Goal: Information Seeking & Learning: Learn about a topic

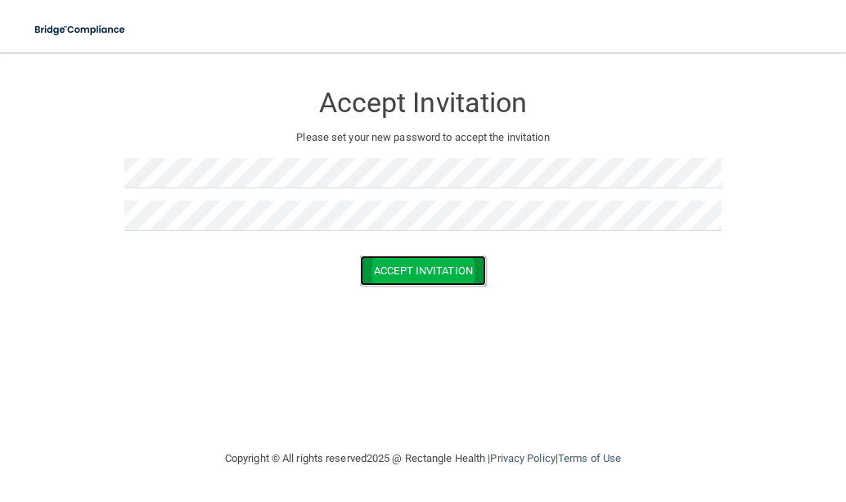
click at [426, 276] on button "Accept Invitation" at bounding box center [423, 270] width 126 height 30
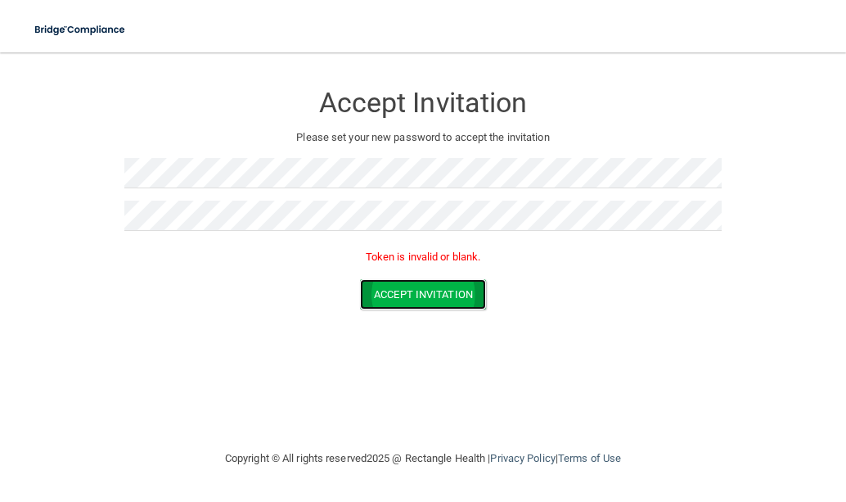
click at [401, 286] on button "Accept Invitation" at bounding box center [423, 294] width 126 height 30
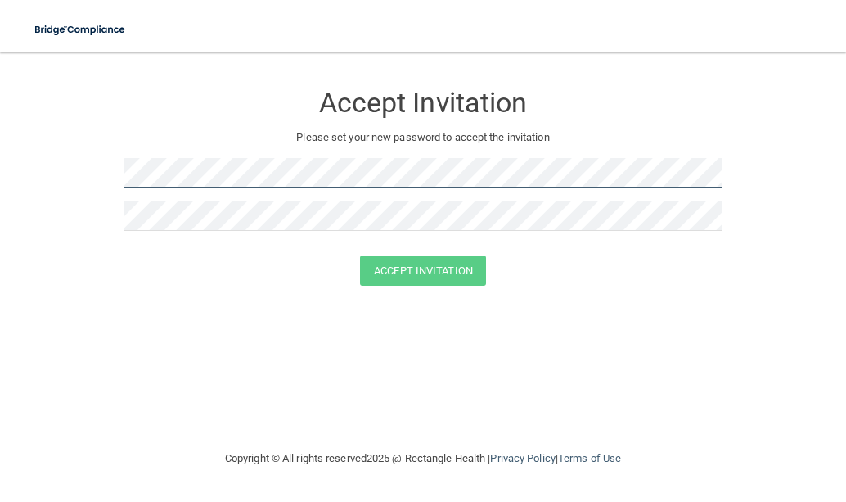
click at [0, 181] on html "Toggle navigation Manage My Enterprise Manage My Location Accept Invitation Ple…" at bounding box center [423, 251] width 846 height 502
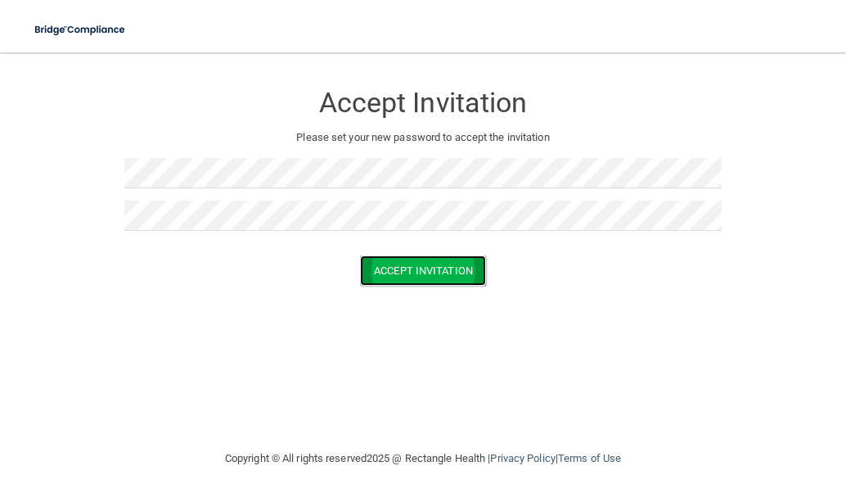
click at [434, 274] on button "Accept Invitation" at bounding box center [423, 270] width 126 height 30
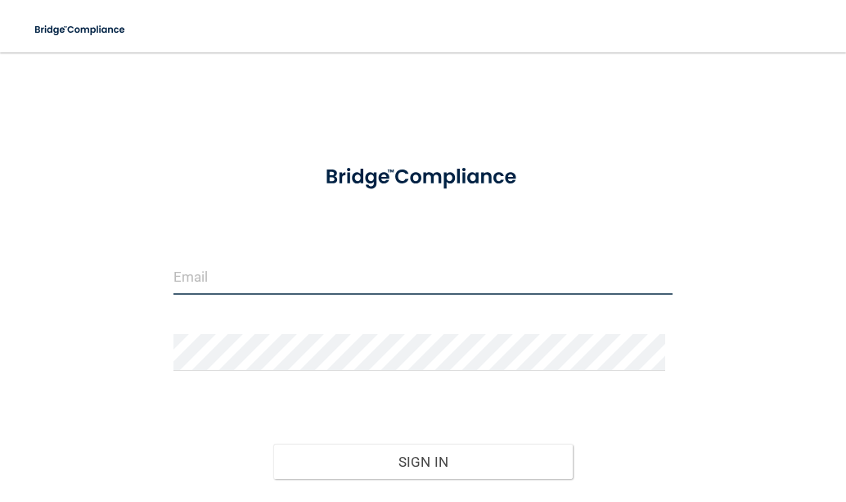
click at [253, 285] on input "email" at bounding box center [423, 276] width 500 height 37
click at [251, 286] on input "email" at bounding box center [423, 276] width 500 height 37
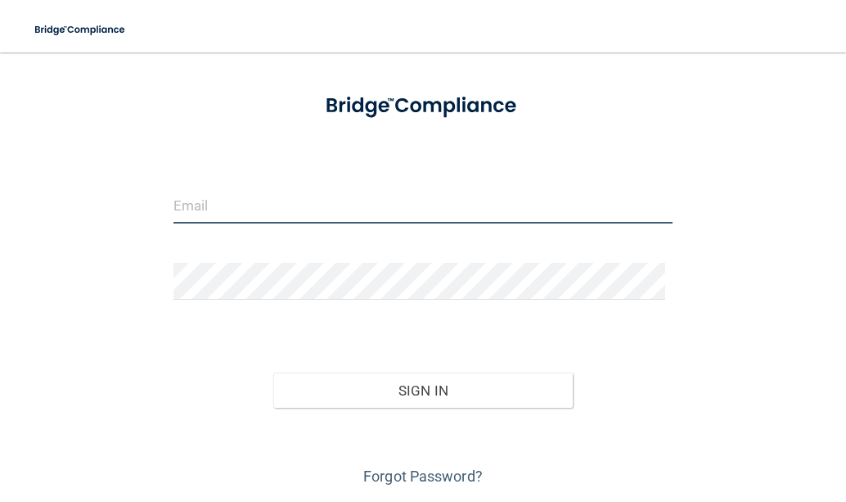
scroll to position [124, 0]
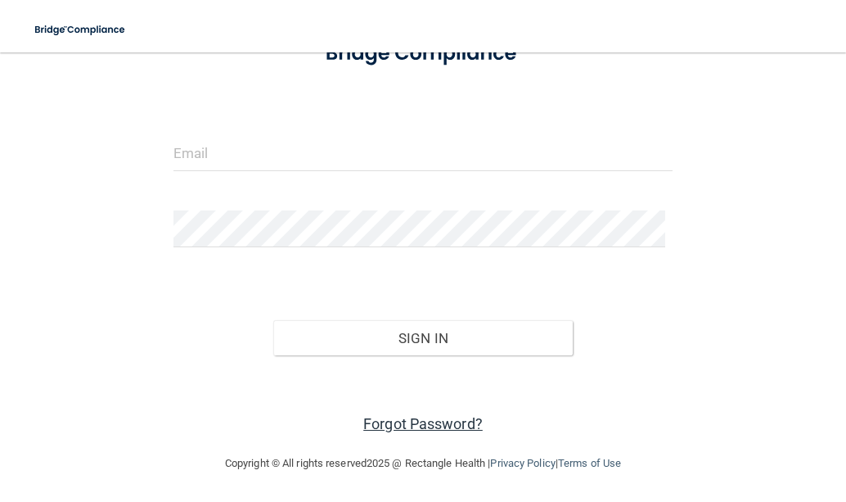
click at [389, 418] on link "Forgot Password?" at bounding box center [422, 423] width 119 height 17
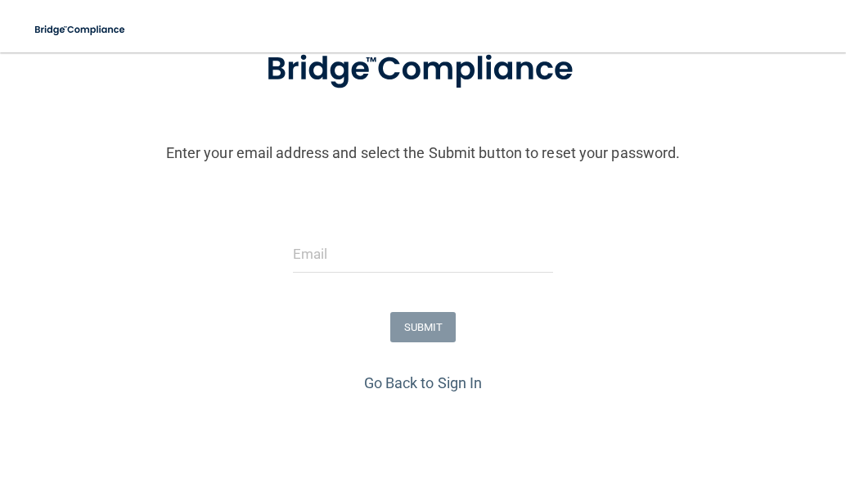
scroll to position [193, 0]
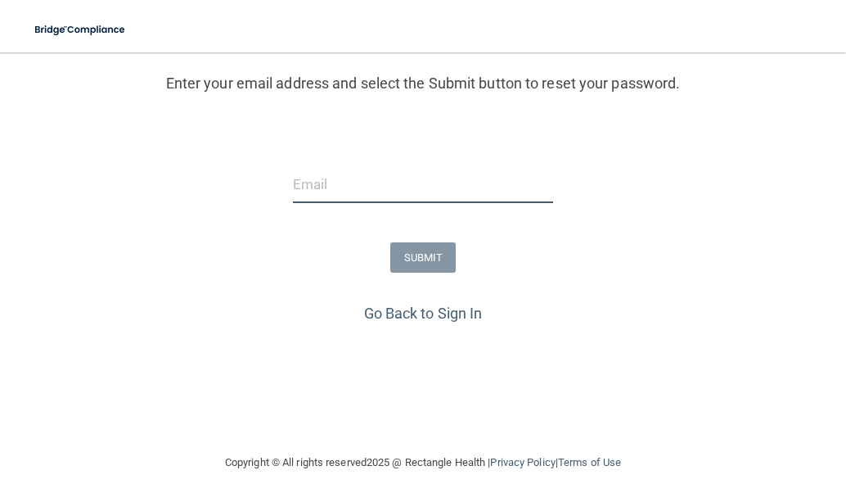
click at [334, 191] on input "email" at bounding box center [423, 184] width 260 height 37
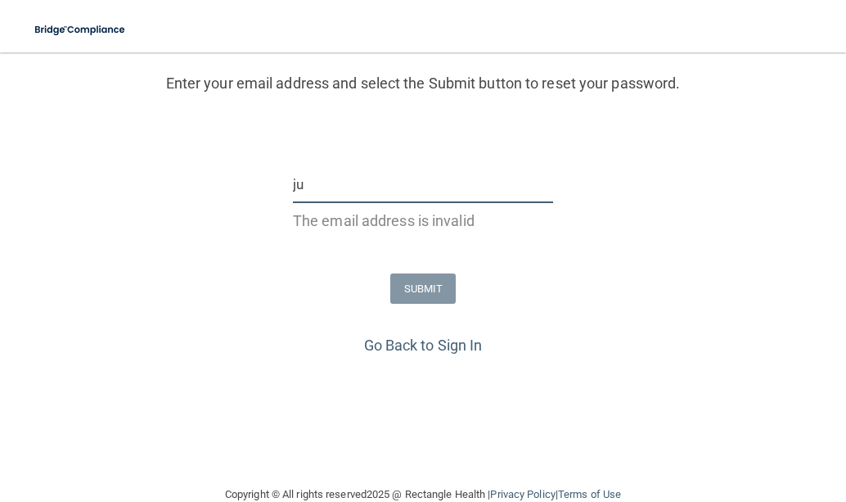
type input "j"
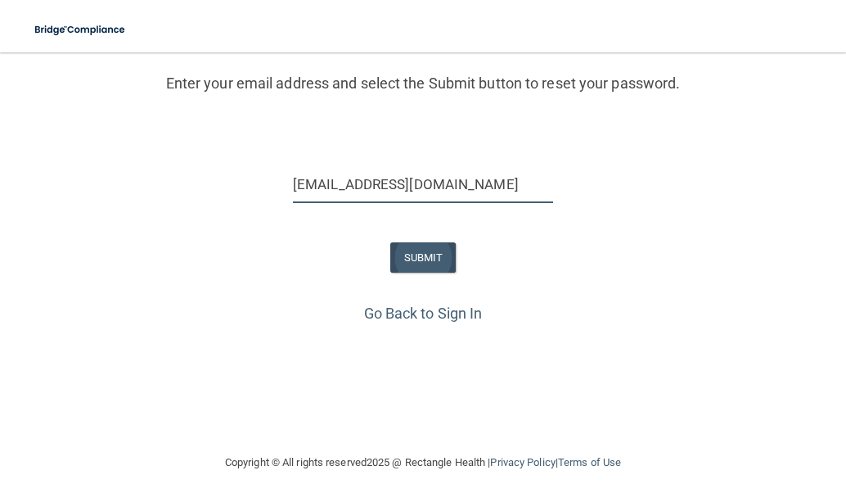
type input "[EMAIL_ADDRESS][DOMAIN_NAME]"
click at [430, 251] on button "SUBMIT" at bounding box center [423, 257] width 66 height 30
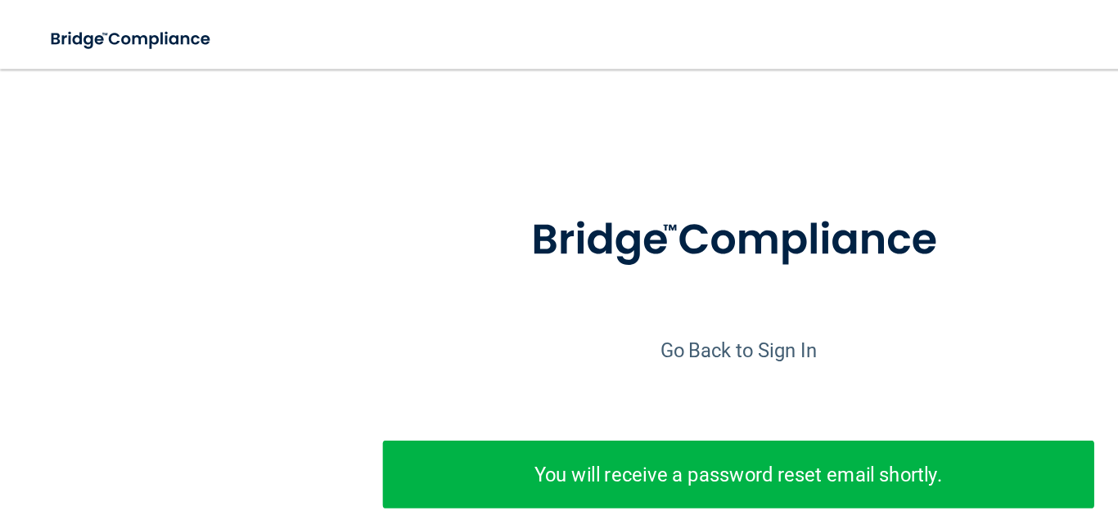
scroll to position [23, 0]
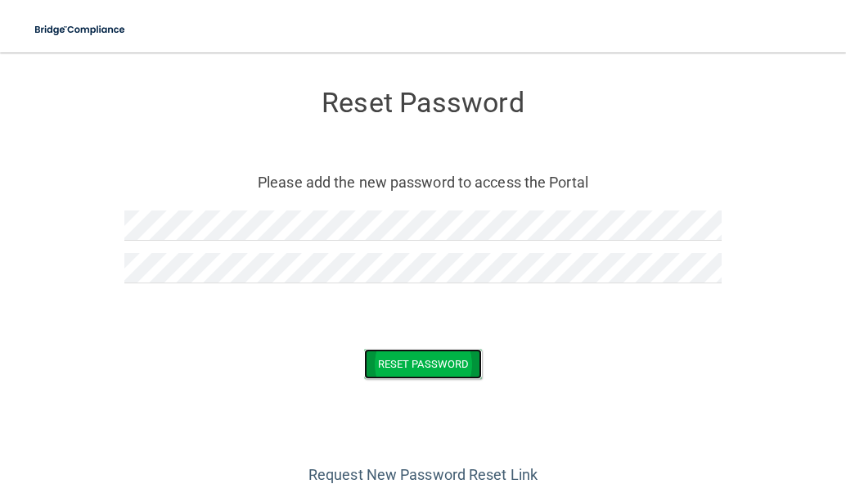
click at [385, 360] on button "Reset Password" at bounding box center [423, 364] width 118 height 30
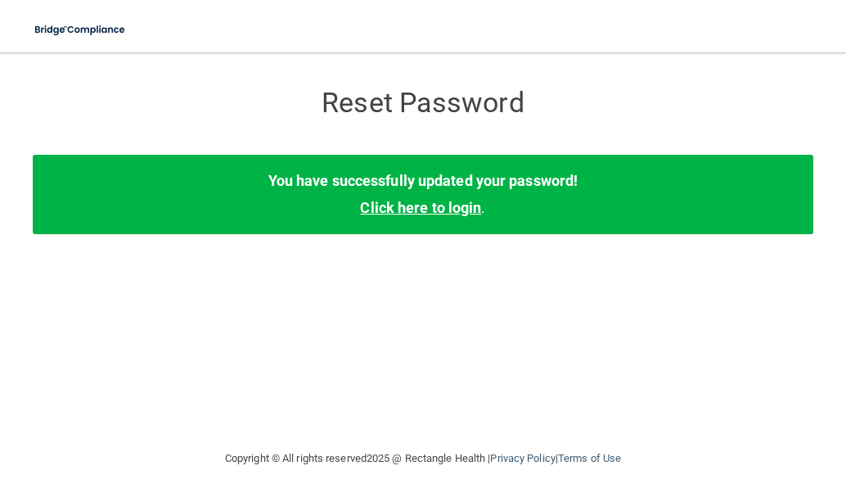
click at [444, 205] on link "Click here to login" at bounding box center [420, 207] width 121 height 17
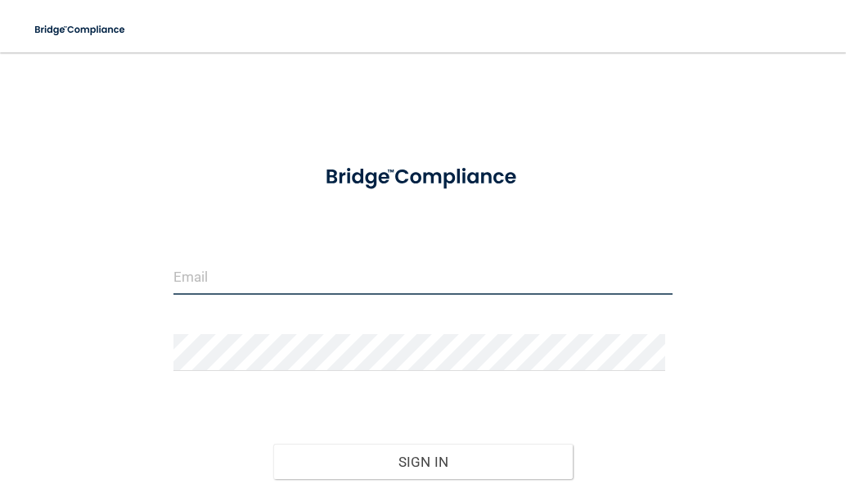
click at [283, 268] on input "email" at bounding box center [423, 276] width 500 height 37
type input "gswitzer@ergomed.net"
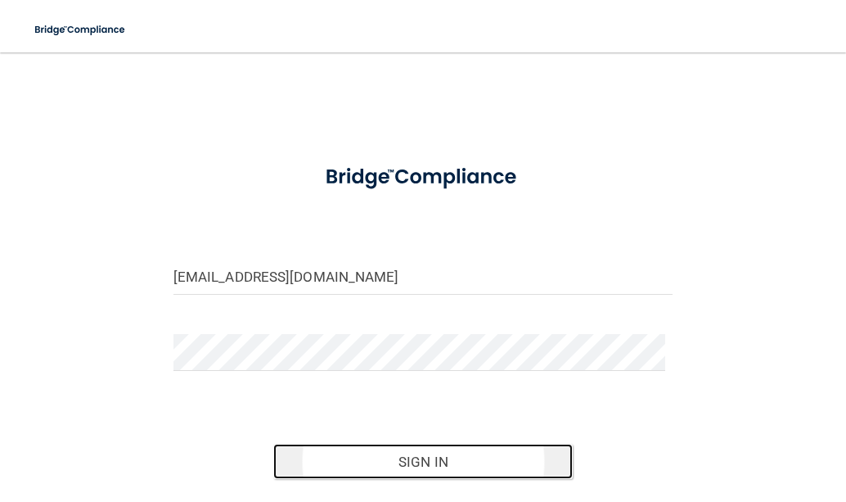
click at [439, 459] on button "Sign In" at bounding box center [422, 461] width 299 height 36
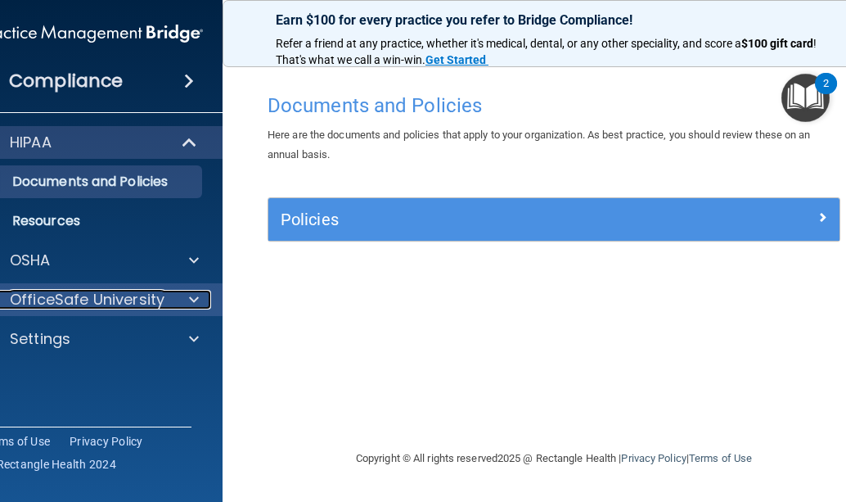
click at [195, 298] on span at bounding box center [194, 300] width 10 height 20
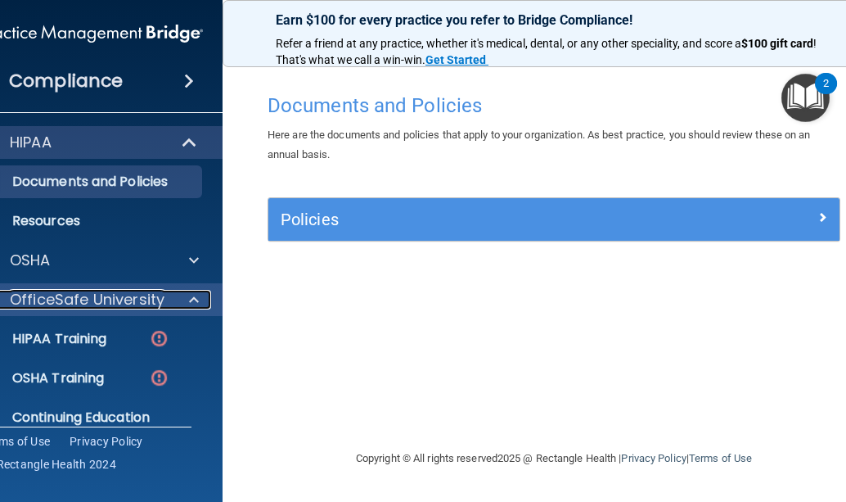
click at [158, 307] on p "OfficeSafe University" at bounding box center [87, 300] width 155 height 20
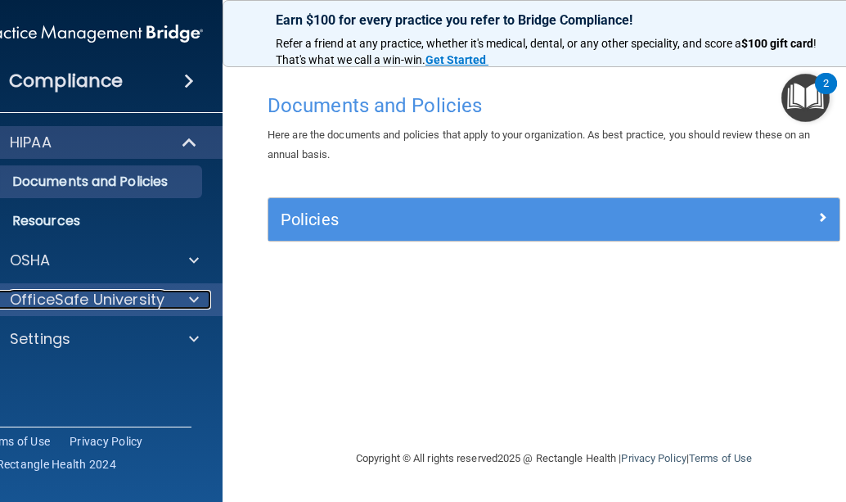
click at [199, 302] on div at bounding box center [191, 300] width 41 height 20
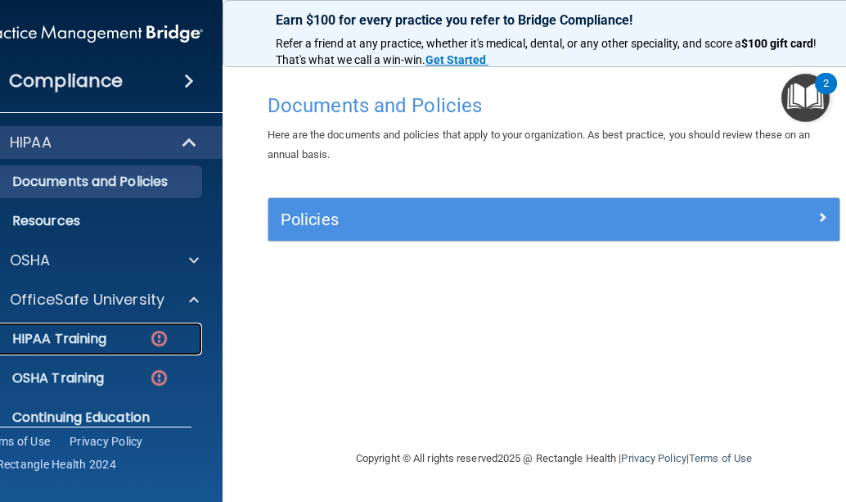
click at [88, 341] on p "HIPAA Training" at bounding box center [38, 339] width 135 height 16
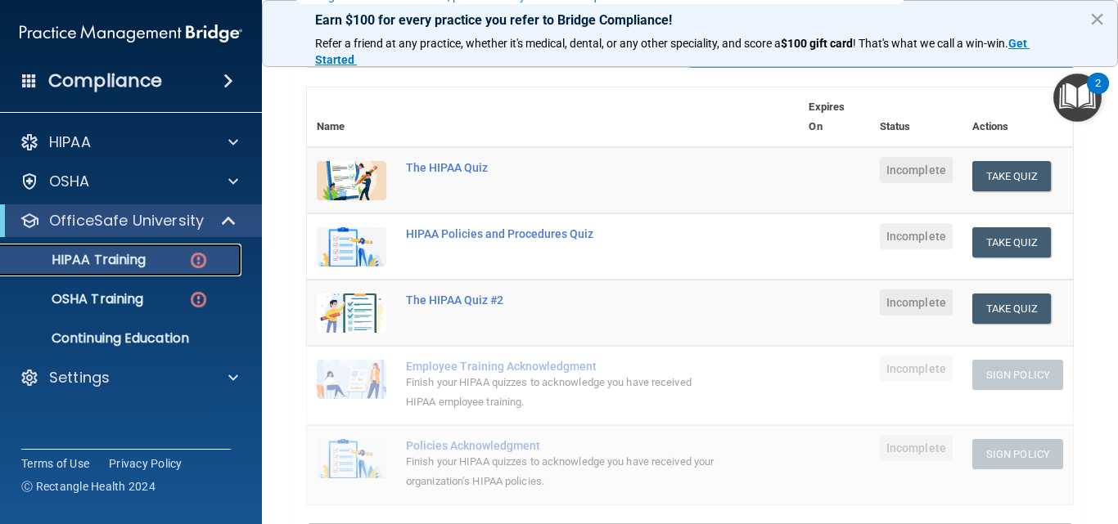
scroll to position [179, 0]
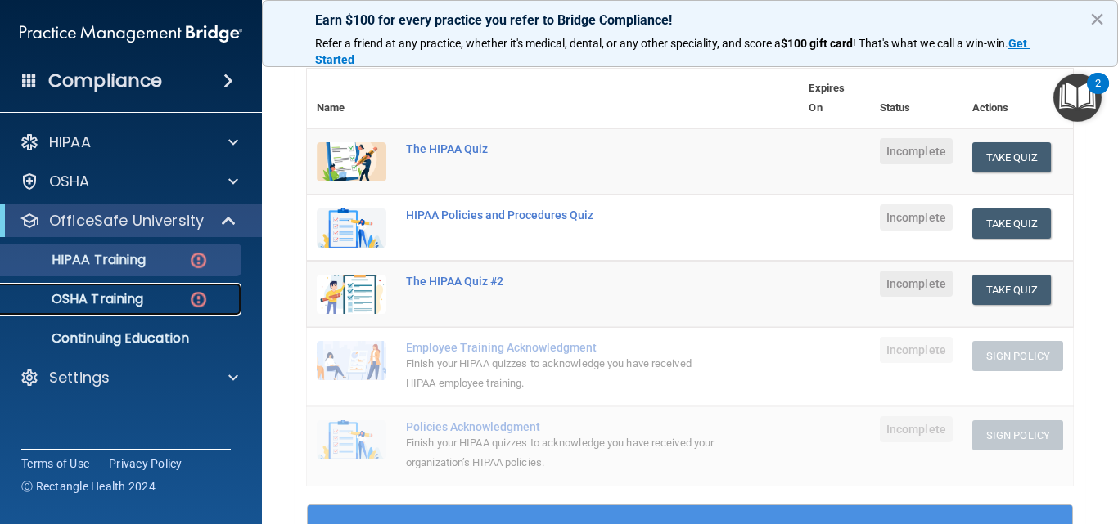
click at [85, 299] on p "OSHA Training" at bounding box center [77, 299] width 133 height 16
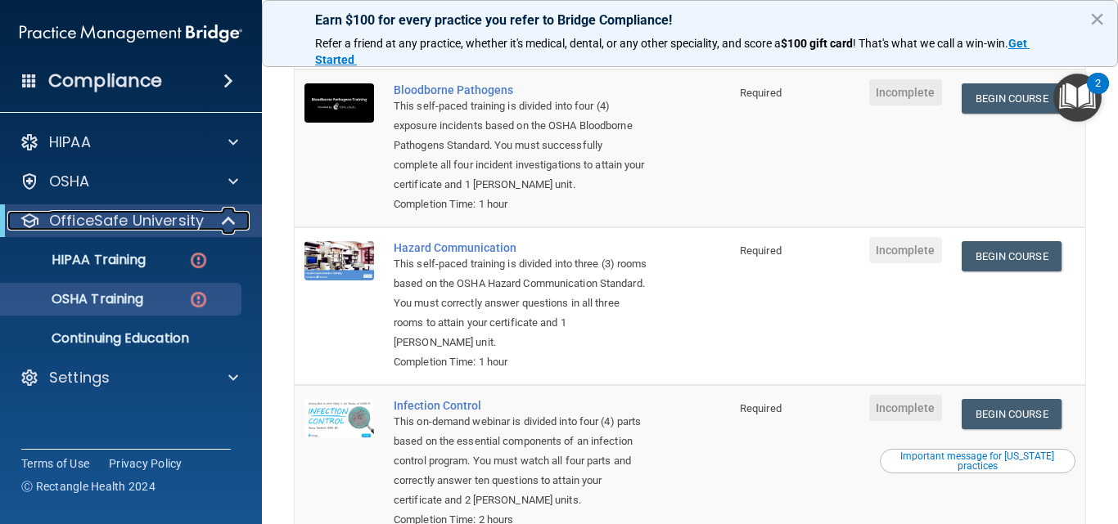
click at [229, 228] on span at bounding box center [230, 221] width 14 height 20
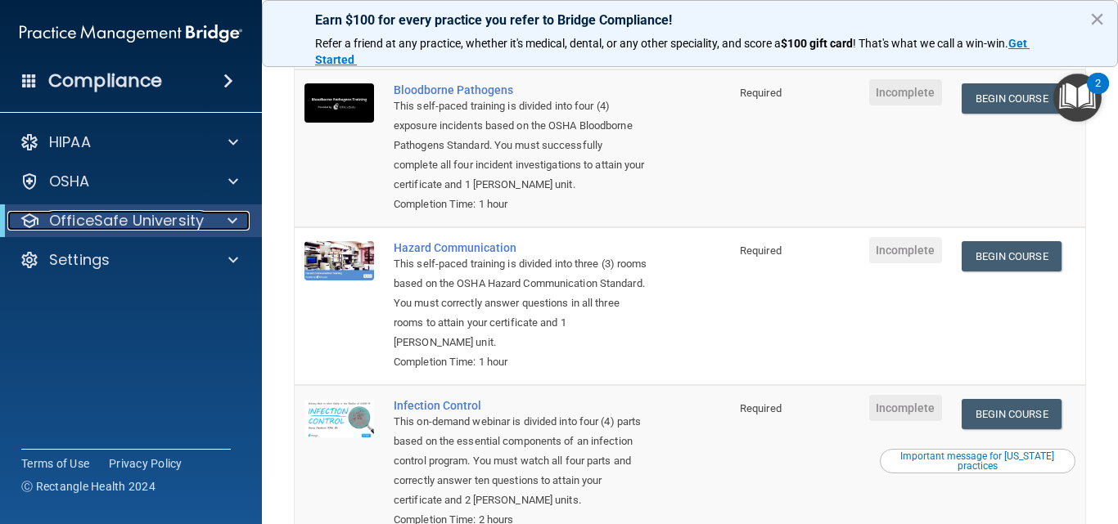
click at [229, 228] on span at bounding box center [232, 221] width 10 height 20
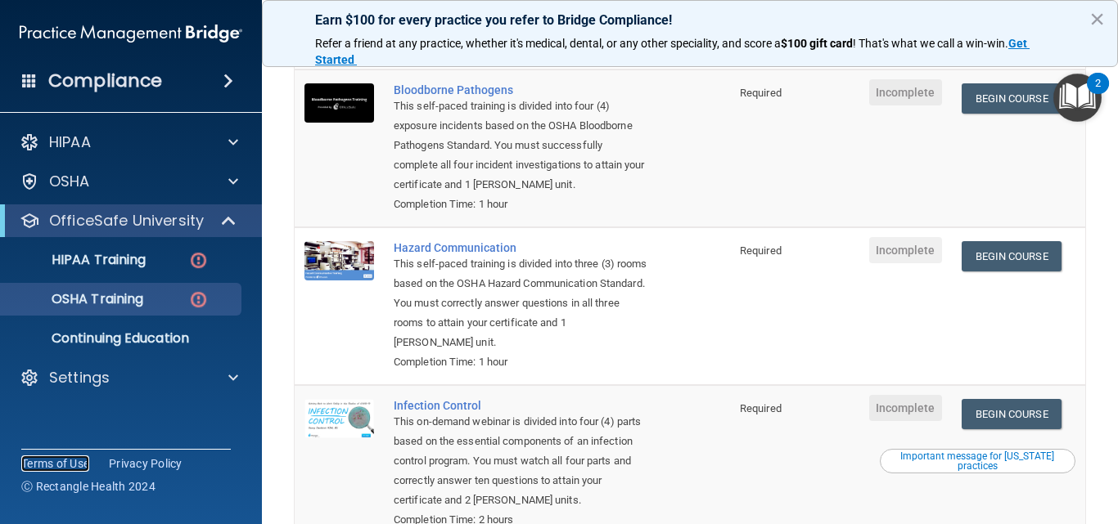
click at [59, 466] on link "Terms of Use" at bounding box center [55, 464] width 68 height 16
click at [134, 252] on p "HIPAA Training" at bounding box center [78, 260] width 135 height 16
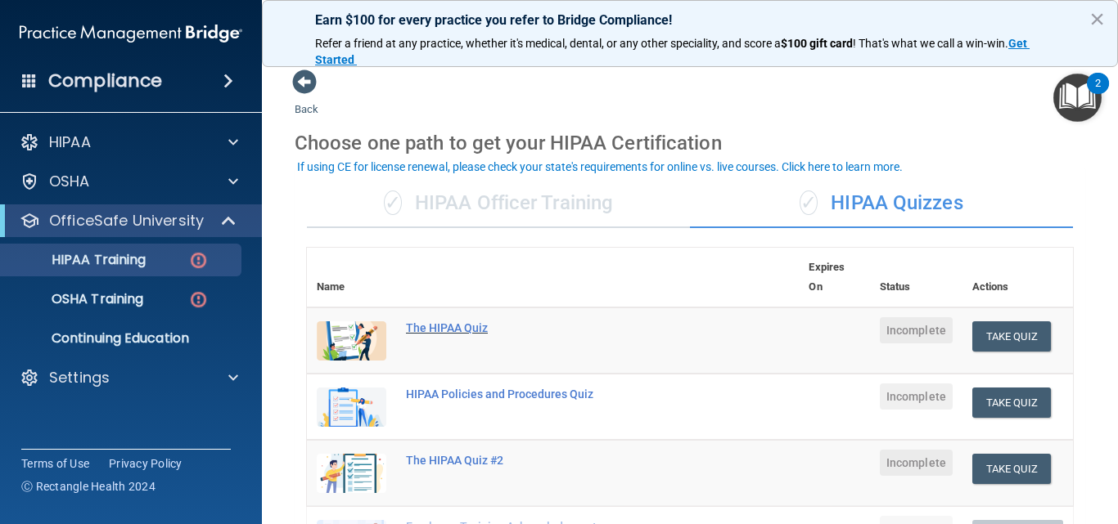
click at [453, 330] on div "The HIPAA Quiz" at bounding box center [561, 328] width 311 height 13
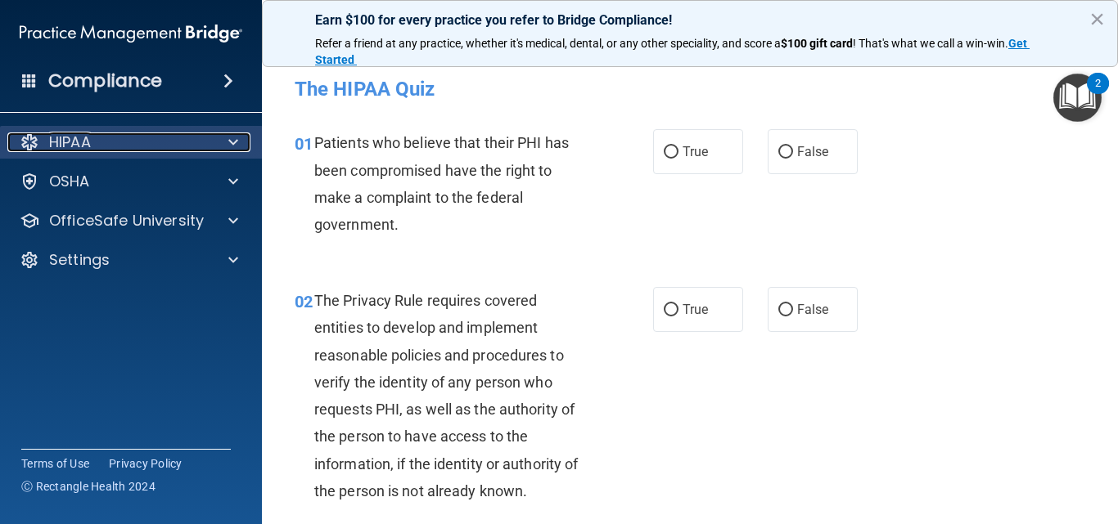
click at [178, 144] on div "HIPAA" at bounding box center [108, 143] width 203 height 20
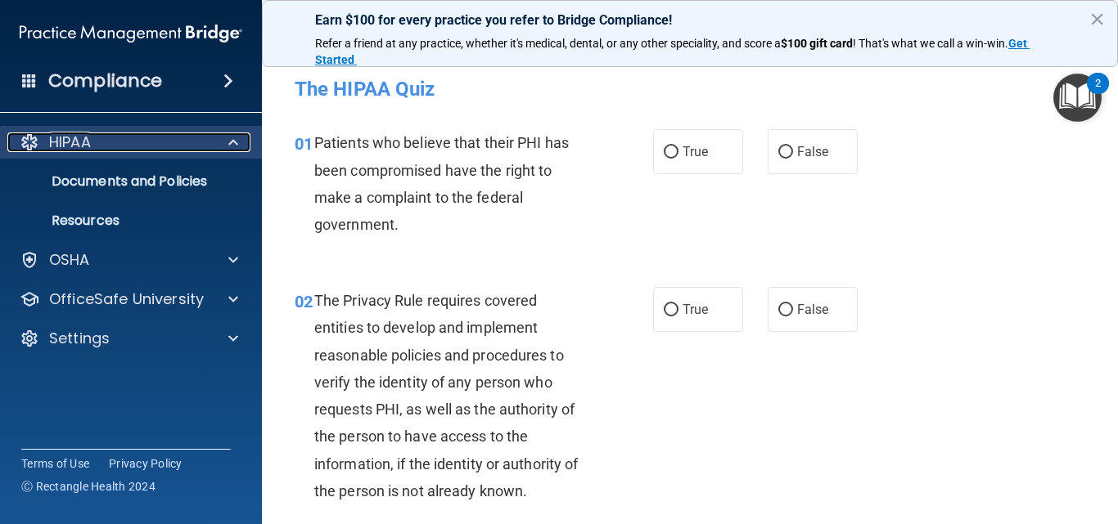
click at [178, 144] on div "HIPAA" at bounding box center [108, 143] width 203 height 20
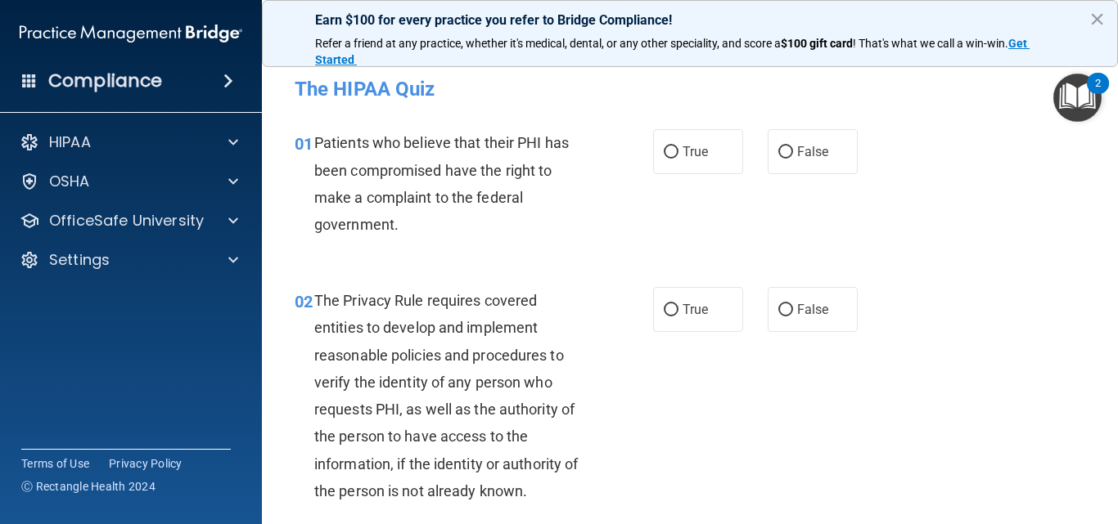
click at [227, 80] on span at bounding box center [228, 81] width 10 height 20
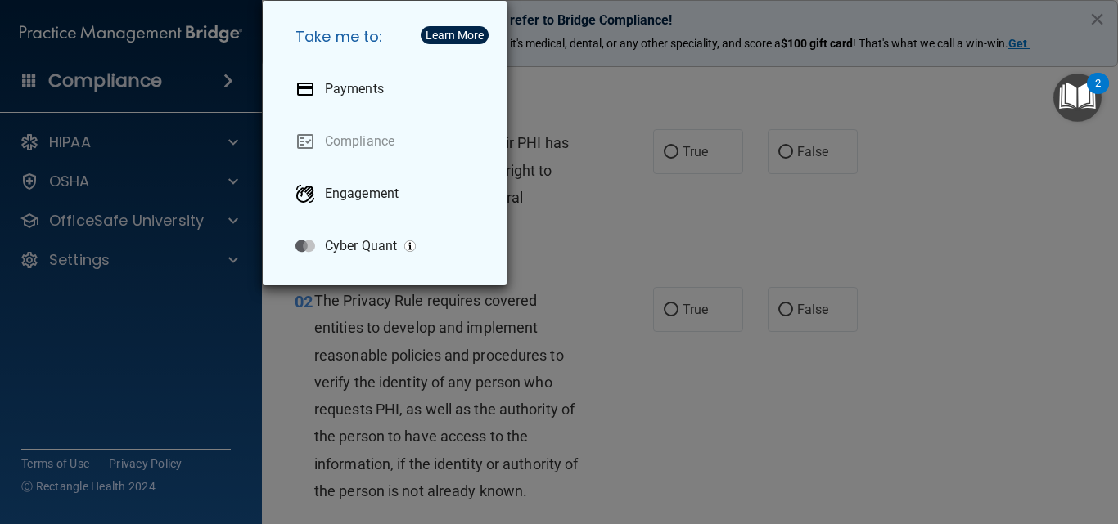
drag, startPoint x: 834, startPoint y: 83, endPoint x: 1006, endPoint y: 65, distance: 173.6
click at [845, 65] on div "Take me to: Payments Compliance Engagement Cyber Quant" at bounding box center [559, 262] width 1118 height 524
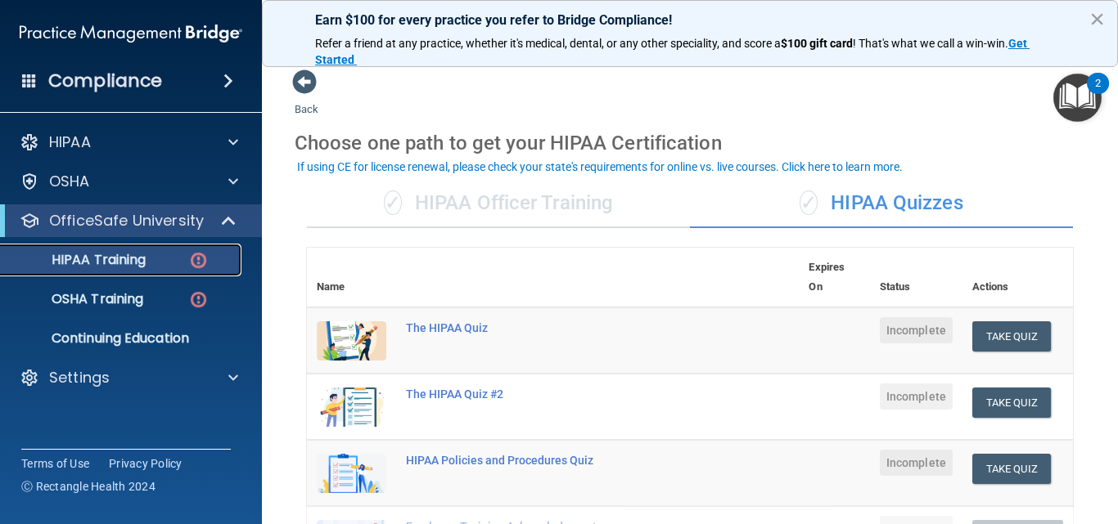
click at [97, 256] on p "HIPAA Training" at bounding box center [78, 260] width 135 height 16
click at [434, 325] on div "The HIPAA Quiz" at bounding box center [561, 328] width 311 height 13
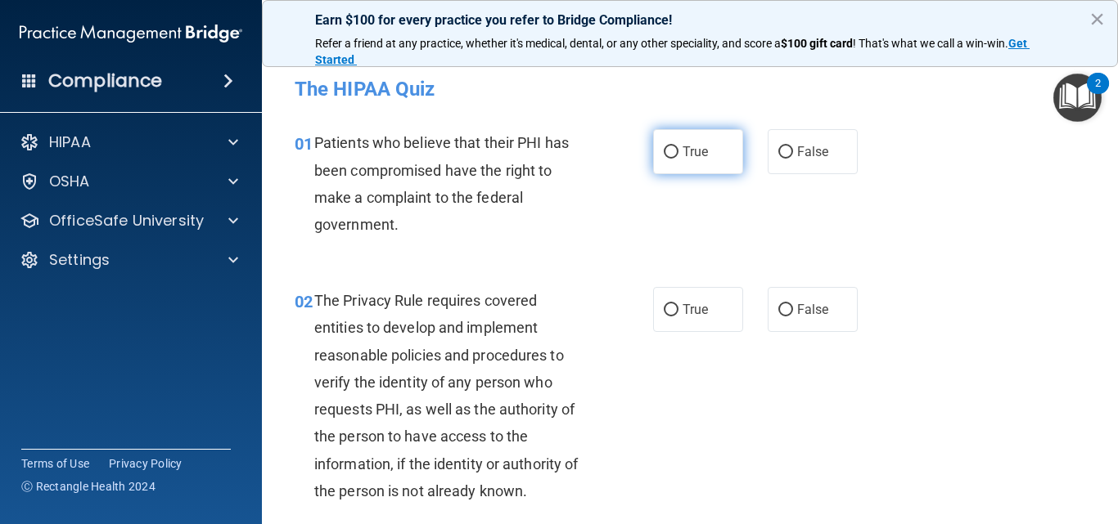
click at [664, 150] on input "True" at bounding box center [671, 152] width 15 height 12
radio input "true"
click at [644, 256] on div "01 Patients who believe that their PHI has been compromised have the right to m…" at bounding box center [689, 188] width 815 height 158
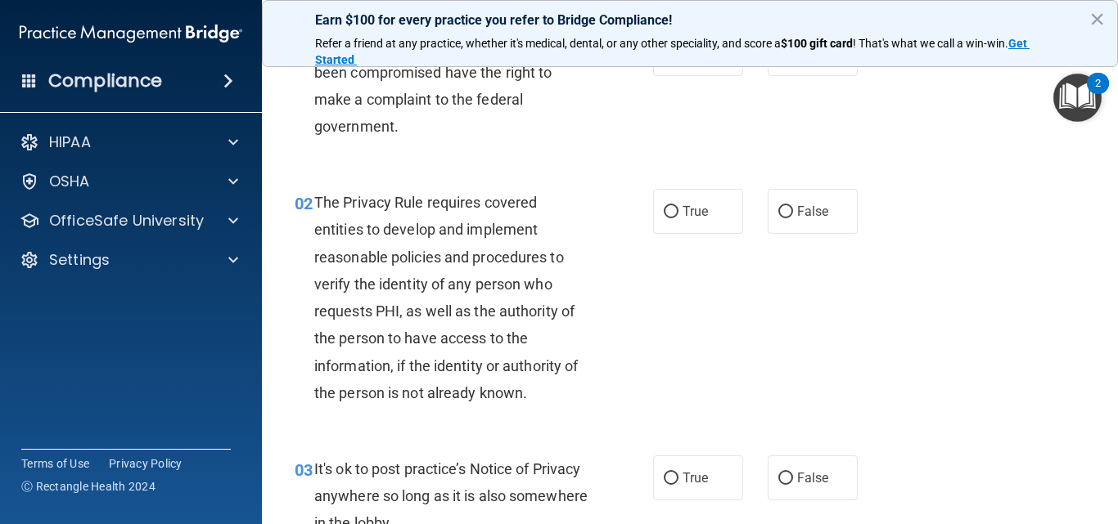
scroll to position [131, 0]
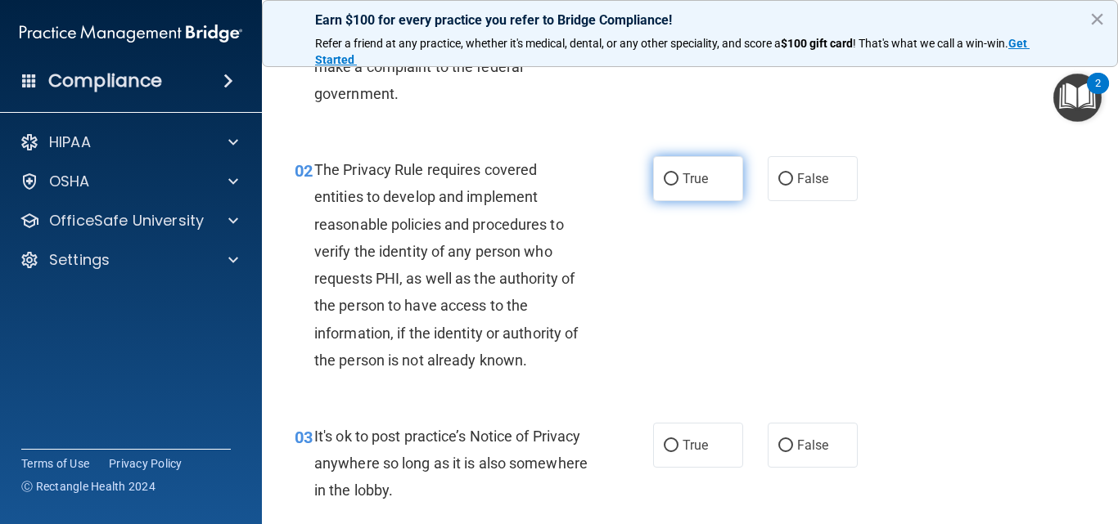
click at [665, 175] on input "True" at bounding box center [671, 179] width 15 height 12
radio input "true"
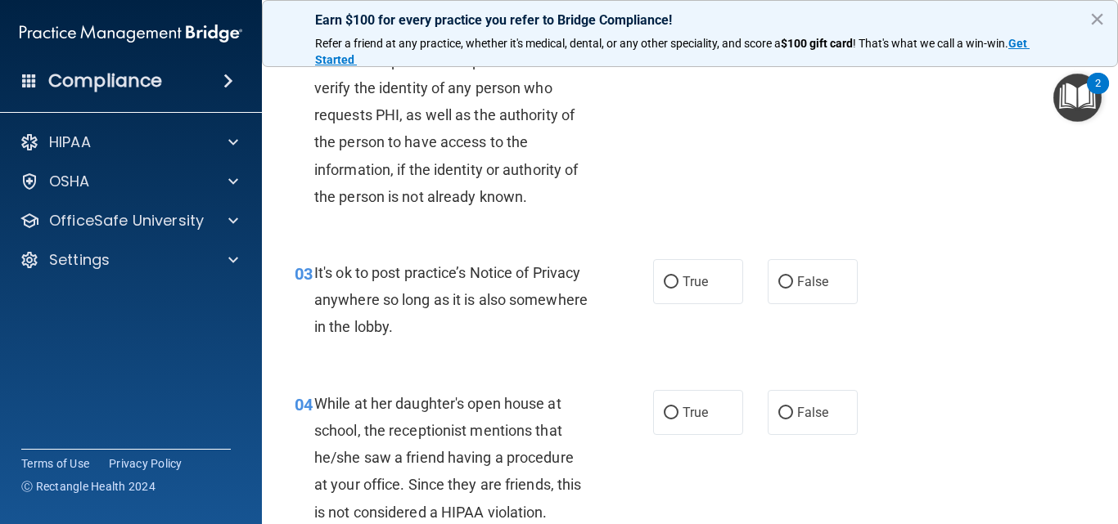
scroll to position [327, 0]
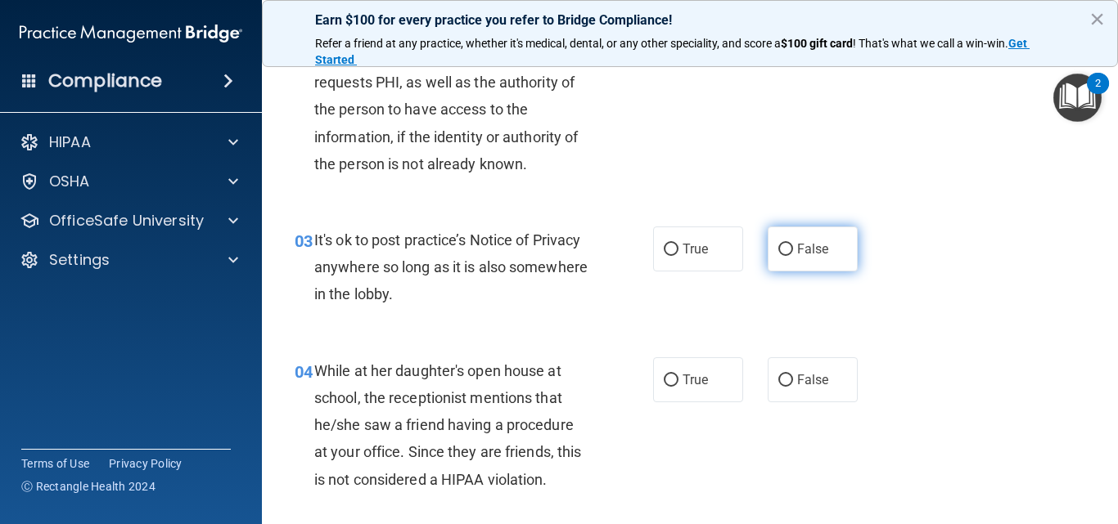
click at [781, 245] on input "False" at bounding box center [785, 250] width 15 height 12
radio input "true"
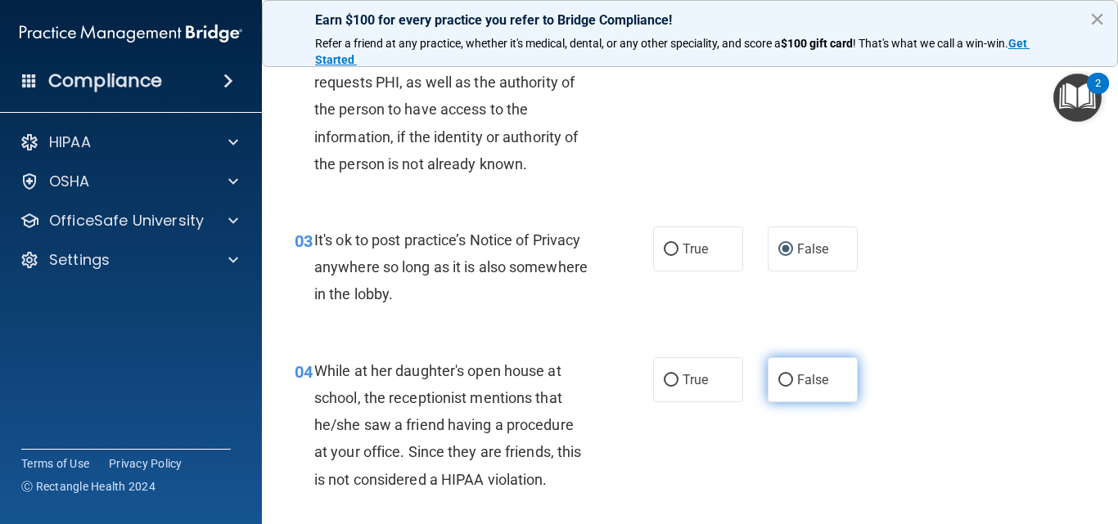
click at [786, 380] on label "False" at bounding box center [812, 380] width 90 height 45
click at [786, 380] on input "False" at bounding box center [785, 381] width 15 height 12
radio input "true"
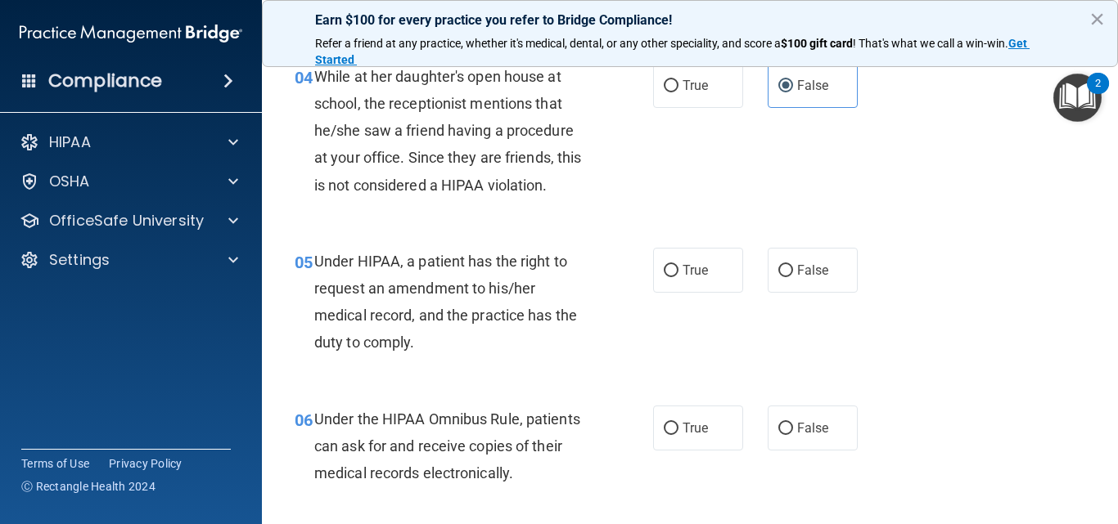
scroll to position [655, 0]
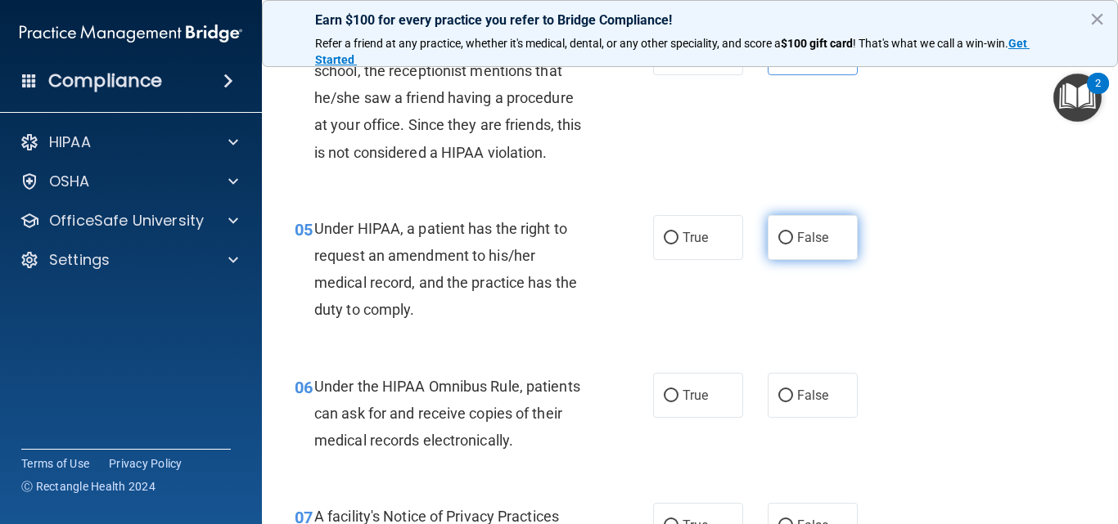
click at [778, 236] on input "False" at bounding box center [785, 238] width 15 height 12
radio input "true"
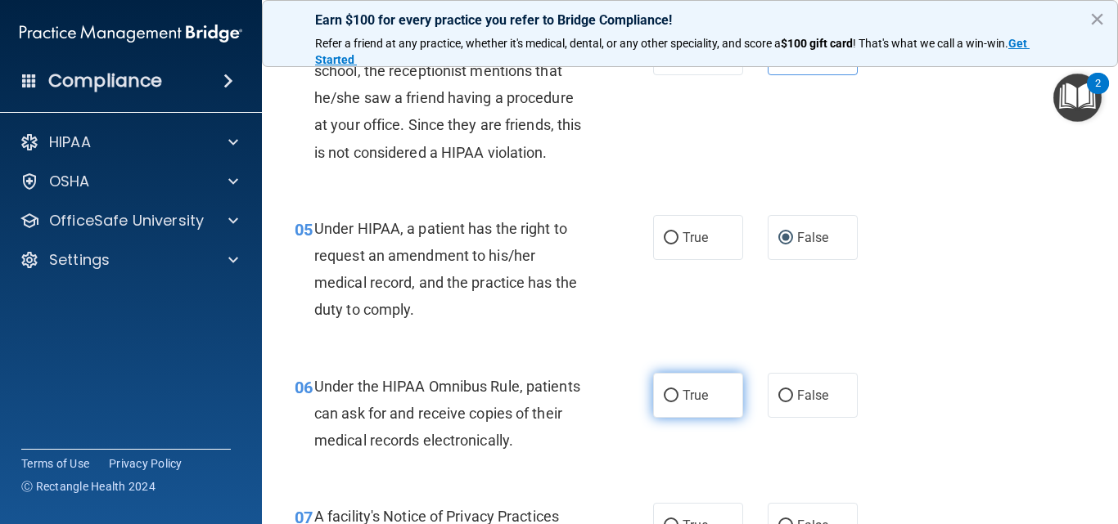
click at [668, 394] on input "True" at bounding box center [671, 396] width 15 height 12
radio input "true"
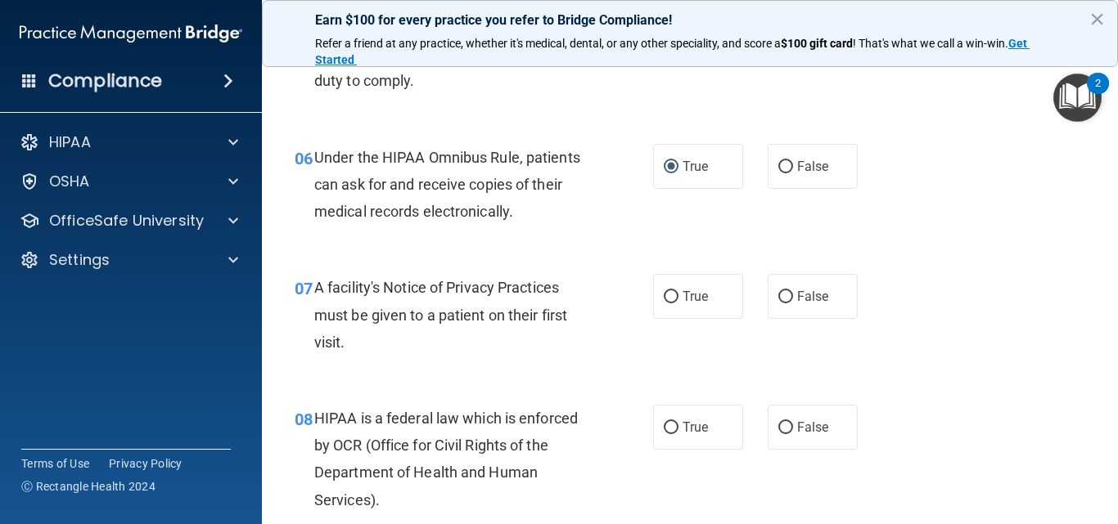
scroll to position [916, 0]
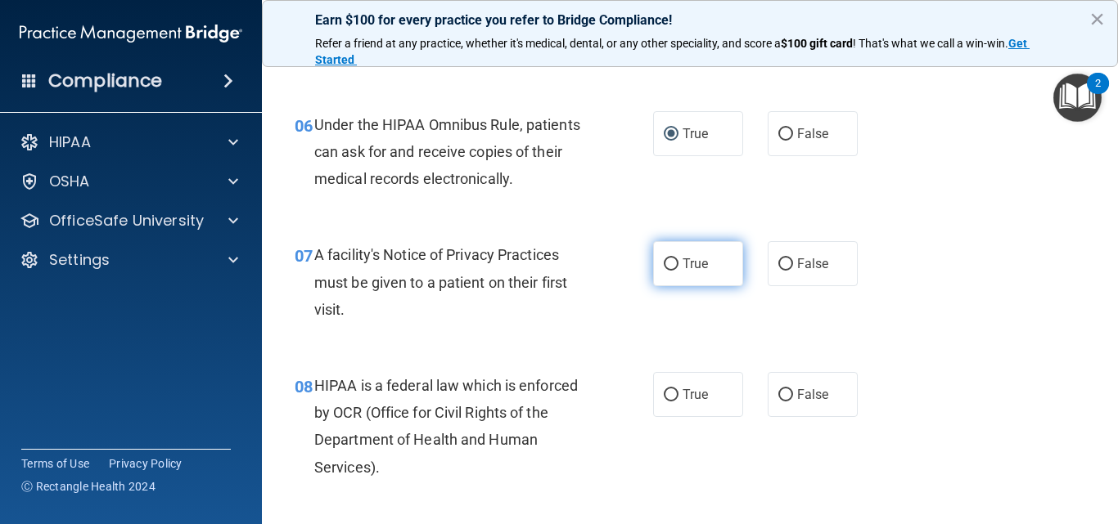
click at [676, 258] on label "True" at bounding box center [698, 263] width 90 height 45
click at [676, 259] on input "True" at bounding box center [671, 265] width 15 height 12
radio input "true"
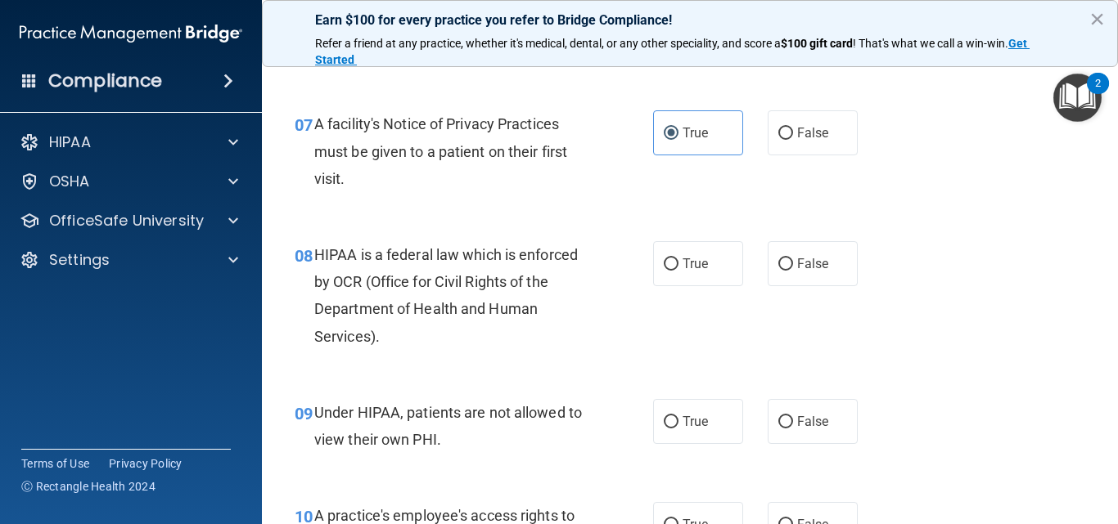
scroll to position [1080, 0]
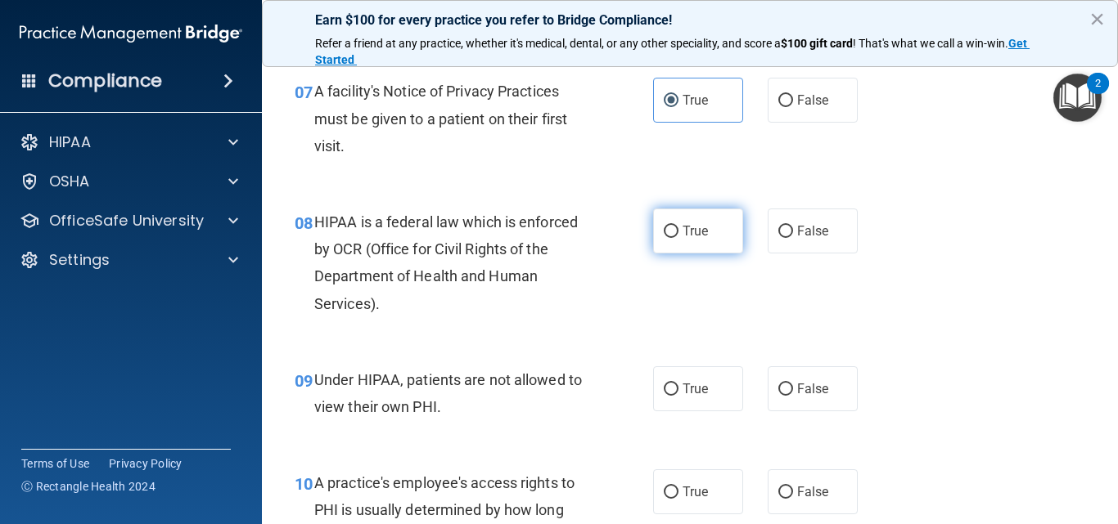
click at [668, 235] on input "True" at bounding box center [671, 232] width 15 height 12
radio input "true"
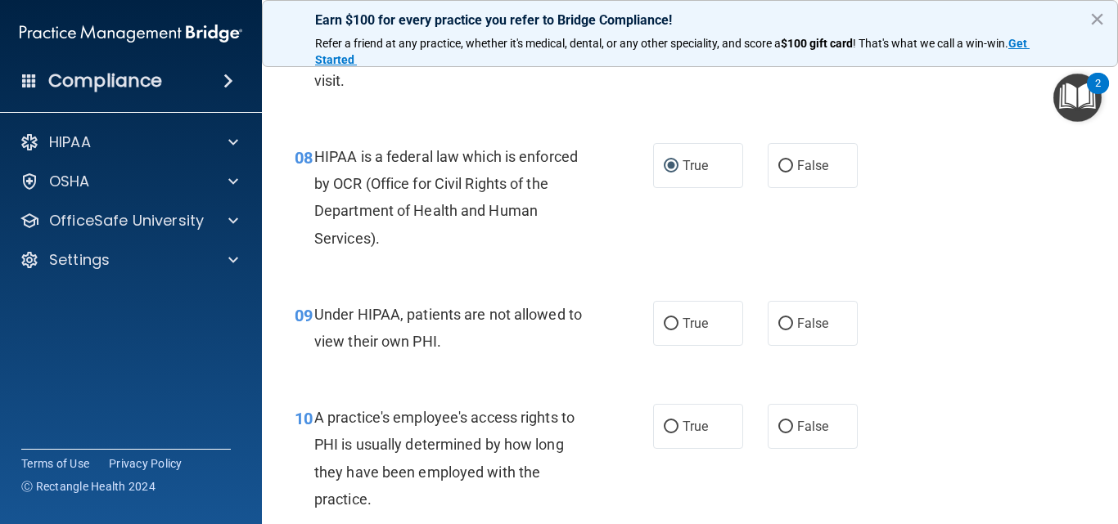
scroll to position [1178, 0]
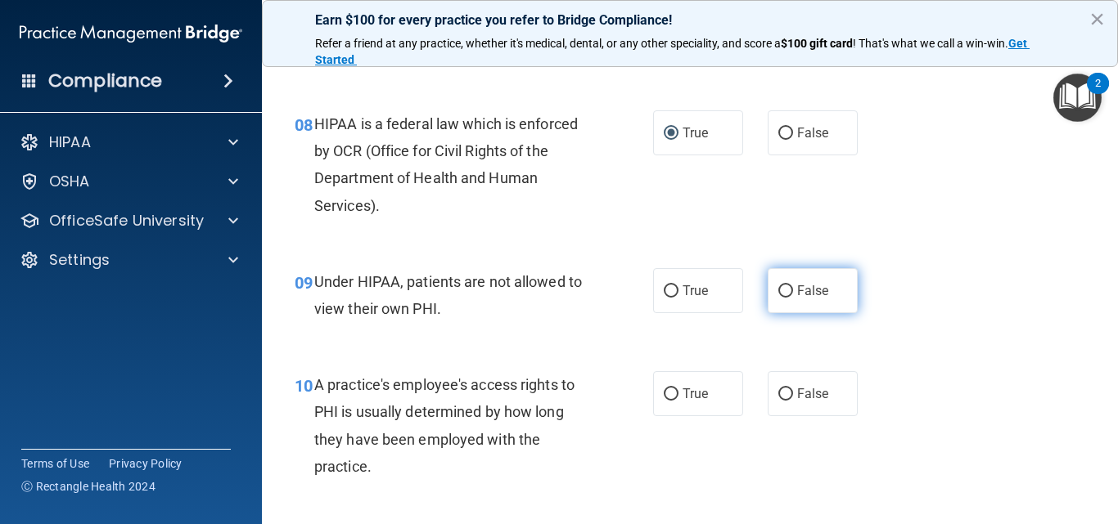
click at [802, 287] on span "False" at bounding box center [813, 291] width 32 height 16
click at [793, 287] on input "False" at bounding box center [785, 292] width 15 height 12
radio input "true"
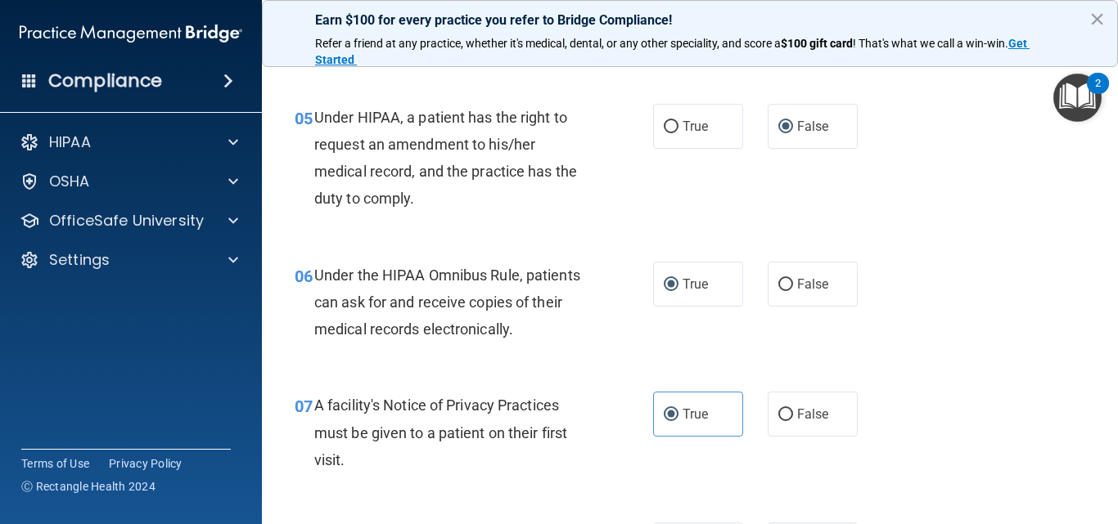
scroll to position [353, 0]
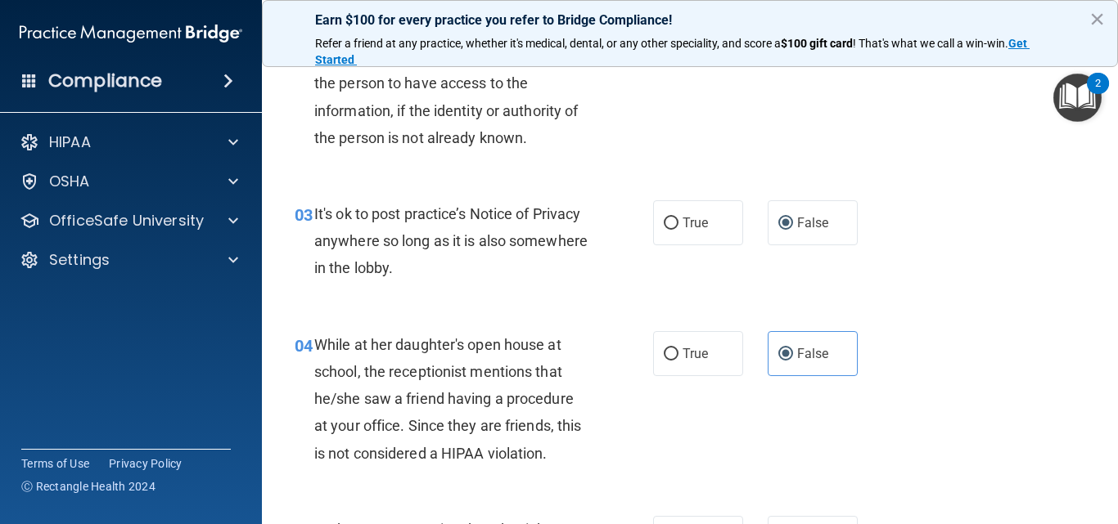
click at [845, 205] on div "03 It's ok to post practice’s Notice of Privacy anywhere so long as it is also …" at bounding box center [689, 245] width 815 height 131
drag, startPoint x: 1034, startPoint y: 205, endPoint x: 1044, endPoint y: 251, distance: 47.7
click at [845, 251] on div "03 It's ok to post practice’s Notice of Privacy anywhere so long as it is also …" at bounding box center [689, 245] width 815 height 131
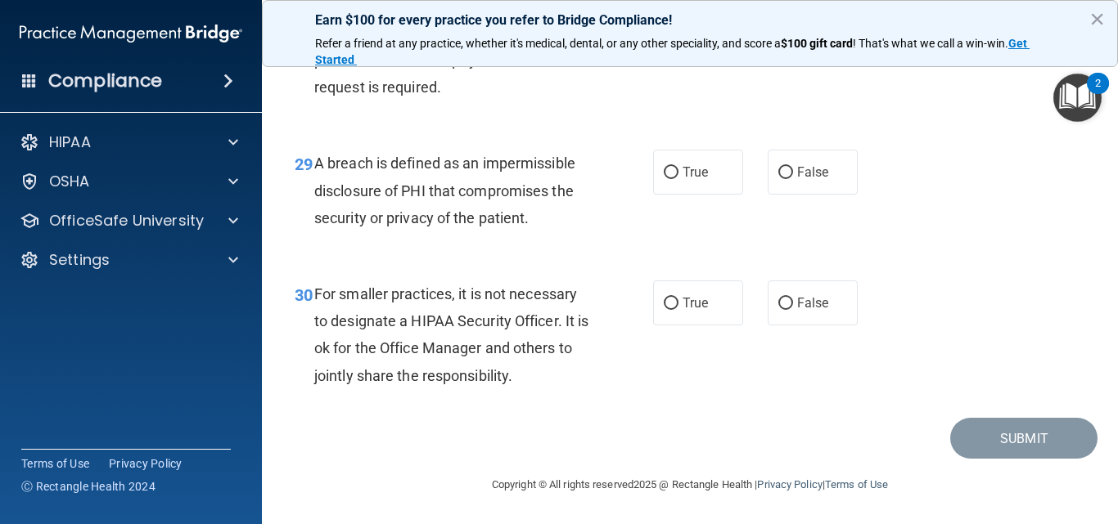
scroll to position [4480, 0]
click at [845, 12] on button "×" at bounding box center [1097, 19] width 16 height 26
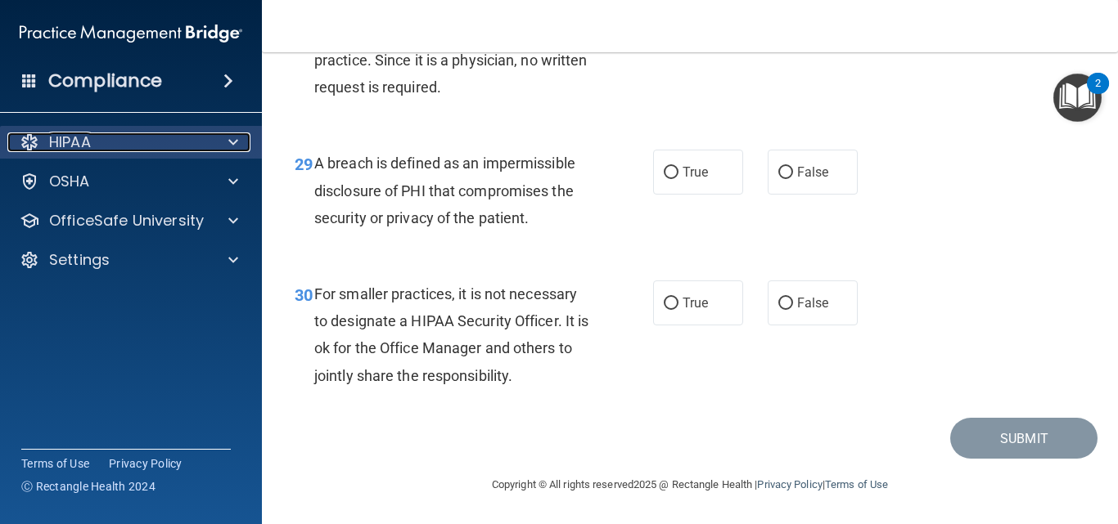
click at [91, 142] on p "HIPAA" at bounding box center [70, 143] width 42 height 20
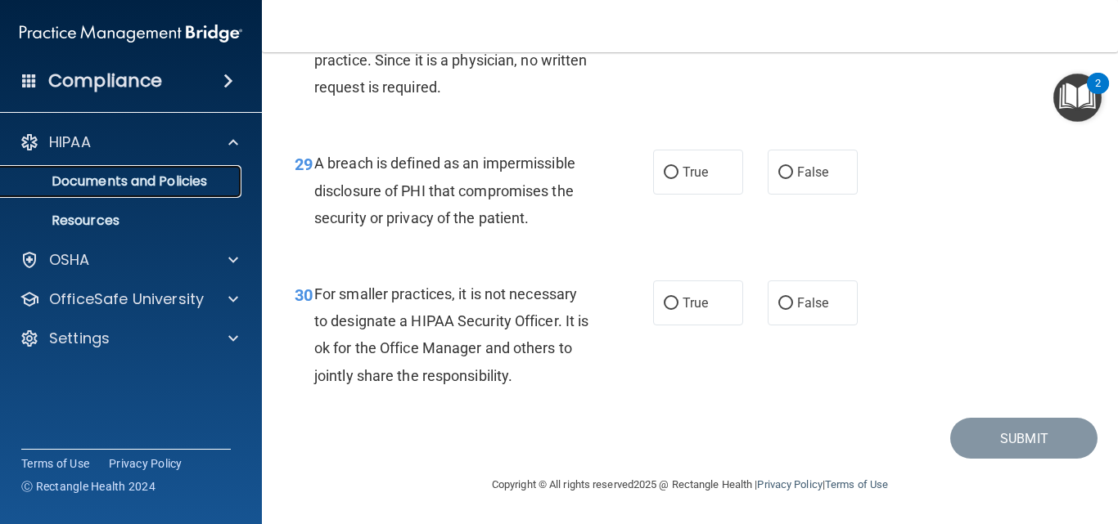
click at [101, 182] on p "Documents and Policies" at bounding box center [122, 181] width 223 height 16
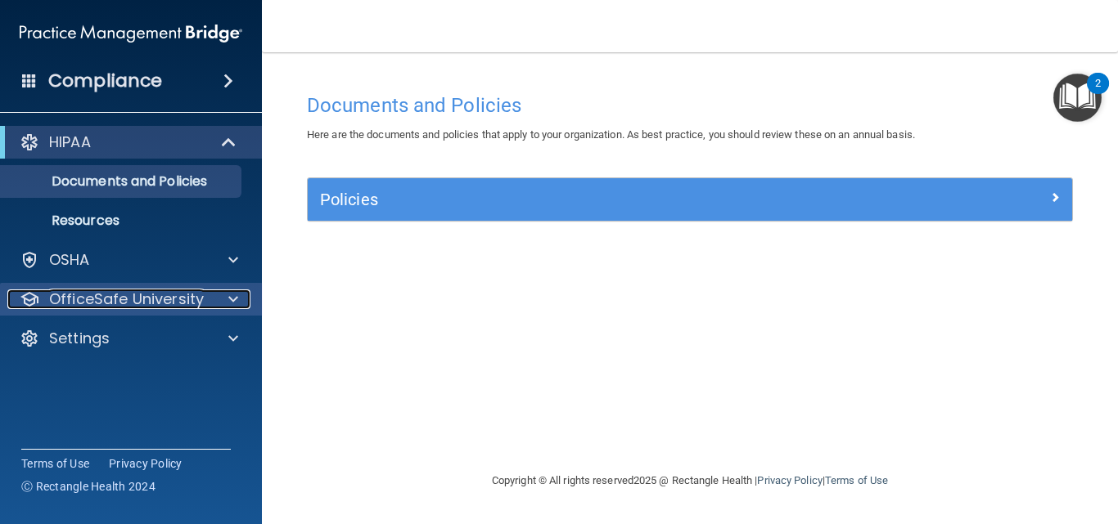
click at [101, 295] on p "OfficeSafe University" at bounding box center [126, 300] width 155 height 20
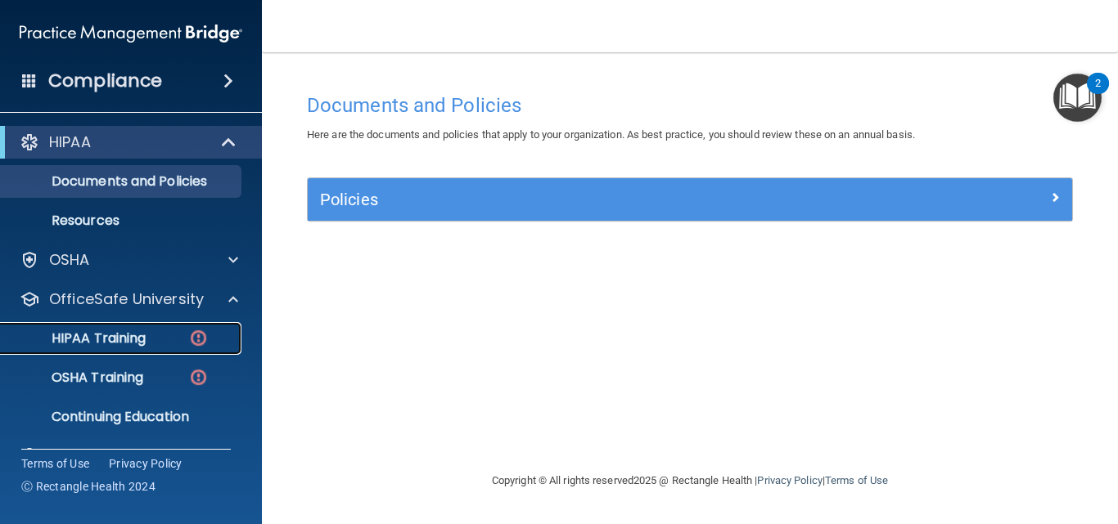
click at [109, 336] on p "HIPAA Training" at bounding box center [78, 339] width 135 height 16
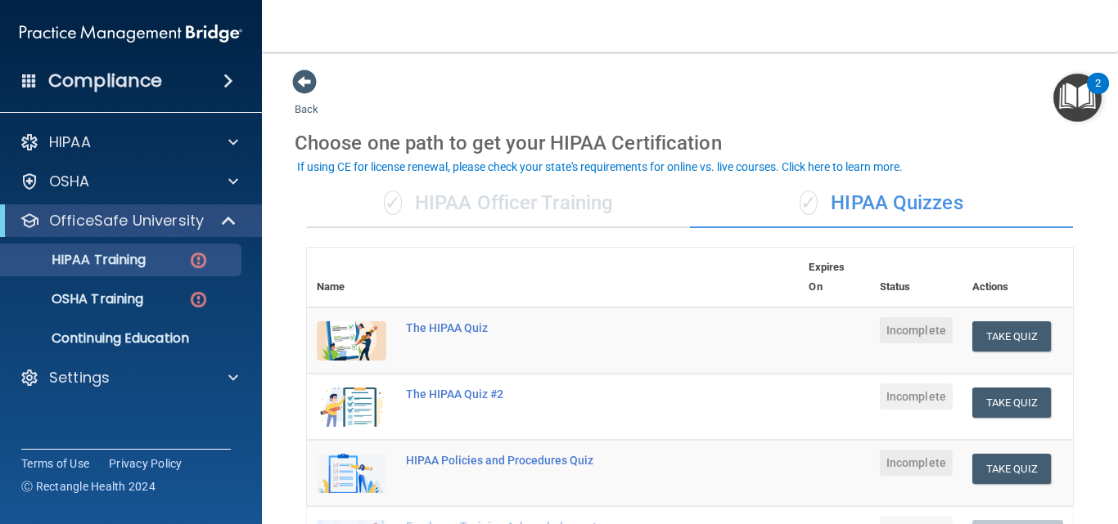
click at [333, 338] on img at bounding box center [352, 341] width 70 height 39
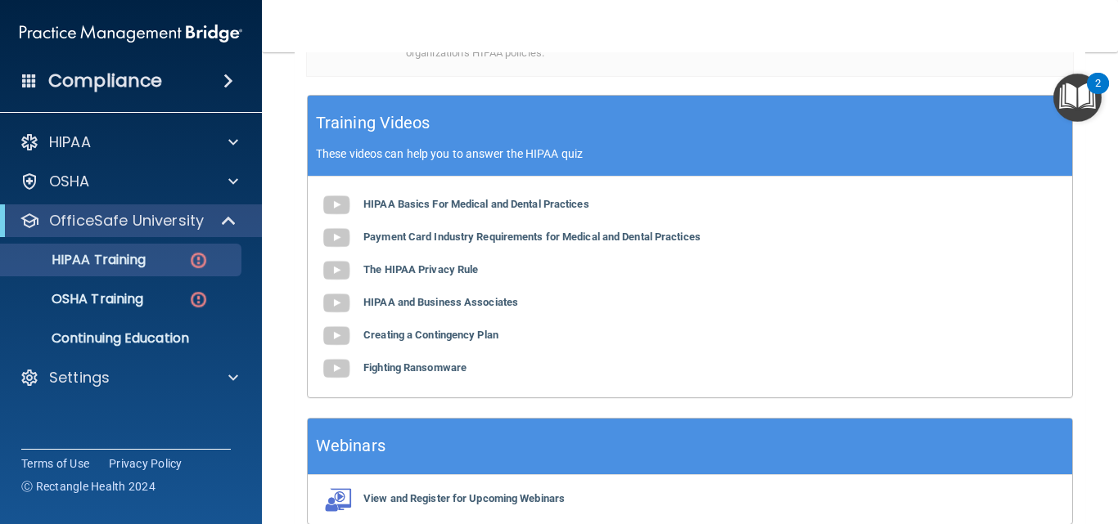
scroll to position [622, 0]
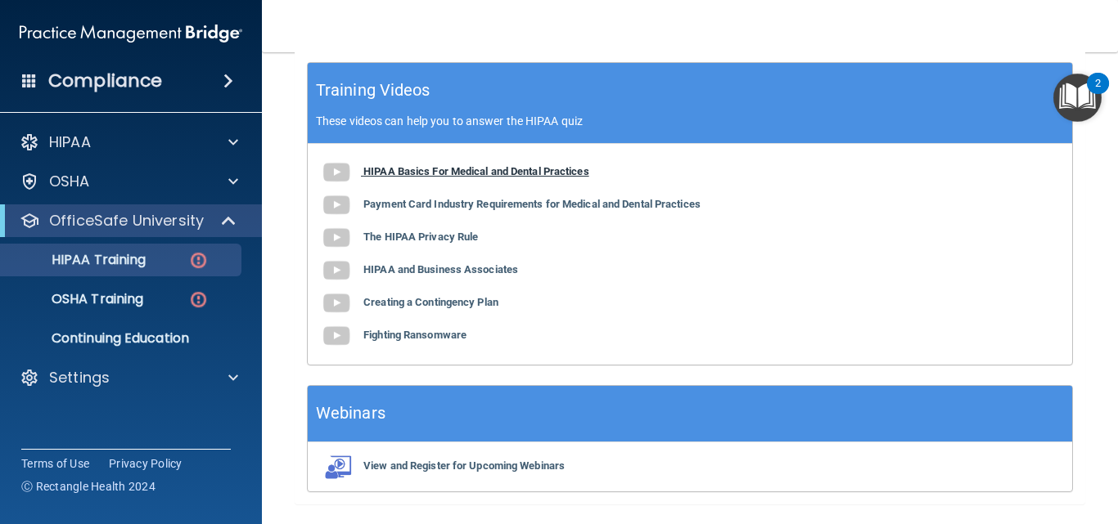
click at [332, 167] on img at bounding box center [336, 172] width 33 height 33
click at [141, 254] on p "HIPAA Training" at bounding box center [78, 260] width 135 height 16
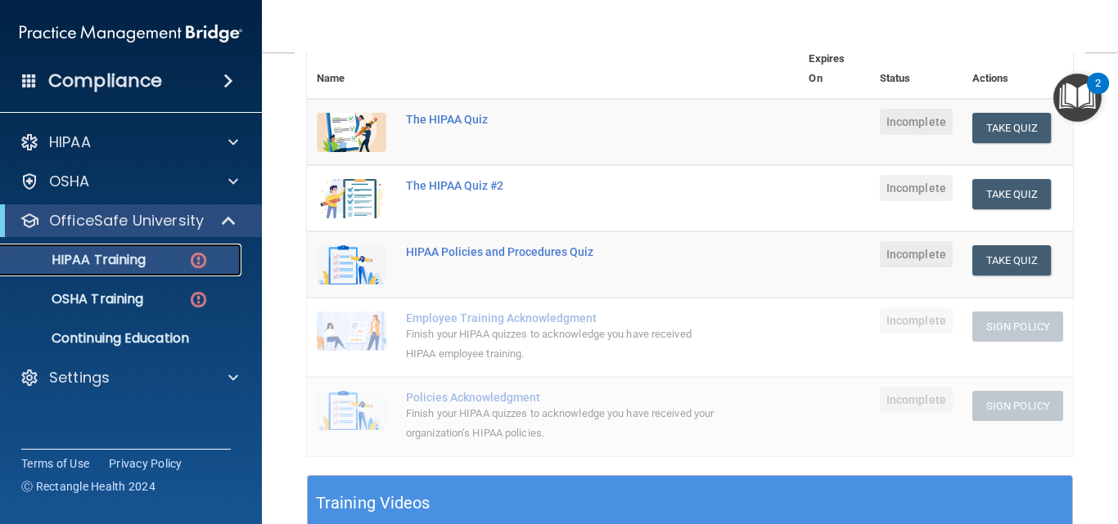
scroll to position [0, 0]
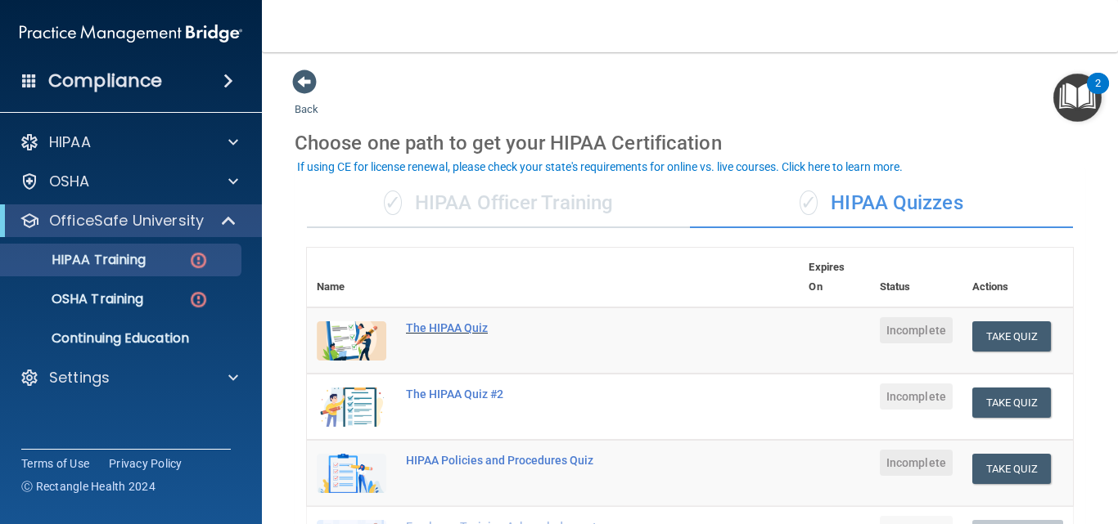
click at [470, 324] on div "The HIPAA Quiz" at bounding box center [561, 328] width 311 height 13
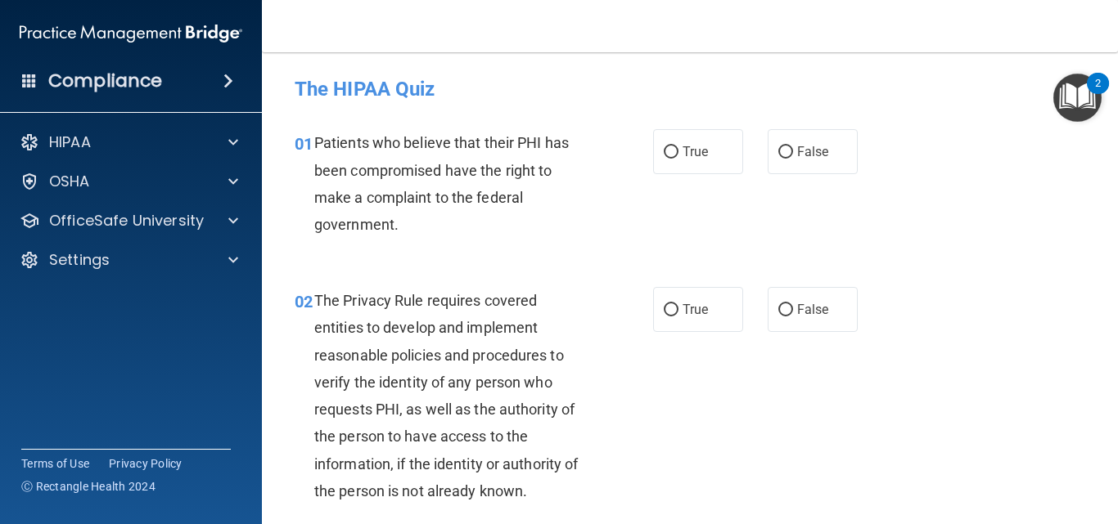
drag, startPoint x: 466, startPoint y: 161, endPoint x: 555, endPoint y: 146, distance: 89.6
click at [555, 146] on span "Patients who believe that their PHI has been compromised have the right to make…" at bounding box center [441, 183] width 254 height 99
click at [673, 146] on label "True" at bounding box center [698, 151] width 90 height 45
click at [673, 146] on input "True" at bounding box center [671, 152] width 15 height 12
radio input "true"
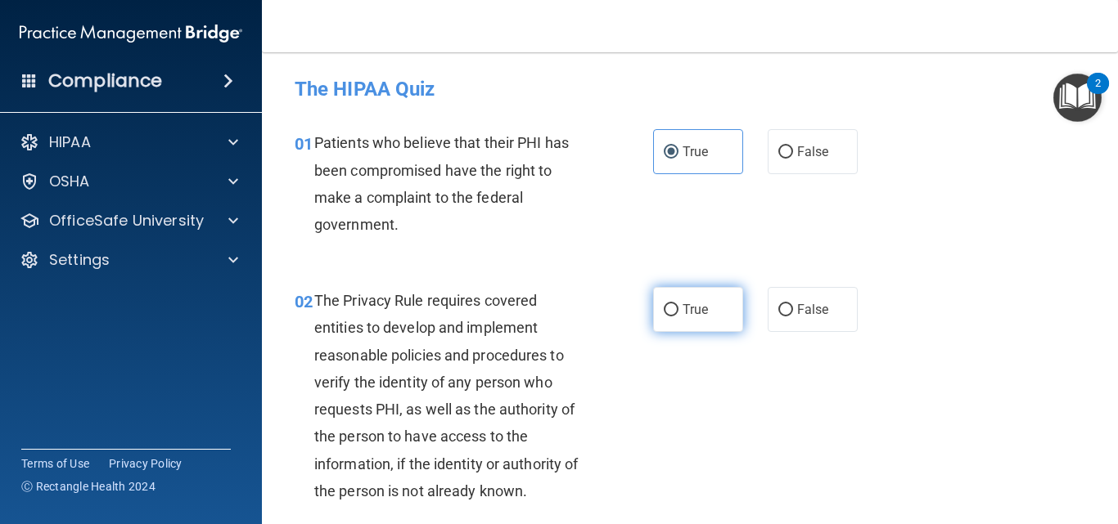
click at [673, 312] on label "True" at bounding box center [698, 309] width 90 height 45
click at [673, 312] on input "True" at bounding box center [671, 310] width 15 height 12
radio input "true"
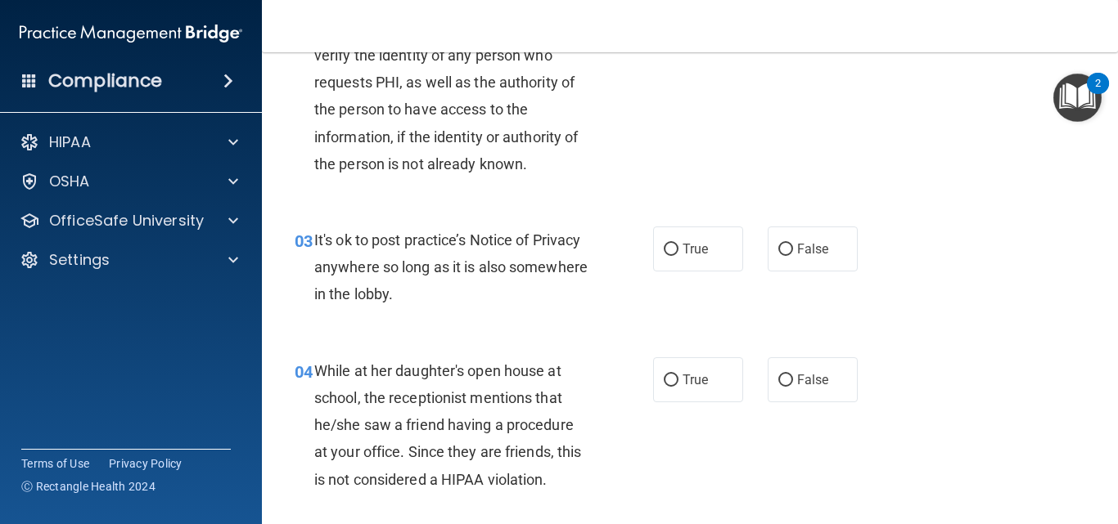
scroll to position [360, 0]
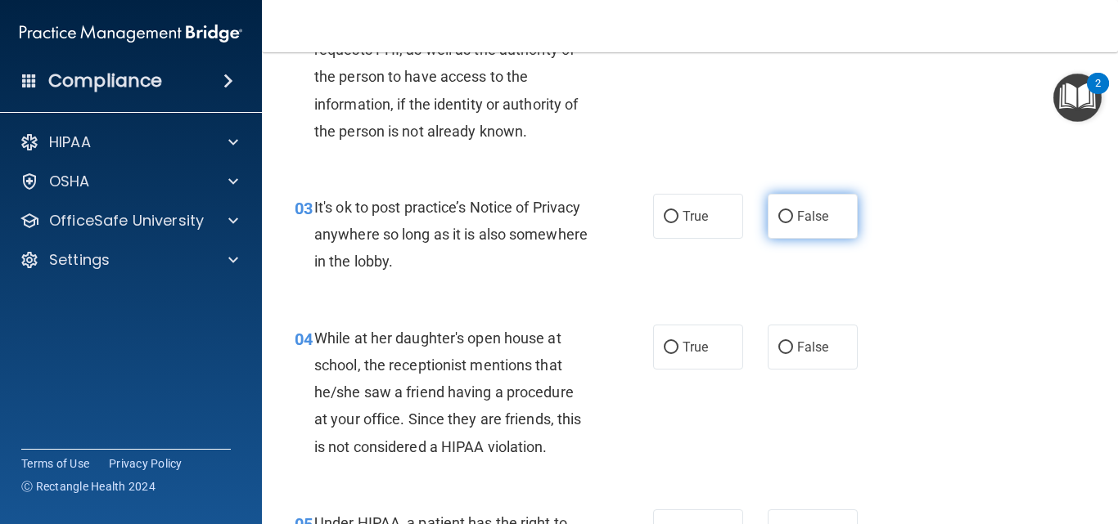
click at [812, 211] on span "False" at bounding box center [813, 217] width 32 height 16
click at [793, 211] on input "False" at bounding box center [785, 217] width 15 height 12
radio input "true"
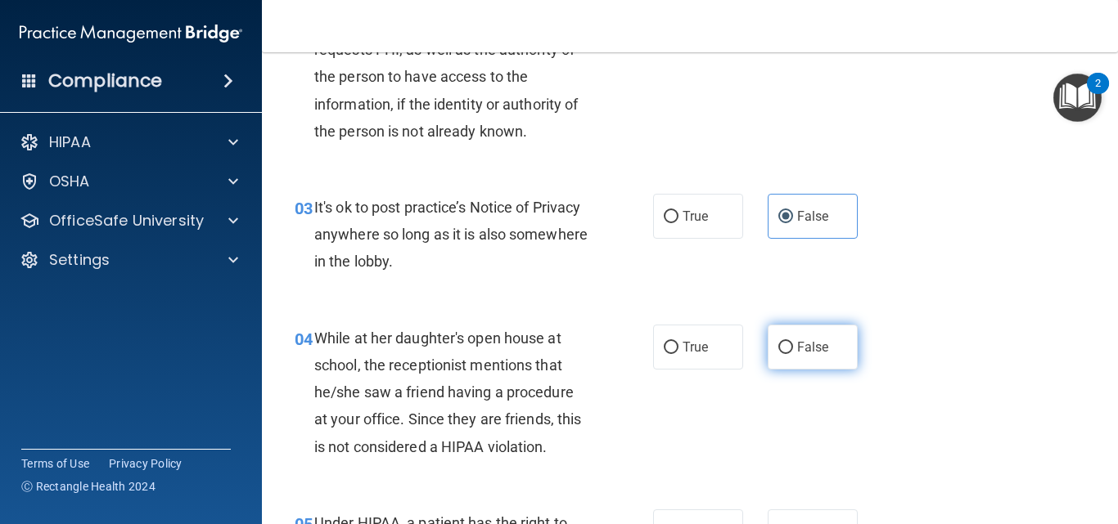
click at [802, 349] on span "False" at bounding box center [813, 348] width 32 height 16
click at [793, 349] on input "False" at bounding box center [785, 348] width 15 height 12
radio input "true"
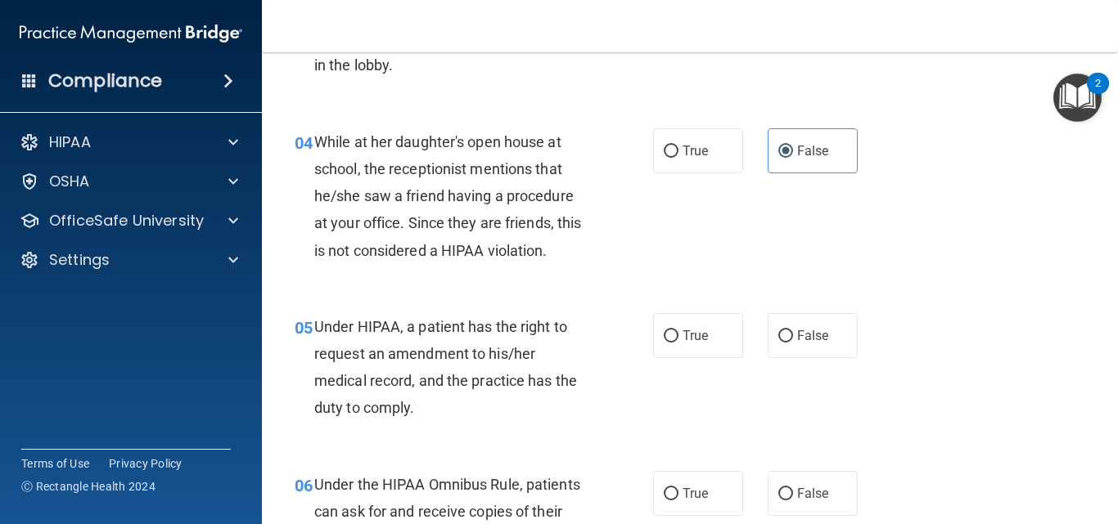
scroll to position [589, 0]
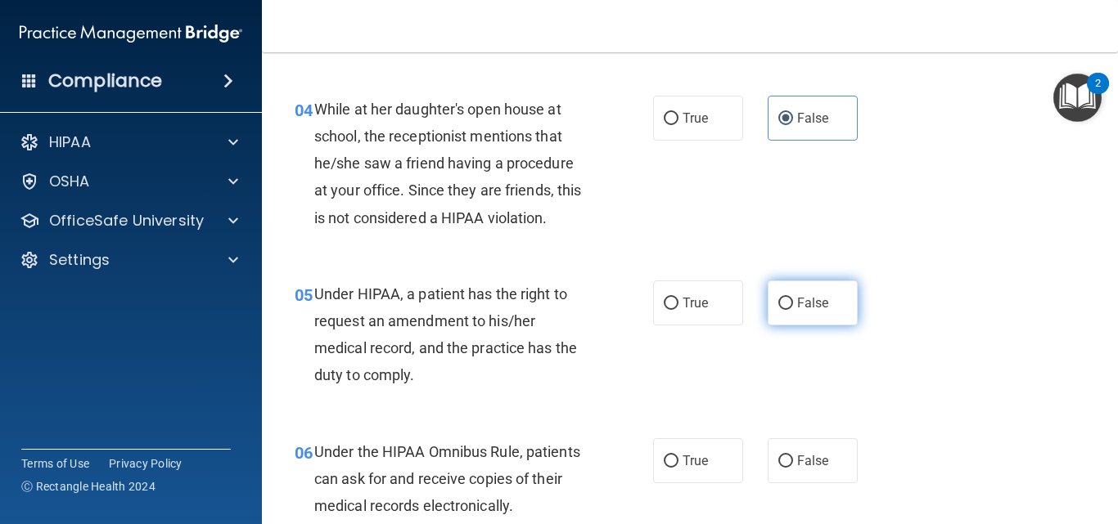
click at [797, 301] on span "False" at bounding box center [813, 303] width 32 height 16
click at [793, 301] on input "False" at bounding box center [785, 304] width 15 height 12
radio input "true"
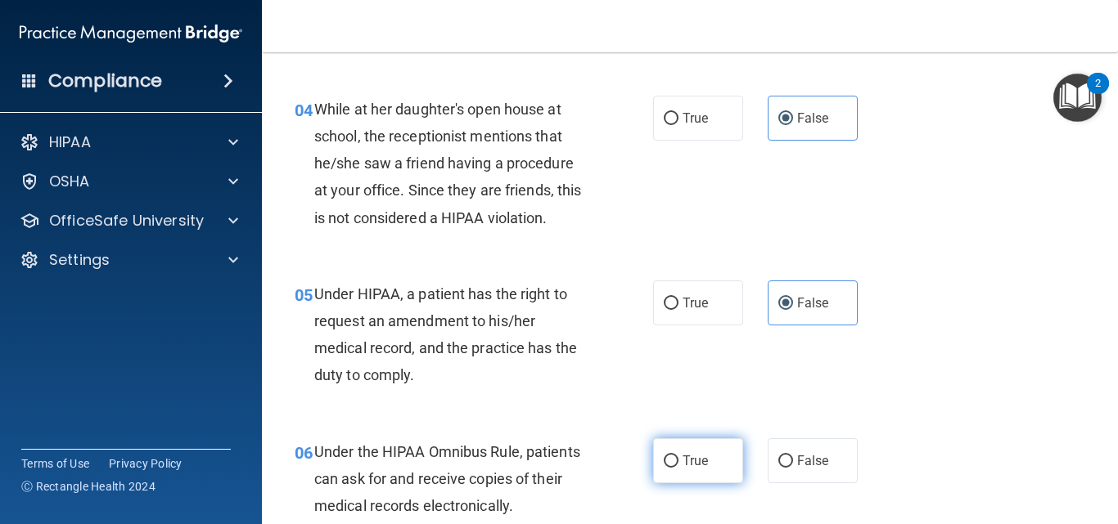
click at [686, 450] on label "True" at bounding box center [698, 461] width 90 height 45
click at [678, 456] on input "True" at bounding box center [671, 462] width 15 height 12
radio input "true"
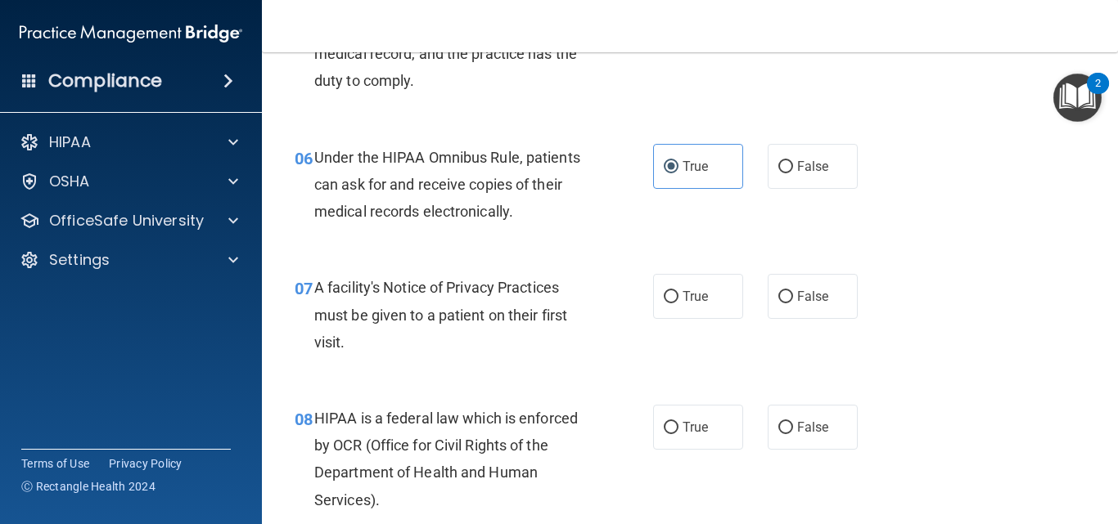
scroll to position [916, 0]
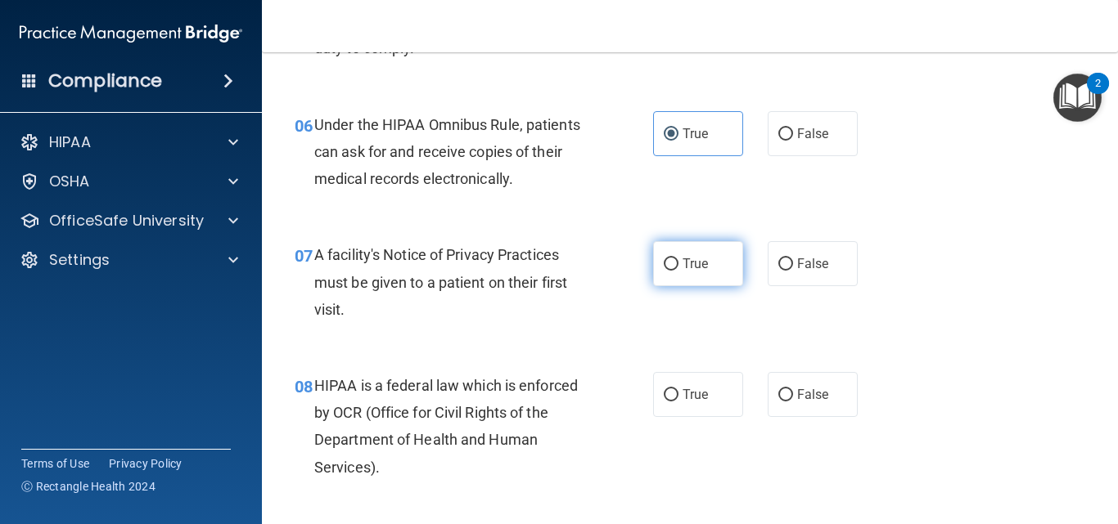
click at [682, 268] on span "True" at bounding box center [694, 264] width 25 height 16
click at [678, 268] on input "True" at bounding box center [671, 265] width 15 height 12
radio input "true"
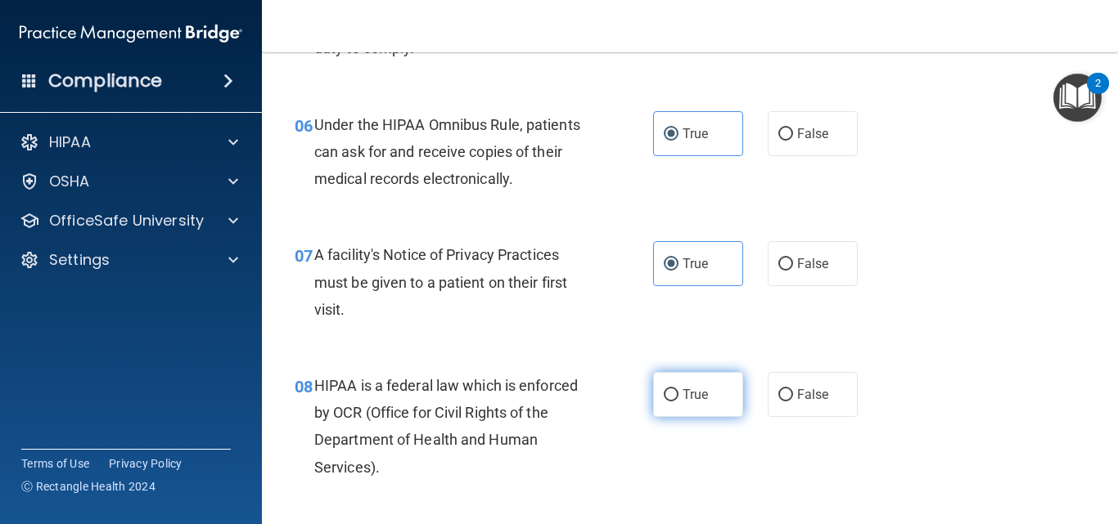
click at [696, 389] on span "True" at bounding box center [694, 395] width 25 height 16
click at [678, 389] on input "True" at bounding box center [671, 395] width 15 height 12
radio input "true"
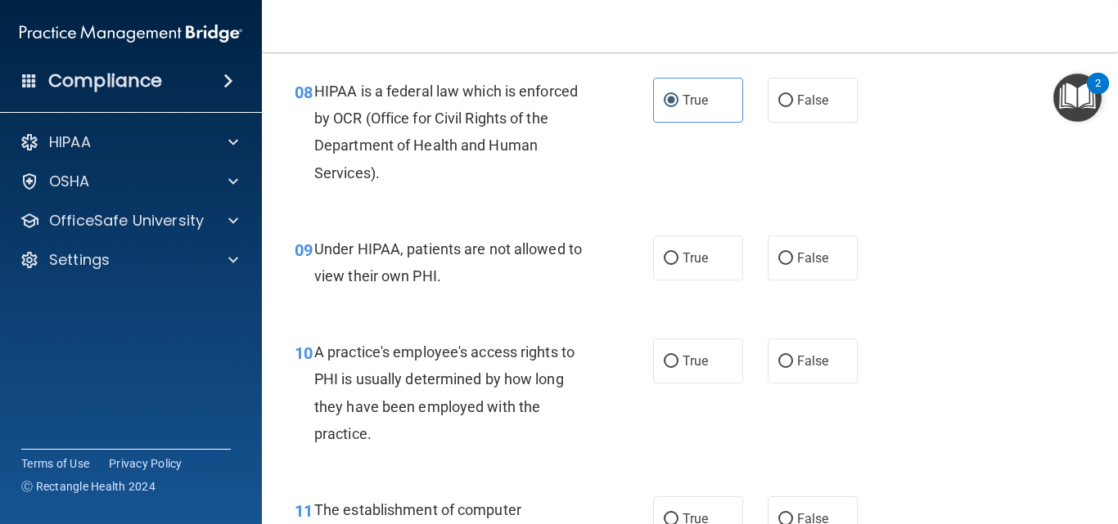
scroll to position [1244, 0]
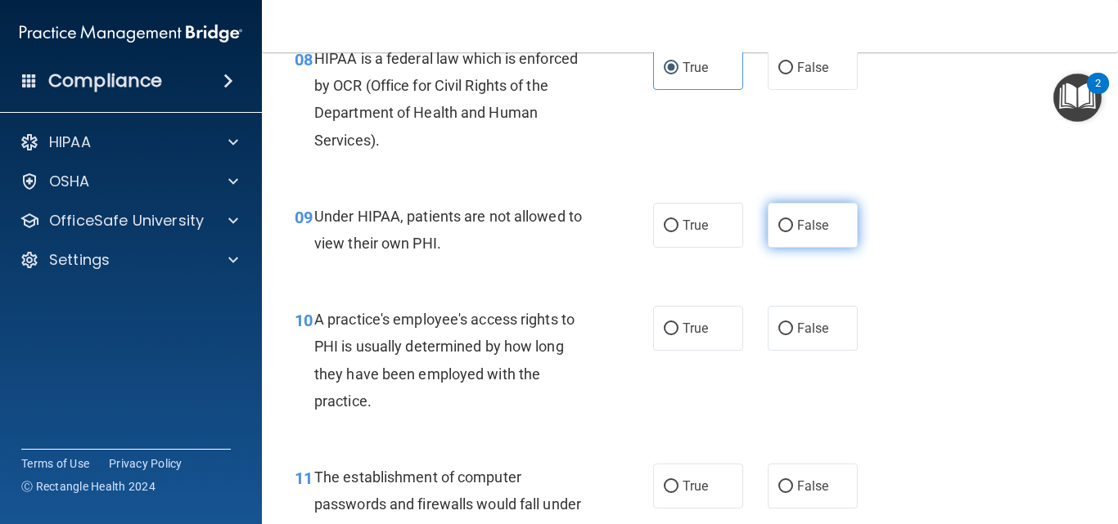
click at [812, 218] on span "False" at bounding box center [813, 226] width 32 height 16
click at [793, 220] on input "False" at bounding box center [785, 226] width 15 height 12
radio input "true"
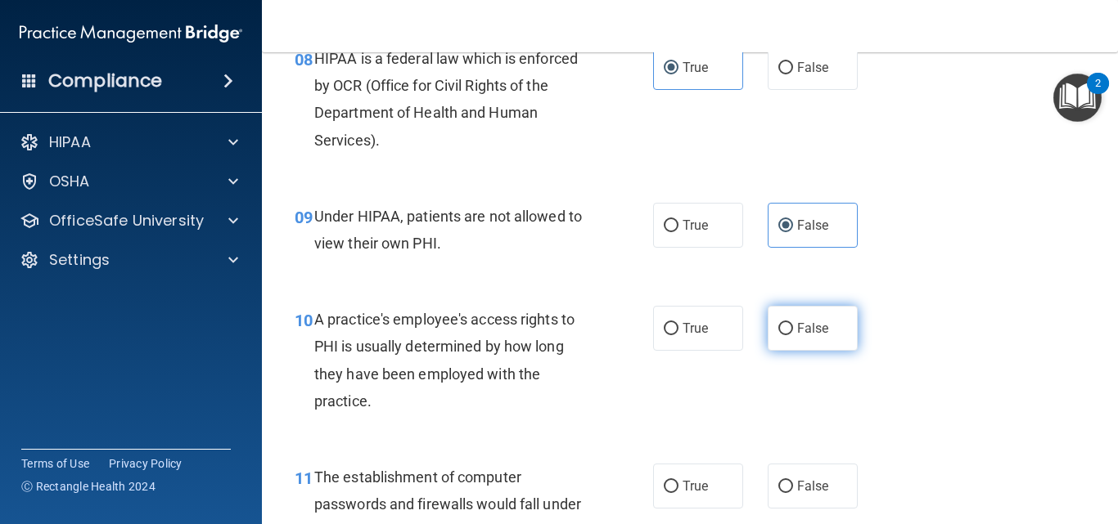
click at [811, 319] on label "False" at bounding box center [812, 328] width 90 height 45
click at [793, 323] on input "False" at bounding box center [785, 329] width 15 height 12
radio input "true"
click at [811, 319] on label "False" at bounding box center [812, 328] width 90 height 45
click at [793, 323] on input "False" at bounding box center [785, 329] width 15 height 12
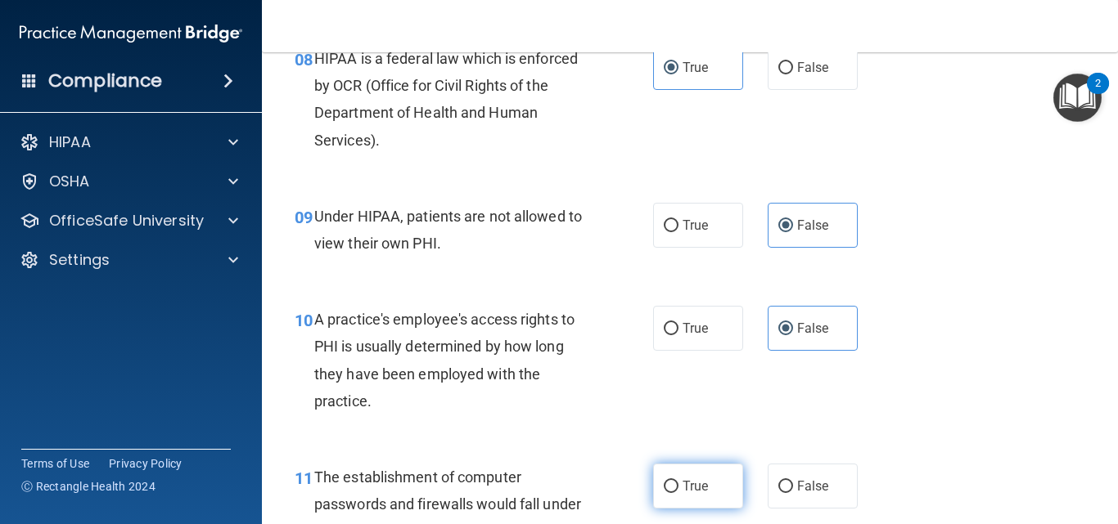
click at [688, 488] on span "True" at bounding box center [694, 487] width 25 height 16
click at [678, 488] on input "True" at bounding box center [671, 487] width 15 height 12
radio input "true"
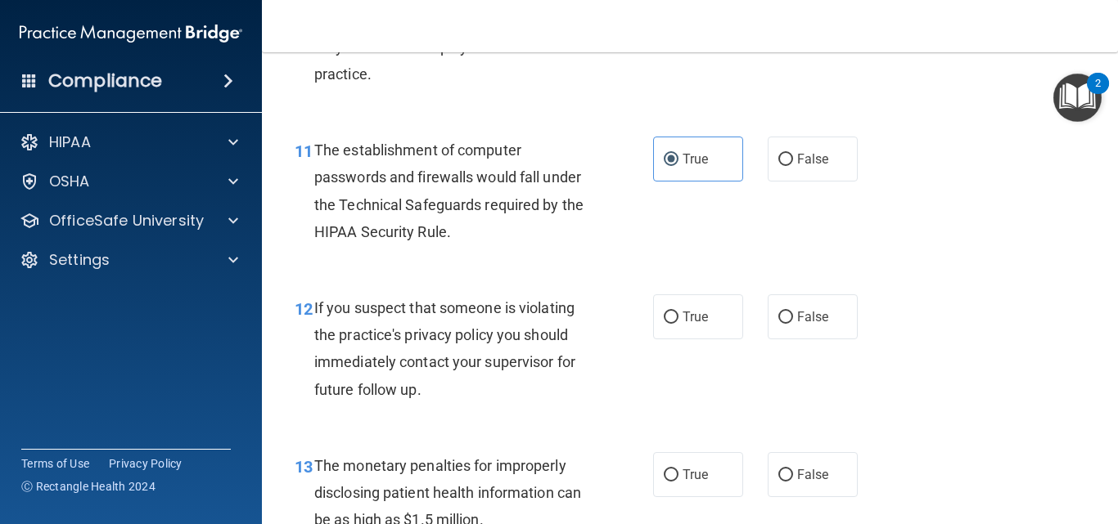
scroll to position [1604, 0]
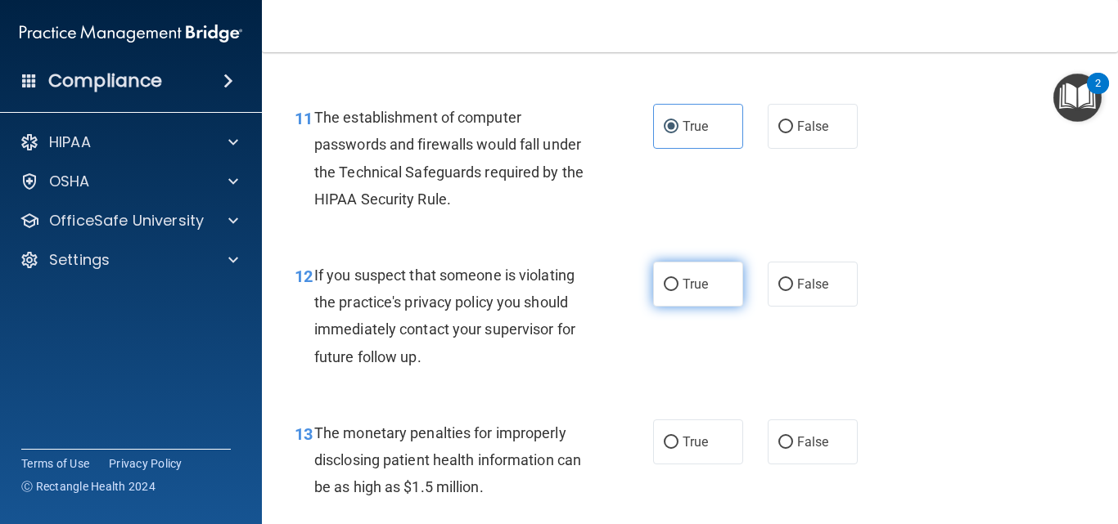
click at [673, 285] on label "True" at bounding box center [698, 284] width 90 height 45
click at [673, 285] on input "True" at bounding box center [671, 285] width 15 height 12
radio input "true"
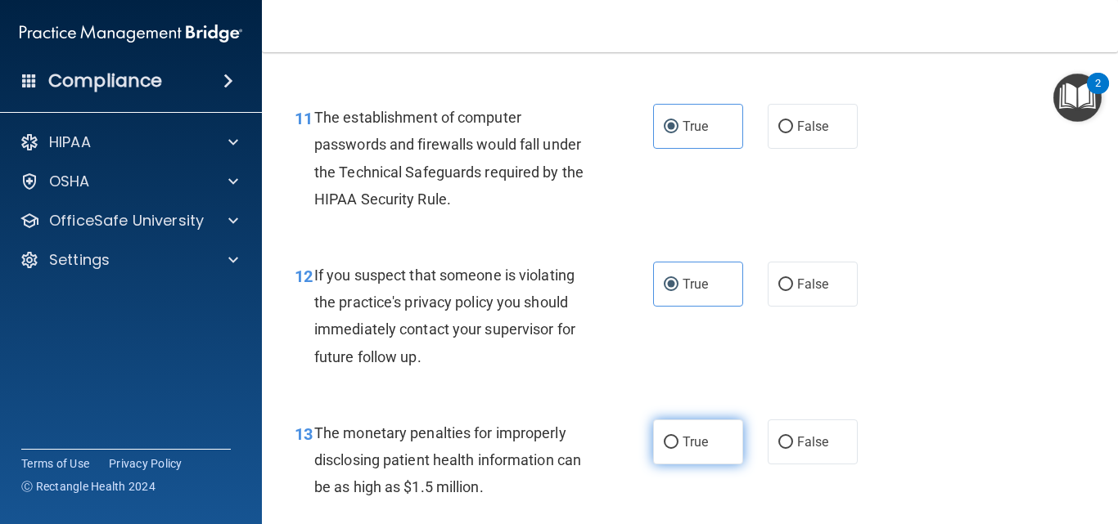
click at [682, 443] on span "True" at bounding box center [694, 442] width 25 height 16
click at [678, 443] on input "True" at bounding box center [671, 443] width 15 height 12
radio input "true"
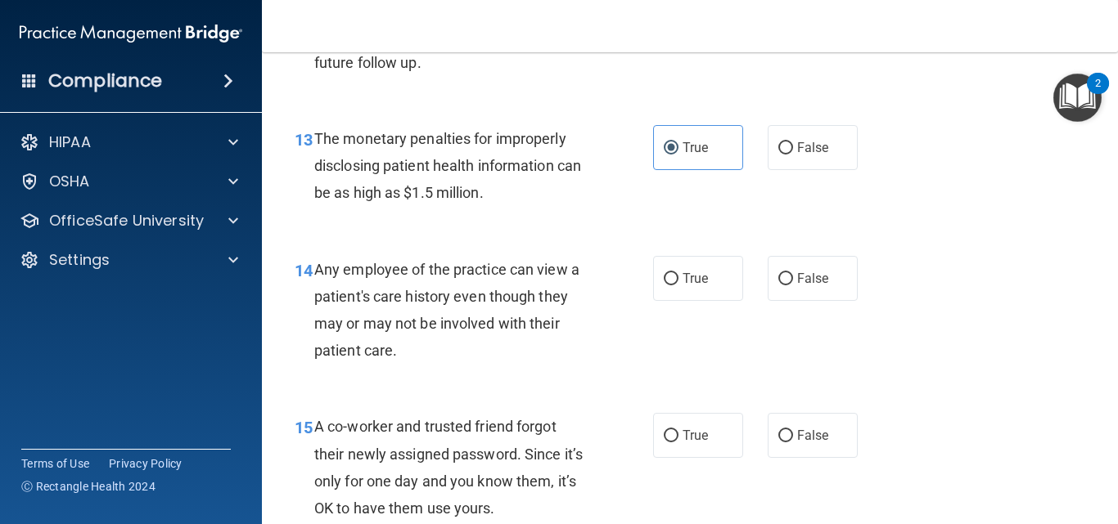
scroll to position [1931, 0]
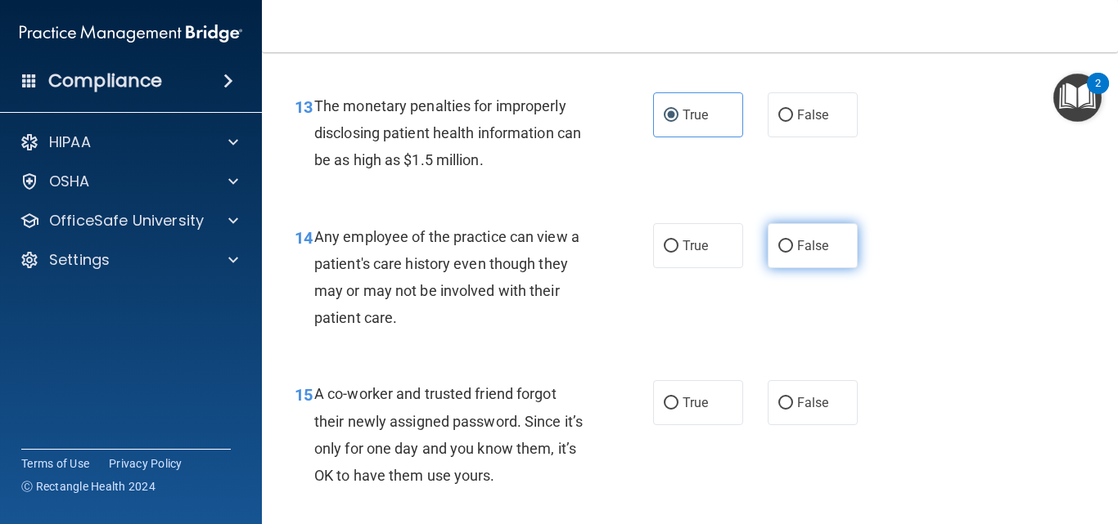
click at [818, 243] on span "False" at bounding box center [813, 246] width 32 height 16
click at [793, 243] on input "False" at bounding box center [785, 247] width 15 height 12
radio input "true"
click at [811, 396] on span "False" at bounding box center [813, 403] width 32 height 16
click at [793, 398] on input "False" at bounding box center [785, 404] width 15 height 12
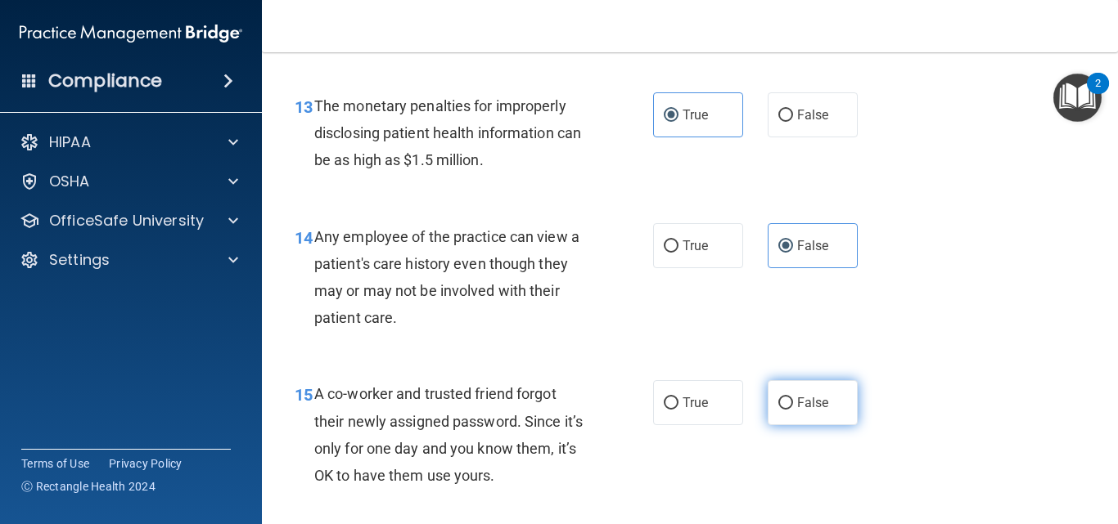
radio input "true"
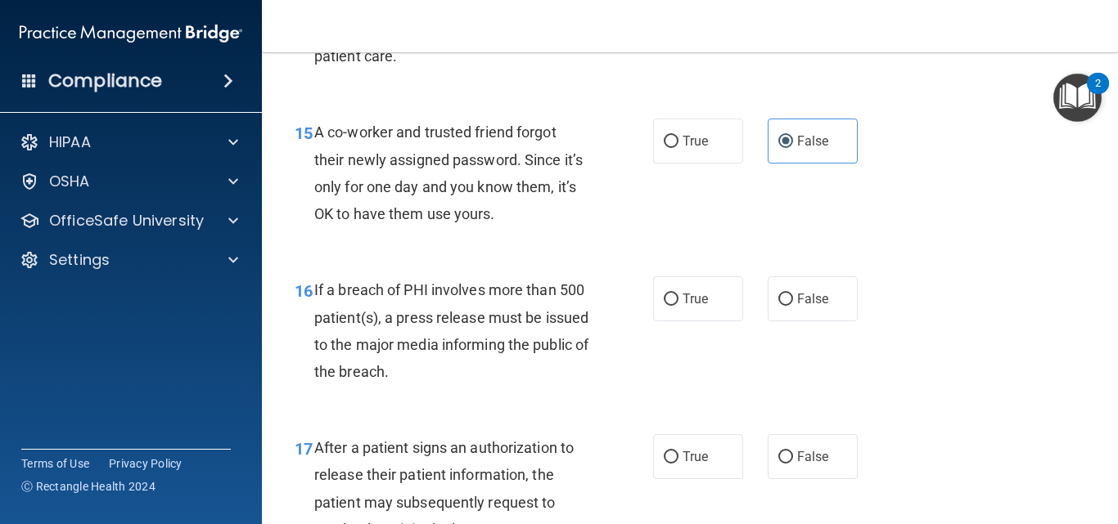
scroll to position [2225, 0]
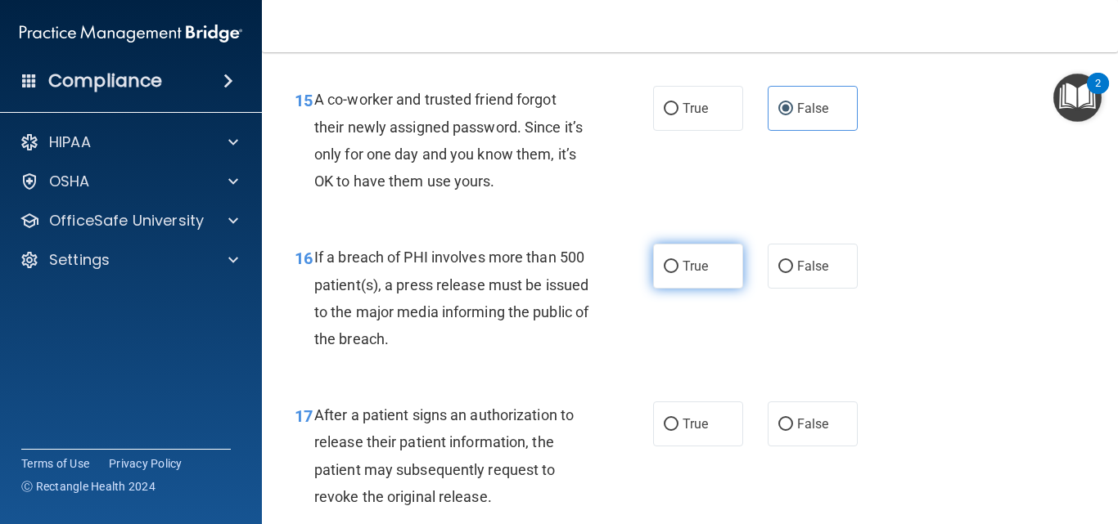
click at [682, 260] on span "True" at bounding box center [694, 267] width 25 height 16
click at [678, 261] on input "True" at bounding box center [671, 267] width 15 height 12
radio input "true"
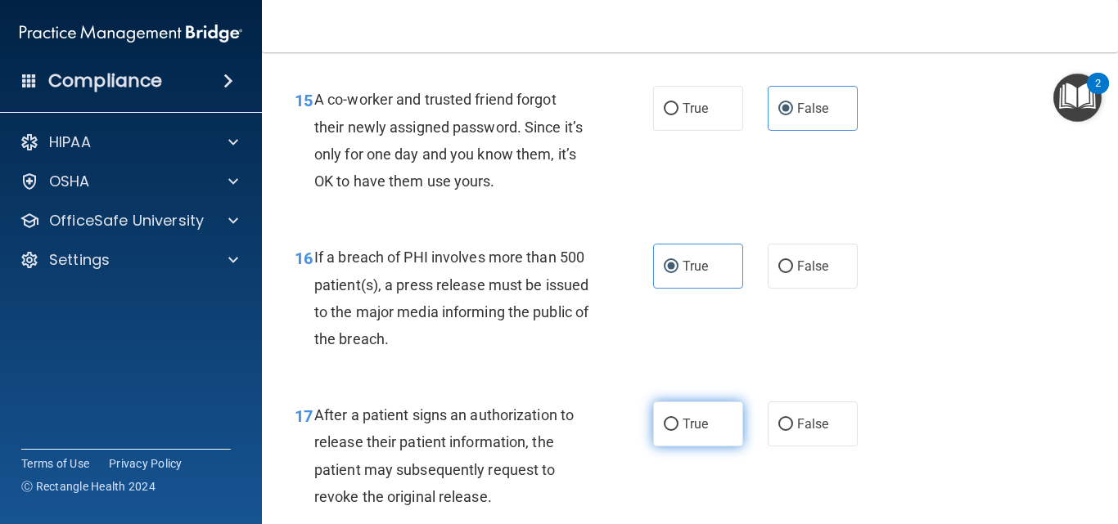
click at [683, 415] on label "True" at bounding box center [698, 424] width 90 height 45
click at [678, 419] on input "True" at bounding box center [671, 425] width 15 height 12
radio input "true"
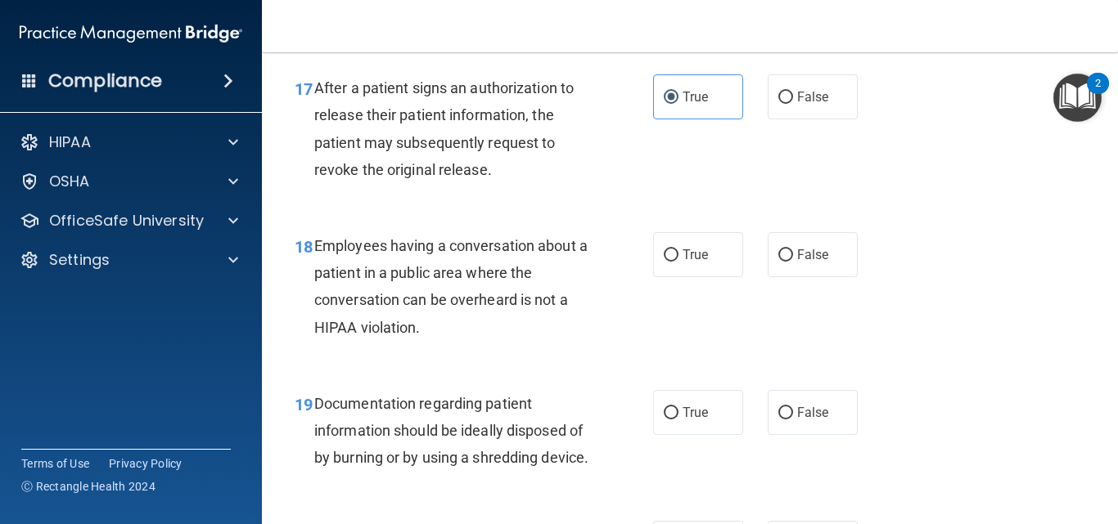
scroll to position [2585, 0]
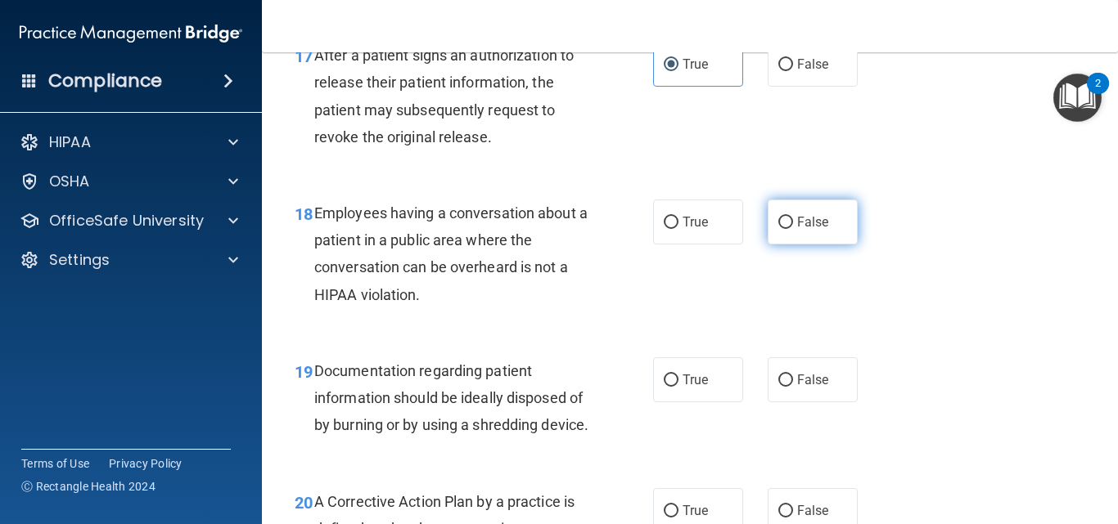
click at [803, 218] on span "False" at bounding box center [813, 222] width 32 height 16
click at [793, 218] on input "False" at bounding box center [785, 223] width 15 height 12
radio input "true"
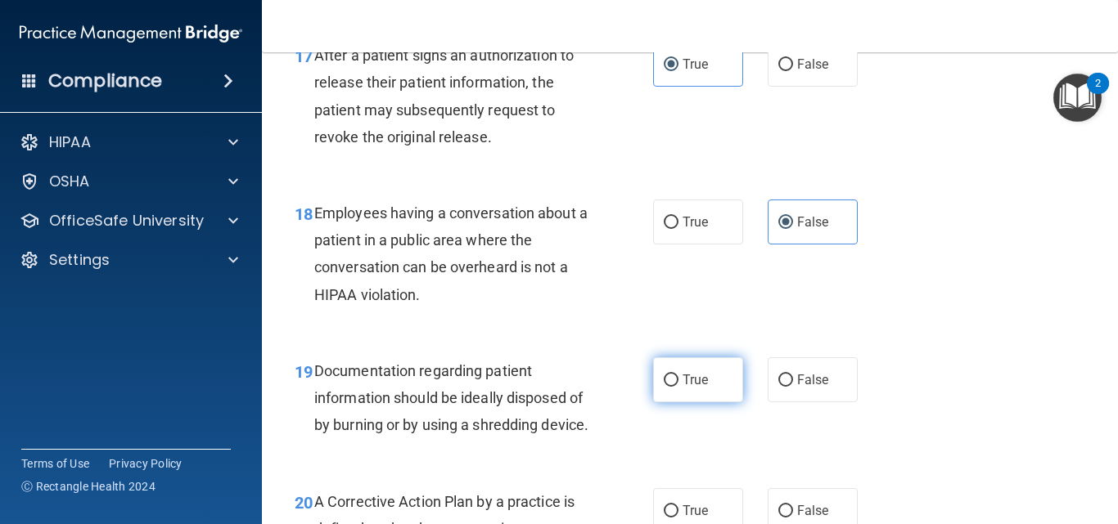
click at [691, 376] on span "True" at bounding box center [694, 380] width 25 height 16
click at [678, 376] on input "True" at bounding box center [671, 381] width 15 height 12
radio input "true"
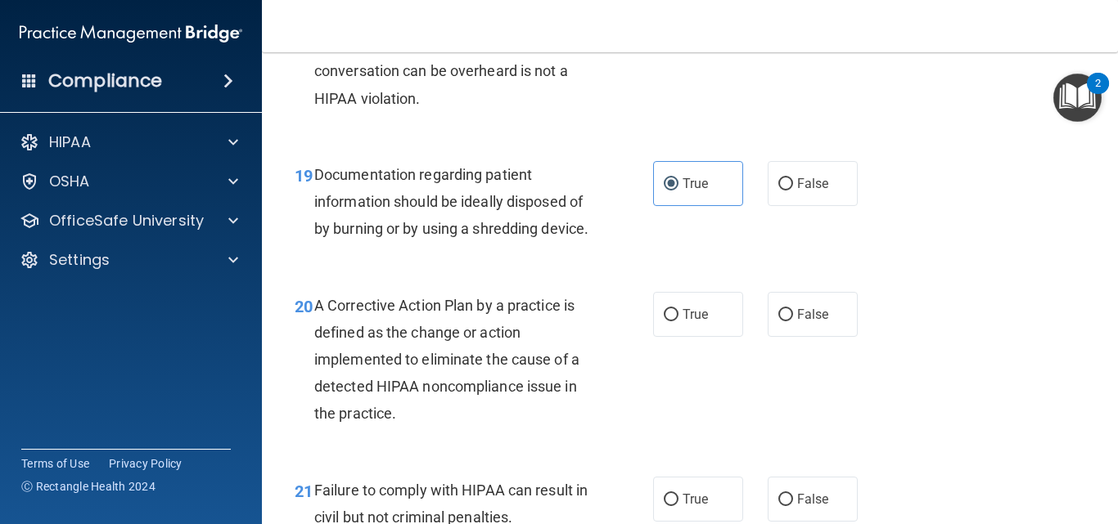
scroll to position [2814, 0]
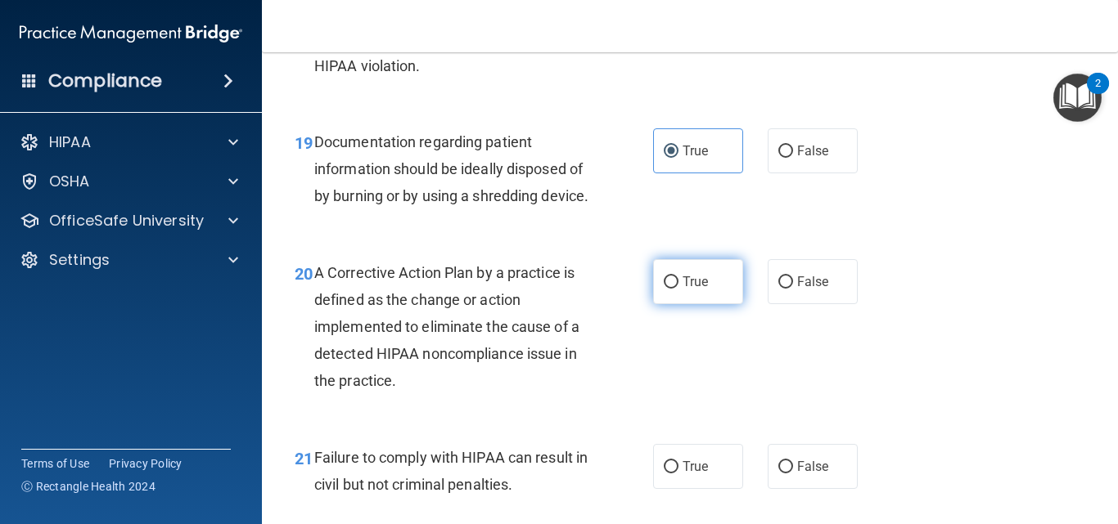
click at [686, 290] on span "True" at bounding box center [694, 282] width 25 height 16
click at [678, 289] on input "True" at bounding box center [671, 283] width 15 height 12
radio input "true"
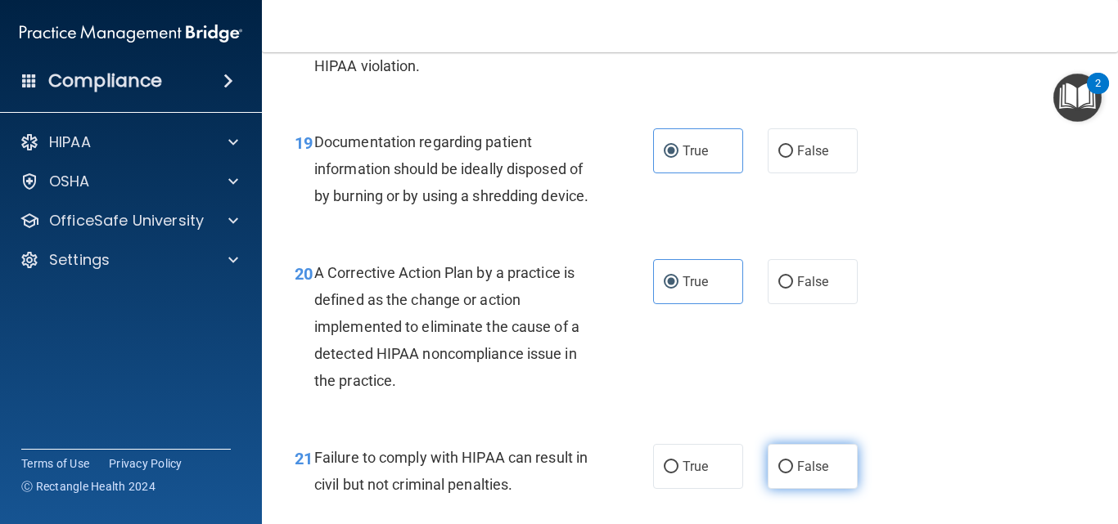
click at [805, 475] on span "False" at bounding box center [813, 467] width 32 height 16
click at [793, 474] on input "False" at bounding box center [785, 467] width 15 height 12
radio input "true"
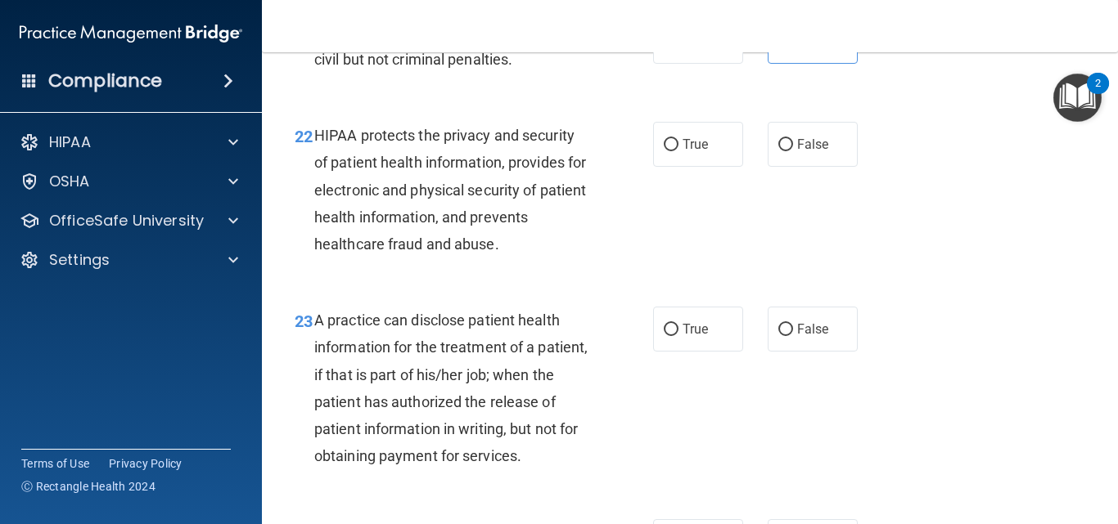
scroll to position [3273, 0]
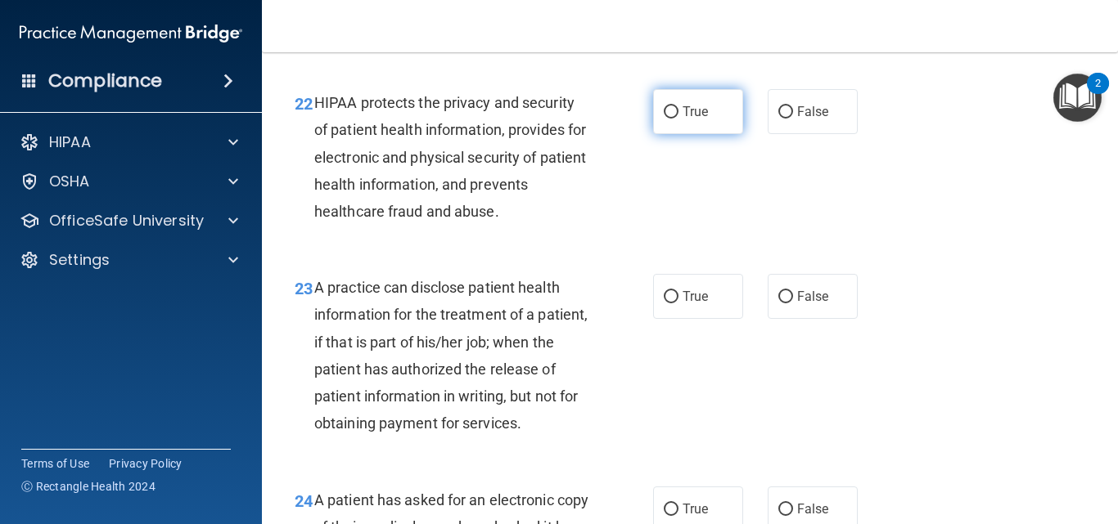
click at [696, 119] on span "True" at bounding box center [694, 112] width 25 height 16
click at [678, 119] on input "True" at bounding box center [671, 112] width 15 height 12
radio input "true"
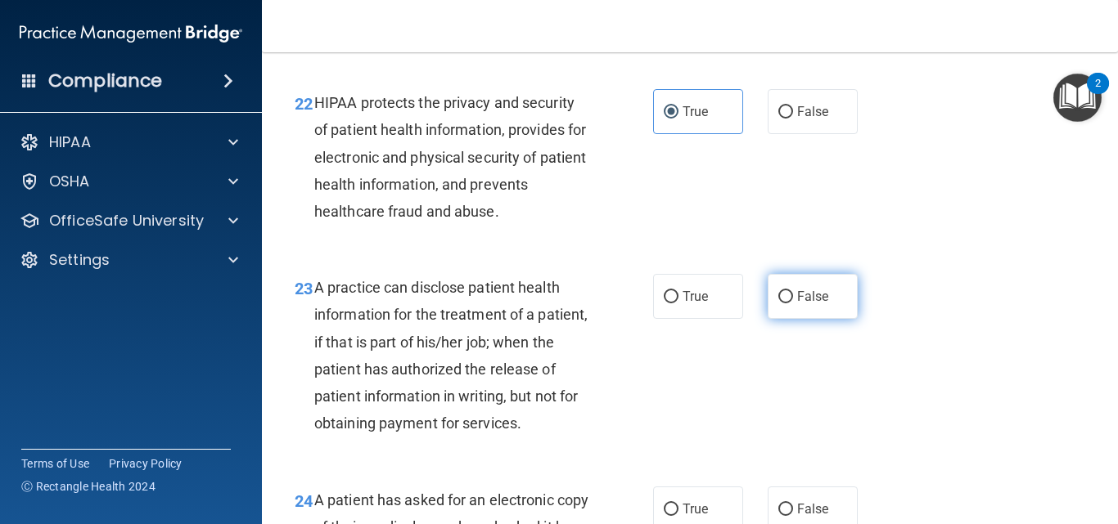
click at [809, 304] on span "False" at bounding box center [813, 297] width 32 height 16
click at [793, 304] on input "False" at bounding box center [785, 297] width 15 height 12
radio input "true"
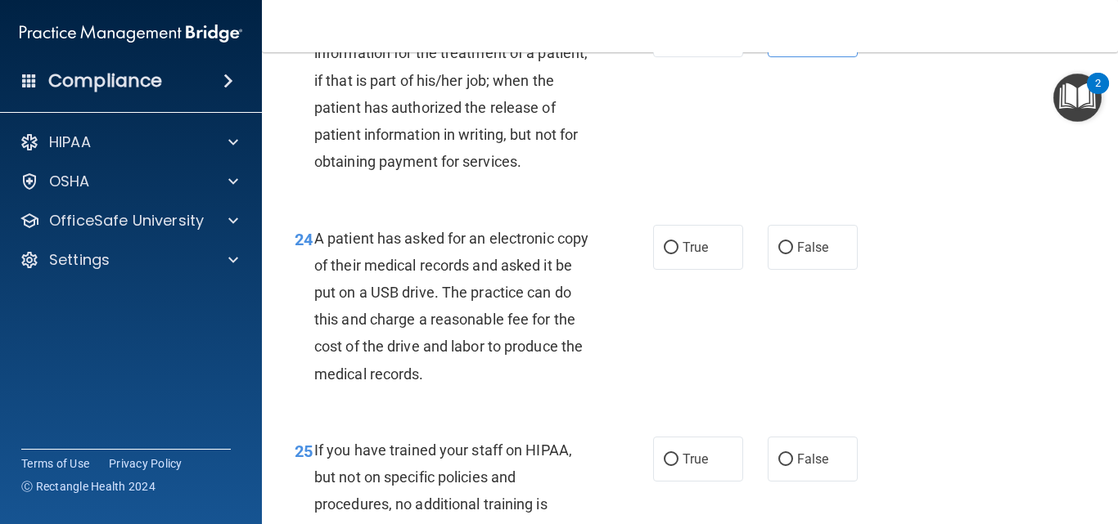
scroll to position [3567, 0]
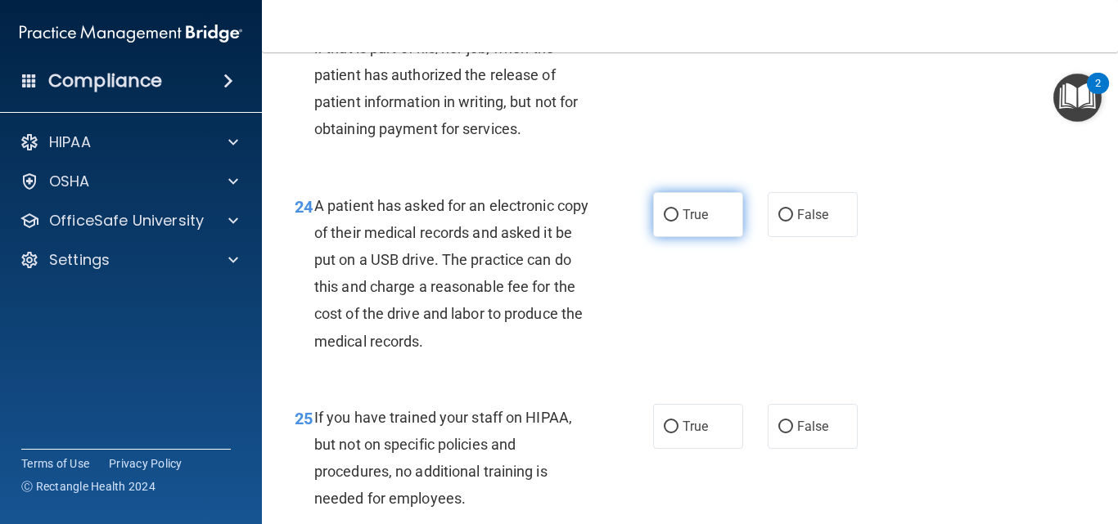
click at [700, 230] on label "True" at bounding box center [698, 214] width 90 height 45
click at [678, 222] on input "True" at bounding box center [671, 215] width 15 height 12
radio input "true"
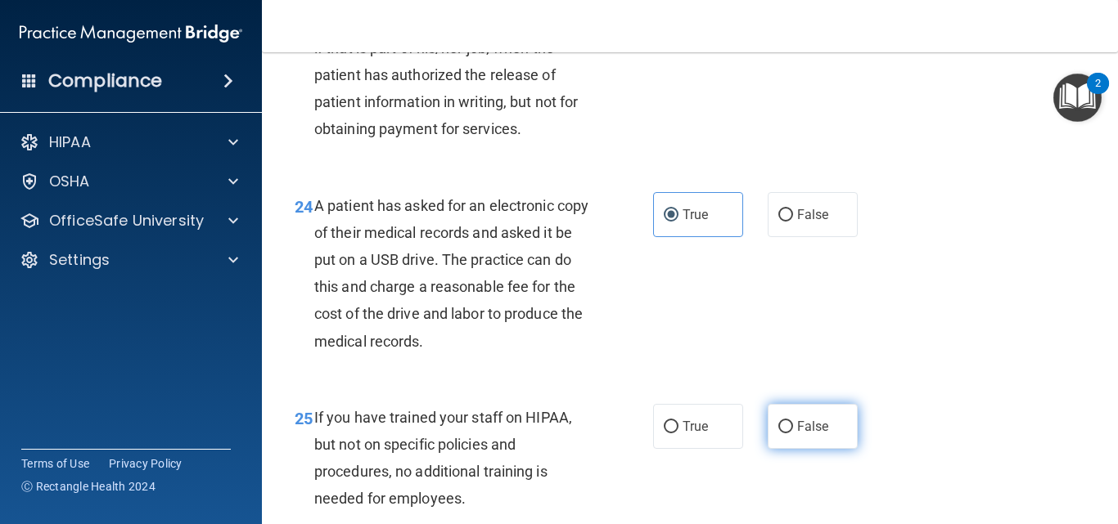
click at [801, 445] on label "False" at bounding box center [812, 426] width 90 height 45
click at [793, 434] on input "False" at bounding box center [785, 427] width 15 height 12
radio input "true"
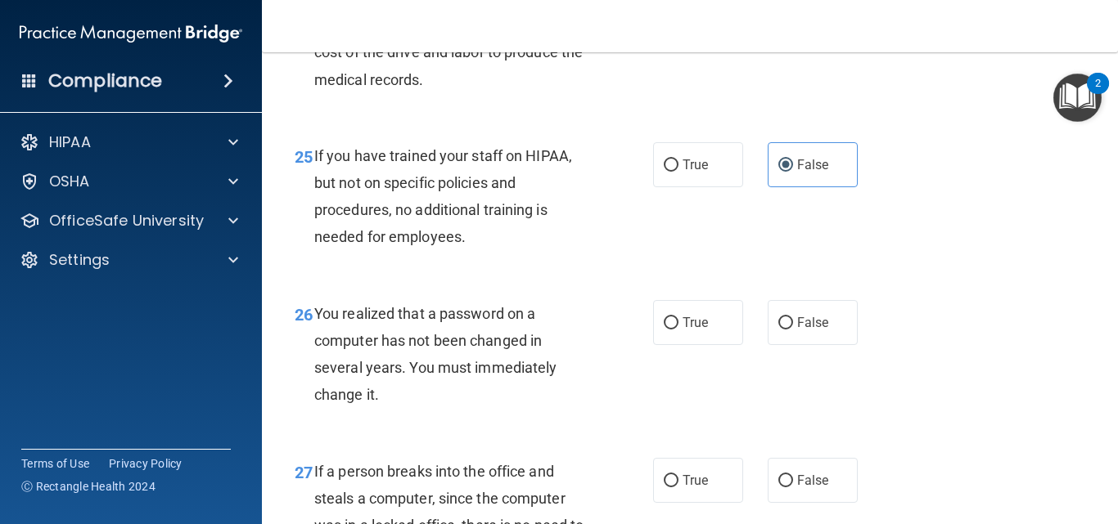
scroll to position [3894, 0]
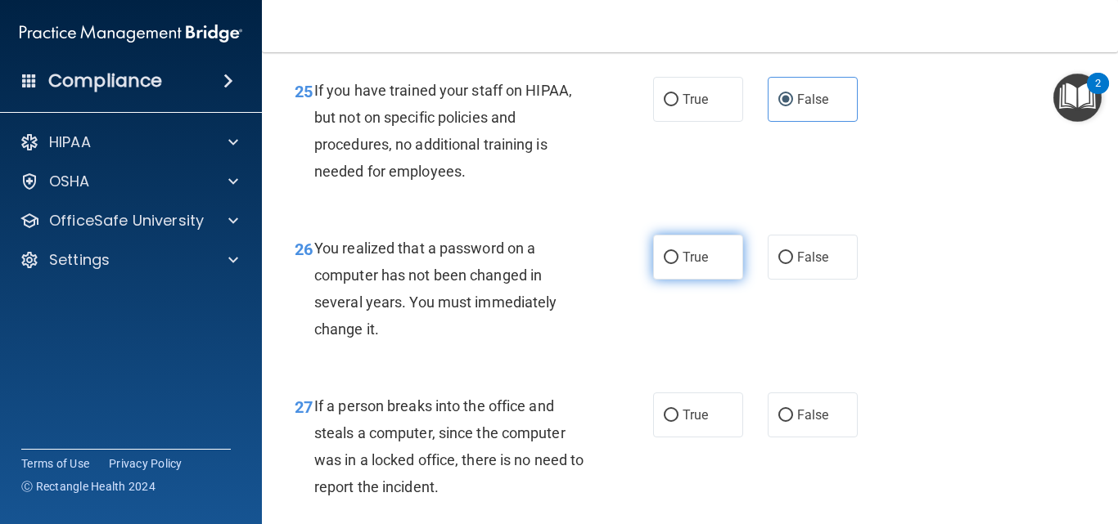
click at [694, 265] on span "True" at bounding box center [694, 258] width 25 height 16
click at [678, 264] on input "True" at bounding box center [671, 258] width 15 height 12
radio input "true"
click at [808, 423] on span "False" at bounding box center [813, 415] width 32 height 16
click at [793, 422] on input "False" at bounding box center [785, 416] width 15 height 12
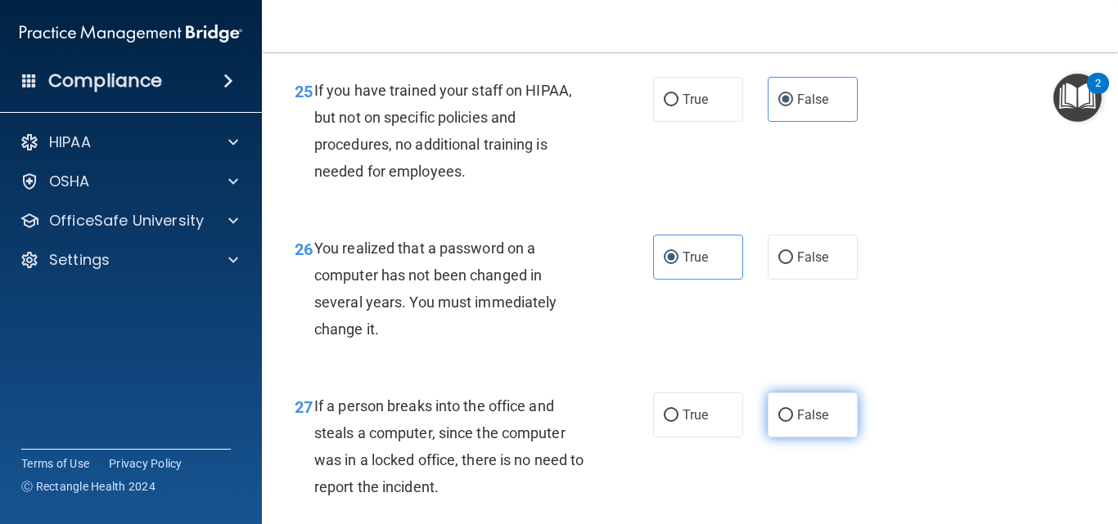
radio input "true"
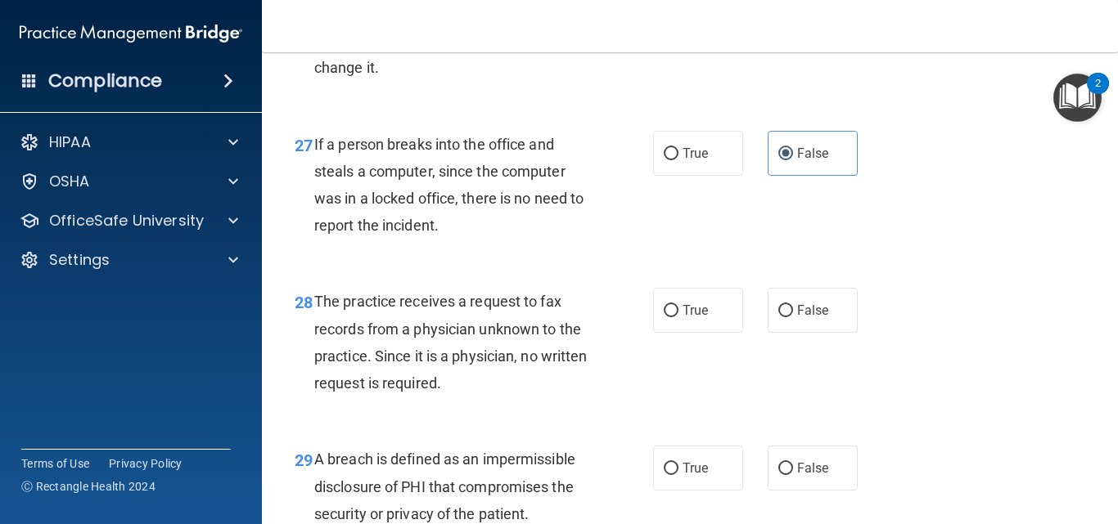
scroll to position [4189, 0]
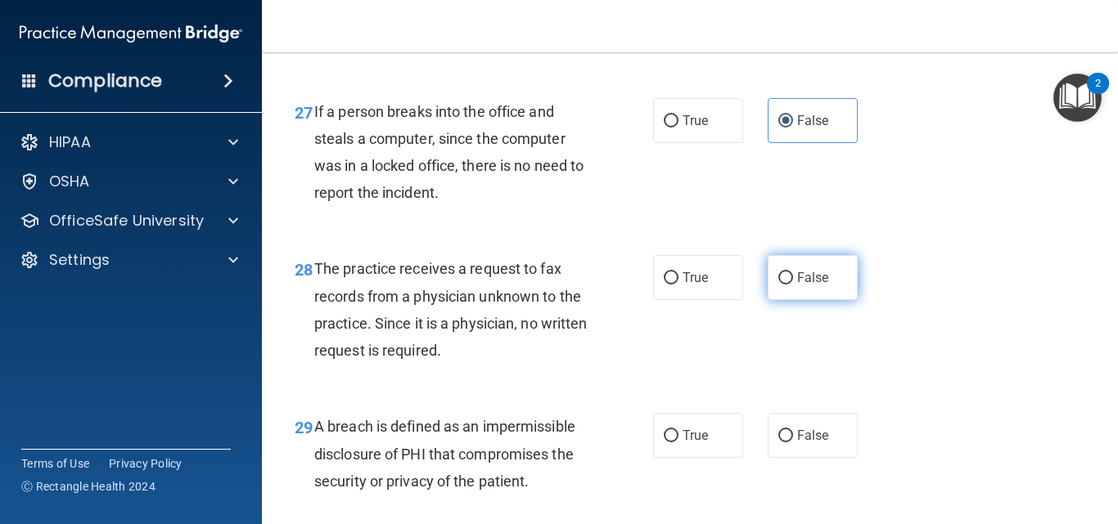
click at [825, 300] on label "False" at bounding box center [812, 277] width 90 height 45
click at [793, 285] on input "False" at bounding box center [785, 278] width 15 height 12
radio input "true"
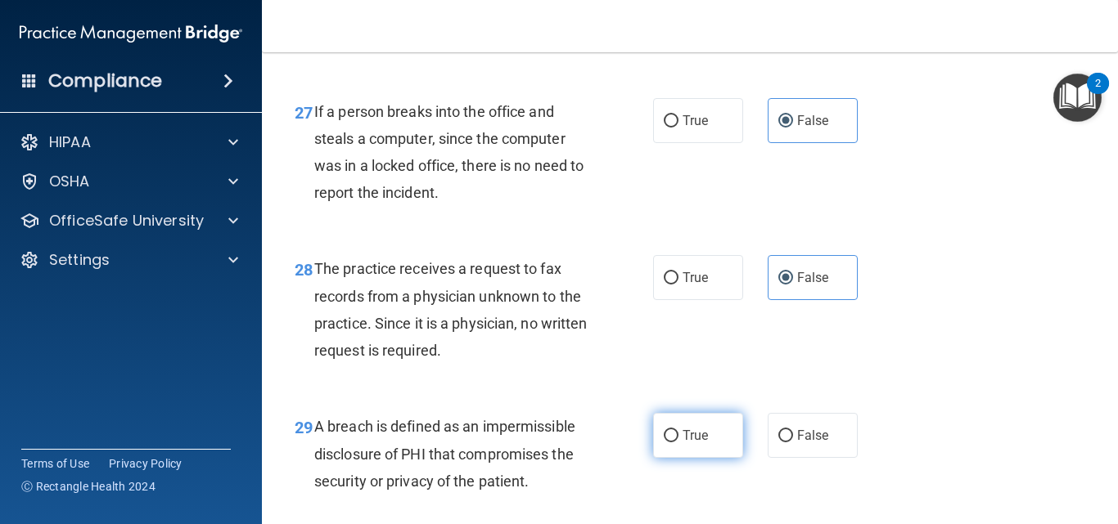
click at [691, 454] on label "True" at bounding box center [698, 435] width 90 height 45
click at [678, 443] on input "True" at bounding box center [671, 436] width 15 height 12
radio input "true"
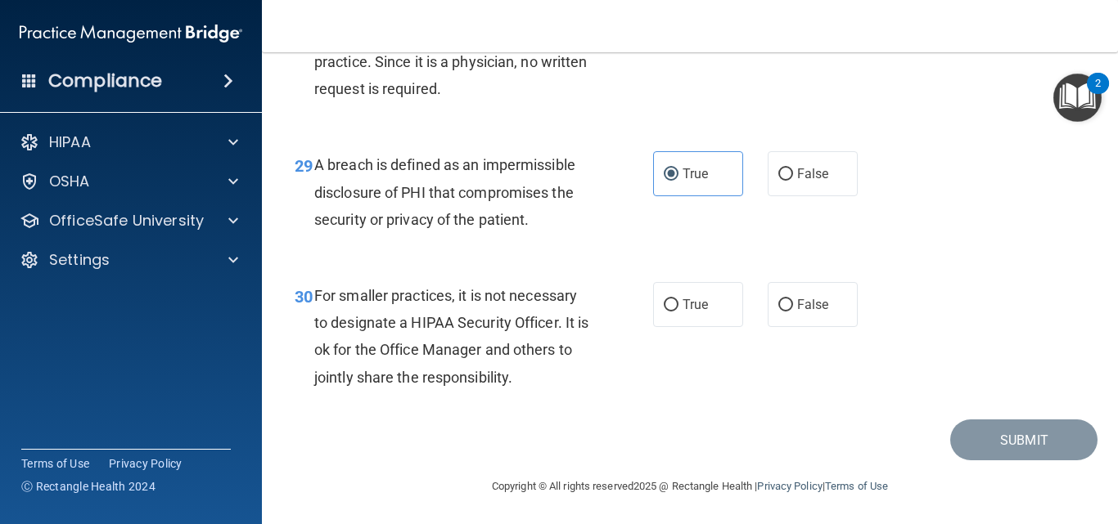
scroll to position [4480, 0]
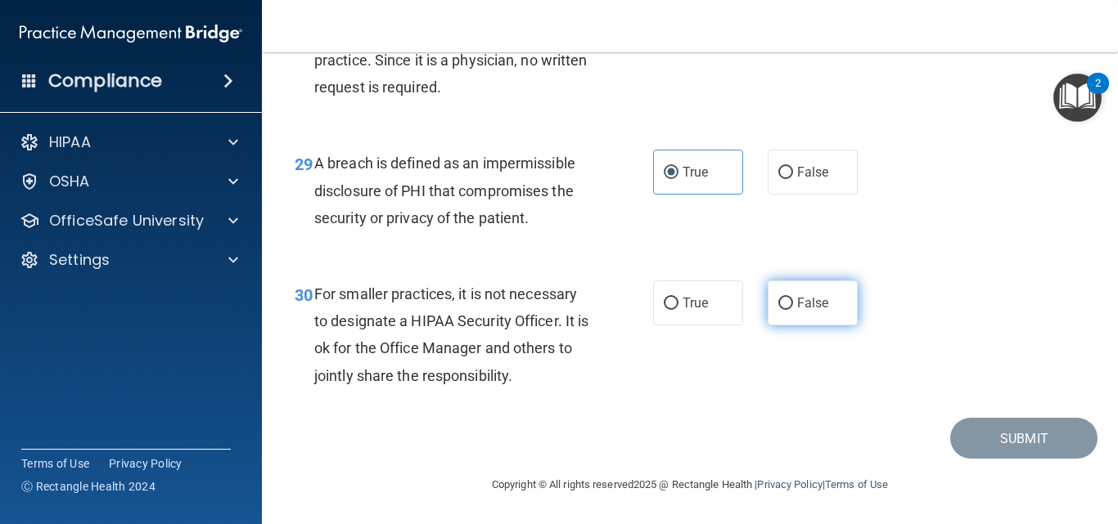
click at [812, 305] on span "False" at bounding box center [813, 303] width 32 height 16
click at [793, 305] on input "False" at bounding box center [785, 304] width 15 height 12
radio input "true"
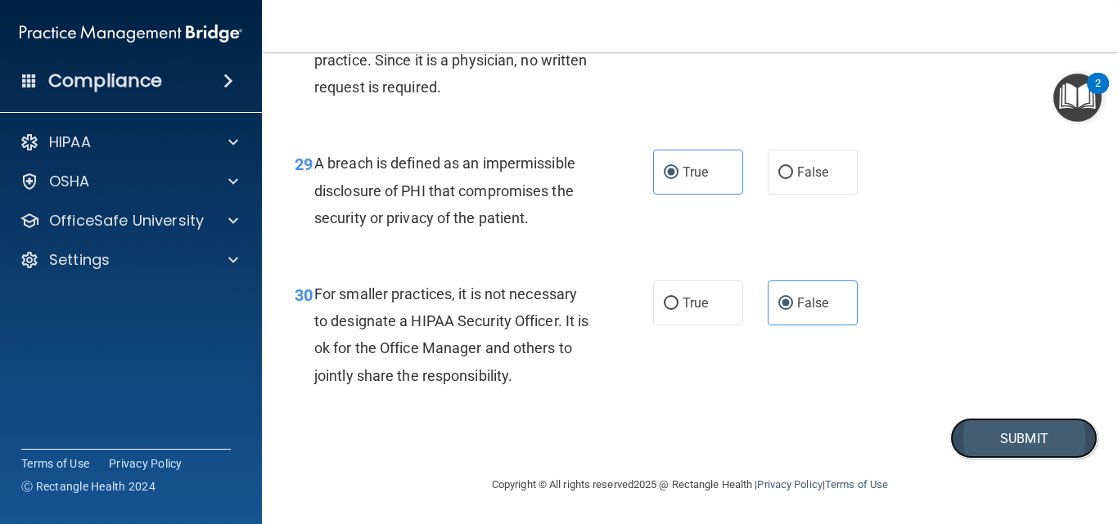
click at [845, 441] on button "Submit" at bounding box center [1023, 439] width 147 height 42
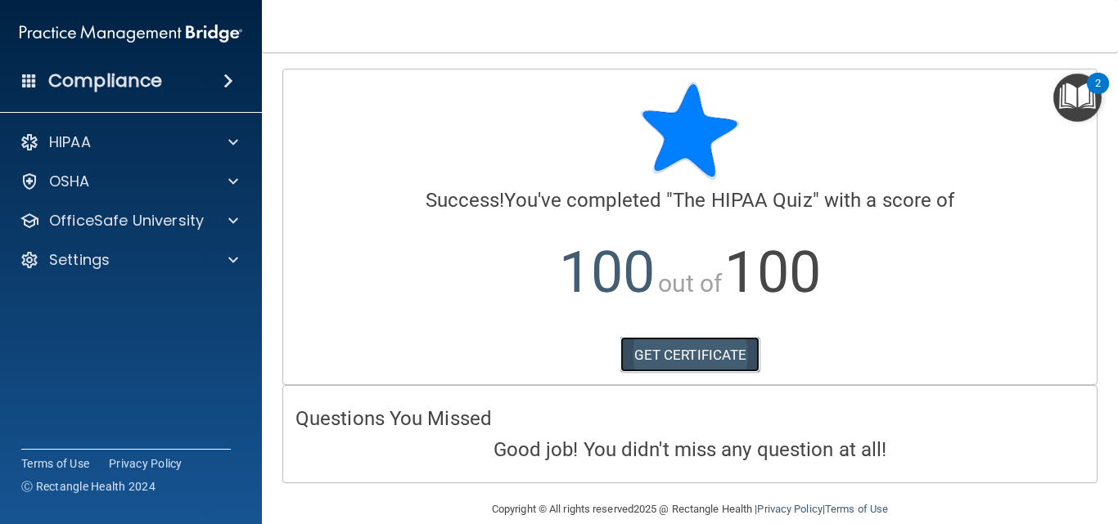
click at [672, 357] on link "GET CERTIFICATE" at bounding box center [690, 355] width 140 height 36
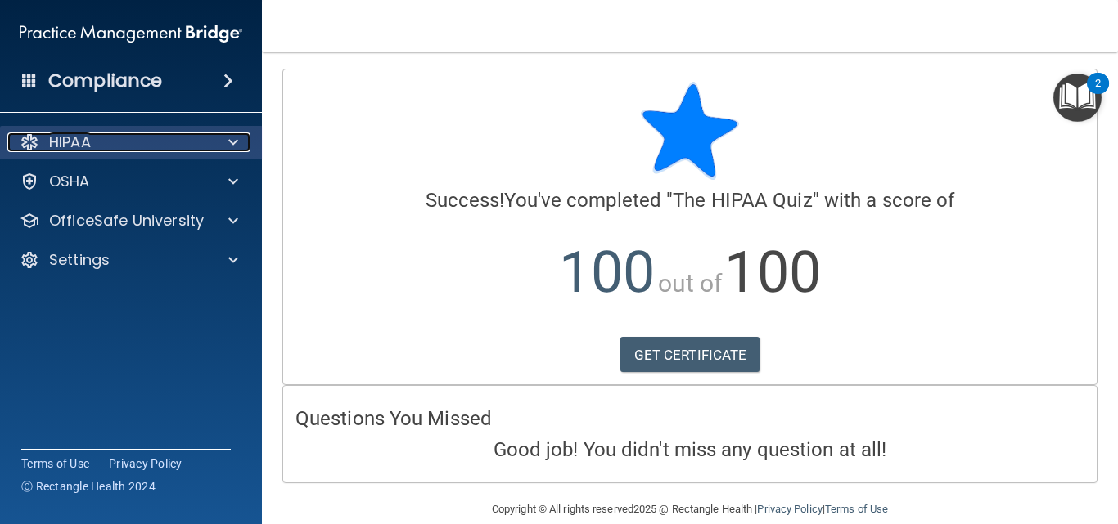
click at [101, 146] on div "HIPAA" at bounding box center [108, 143] width 203 height 20
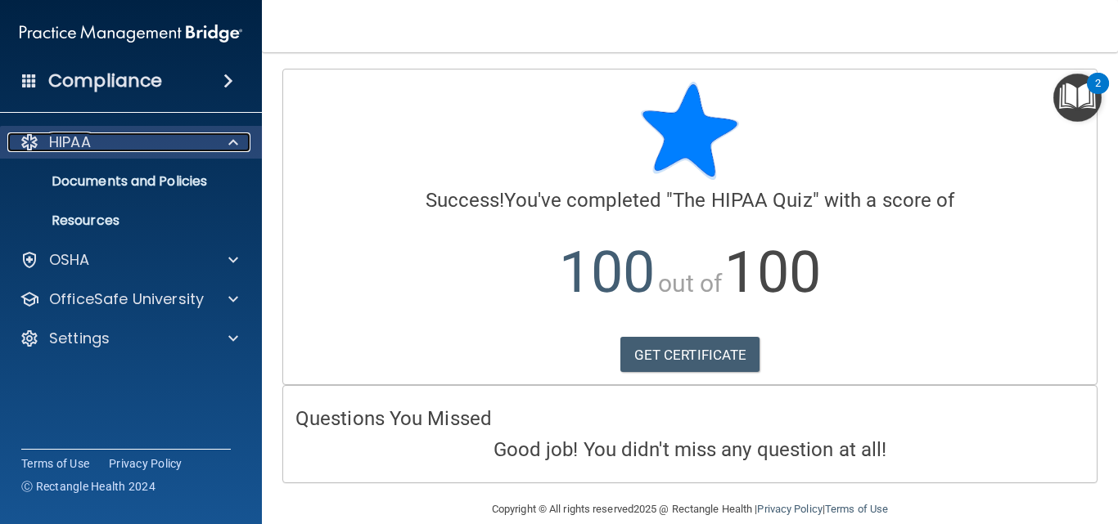
click at [128, 138] on div "HIPAA" at bounding box center [108, 143] width 203 height 20
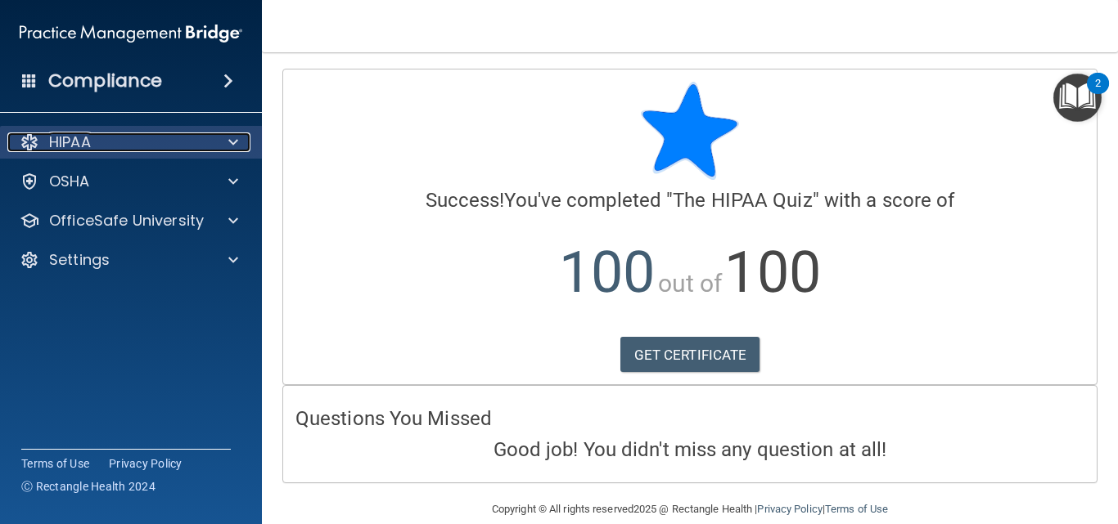
click at [128, 138] on div "HIPAA" at bounding box center [108, 143] width 203 height 20
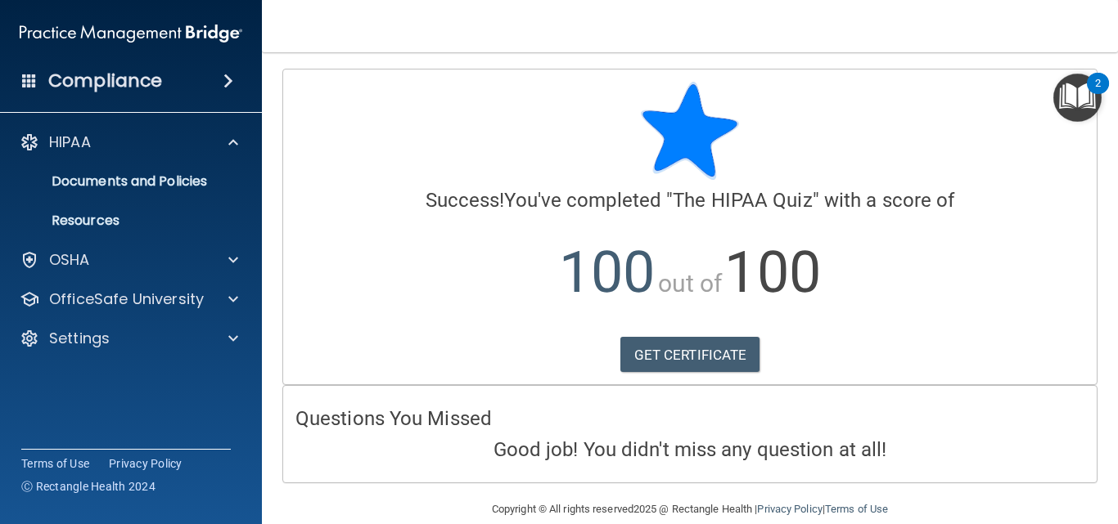
click at [845, 174] on div at bounding box center [689, 131] width 789 height 98
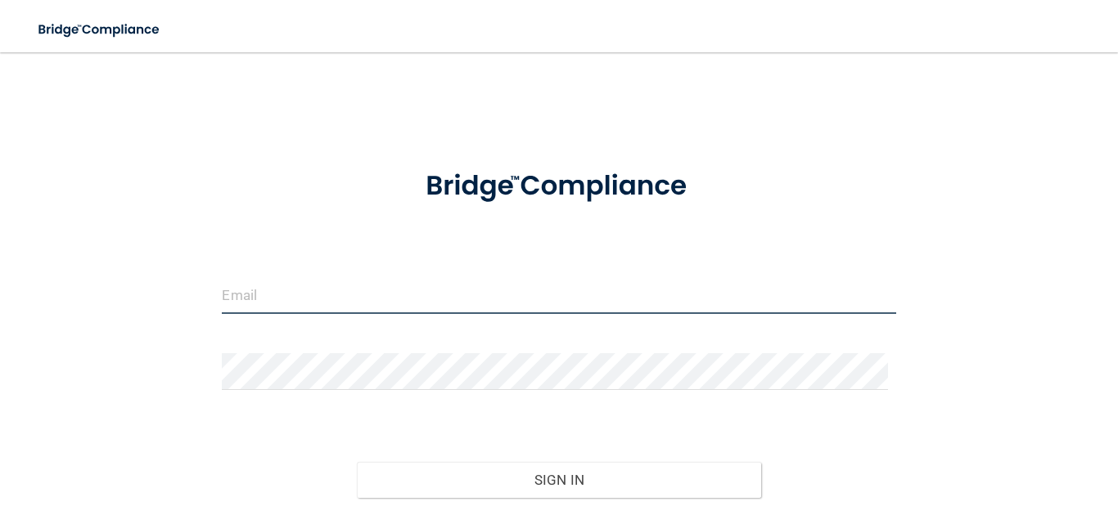
click at [271, 291] on input "email" at bounding box center [558, 295] width 673 height 37
type input "[EMAIL_ADDRESS][DOMAIN_NAME]"
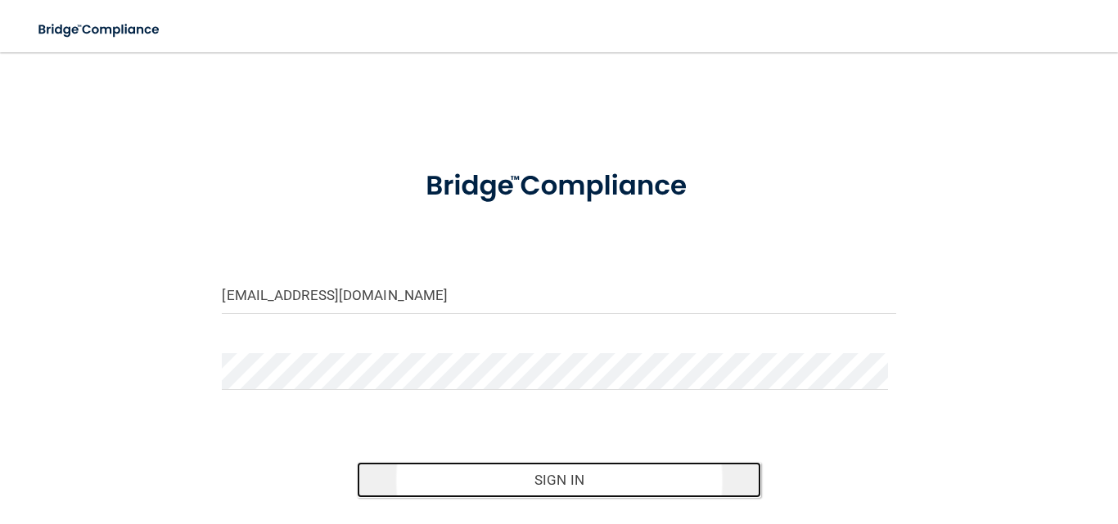
click at [491, 477] on button "Sign In" at bounding box center [559, 480] width 404 height 36
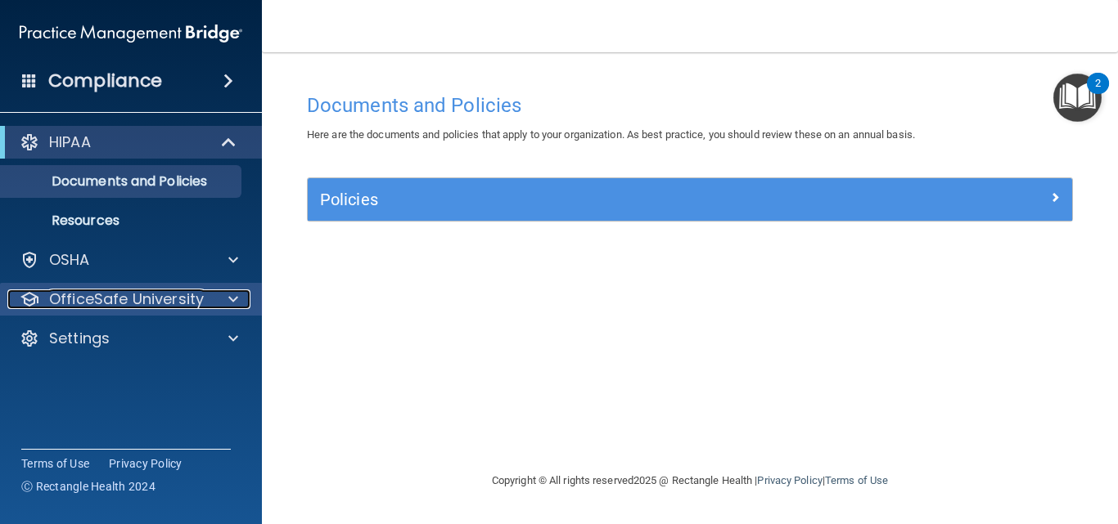
click at [131, 298] on p "OfficeSafe University" at bounding box center [126, 300] width 155 height 20
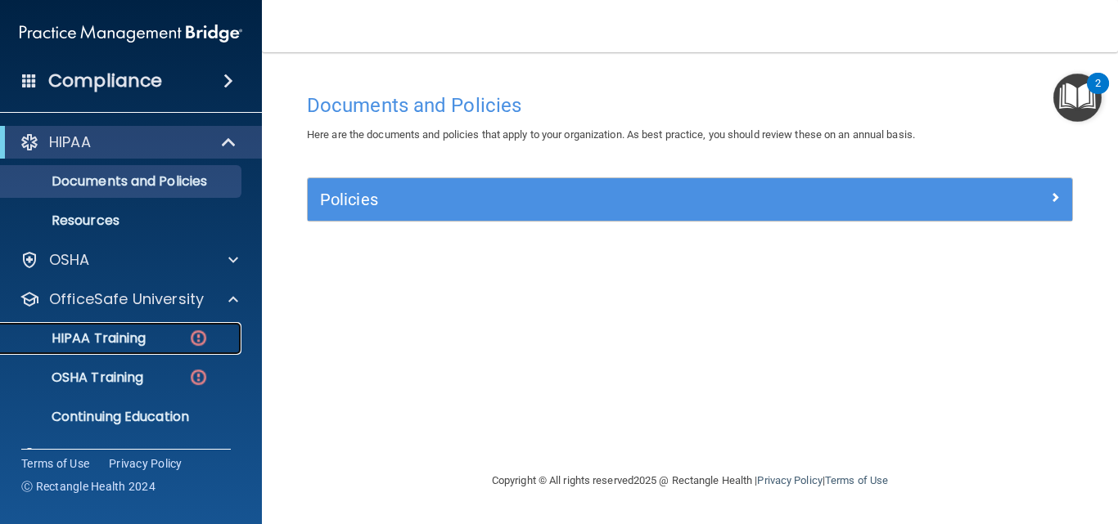
click at [133, 333] on p "HIPAA Training" at bounding box center [78, 339] width 135 height 16
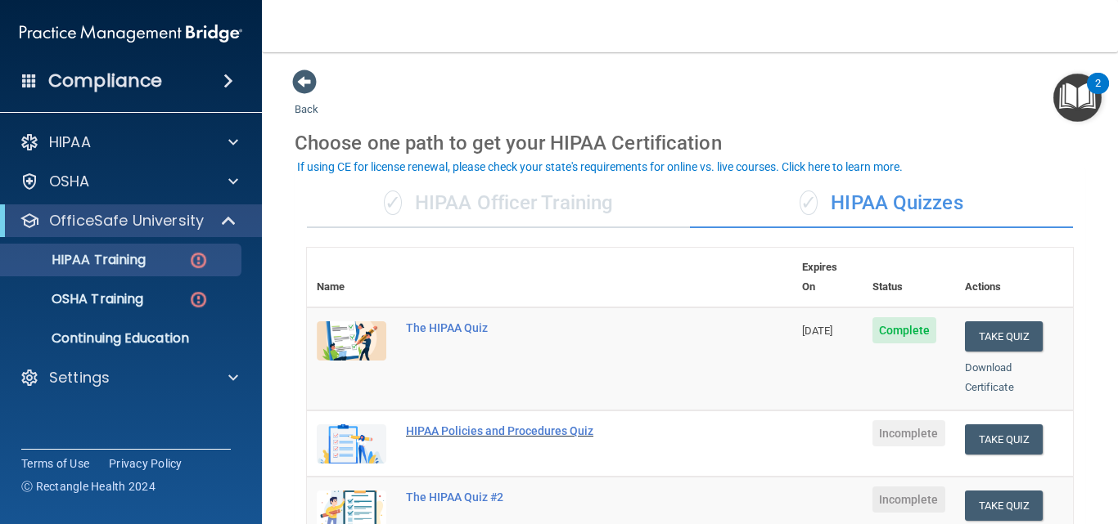
click at [502, 425] on div "HIPAA Policies and Procedures Quiz" at bounding box center [558, 431] width 304 height 13
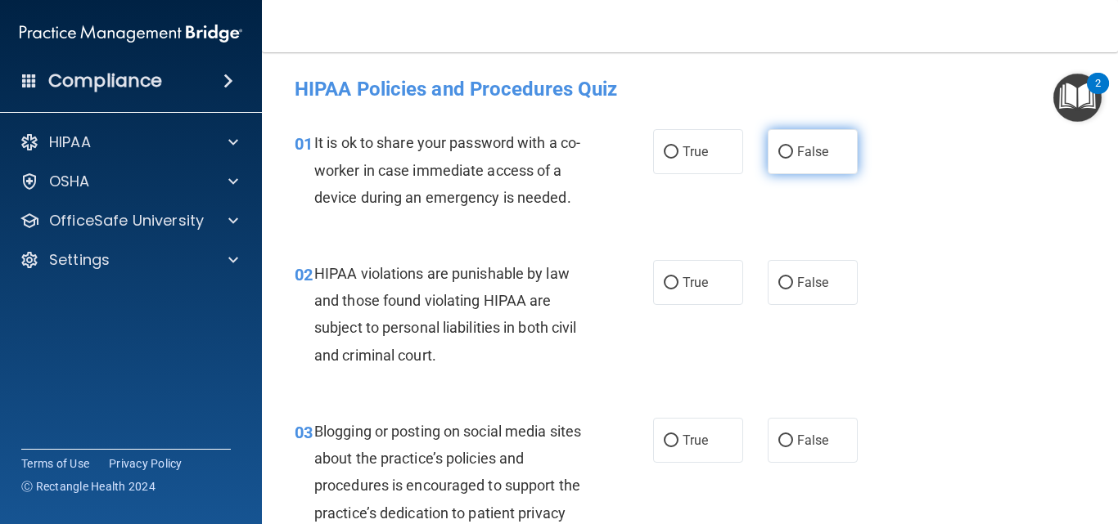
click at [783, 150] on input "False" at bounding box center [785, 152] width 15 height 12
radio input "true"
click at [505, 307] on span "HIPAA violations are punishable by law and those found violating HIPAA are subj…" at bounding box center [445, 314] width 263 height 99
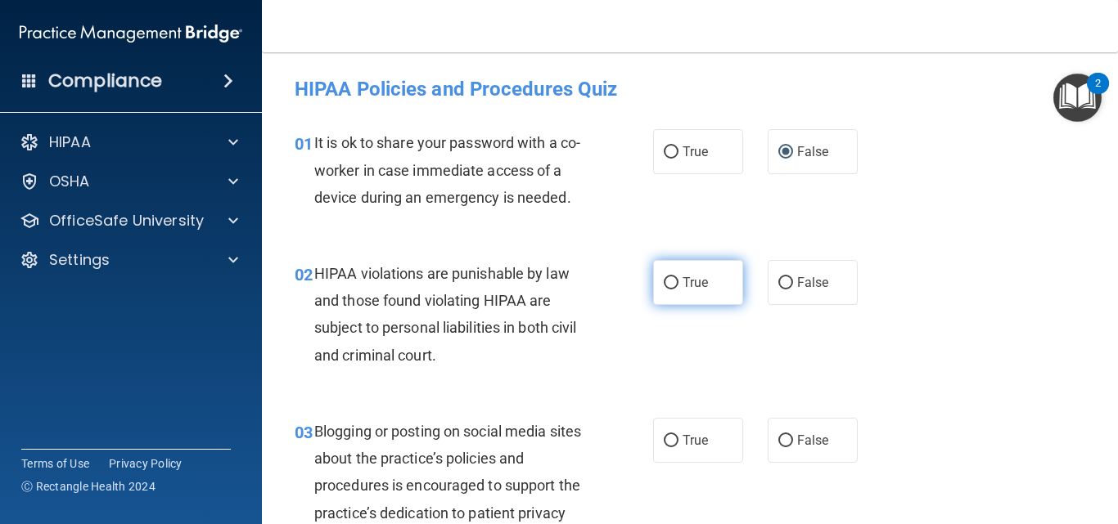
click at [667, 281] on input "True" at bounding box center [671, 283] width 15 height 12
radio input "true"
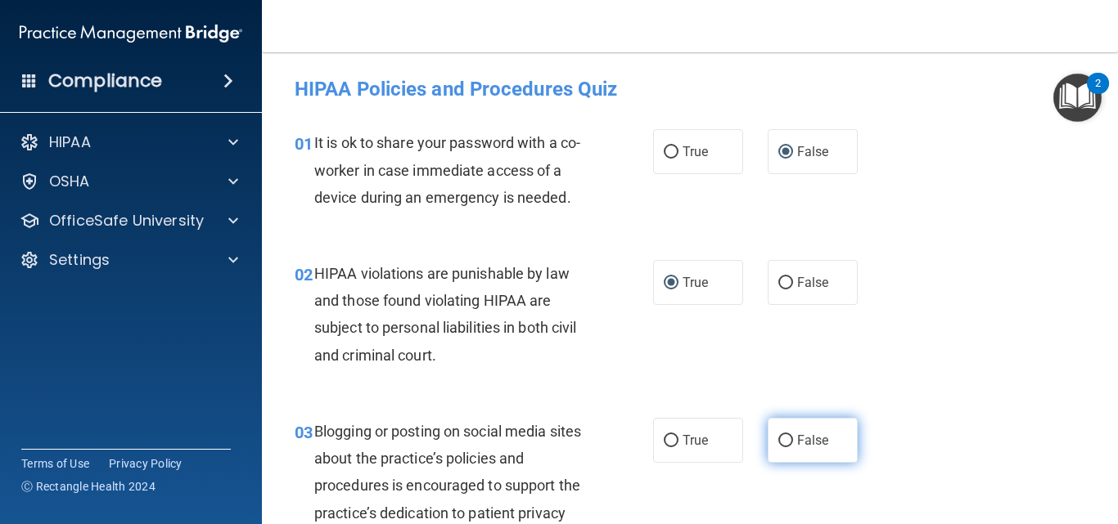
click at [808, 428] on label "False" at bounding box center [812, 440] width 90 height 45
click at [793, 435] on input "False" at bounding box center [785, 441] width 15 height 12
radio input "true"
click at [808, 428] on label "False" at bounding box center [812, 440] width 90 height 45
click at [793, 435] on input "False" at bounding box center [785, 441] width 15 height 12
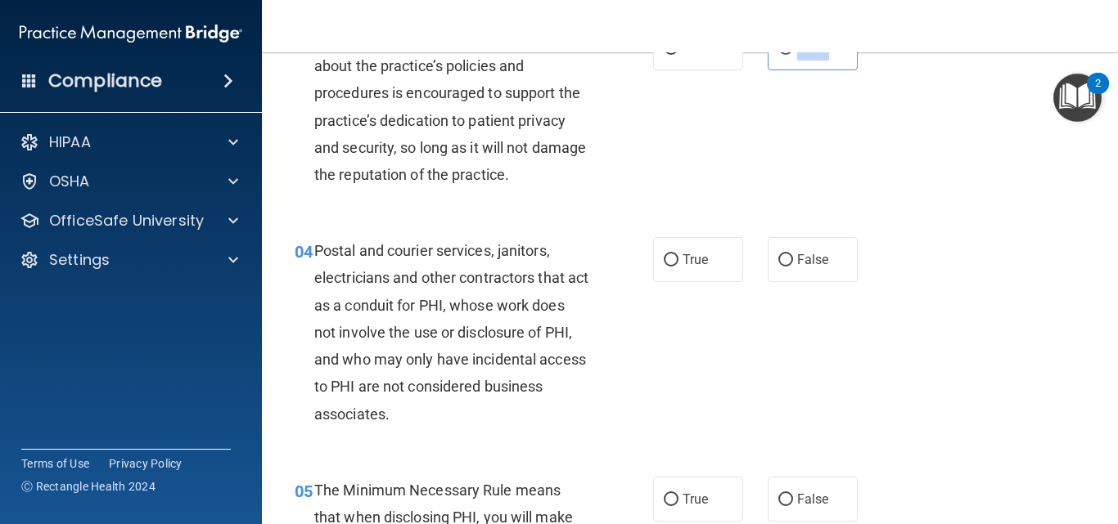
scroll to position [425, 0]
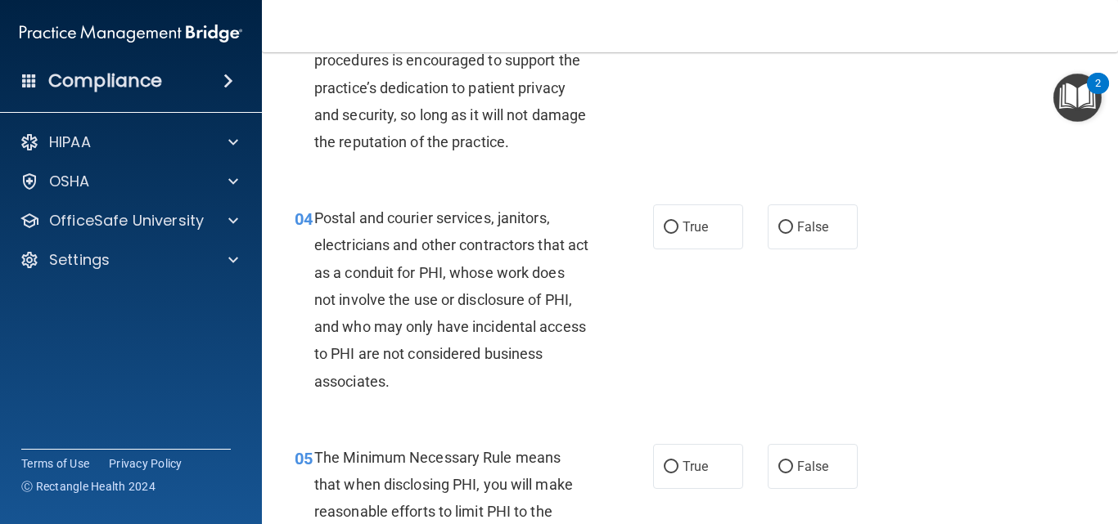
click at [278, 256] on div "04 Postal and courier services, janitors, electricians and other contractors th…" at bounding box center [473, 304] width 407 height 199
click at [290, 269] on div "04 Postal and courier services, janitors, electricians and other contractors th…" at bounding box center [473, 304] width 407 height 199
click at [672, 232] on input "True" at bounding box center [671, 228] width 15 height 12
radio input "true"
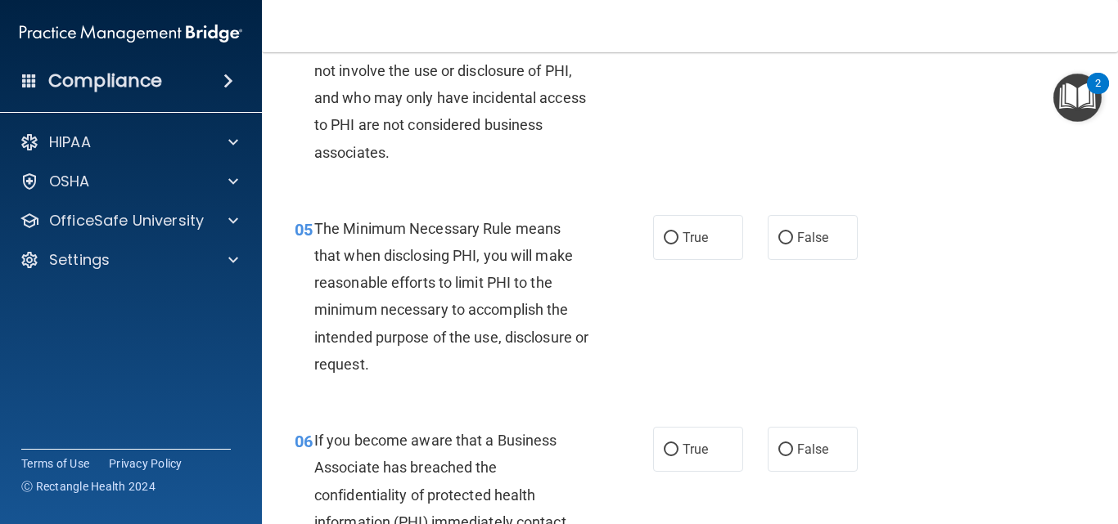
scroll to position [687, 0]
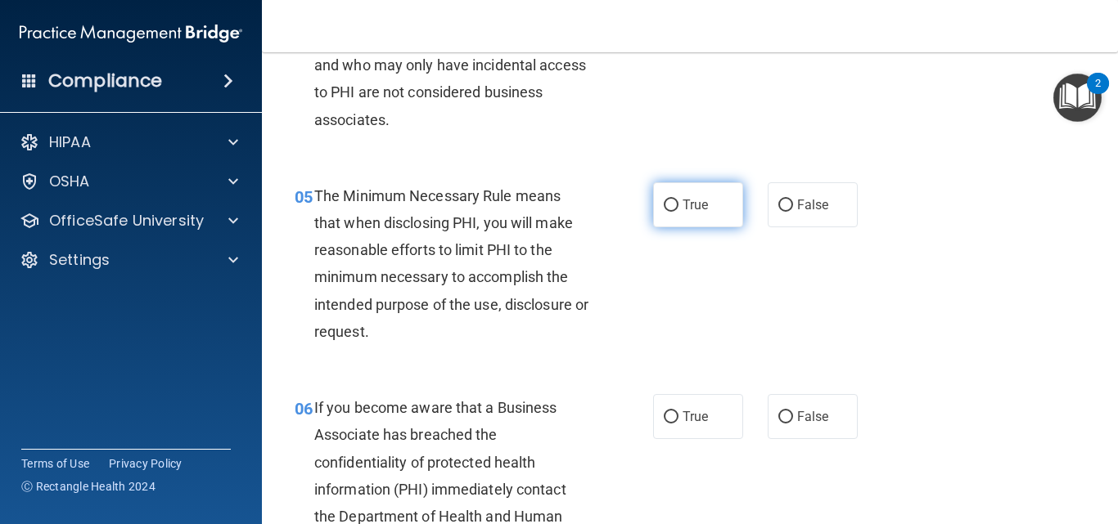
click at [664, 202] on input "True" at bounding box center [671, 206] width 15 height 12
radio input "true"
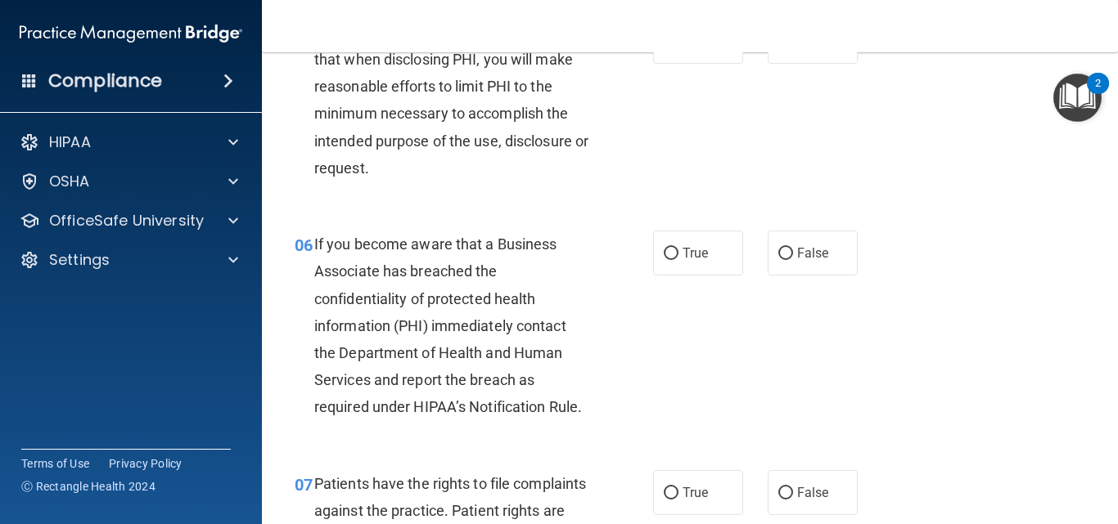
scroll to position [884, 0]
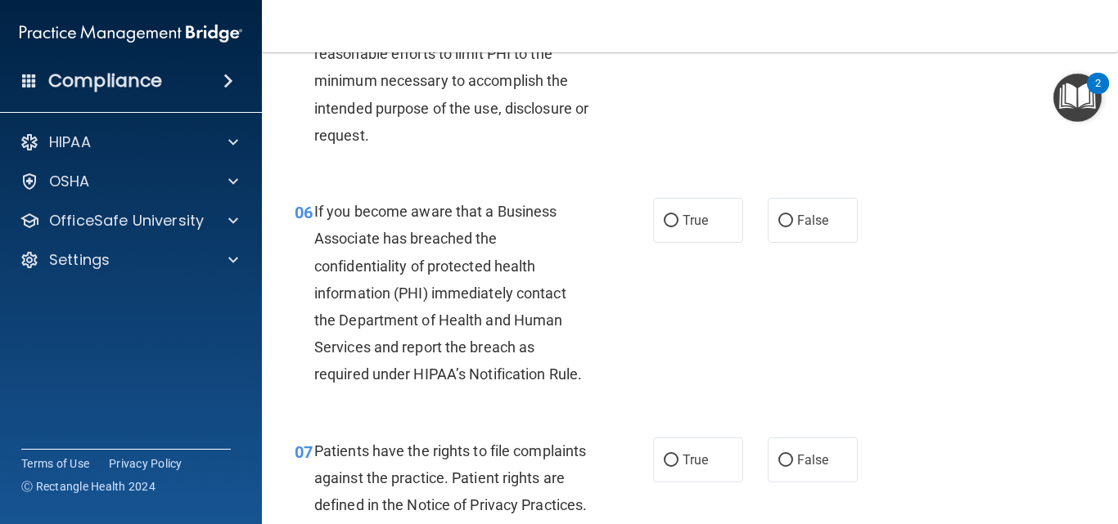
click at [423, 260] on span "If you become aware that a Business Associate has breached the confidentiality …" at bounding box center [448, 293] width 268 height 180
click at [804, 213] on span "False" at bounding box center [813, 221] width 32 height 16
click at [793, 215] on input "False" at bounding box center [785, 221] width 15 height 12
radio input "true"
click at [803, 459] on span "False" at bounding box center [813, 460] width 32 height 16
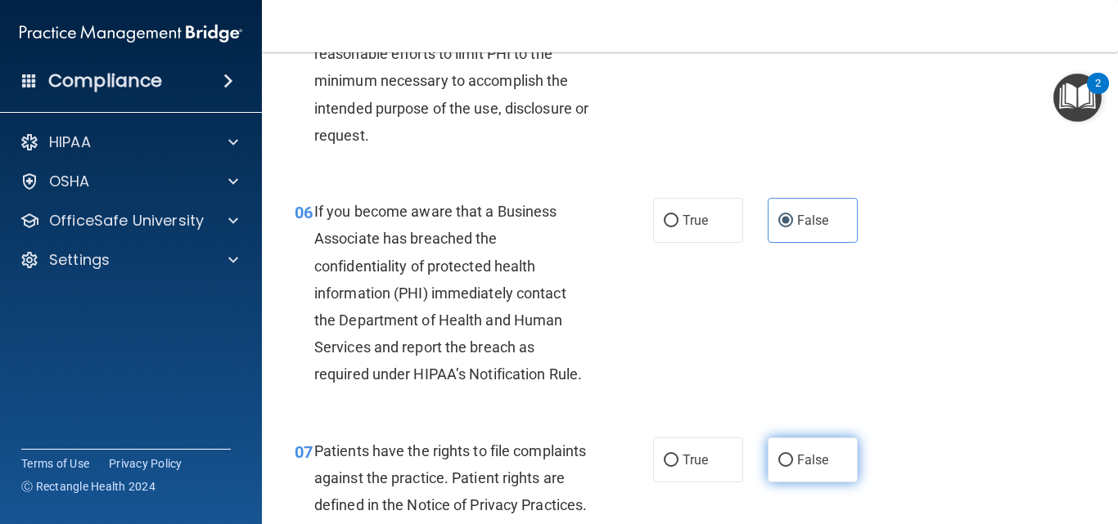
click at [793, 459] on input "False" at bounding box center [785, 461] width 15 height 12
radio input "true"
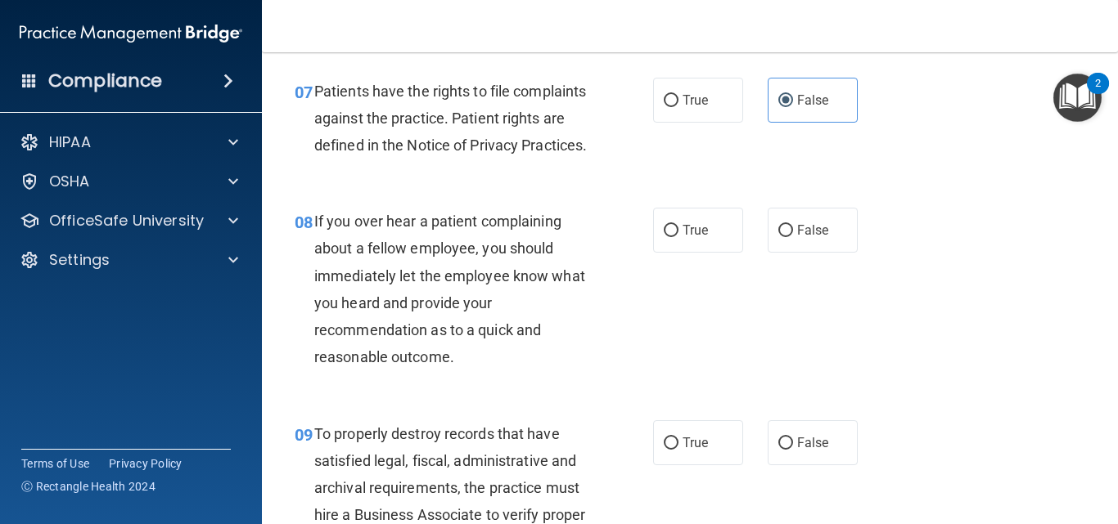
scroll to position [1276, 0]
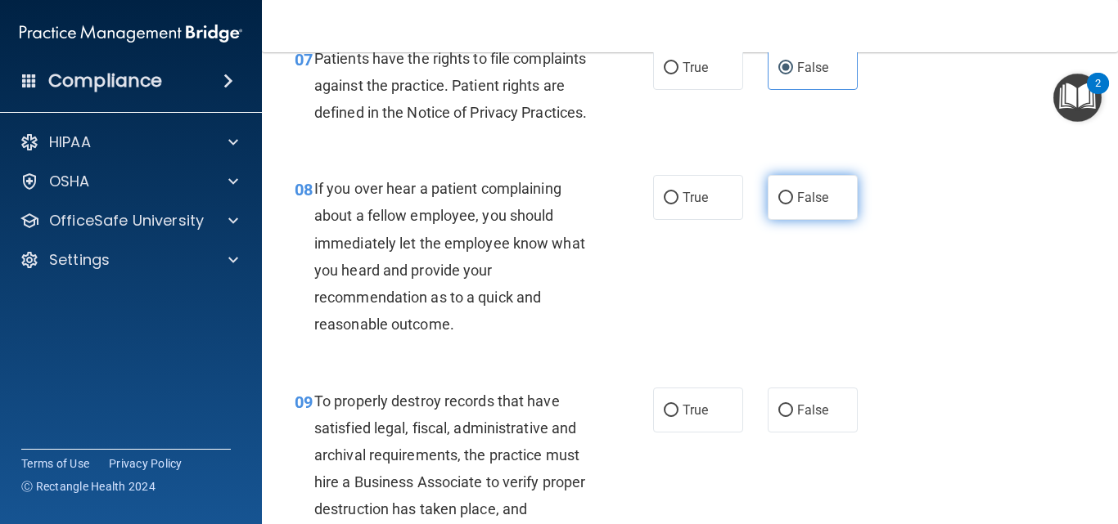
click at [781, 205] on input "False" at bounding box center [785, 198] width 15 height 12
radio input "true"
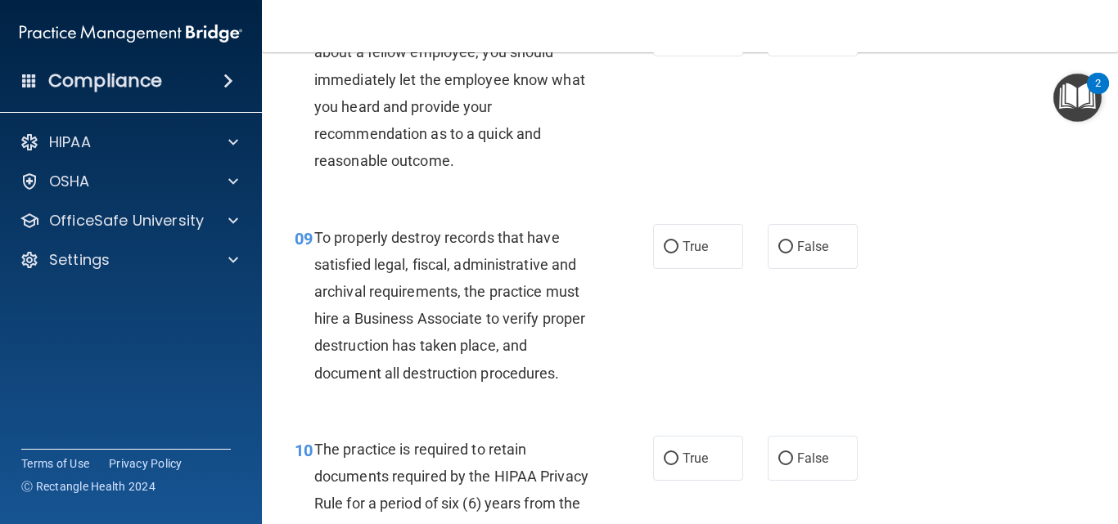
scroll to position [1505, 0]
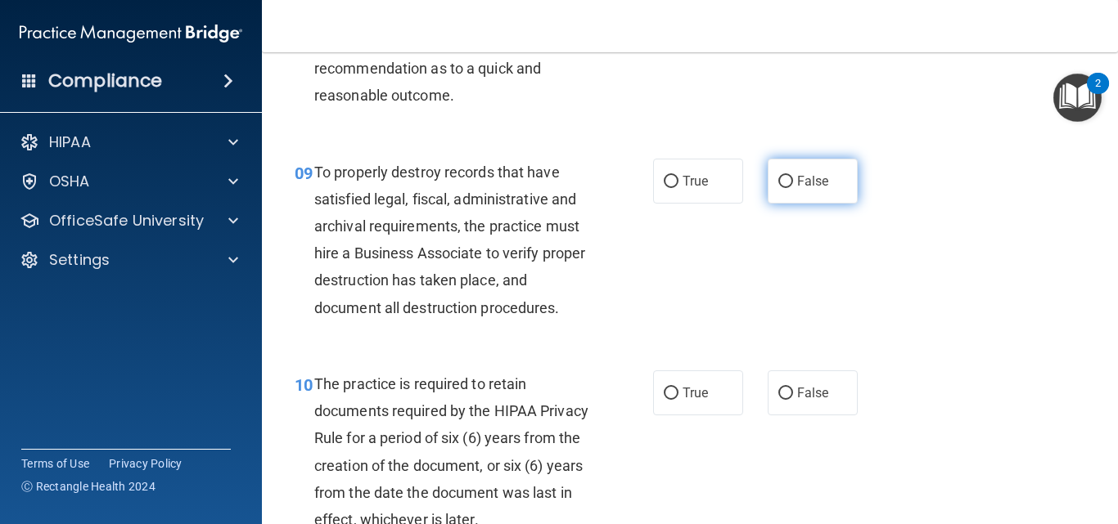
click at [778, 188] on input "False" at bounding box center [785, 182] width 15 height 12
radio input "true"
click at [778, 188] on input "False" at bounding box center [785, 182] width 15 height 12
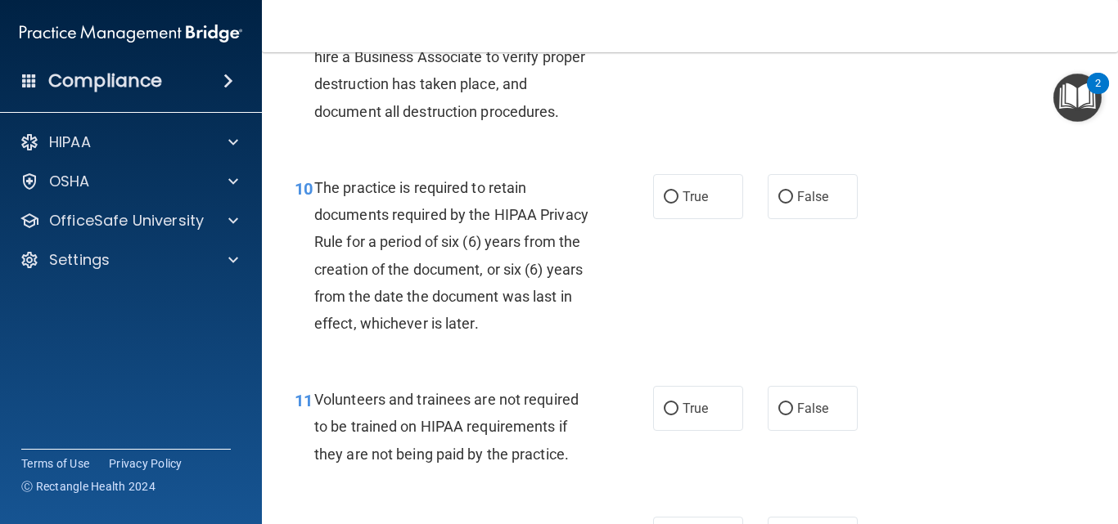
scroll to position [1734, 0]
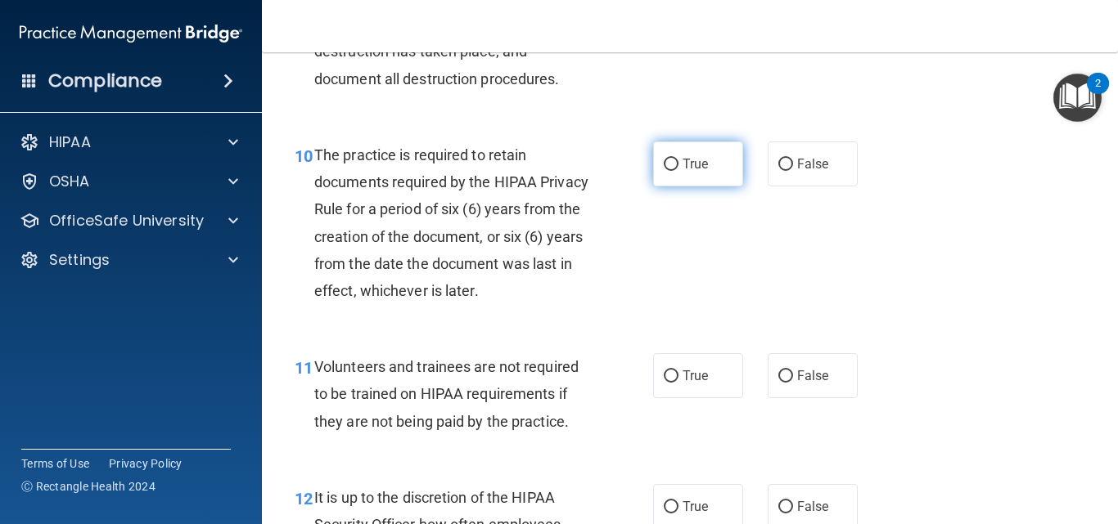
click at [697, 172] on span "True" at bounding box center [694, 164] width 25 height 16
click at [678, 171] on input "True" at bounding box center [671, 165] width 15 height 12
radio input "true"
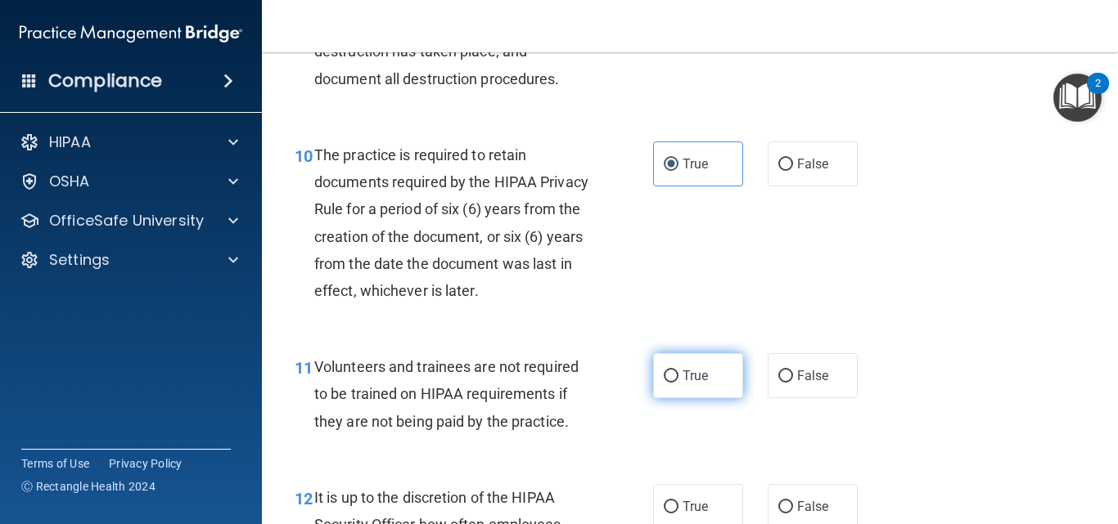
click at [688, 384] on span "True" at bounding box center [694, 376] width 25 height 16
click at [678, 383] on input "True" at bounding box center [671, 377] width 15 height 12
radio input "true"
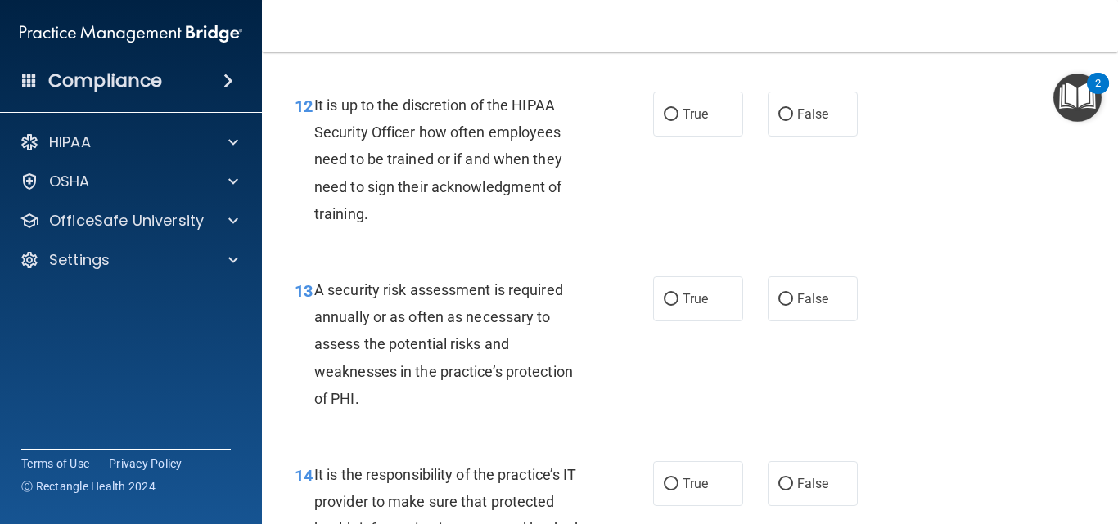
scroll to position [2160, 0]
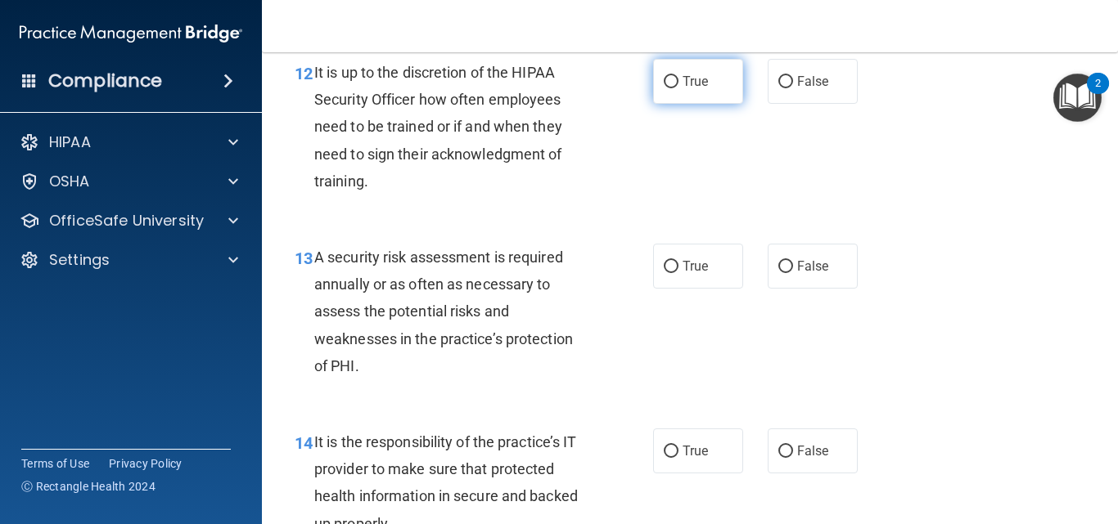
click at [700, 89] on span "True" at bounding box center [694, 82] width 25 height 16
click at [678, 88] on input "True" at bounding box center [671, 82] width 15 height 12
radio input "true"
click at [814, 274] on span "False" at bounding box center [813, 267] width 32 height 16
click at [793, 273] on input "False" at bounding box center [785, 267] width 15 height 12
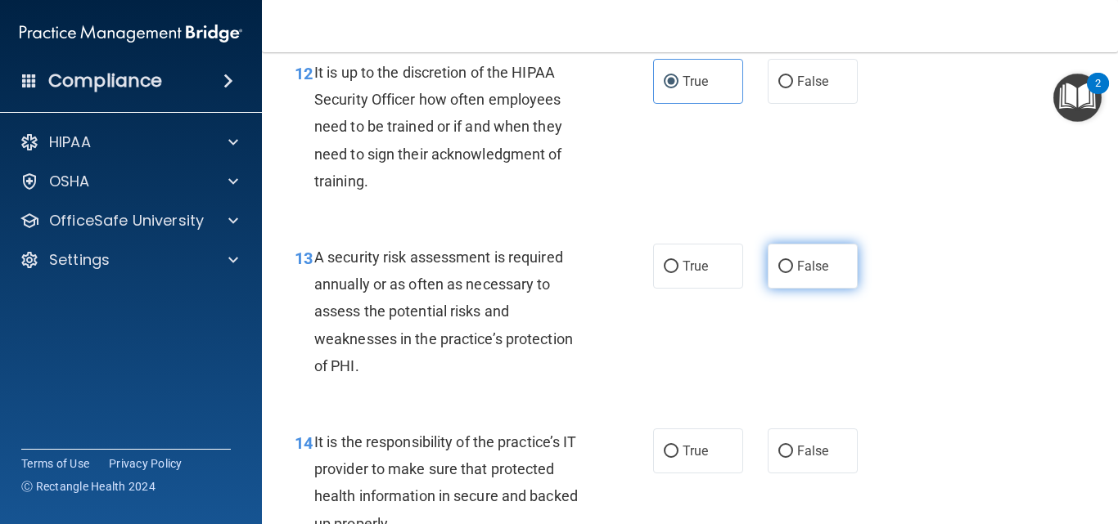
radio input "true"
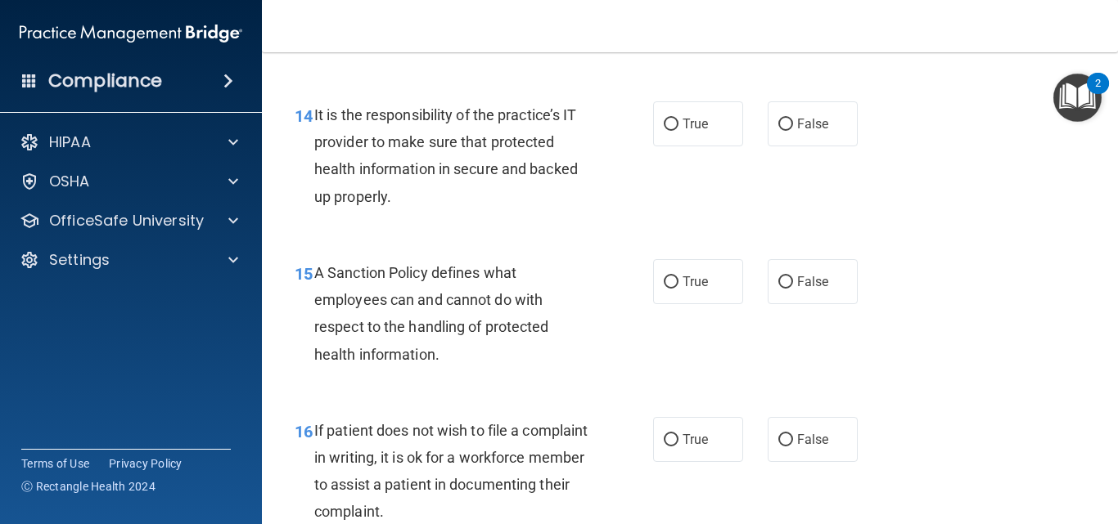
scroll to position [2520, 0]
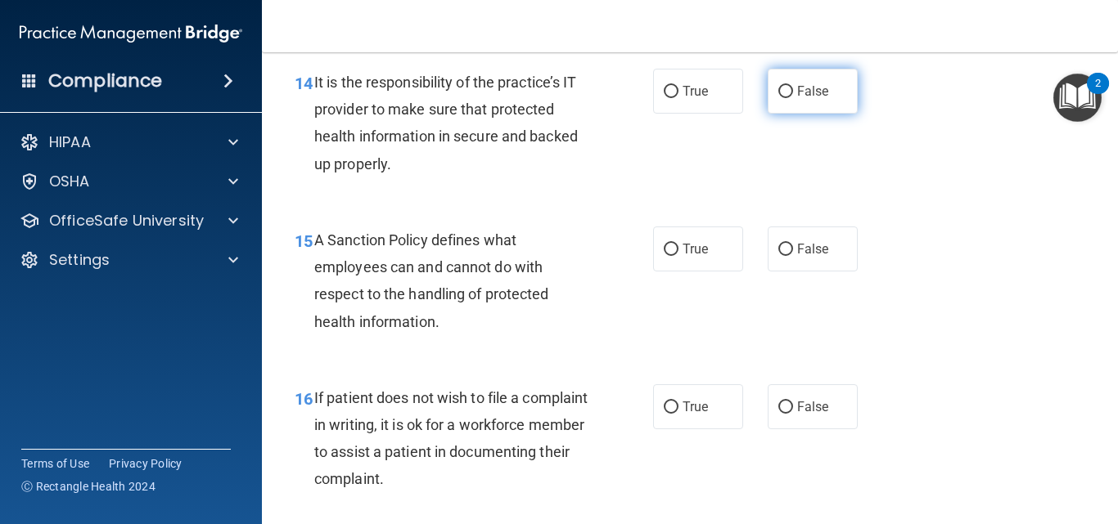
click at [818, 99] on span "False" at bounding box center [813, 91] width 32 height 16
click at [793, 98] on input "False" at bounding box center [785, 92] width 15 height 12
radio input "true"
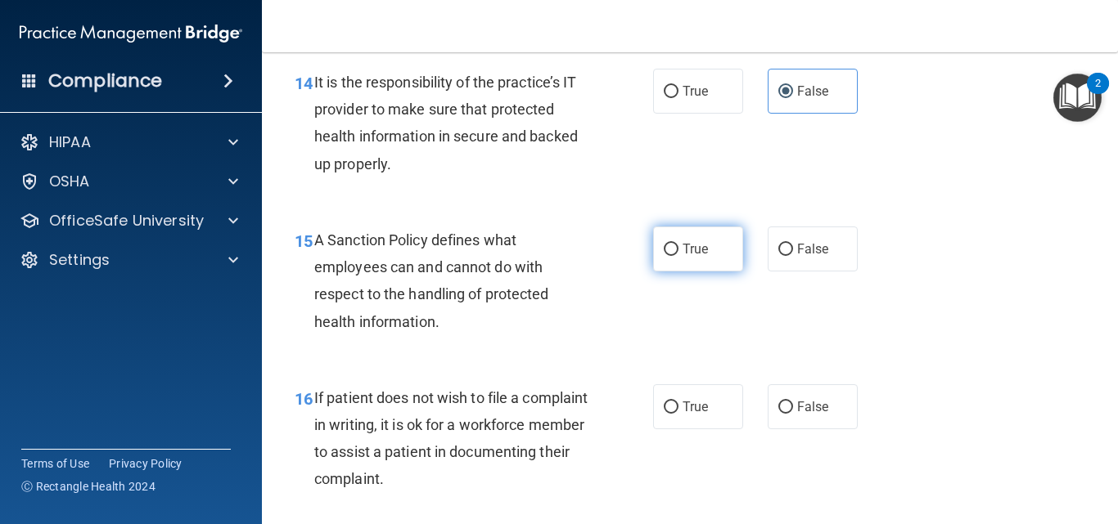
click at [690, 266] on label "True" at bounding box center [698, 249] width 90 height 45
click at [678, 256] on input "True" at bounding box center [671, 250] width 15 height 12
radio input "true"
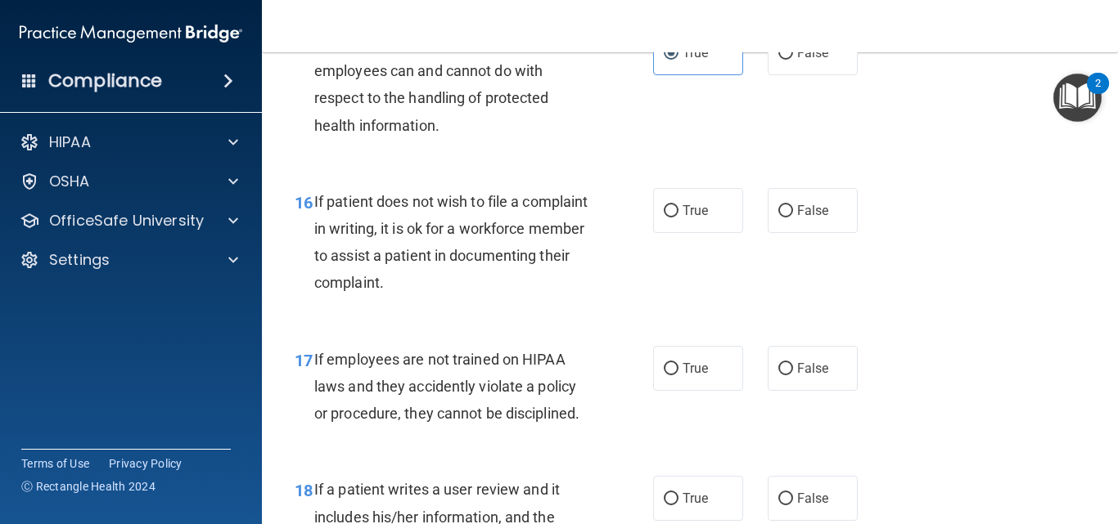
scroll to position [2749, 0]
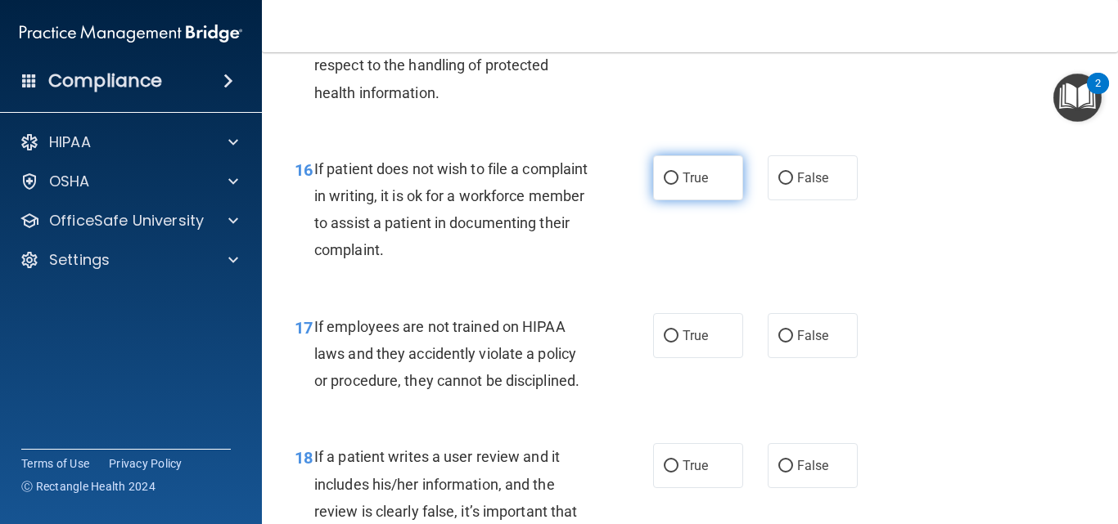
click at [689, 186] on span "True" at bounding box center [694, 178] width 25 height 16
click at [678, 185] on input "True" at bounding box center [671, 179] width 15 height 12
radio input "true"
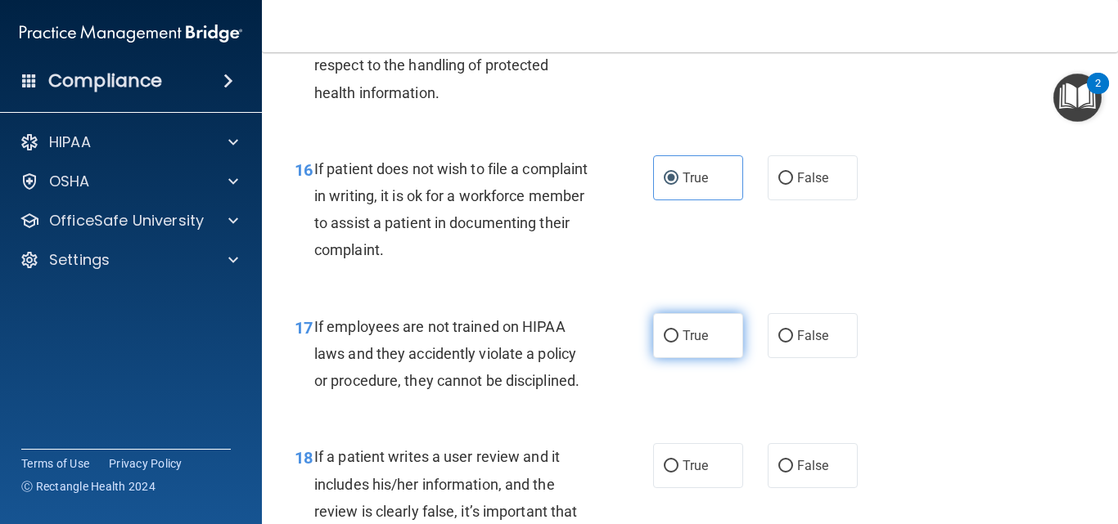
click at [686, 344] on span "True" at bounding box center [694, 336] width 25 height 16
click at [678, 343] on input "True" at bounding box center [671, 337] width 15 height 12
radio input "true"
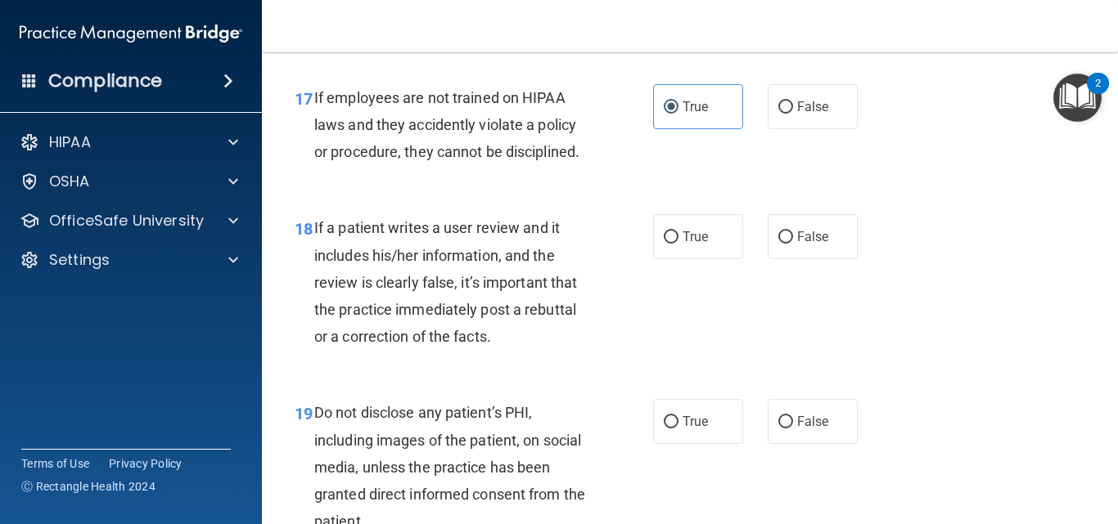
scroll to position [3011, 0]
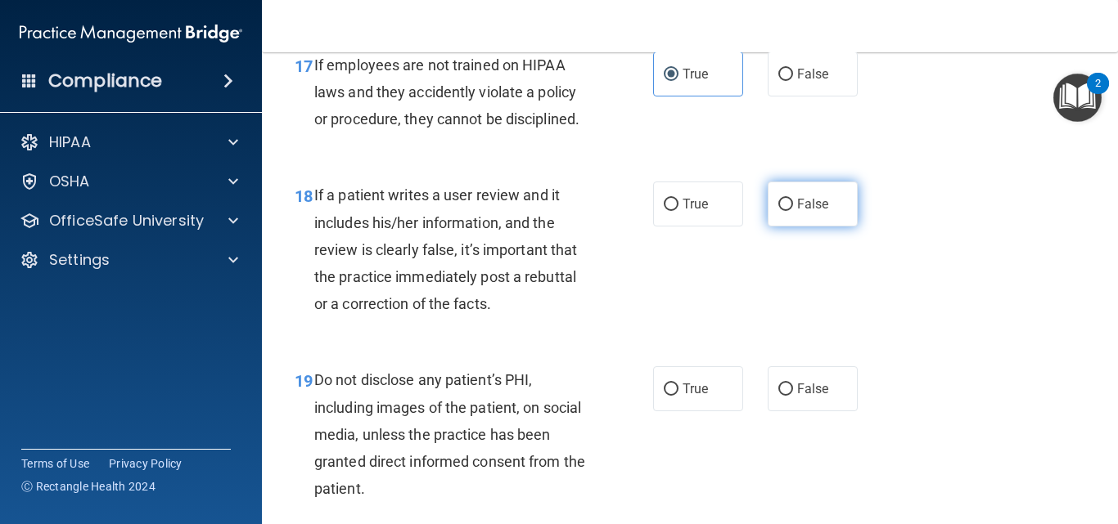
click at [789, 227] on label "False" at bounding box center [812, 204] width 90 height 45
click at [789, 211] on input "False" at bounding box center [785, 205] width 15 height 12
radio input "true"
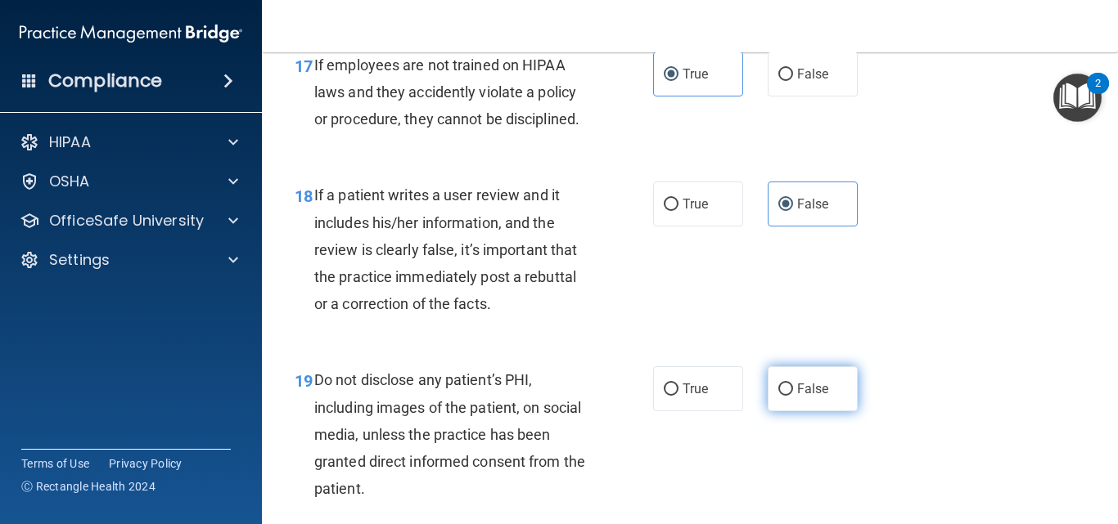
click at [775, 406] on label "False" at bounding box center [812, 389] width 90 height 45
click at [778, 396] on input "False" at bounding box center [785, 390] width 15 height 12
radio input "true"
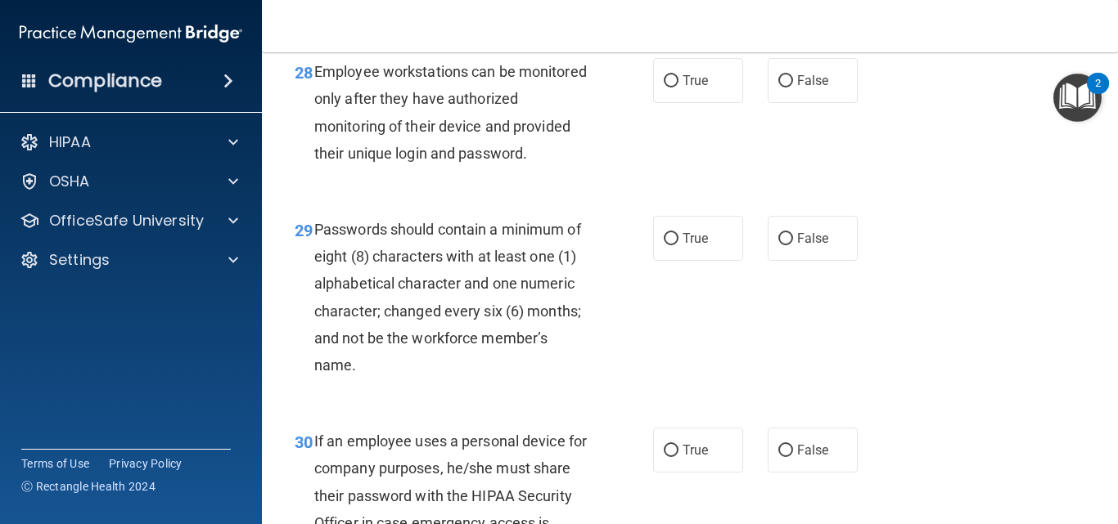
scroll to position [4680, 0]
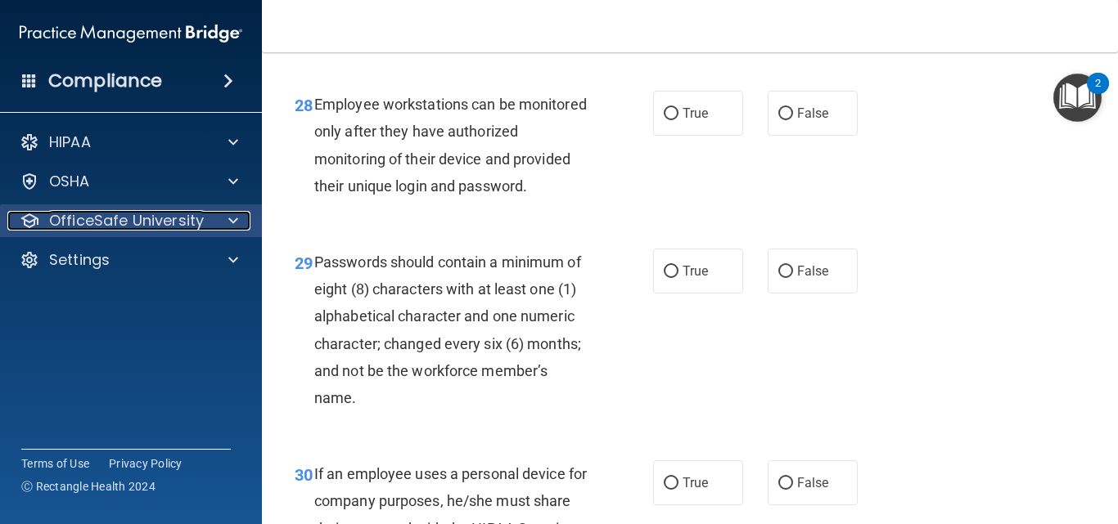
click at [132, 217] on p "OfficeSafe University" at bounding box center [126, 221] width 155 height 20
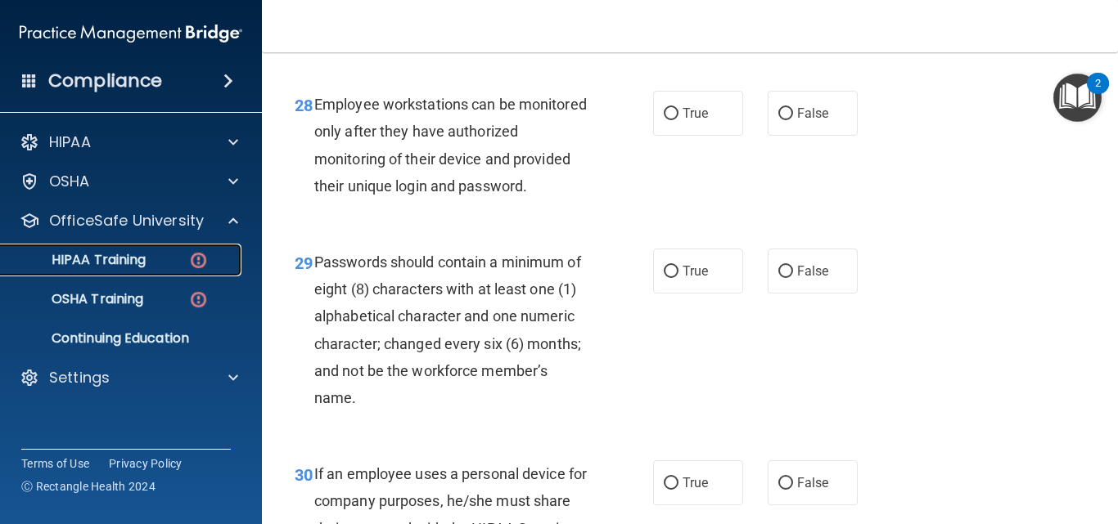
click at [132, 253] on p "HIPAA Training" at bounding box center [78, 260] width 135 height 16
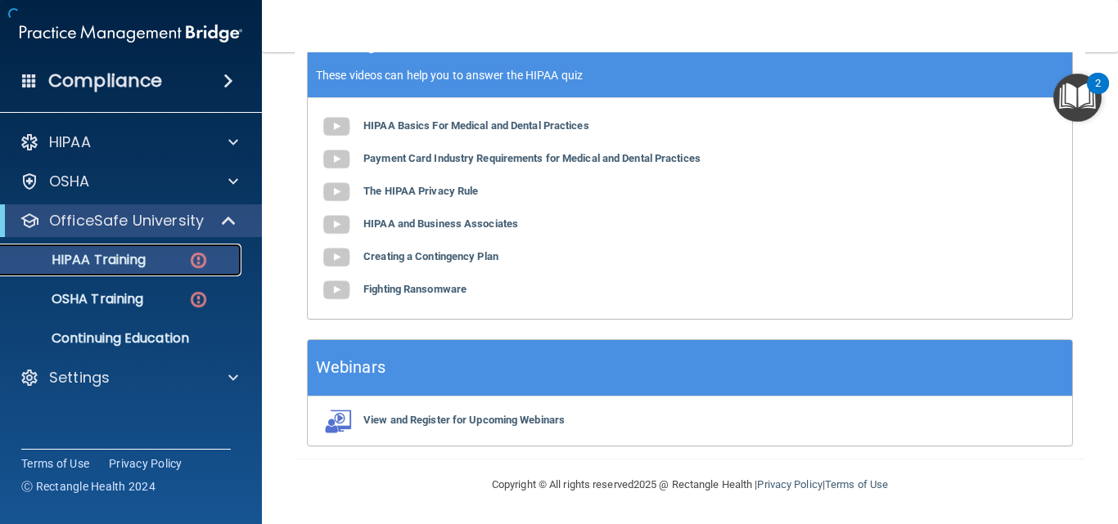
scroll to position [685, 0]
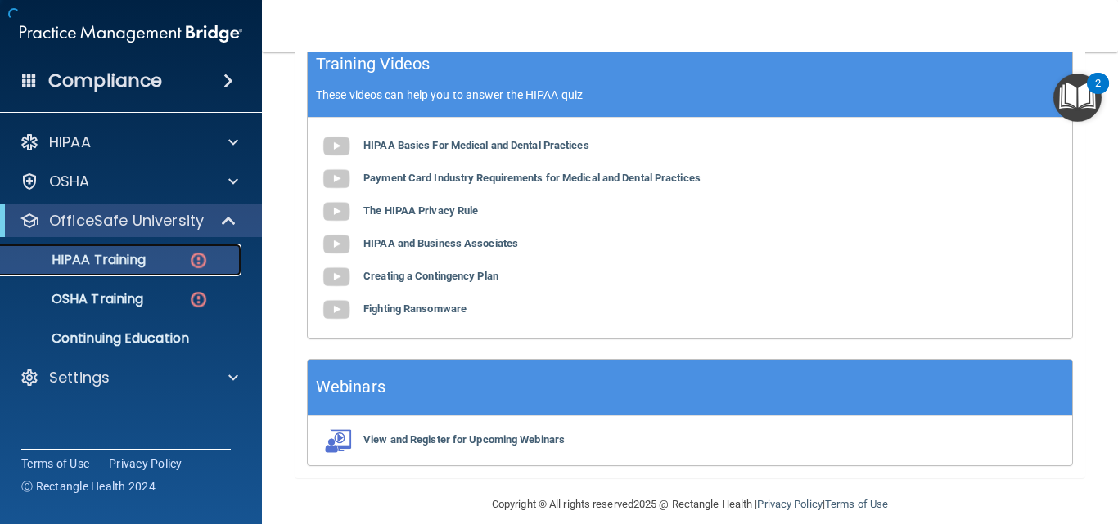
click at [132, 253] on p "HIPAA Training" at bounding box center [78, 260] width 135 height 16
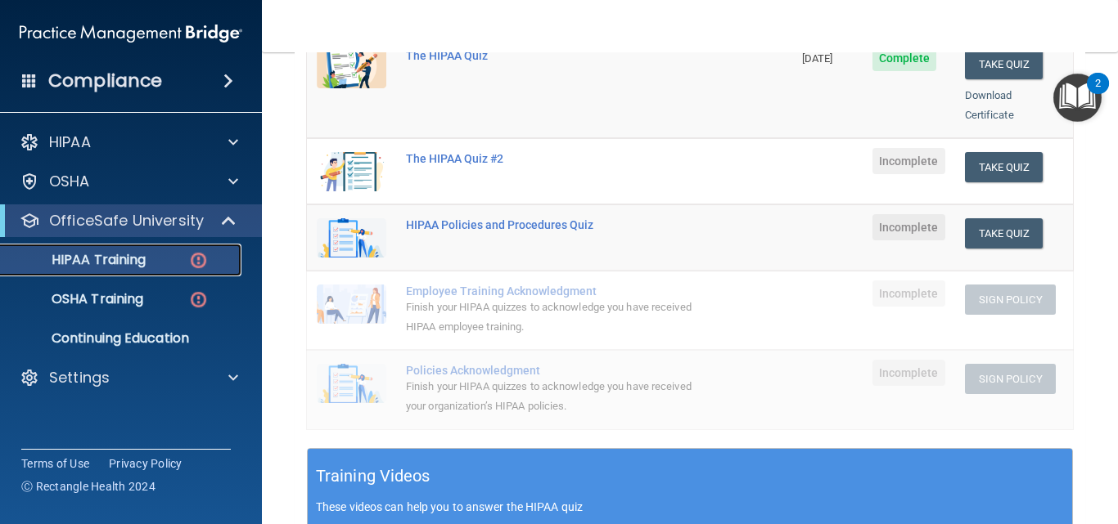
scroll to position [0, 0]
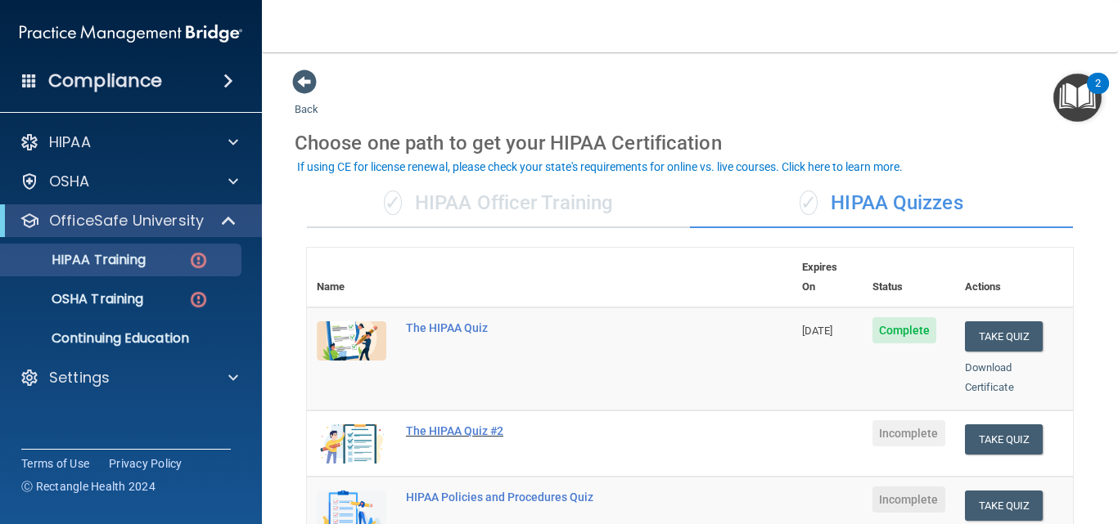
click at [475, 425] on div "The HIPAA Quiz #2" at bounding box center [558, 431] width 304 height 13
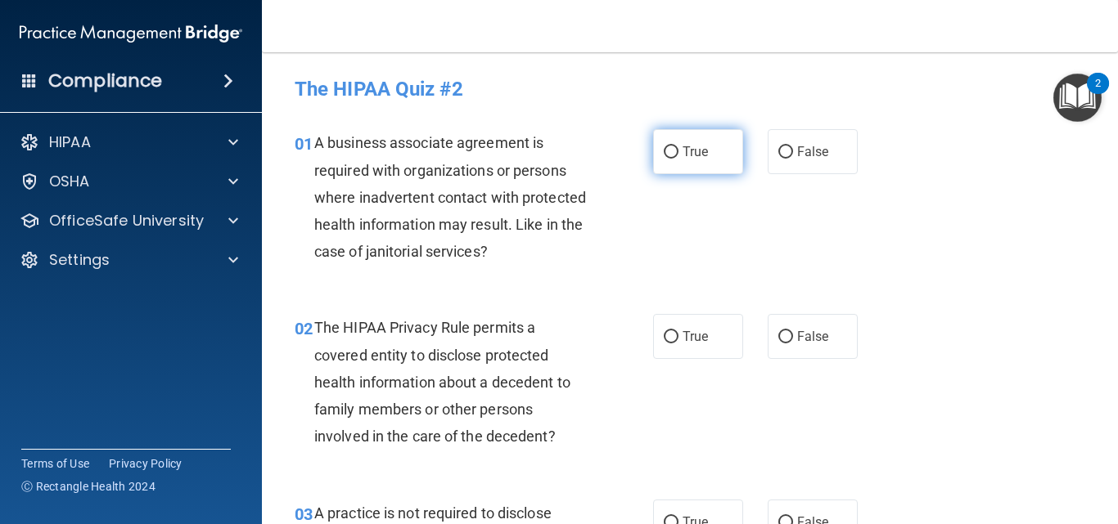
click at [692, 155] on span "True" at bounding box center [694, 152] width 25 height 16
click at [678, 155] on input "True" at bounding box center [671, 152] width 15 height 12
radio input "true"
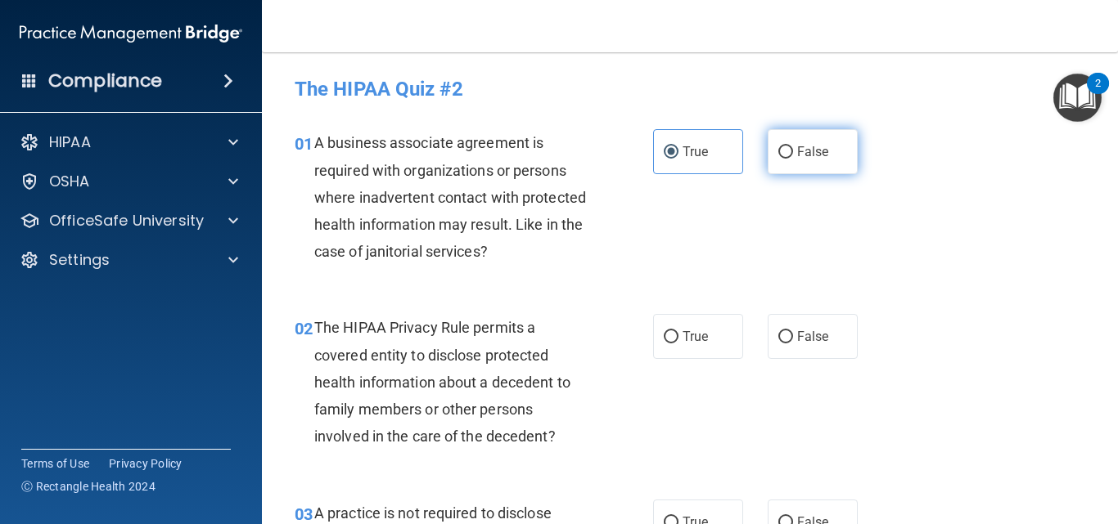
click at [798, 146] on span "False" at bounding box center [813, 152] width 32 height 16
click at [793, 146] on input "False" at bounding box center [785, 152] width 15 height 12
radio input "true"
radio input "false"
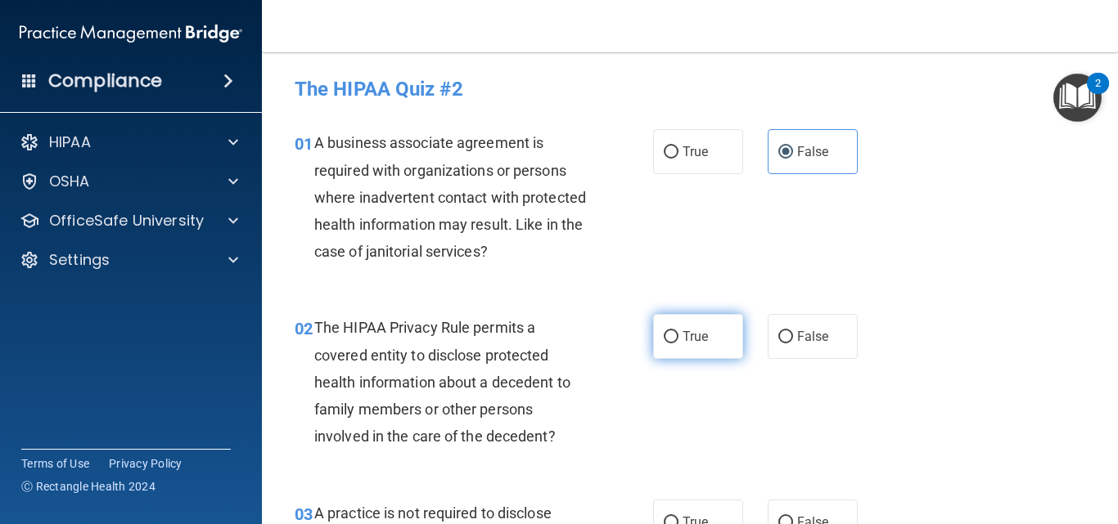
click at [692, 343] on span "True" at bounding box center [694, 337] width 25 height 16
click at [678, 343] on input "True" at bounding box center [671, 337] width 15 height 12
radio input "true"
click at [801, 511] on label "False" at bounding box center [812, 522] width 90 height 45
click at [793, 517] on input "False" at bounding box center [785, 523] width 15 height 12
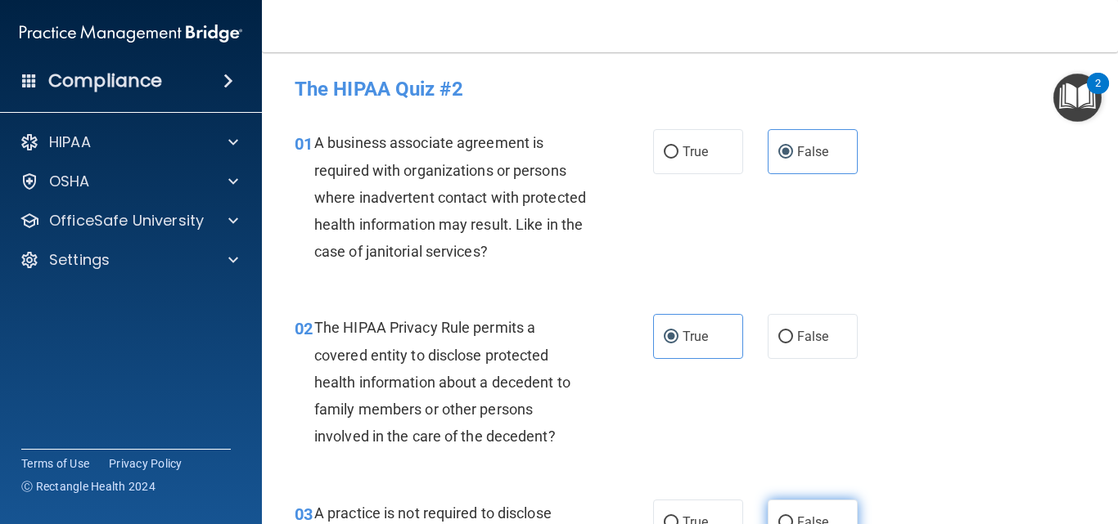
radio input "true"
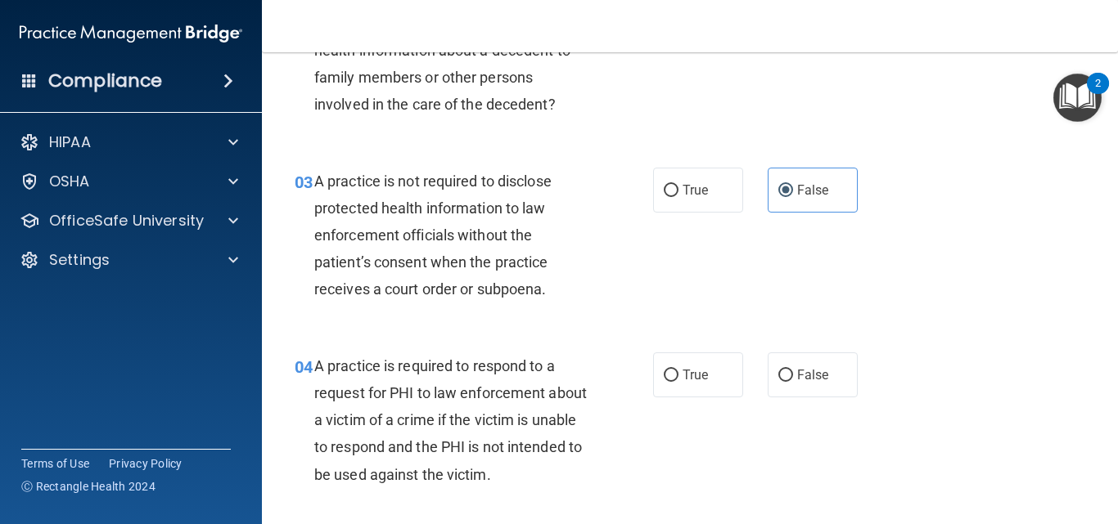
scroll to position [398, 0]
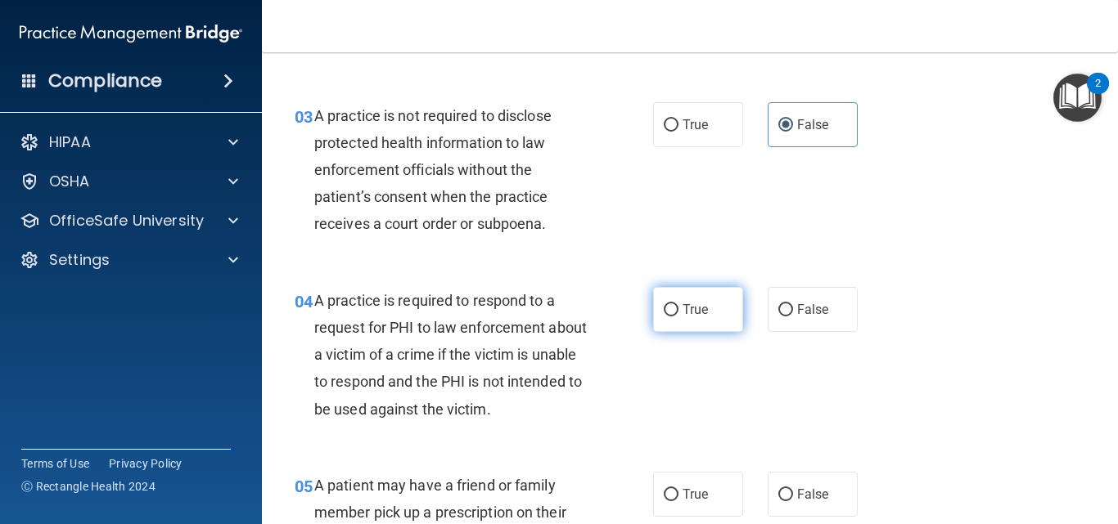
click at [688, 306] on span "True" at bounding box center [694, 310] width 25 height 16
click at [678, 306] on input "True" at bounding box center [671, 310] width 15 height 12
radio input "true"
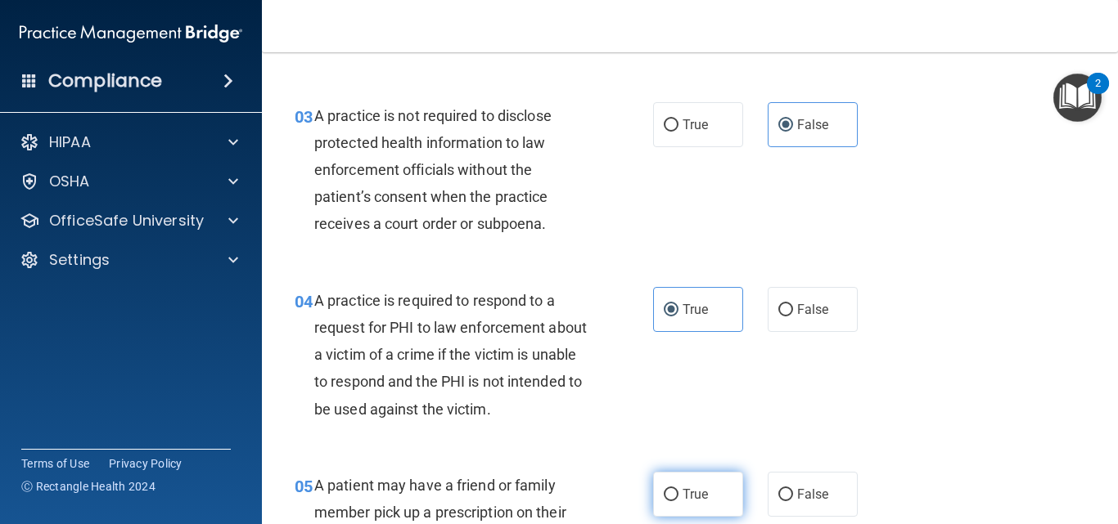
click at [716, 497] on label "True" at bounding box center [698, 494] width 90 height 45
click at [678, 497] on input "True" at bounding box center [671, 495] width 15 height 12
radio input "true"
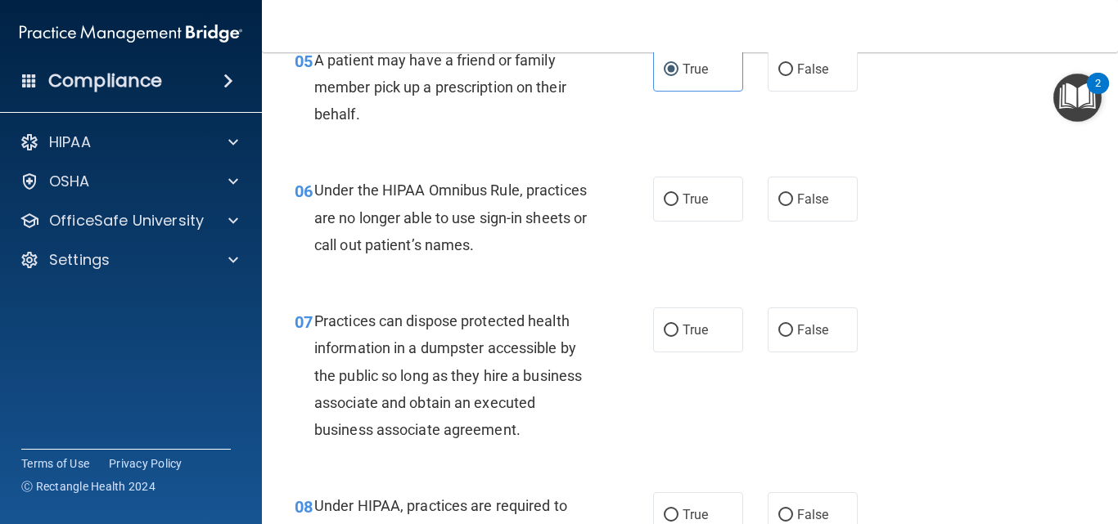
scroll to position [856, 0]
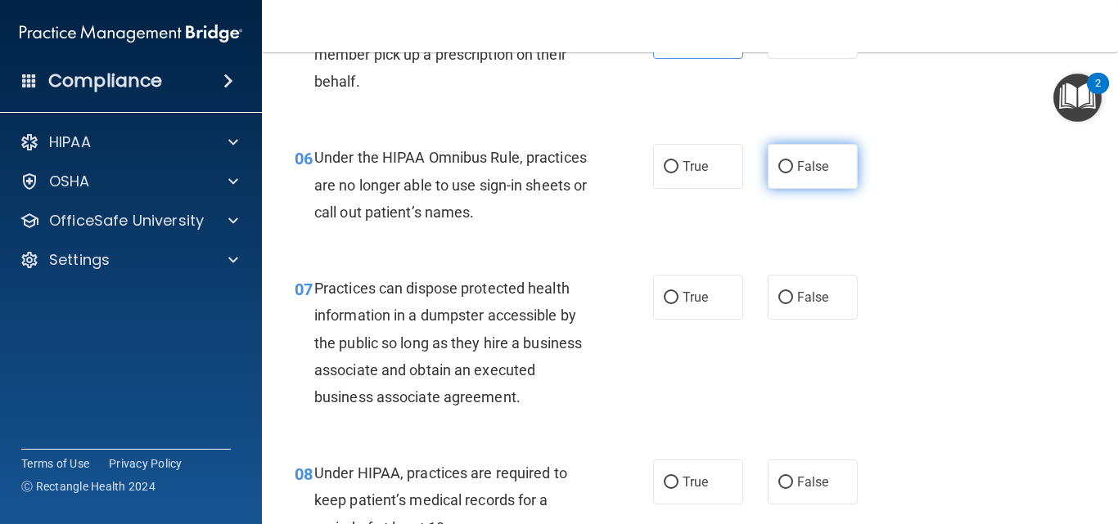
click at [797, 169] on span "False" at bounding box center [813, 167] width 32 height 16
click at [793, 169] on input "False" at bounding box center [785, 167] width 15 height 12
radio input "true"
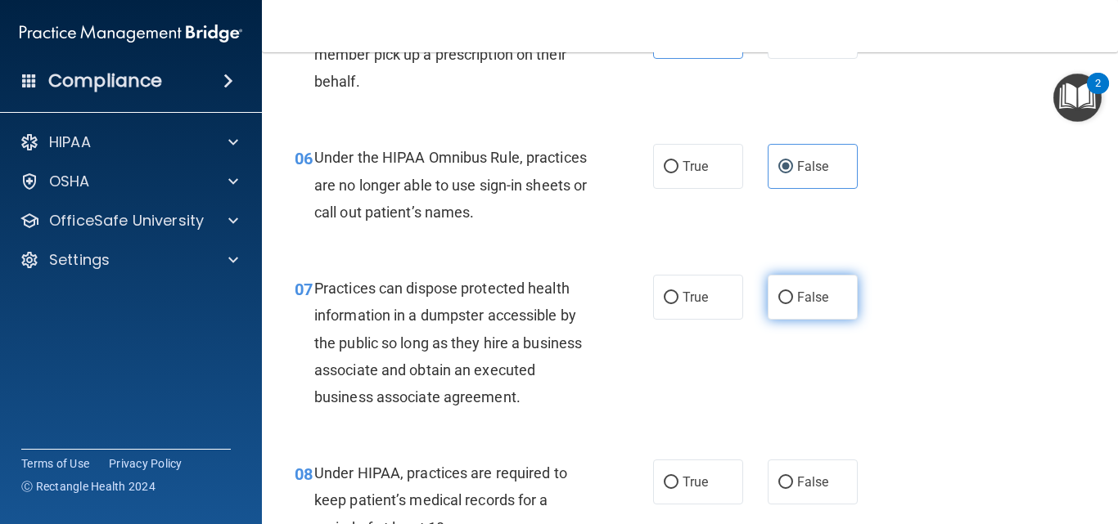
click at [809, 292] on span "False" at bounding box center [813, 298] width 32 height 16
click at [793, 292] on input "False" at bounding box center [785, 298] width 15 height 12
radio input "true"
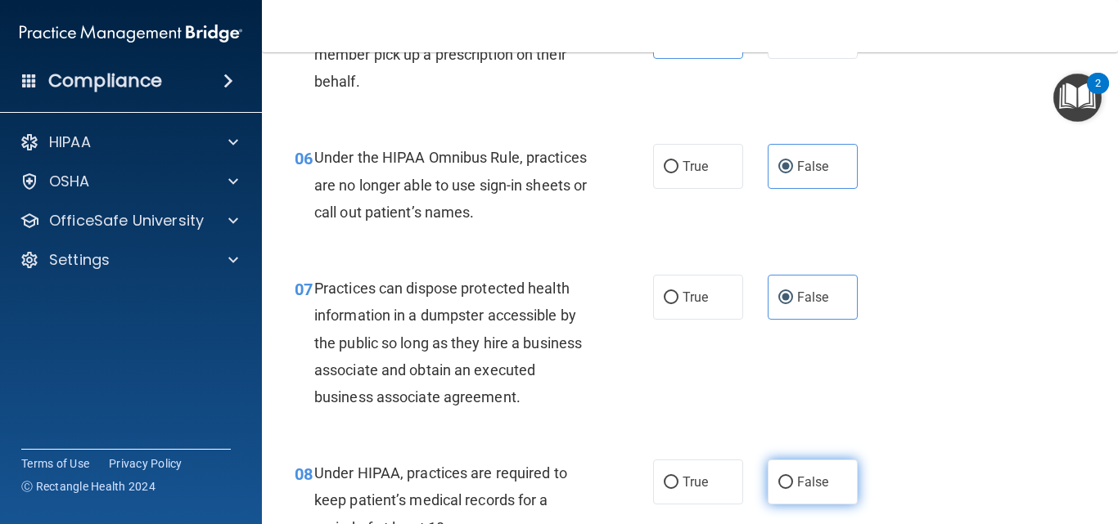
click at [820, 480] on span "False" at bounding box center [813, 483] width 32 height 16
click at [793, 480] on input "False" at bounding box center [785, 483] width 15 height 12
radio input "true"
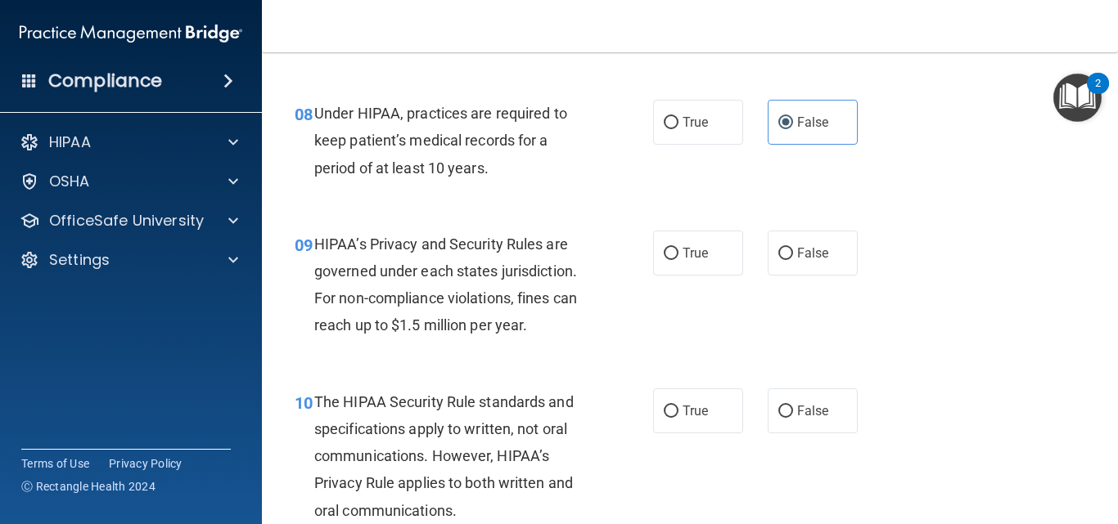
scroll to position [1248, 0]
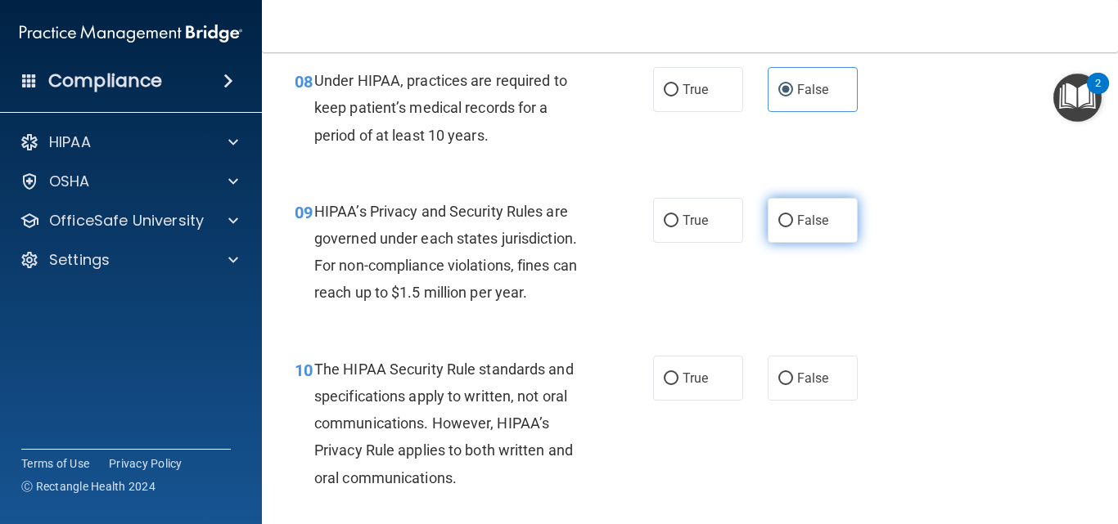
click at [823, 221] on label "False" at bounding box center [812, 220] width 90 height 45
click at [793, 221] on input "False" at bounding box center [785, 221] width 15 height 12
radio input "true"
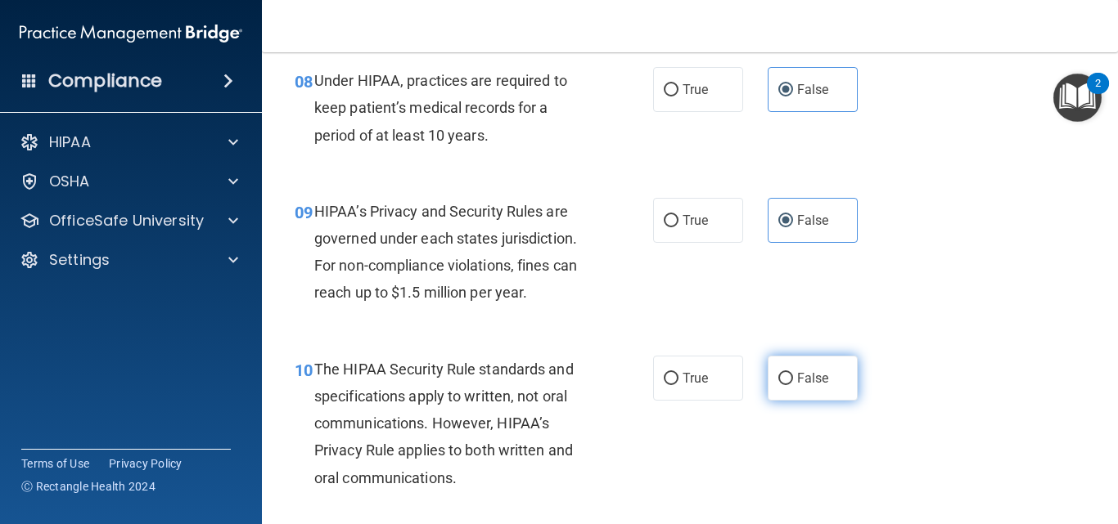
drag, startPoint x: 714, startPoint y: 378, endPoint x: 807, endPoint y: 380, distance: 92.5
click at [807, 380] on div "True False" at bounding box center [761, 378] width 216 height 45
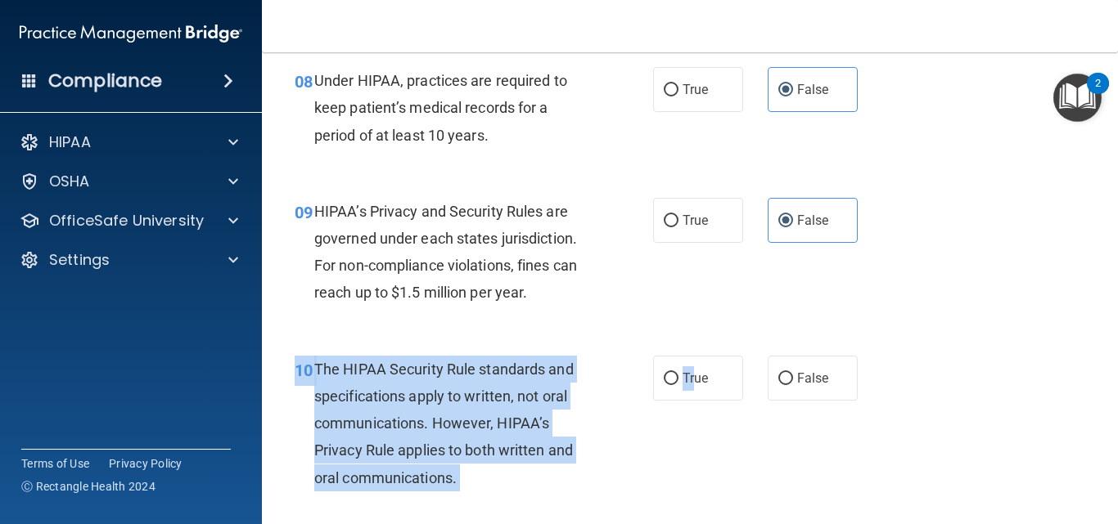
drag, startPoint x: 691, startPoint y: 376, endPoint x: 911, endPoint y: 402, distance: 221.6
click at [911, 402] on div "10 The HIPAA Security Rule standards and specifications apply to written, not o…" at bounding box center [689, 427] width 815 height 185
click at [688, 368] on label "True" at bounding box center [698, 378] width 90 height 45
click at [678, 373] on input "True" at bounding box center [671, 379] width 15 height 12
radio input "true"
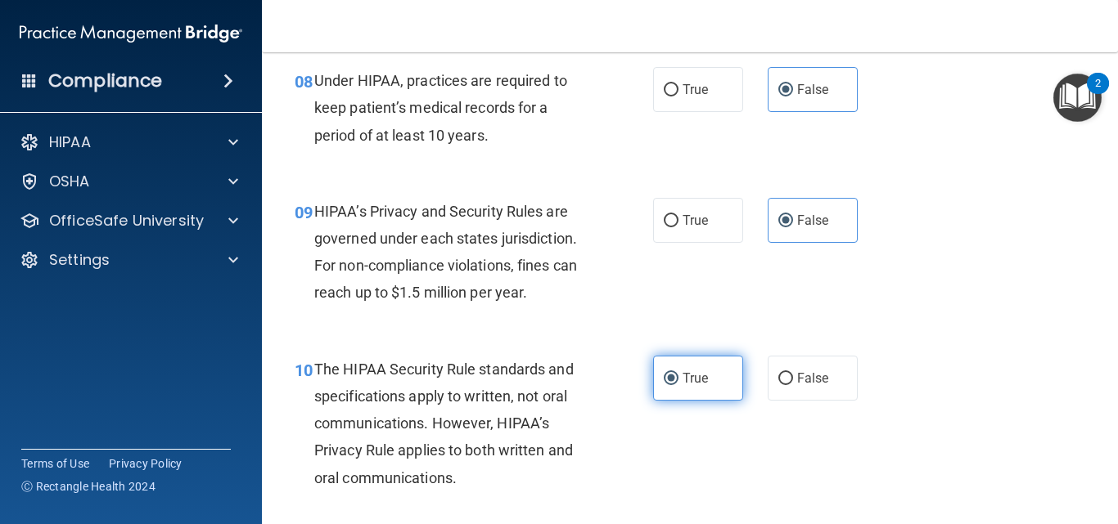
click at [688, 368] on label "True" at bounding box center [698, 378] width 90 height 45
click at [678, 373] on input "True" at bounding box center [671, 379] width 15 height 12
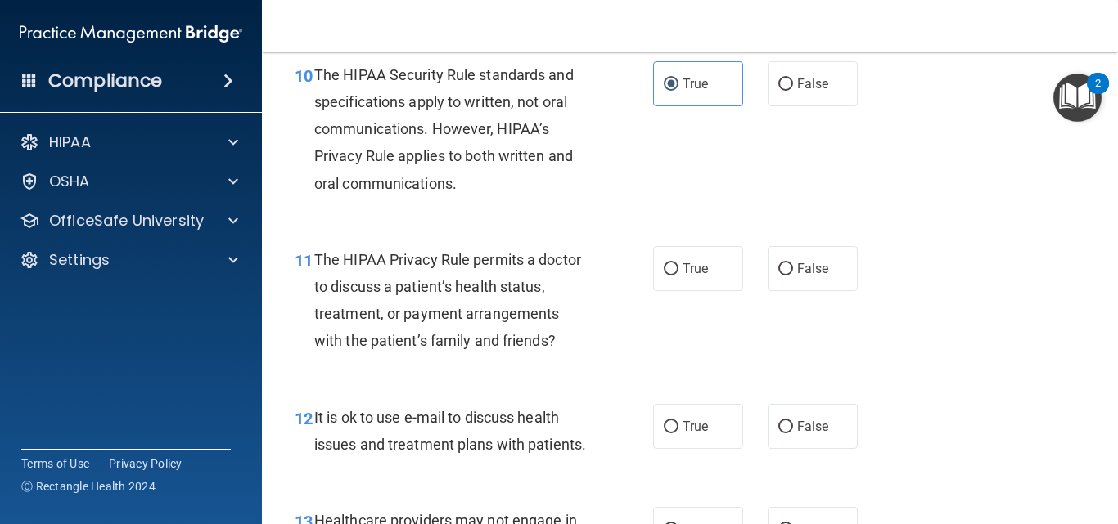
scroll to position [1576, 0]
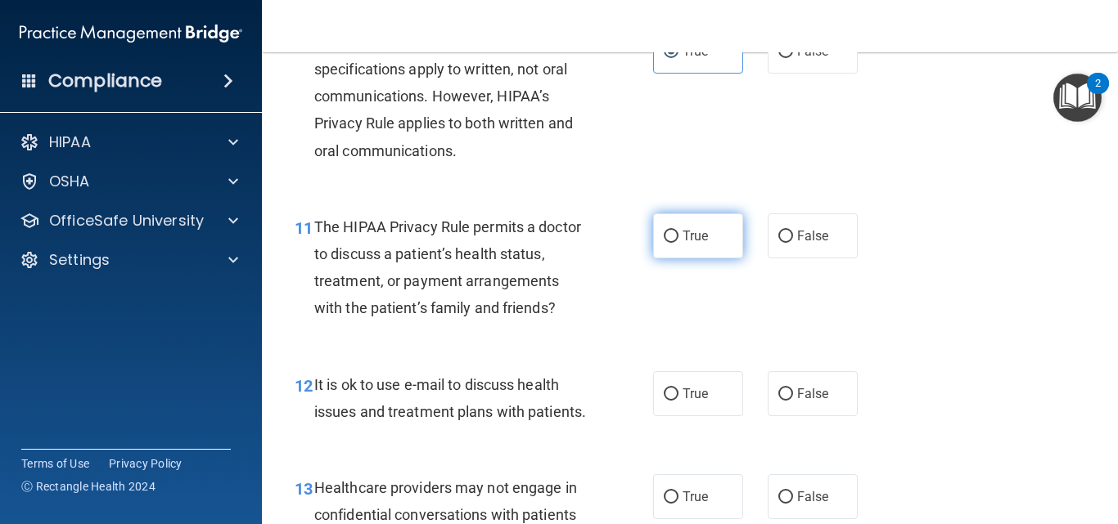
click at [682, 236] on span "True" at bounding box center [694, 236] width 25 height 16
click at [678, 236] on input "True" at bounding box center [671, 237] width 15 height 12
radio input "true"
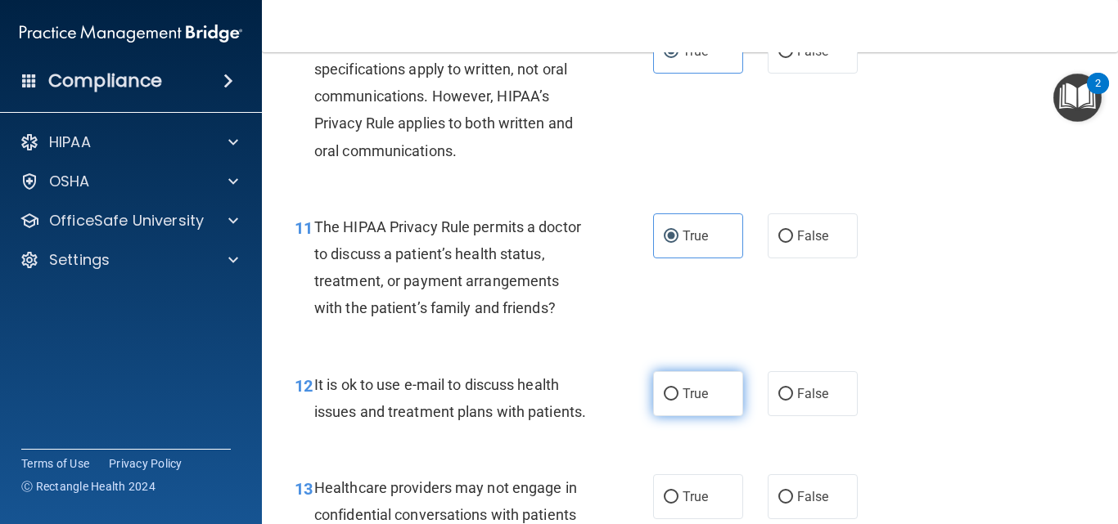
click at [685, 397] on span "True" at bounding box center [694, 394] width 25 height 16
click at [678, 397] on input "True" at bounding box center [671, 395] width 15 height 12
radio input "true"
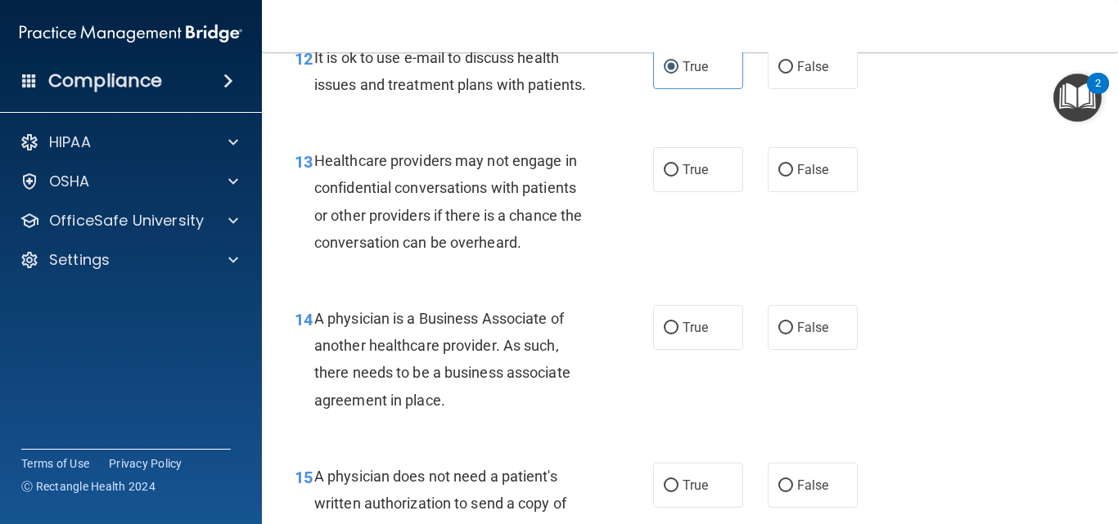
scroll to position [1936, 0]
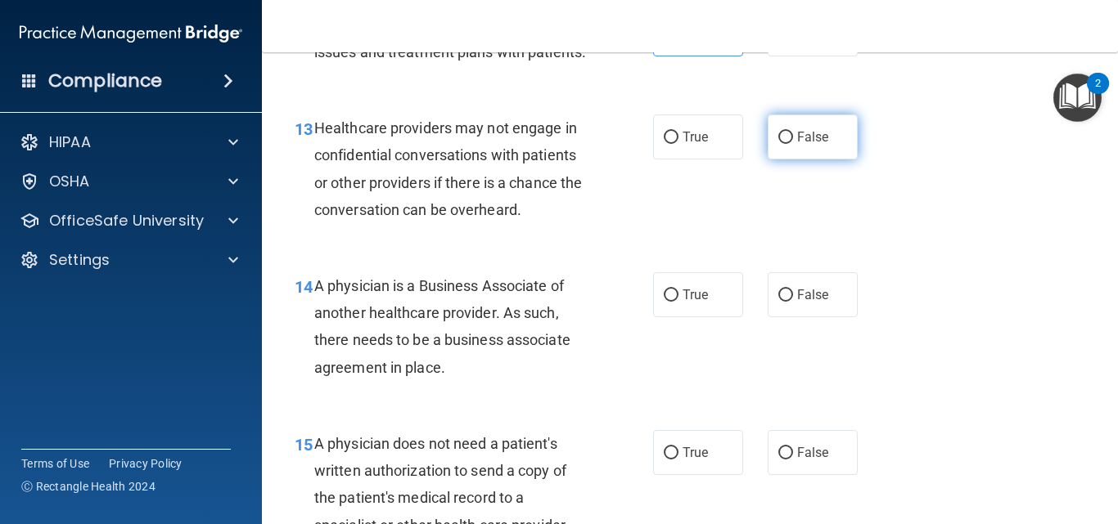
click at [798, 145] on span "False" at bounding box center [813, 137] width 32 height 16
click at [793, 144] on input "False" at bounding box center [785, 138] width 15 height 12
radio input "true"
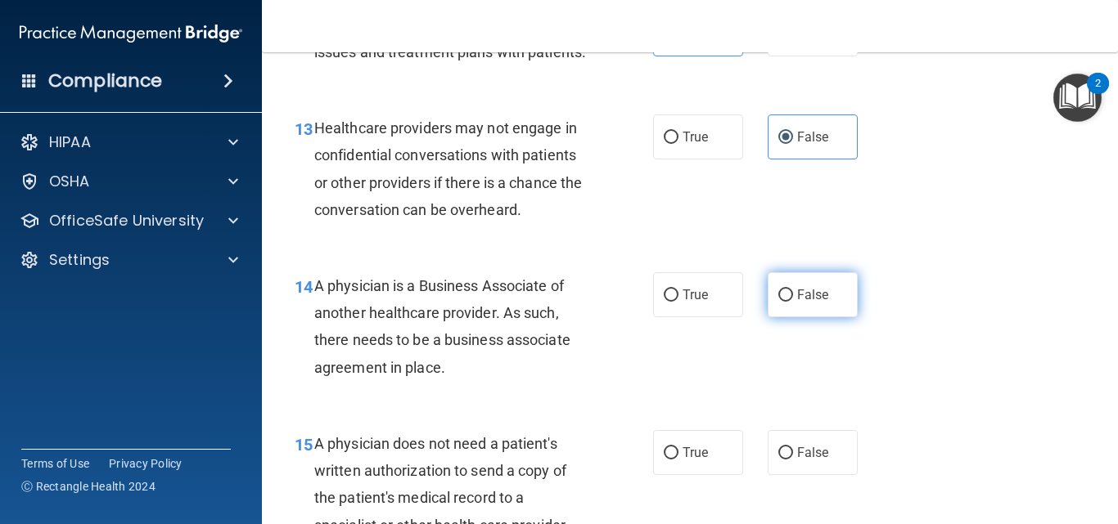
click at [810, 317] on label "False" at bounding box center [812, 294] width 90 height 45
click at [793, 302] on input "False" at bounding box center [785, 296] width 15 height 12
radio input "true"
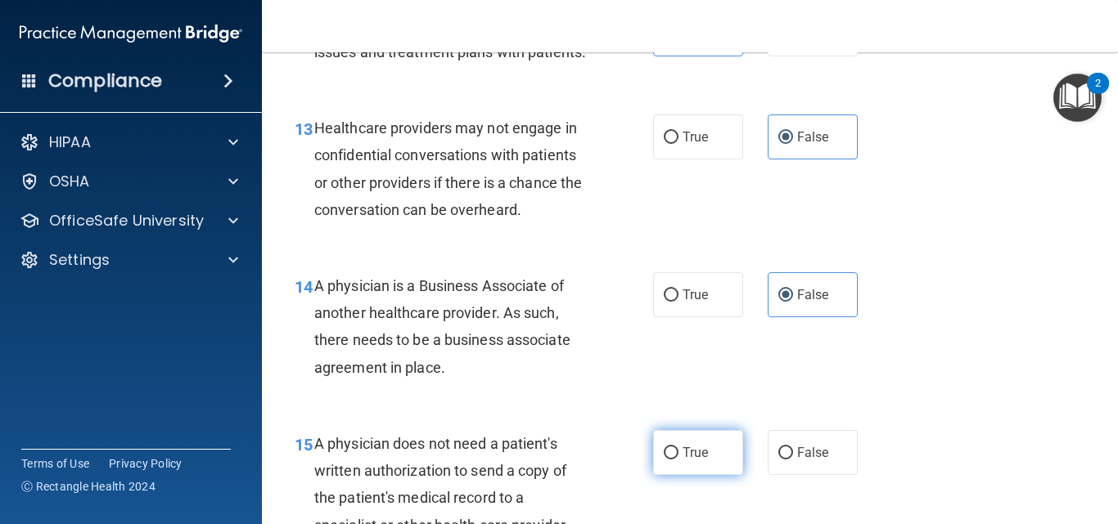
click at [695, 468] on label "True" at bounding box center [698, 452] width 90 height 45
click at [678, 460] on input "True" at bounding box center [671, 454] width 15 height 12
radio input "true"
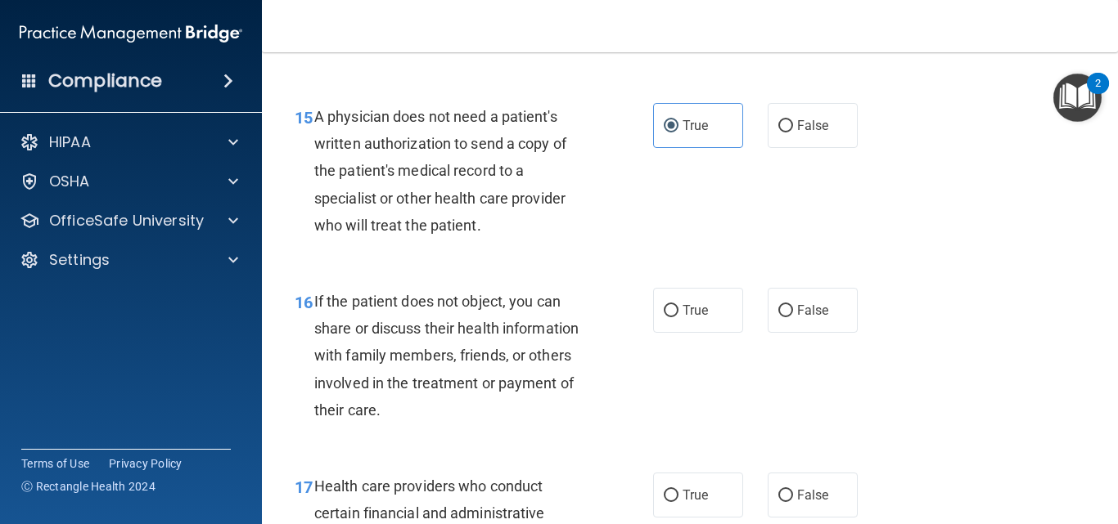
scroll to position [2296, 0]
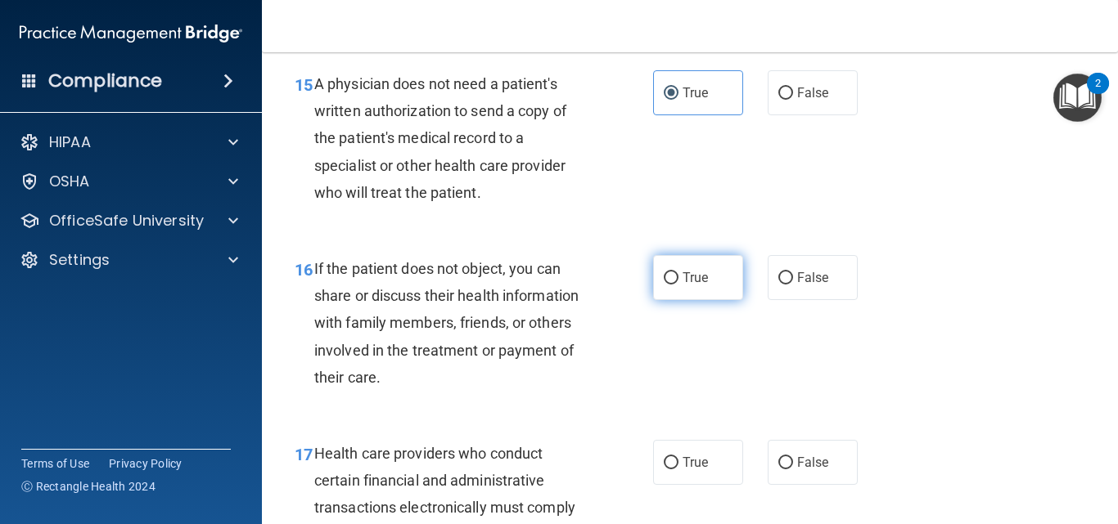
click at [698, 286] on span "True" at bounding box center [694, 278] width 25 height 16
click at [678, 285] on input "True" at bounding box center [671, 278] width 15 height 12
radio input "true"
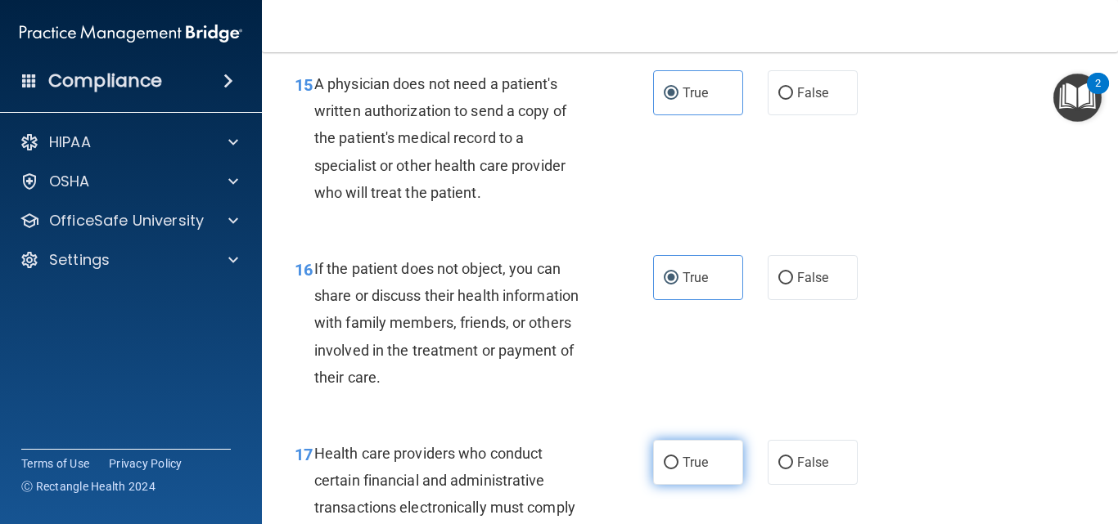
click at [686, 470] on span "True" at bounding box center [694, 463] width 25 height 16
click at [678, 470] on input "True" at bounding box center [671, 463] width 15 height 12
radio input "true"
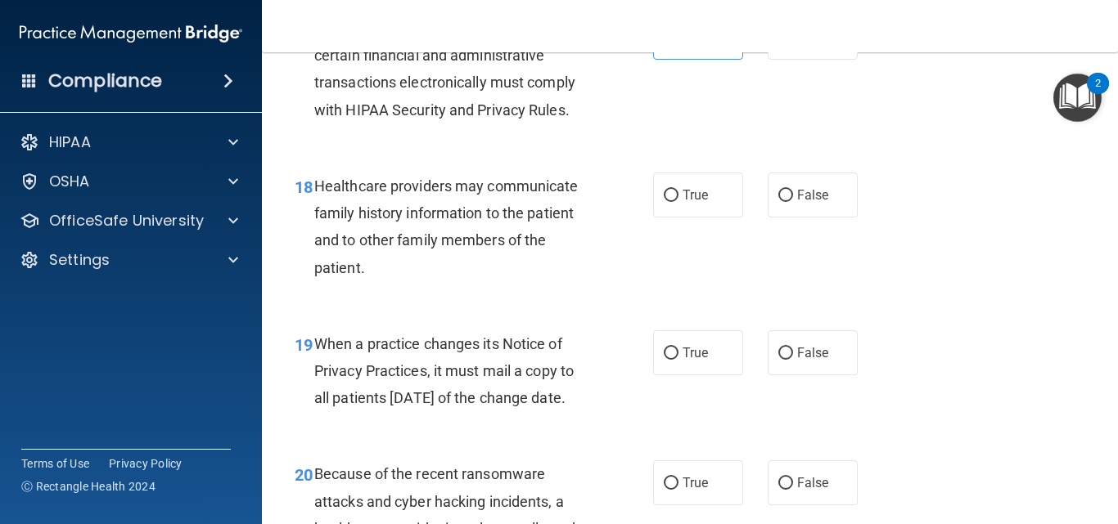
scroll to position [2754, 0]
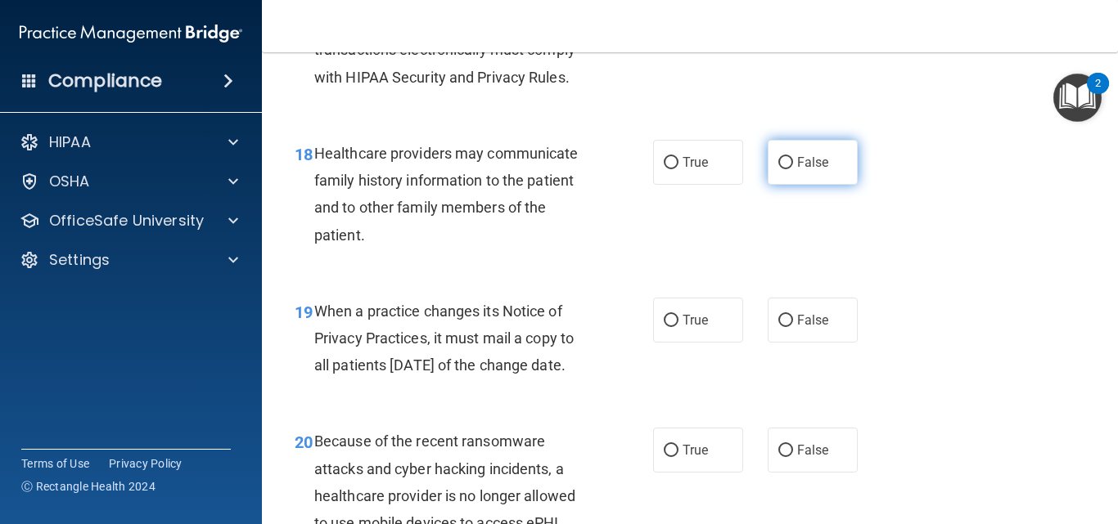
click at [813, 170] on span "False" at bounding box center [813, 163] width 32 height 16
click at [793, 169] on input "False" at bounding box center [785, 163] width 15 height 12
radio input "true"
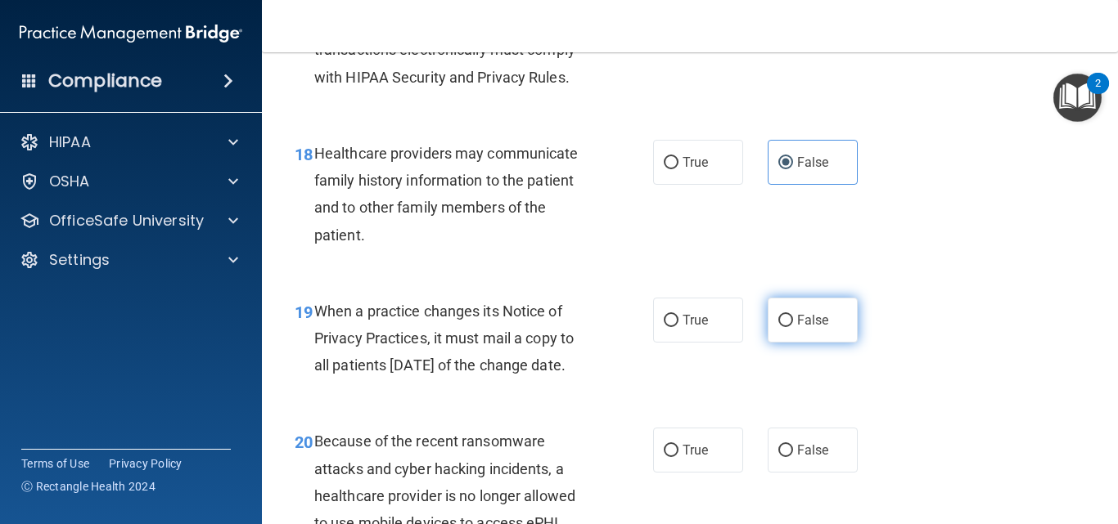
click at [820, 328] on span "False" at bounding box center [813, 321] width 32 height 16
click at [793, 327] on input "False" at bounding box center [785, 321] width 15 height 12
radio input "true"
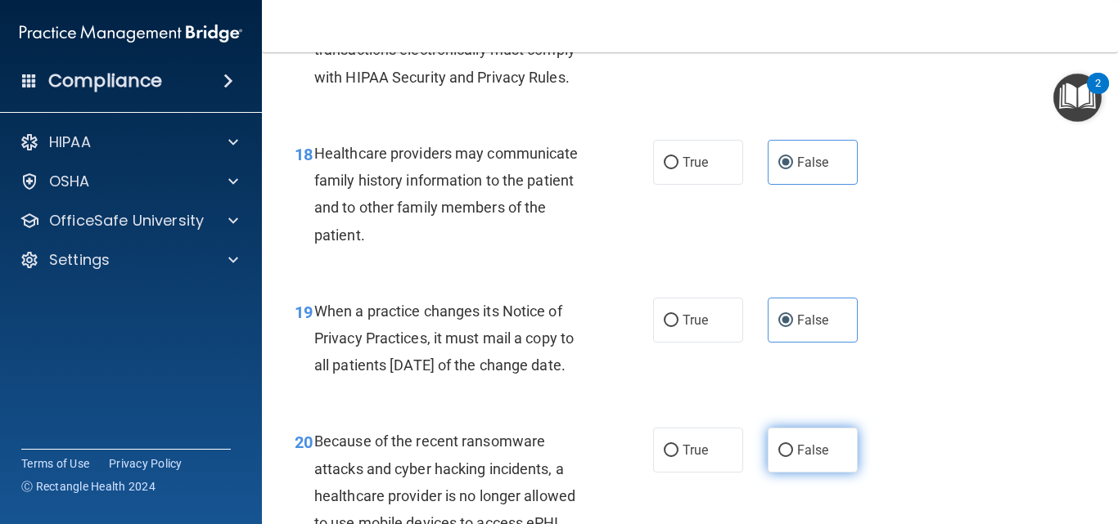
click at [800, 458] on span "False" at bounding box center [813, 451] width 32 height 16
click at [793, 457] on input "False" at bounding box center [785, 451] width 15 height 12
radio input "true"
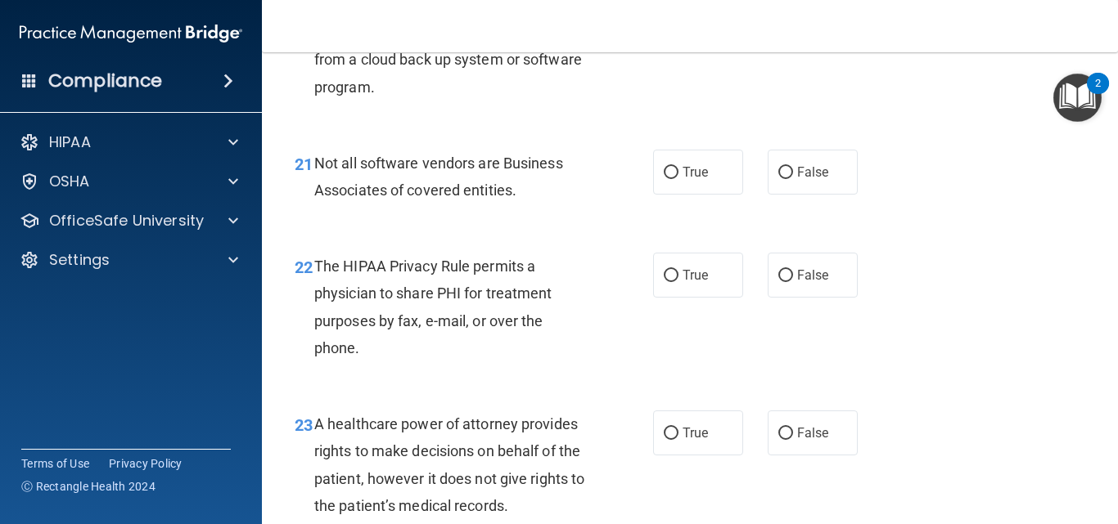
scroll to position [3277, 0]
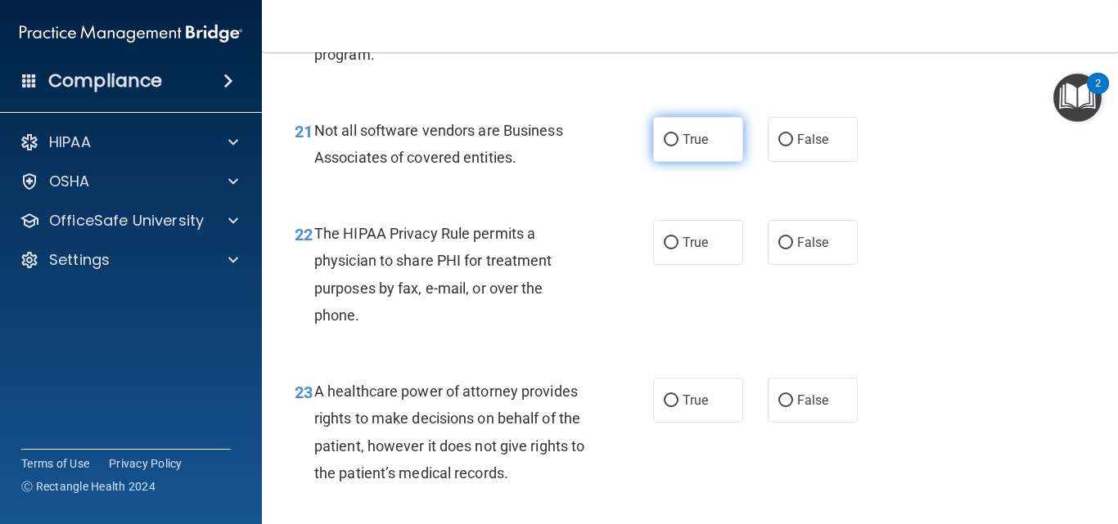
click at [666, 146] on input "True" at bounding box center [671, 140] width 15 height 12
radio input "true"
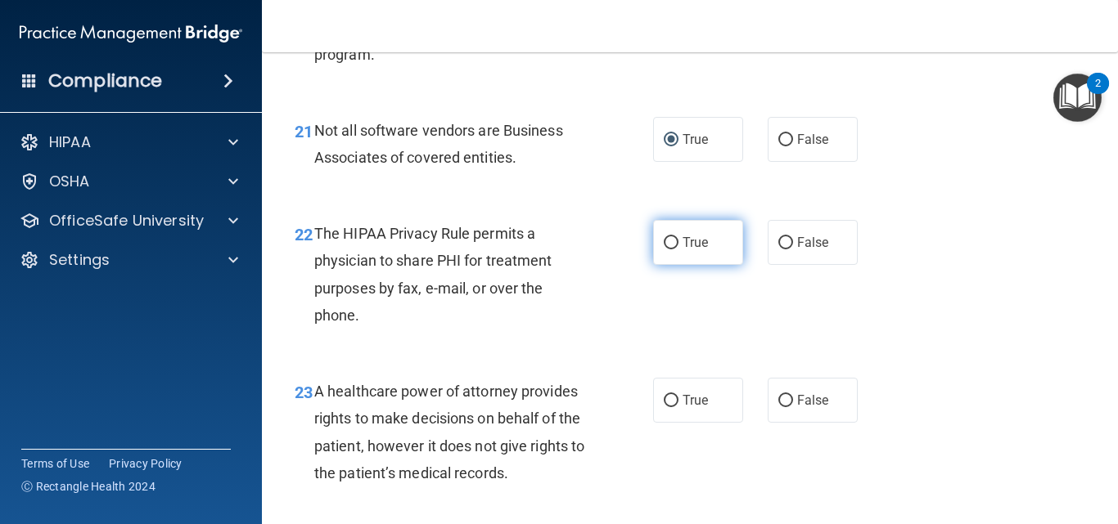
click at [684, 265] on label "True" at bounding box center [698, 242] width 90 height 45
click at [678, 250] on input "True" at bounding box center [671, 243] width 15 height 12
radio input "true"
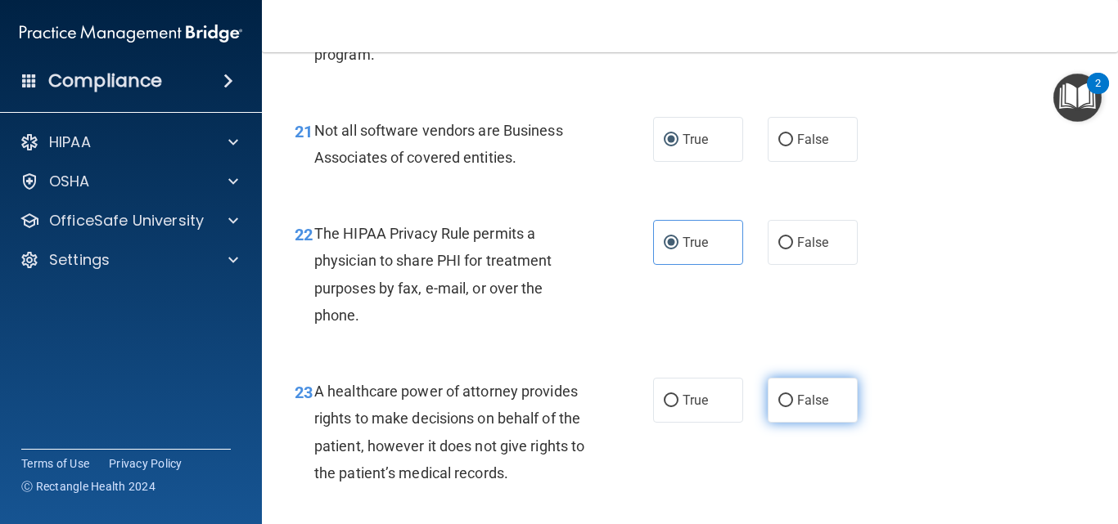
click at [789, 423] on label "False" at bounding box center [812, 400] width 90 height 45
click at [789, 407] on input "False" at bounding box center [785, 401] width 15 height 12
radio input "true"
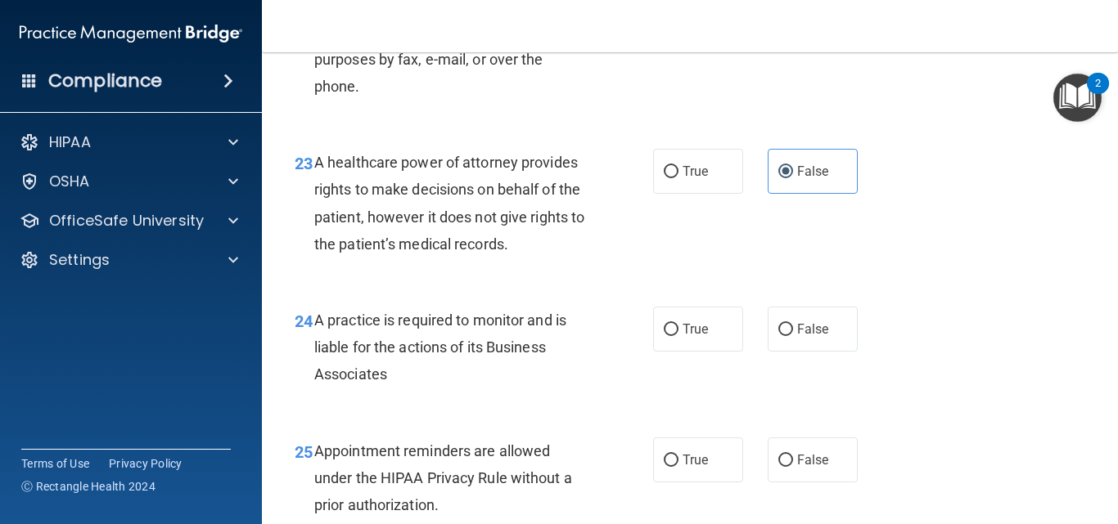
scroll to position [3539, 0]
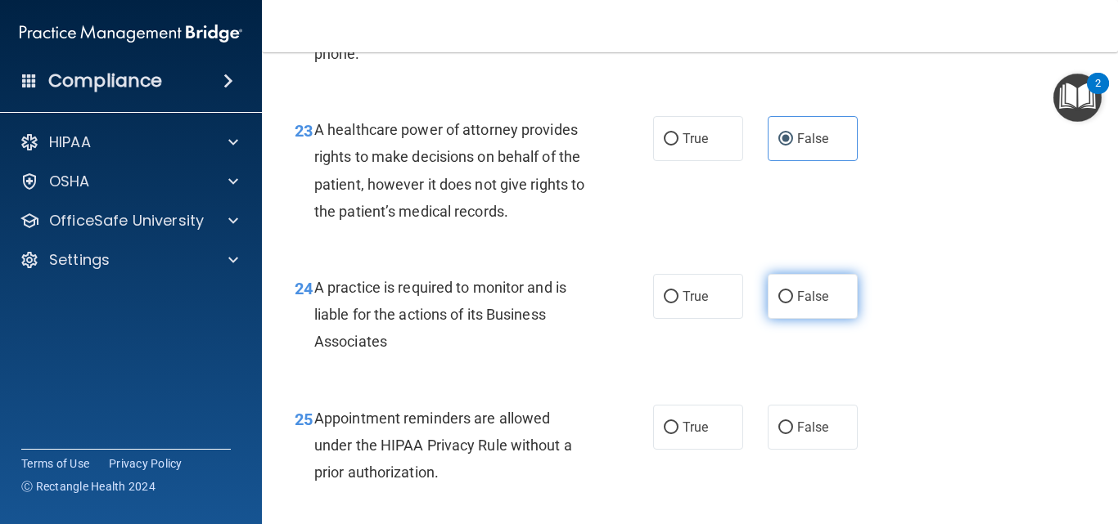
click at [802, 304] on span "False" at bounding box center [813, 297] width 32 height 16
click at [793, 304] on input "False" at bounding box center [785, 297] width 15 height 12
radio input "true"
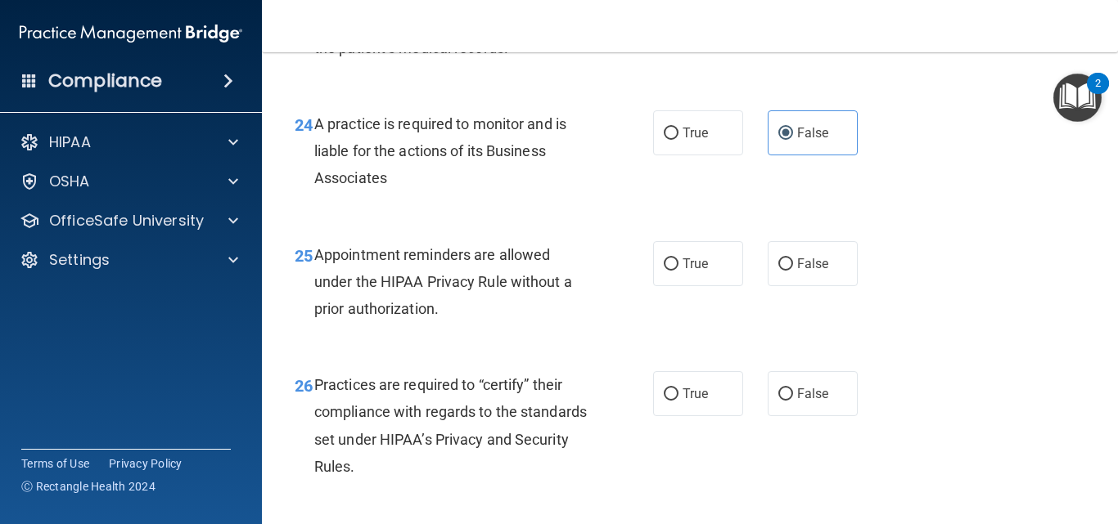
scroll to position [3736, 0]
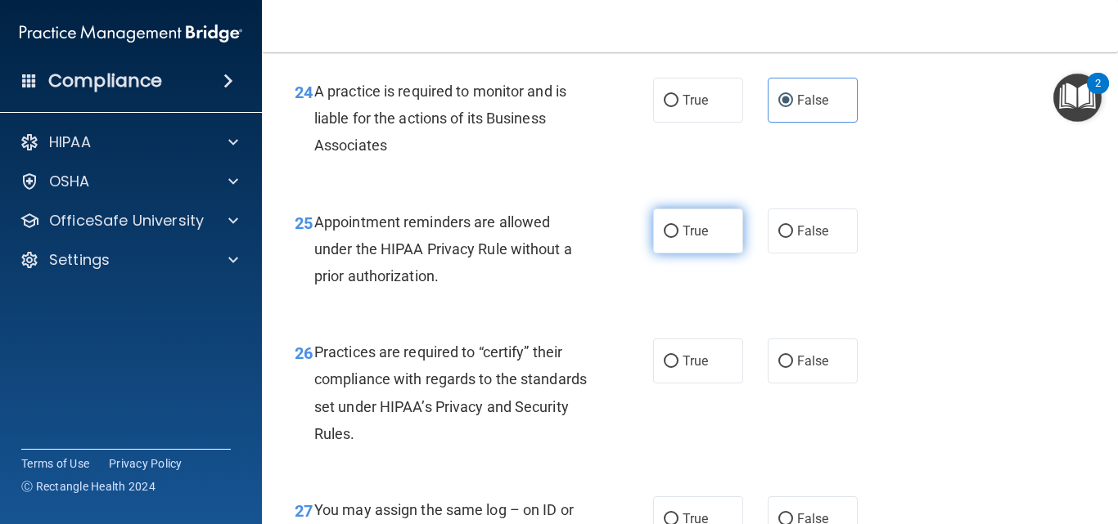
click at [682, 239] on span "True" at bounding box center [694, 231] width 25 height 16
click at [677, 238] on input "True" at bounding box center [671, 232] width 15 height 12
radio input "true"
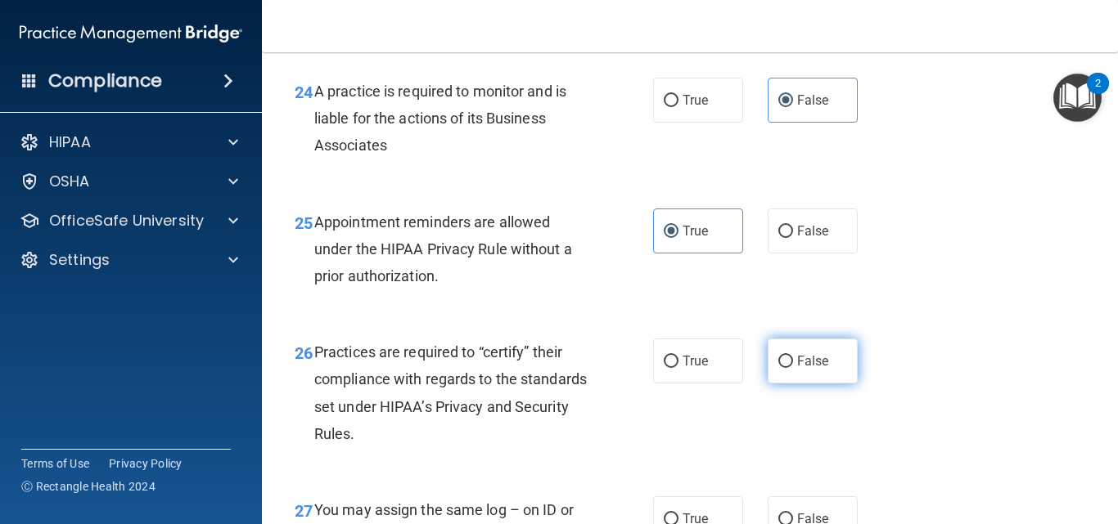
click at [797, 369] on span "False" at bounding box center [813, 361] width 32 height 16
click at [793, 368] on input "False" at bounding box center [785, 362] width 15 height 12
radio input "true"
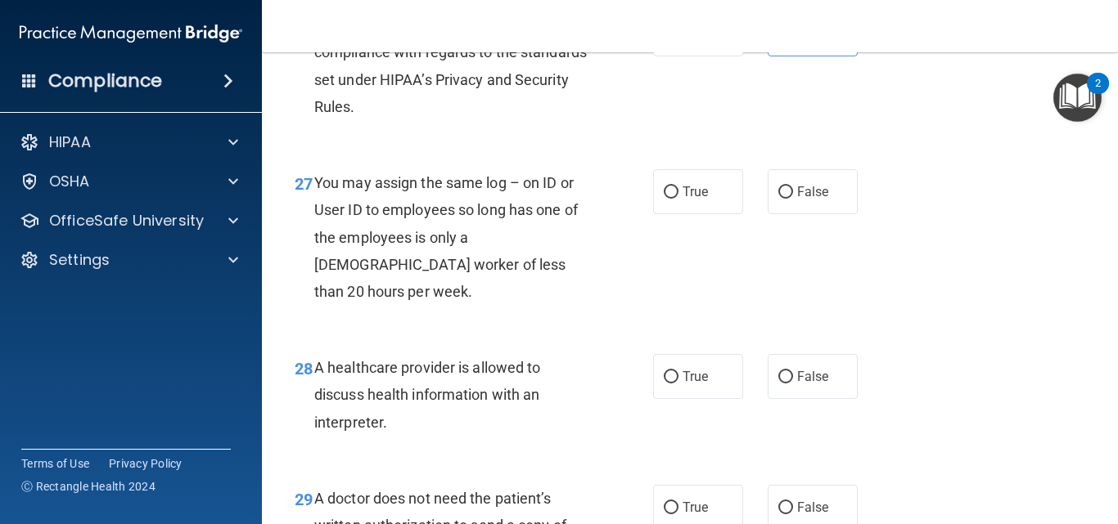
scroll to position [4096, 0]
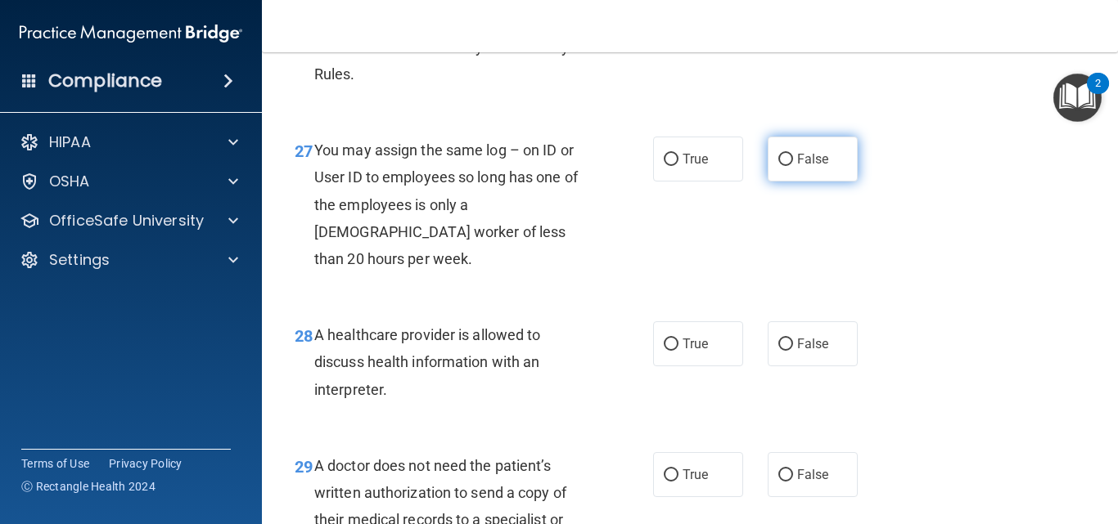
click at [808, 167] on span "False" at bounding box center [813, 159] width 32 height 16
click at [793, 166] on input "False" at bounding box center [785, 160] width 15 height 12
radio input "true"
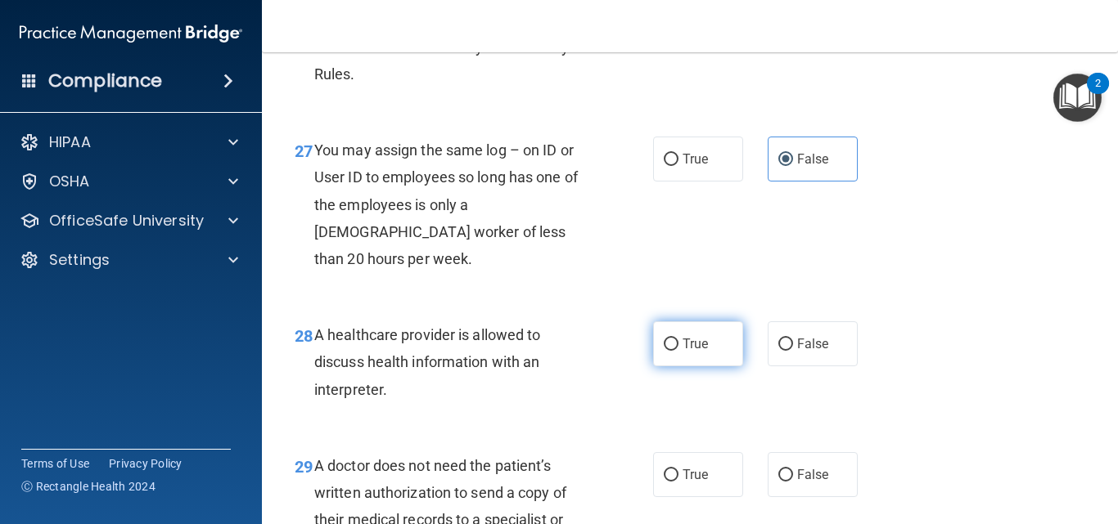
click at [704, 367] on label "True" at bounding box center [698, 344] width 90 height 45
click at [678, 351] on input "True" at bounding box center [671, 345] width 15 height 12
radio input "true"
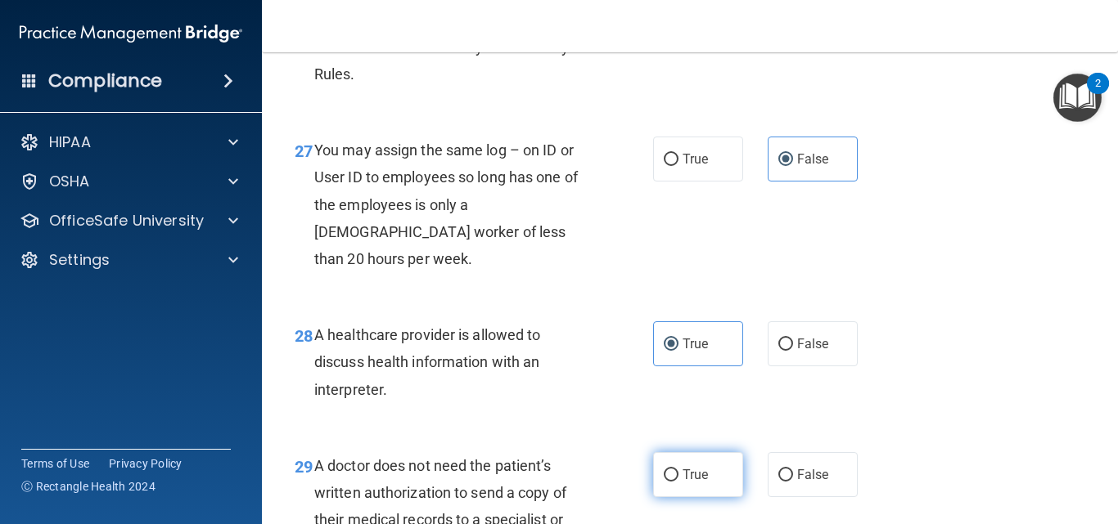
click at [693, 483] on span "True" at bounding box center [694, 475] width 25 height 16
click at [678, 482] on input "True" at bounding box center [671, 476] width 15 height 12
radio input "true"
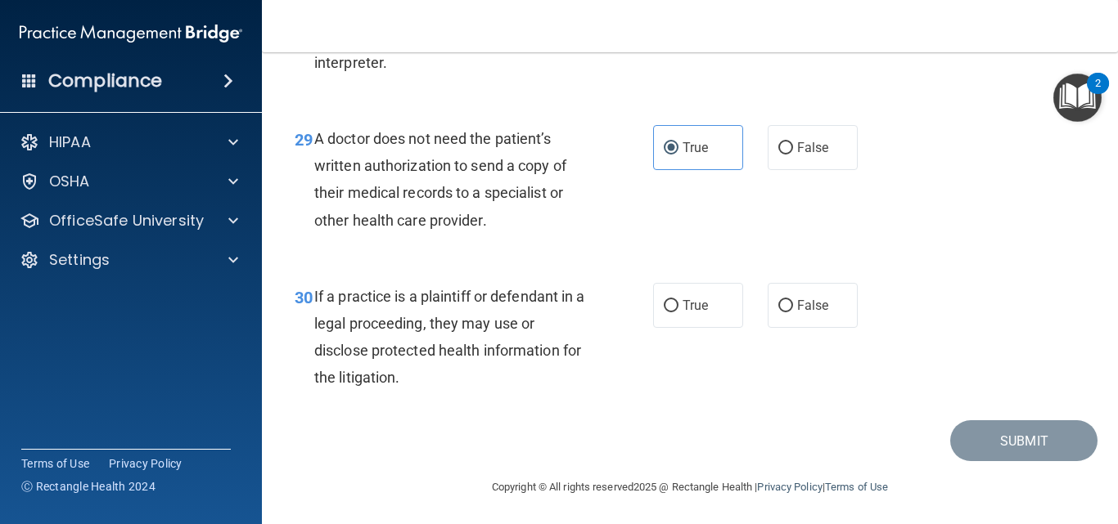
scroll to position [4452, 0]
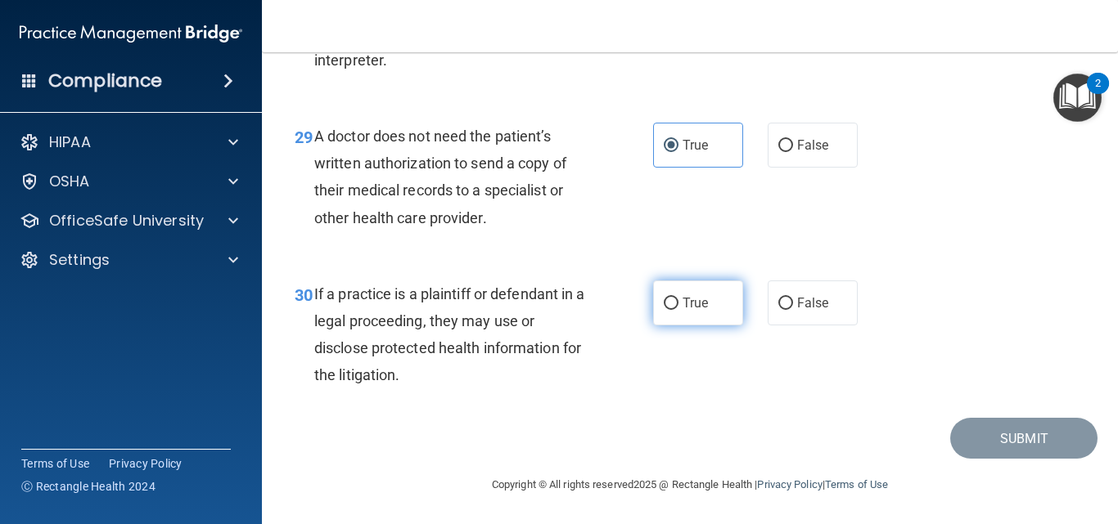
click at [684, 313] on label "True" at bounding box center [698, 303] width 90 height 45
click at [678, 310] on input "True" at bounding box center [671, 304] width 15 height 12
radio input "true"
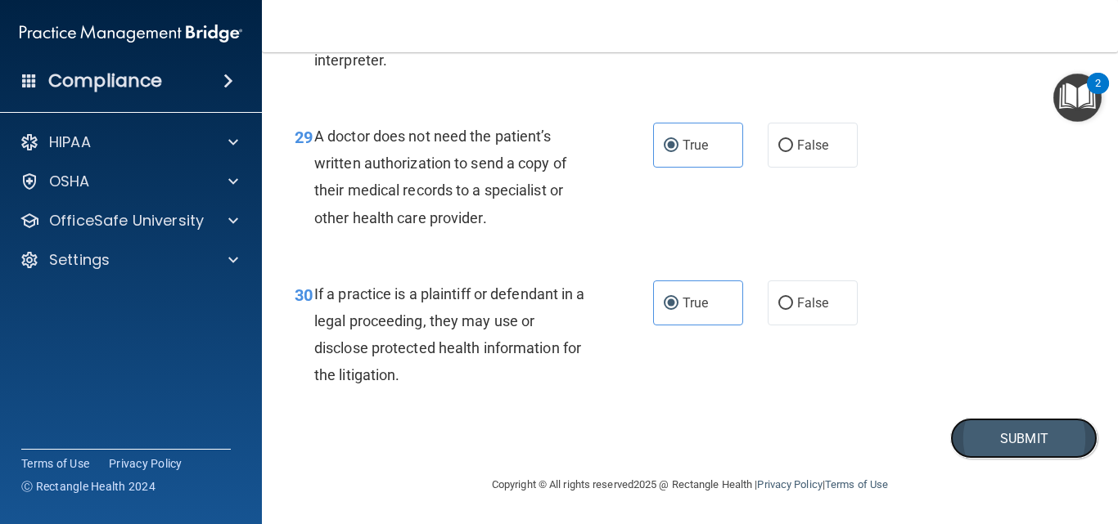
click at [1014, 431] on button "Submit" at bounding box center [1023, 439] width 147 height 42
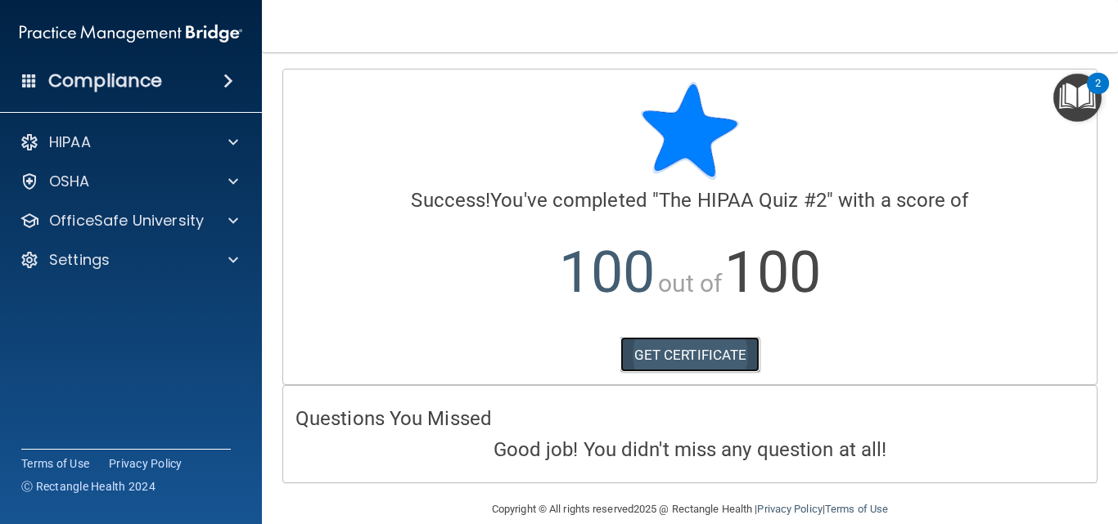
click at [713, 350] on link "GET CERTIFICATE" at bounding box center [690, 355] width 140 height 36
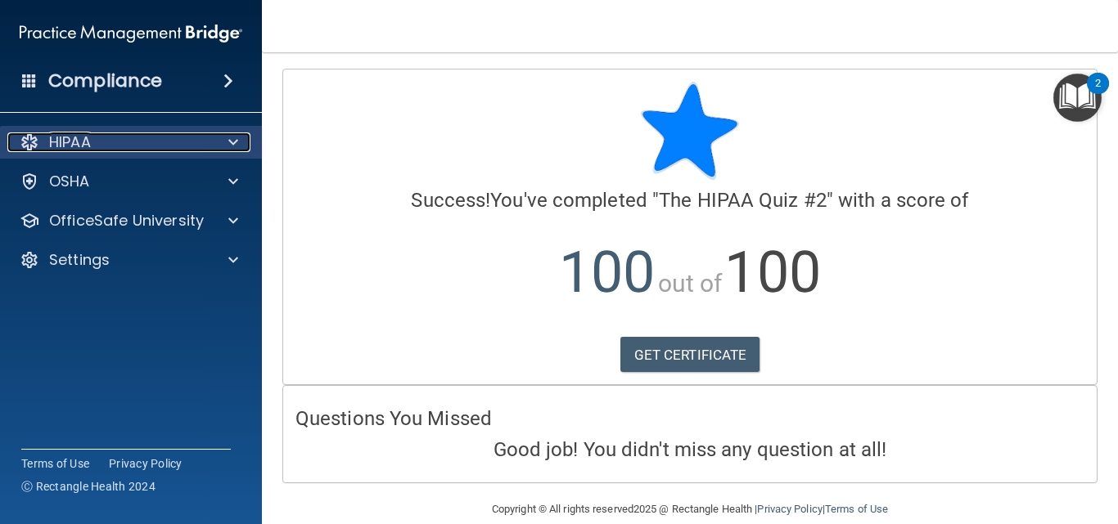
click at [86, 140] on p "HIPAA" at bounding box center [70, 143] width 42 height 20
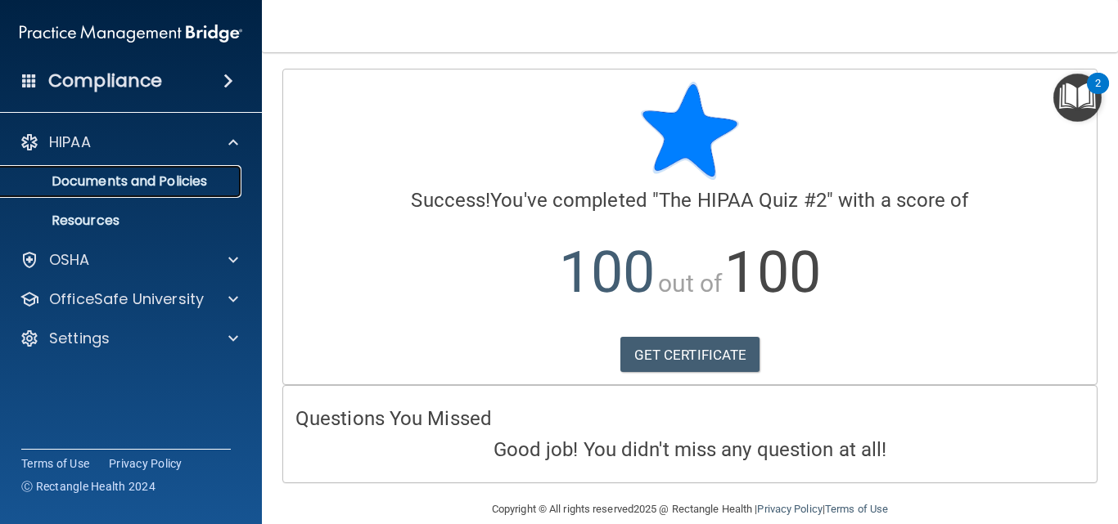
click at [120, 173] on p "Documents and Policies" at bounding box center [122, 181] width 223 height 16
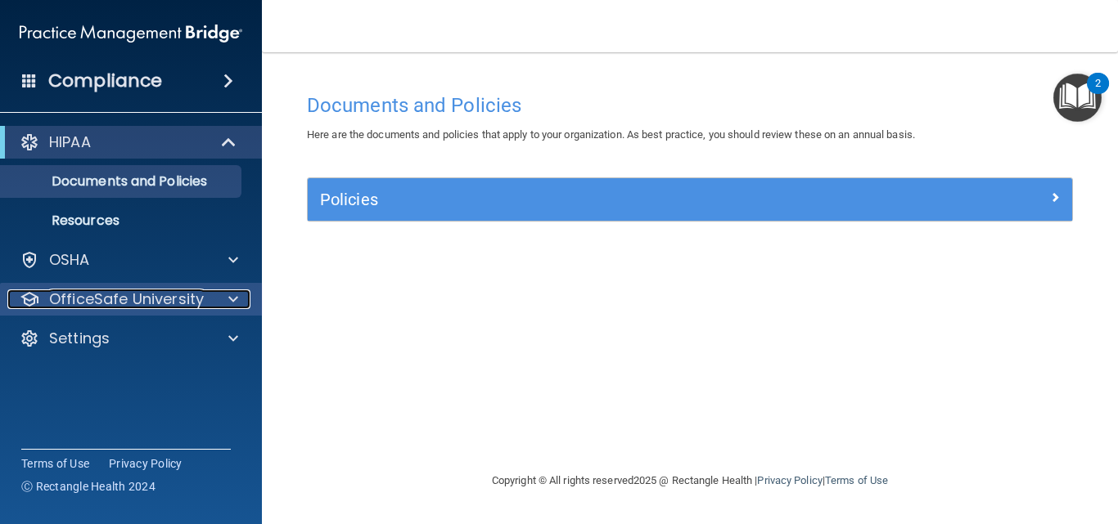
click at [151, 291] on p "OfficeSafe University" at bounding box center [126, 300] width 155 height 20
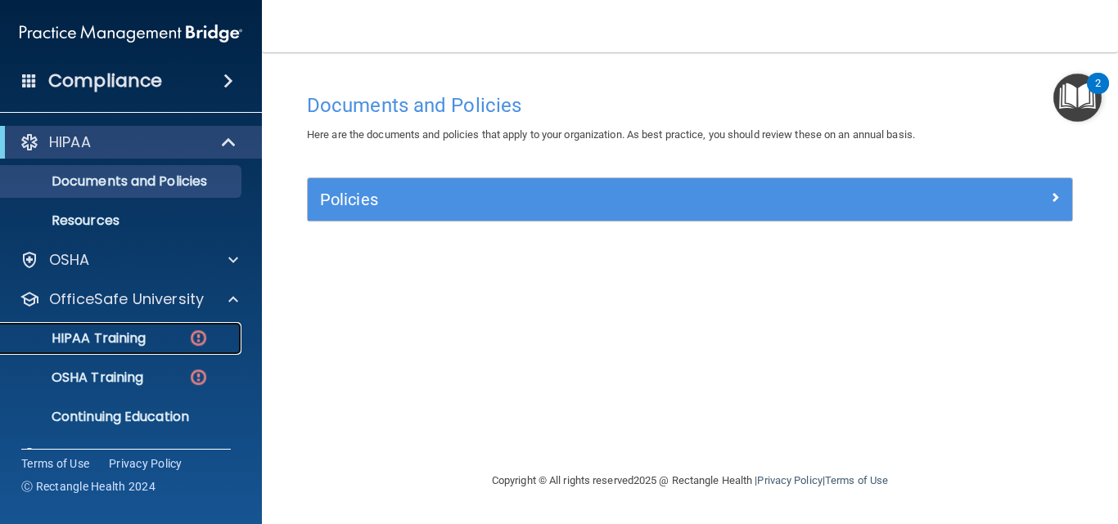
click at [142, 331] on p "HIPAA Training" at bounding box center [78, 339] width 135 height 16
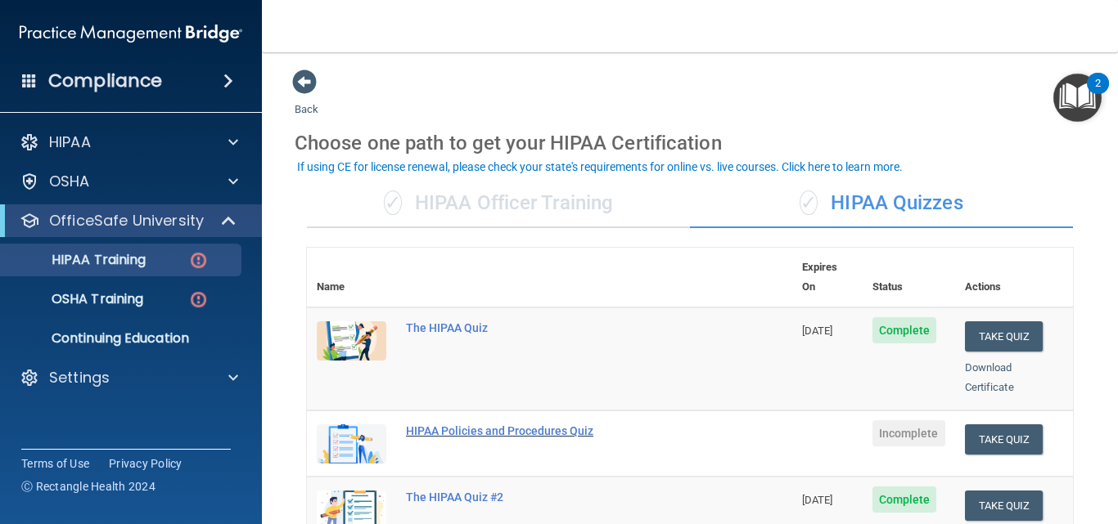
click at [463, 425] on div "HIPAA Policies and Procedures Quiz" at bounding box center [558, 431] width 304 height 13
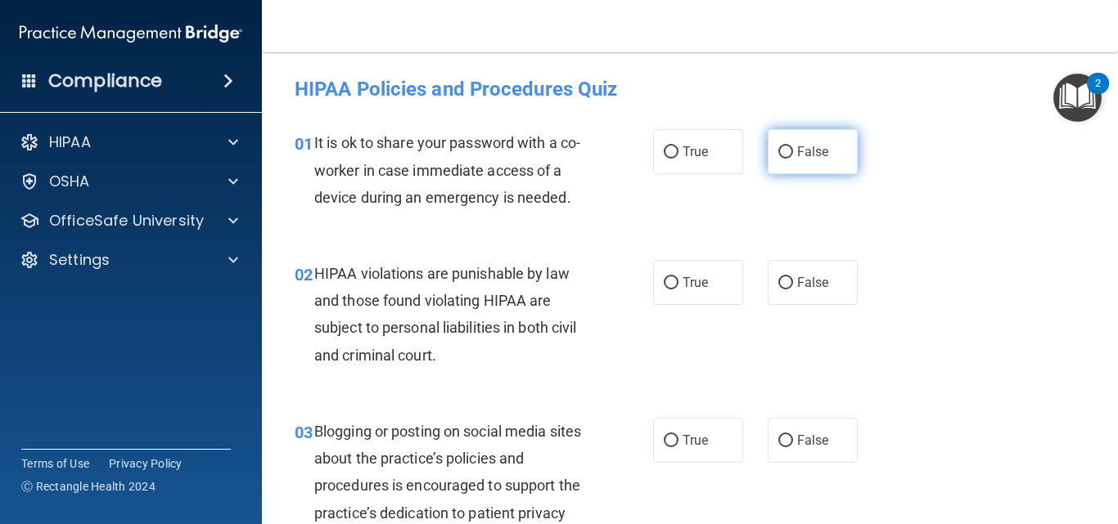
click at [814, 150] on span "False" at bounding box center [813, 152] width 32 height 16
click at [793, 150] on input "False" at bounding box center [785, 152] width 15 height 12
radio input "true"
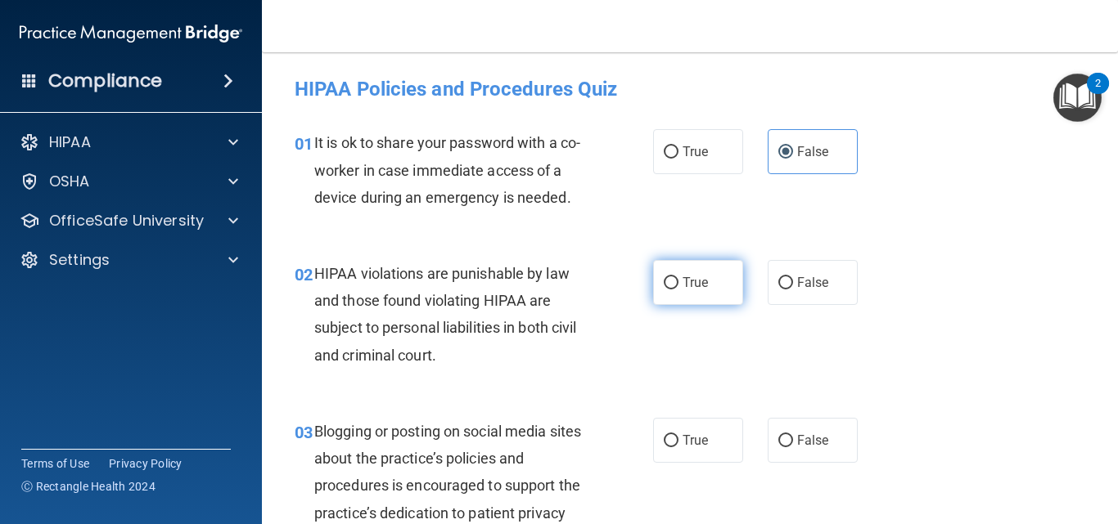
click at [682, 279] on span "True" at bounding box center [694, 283] width 25 height 16
click at [678, 279] on input "True" at bounding box center [671, 283] width 15 height 12
radio input "true"
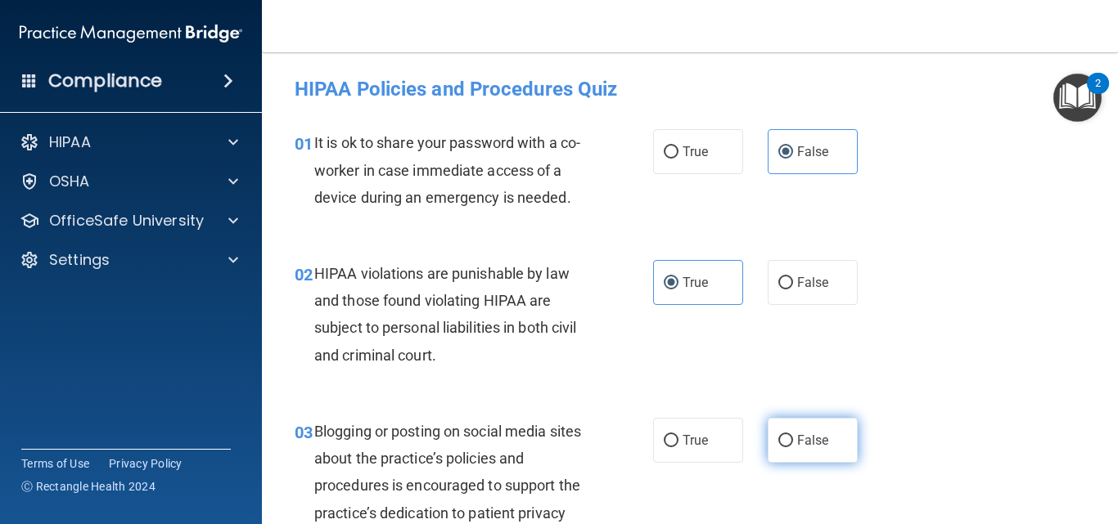
click at [797, 443] on span "False" at bounding box center [813, 441] width 32 height 16
click at [793, 443] on input "False" at bounding box center [785, 441] width 15 height 12
radio input "true"
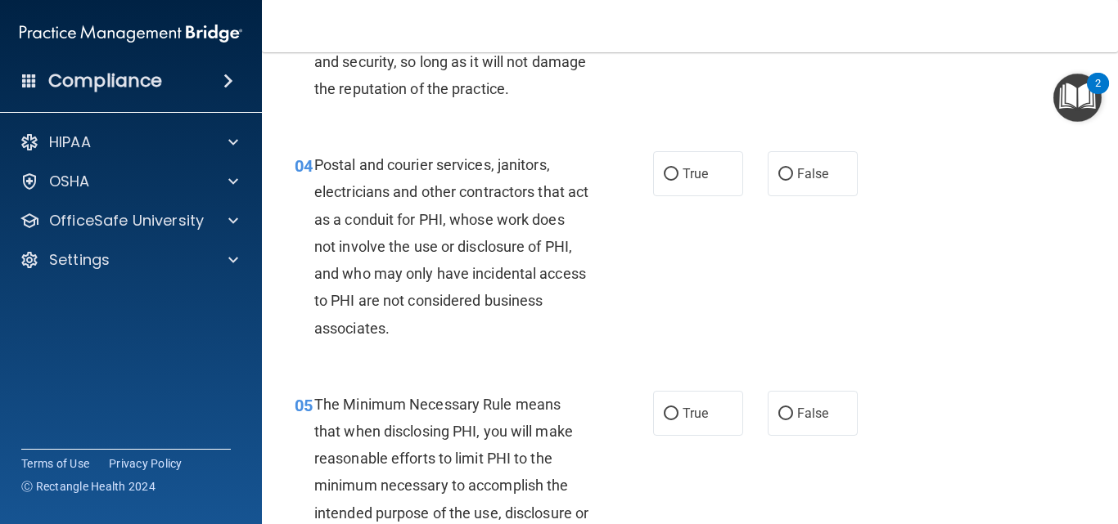
scroll to position [524, 0]
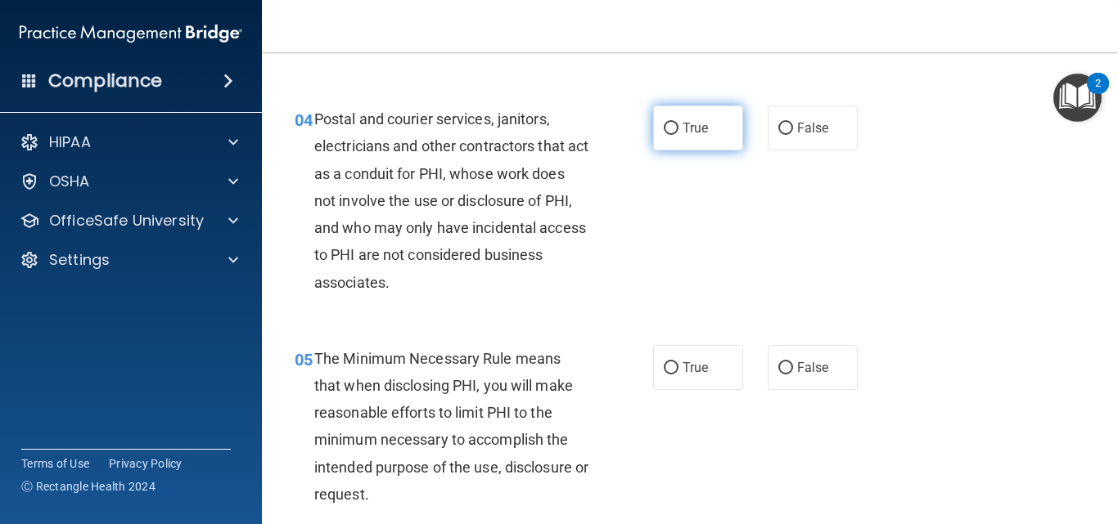
click at [675, 126] on label "True" at bounding box center [698, 128] width 90 height 45
click at [675, 126] on input "True" at bounding box center [671, 129] width 15 height 12
radio input "true"
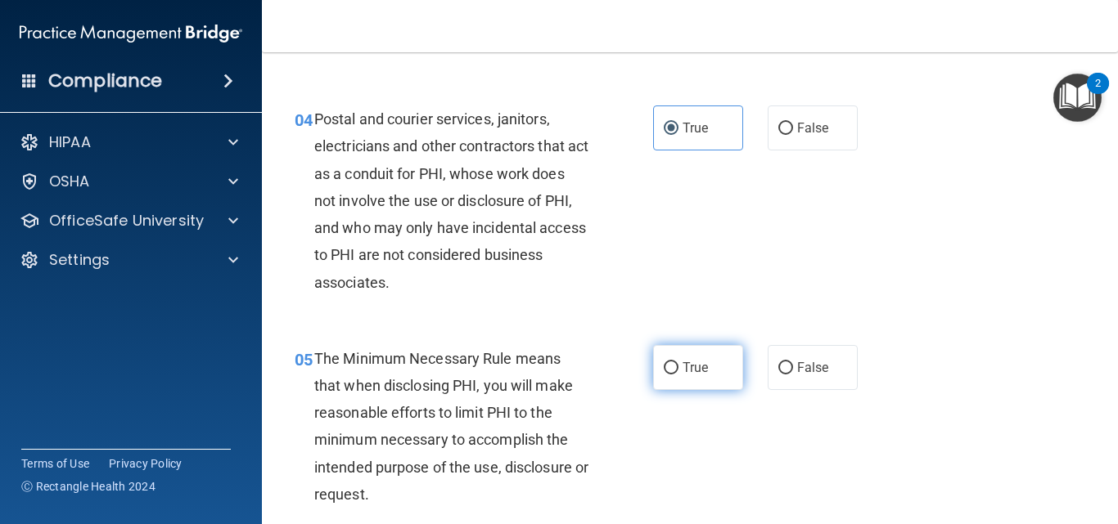
click at [683, 366] on span "True" at bounding box center [694, 368] width 25 height 16
click at [678, 366] on input "True" at bounding box center [671, 368] width 15 height 12
radio input "true"
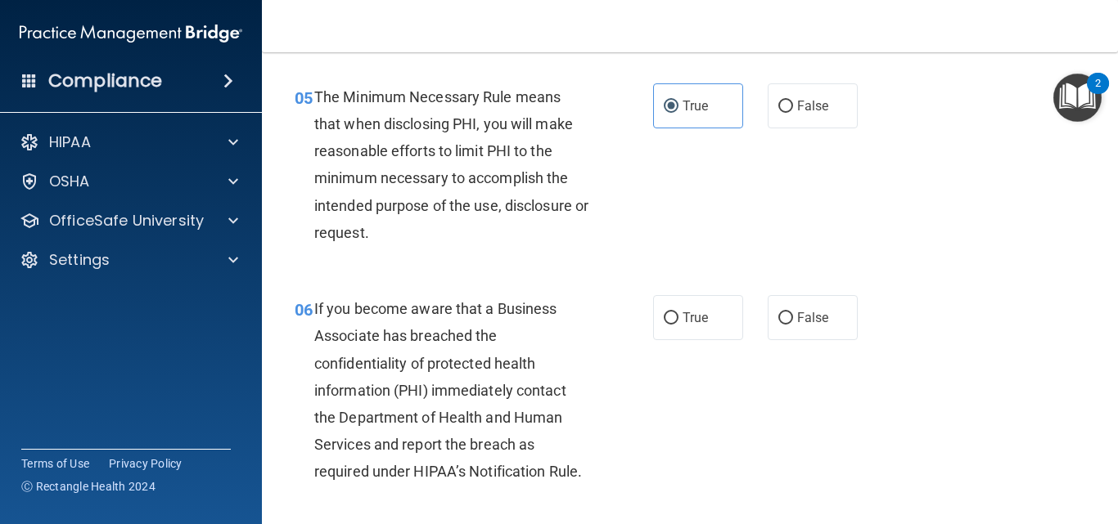
scroll to position [819, 0]
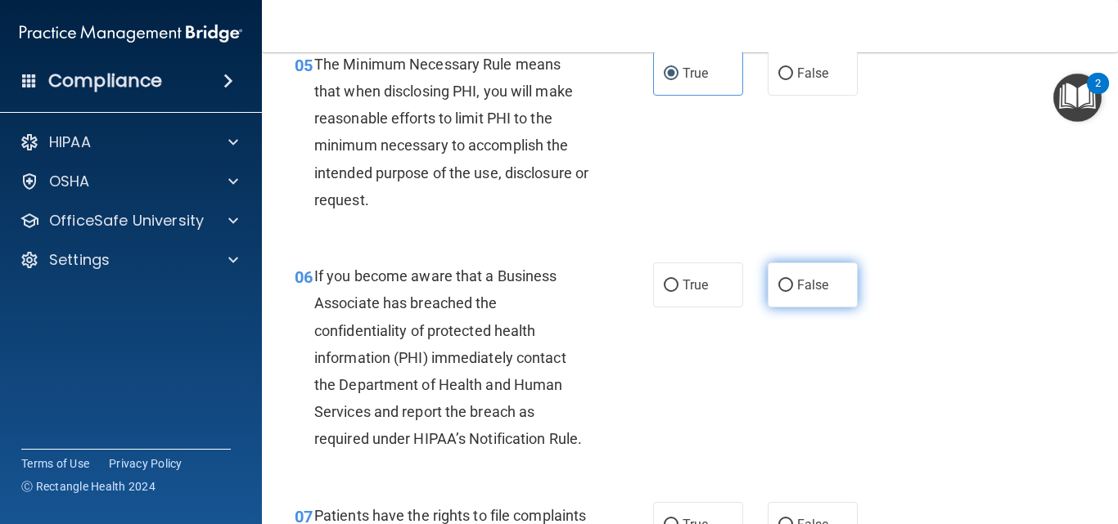
click at [797, 287] on span "False" at bounding box center [813, 285] width 32 height 16
click at [790, 287] on input "False" at bounding box center [785, 286] width 15 height 12
radio input "true"
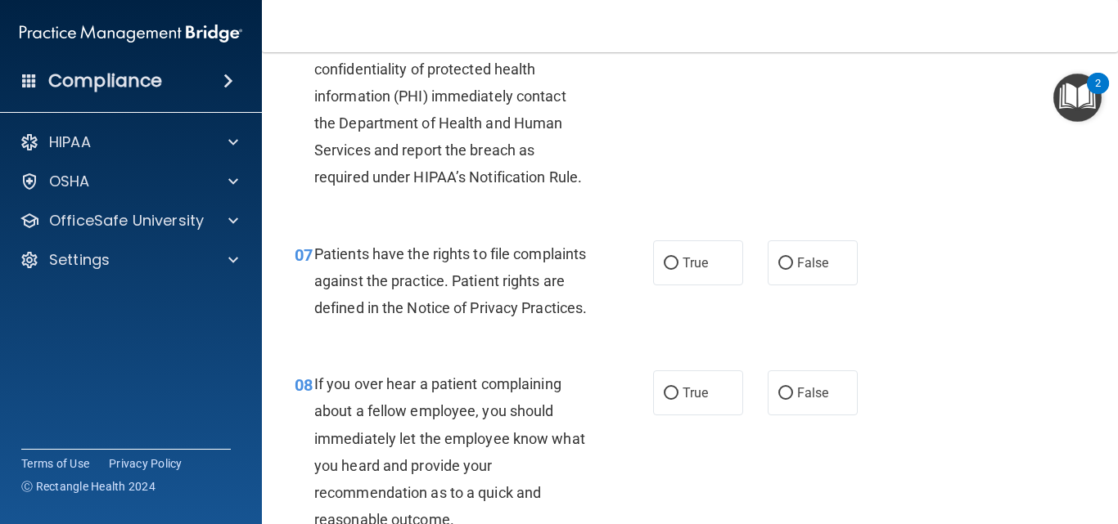
scroll to position [1113, 0]
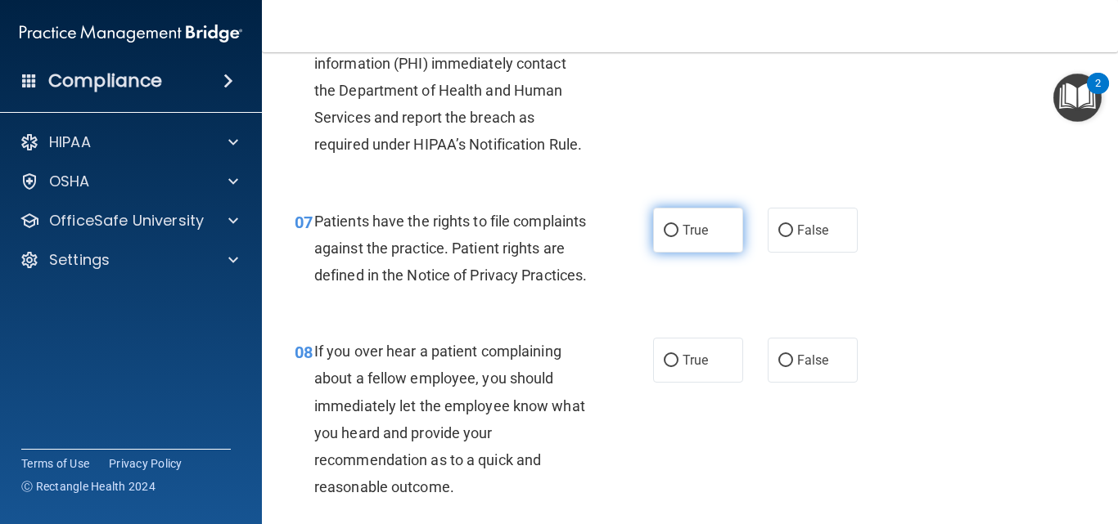
click at [686, 227] on span "True" at bounding box center [694, 231] width 25 height 16
click at [678, 227] on input "True" at bounding box center [671, 231] width 15 height 12
radio input "true"
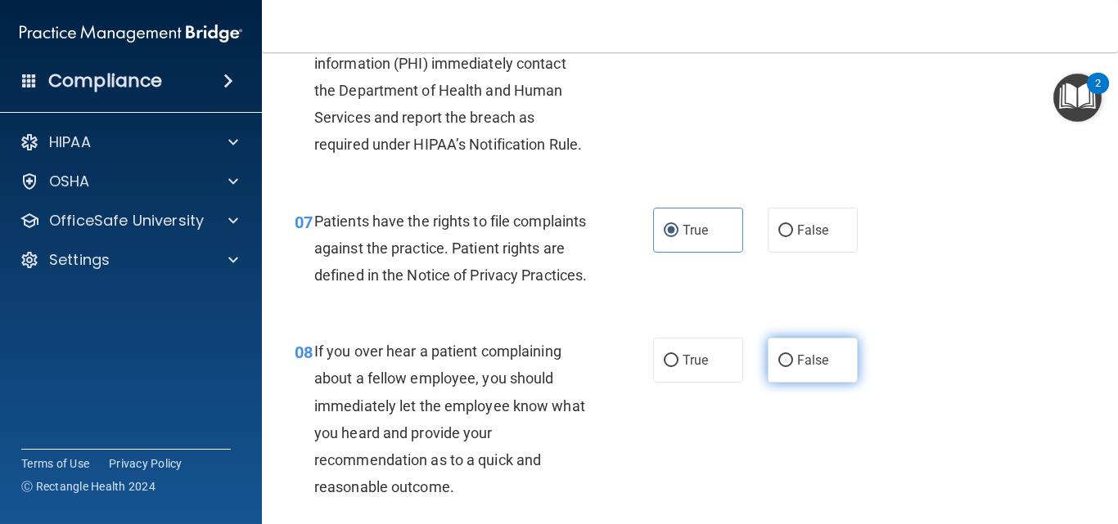
click at [797, 368] on span "False" at bounding box center [813, 361] width 32 height 16
click at [791, 367] on input "False" at bounding box center [785, 361] width 15 height 12
radio input "true"
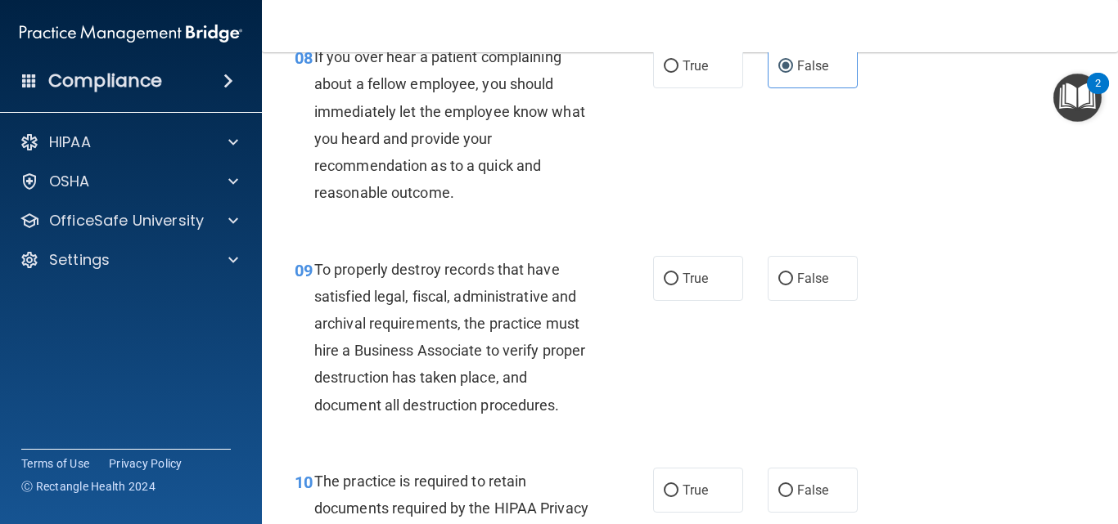
scroll to position [1441, 0]
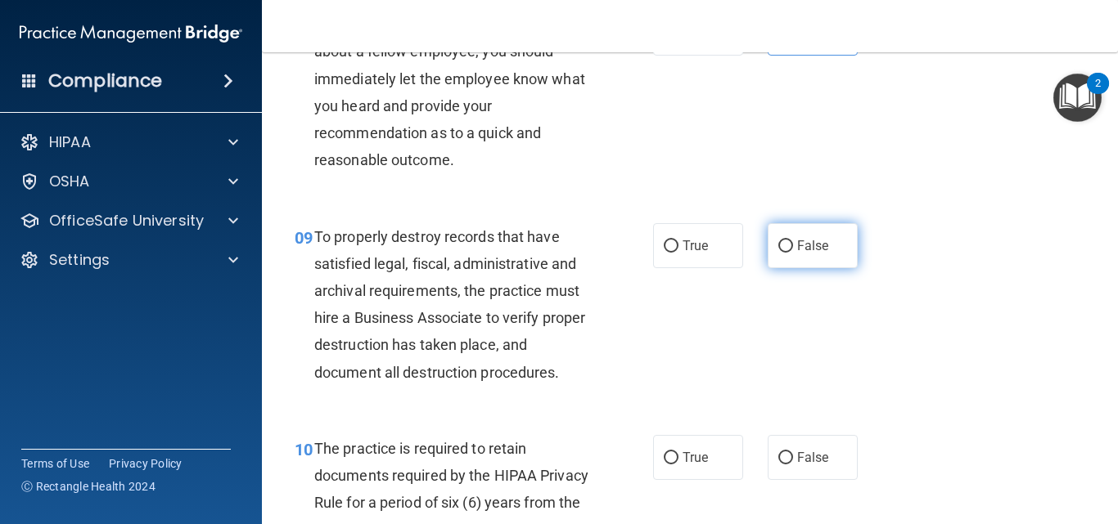
click at [800, 254] on span "False" at bounding box center [813, 246] width 32 height 16
click at [793, 253] on input "False" at bounding box center [785, 247] width 15 height 12
radio input "true"
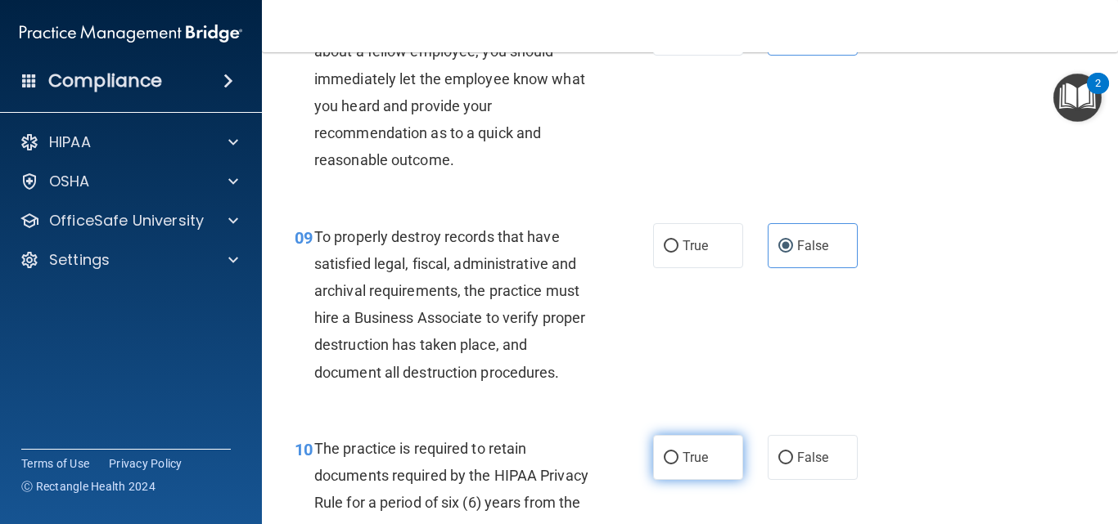
click at [707, 480] on label "True" at bounding box center [698, 457] width 90 height 45
click at [678, 465] on input "True" at bounding box center [671, 458] width 15 height 12
radio input "true"
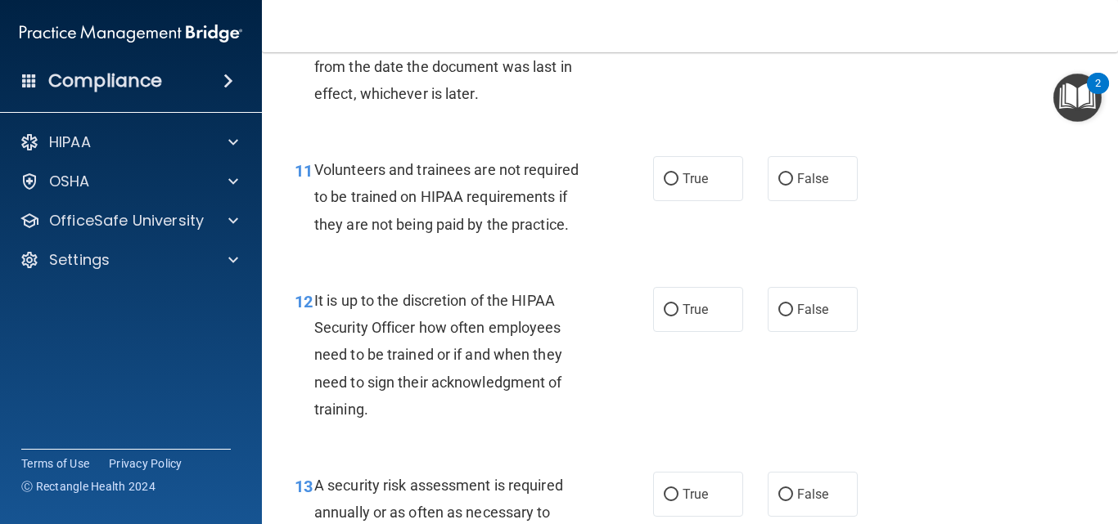
scroll to position [1964, 0]
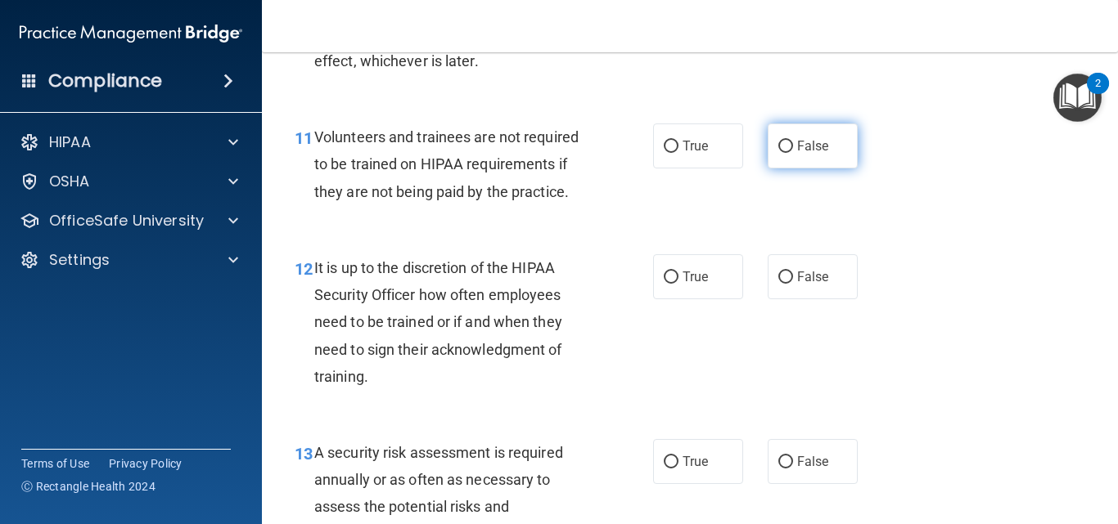
click at [797, 154] on span "False" at bounding box center [813, 146] width 32 height 16
click at [793, 153] on input "False" at bounding box center [785, 147] width 15 height 12
radio input "true"
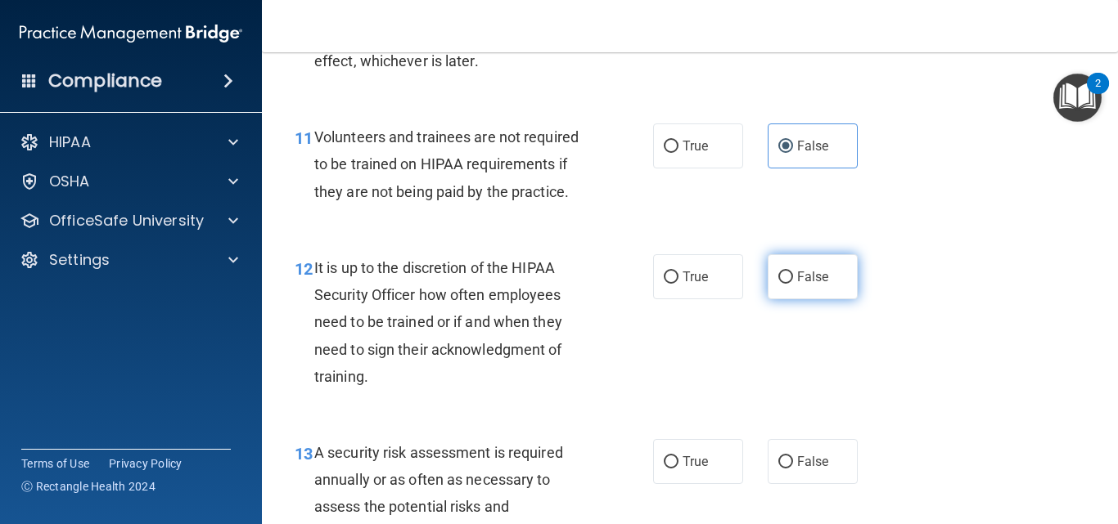
click at [816, 285] on span "False" at bounding box center [813, 277] width 32 height 16
click at [793, 284] on input "False" at bounding box center [785, 278] width 15 height 12
radio input "true"
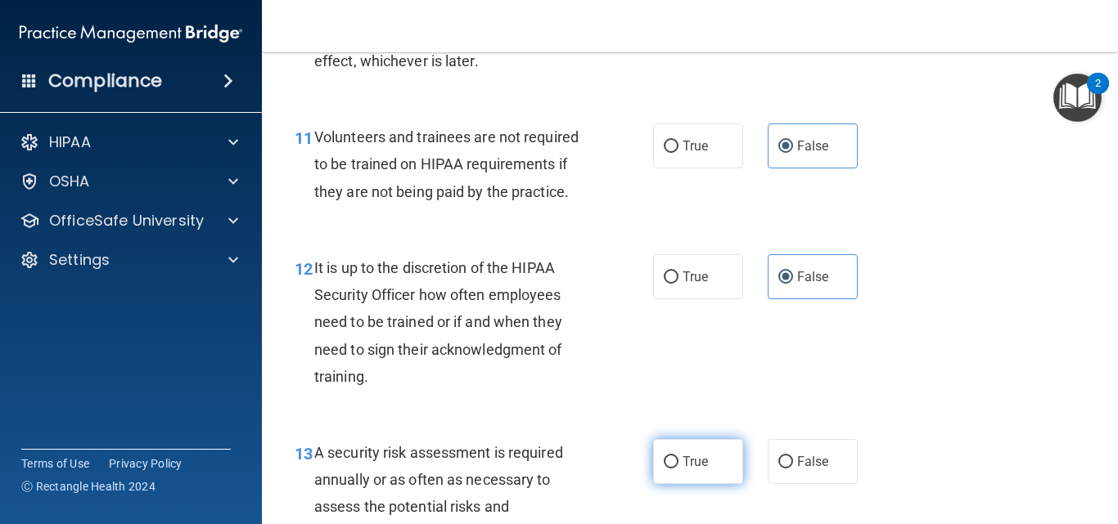
click at [690, 470] on span "True" at bounding box center [694, 462] width 25 height 16
click at [678, 469] on input "True" at bounding box center [671, 463] width 15 height 12
radio input "true"
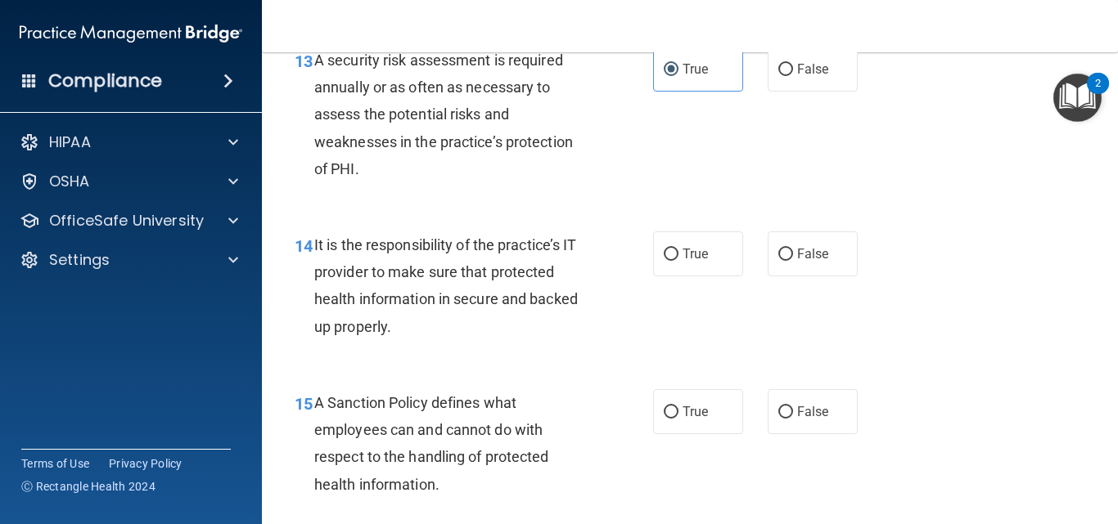
scroll to position [2324, 0]
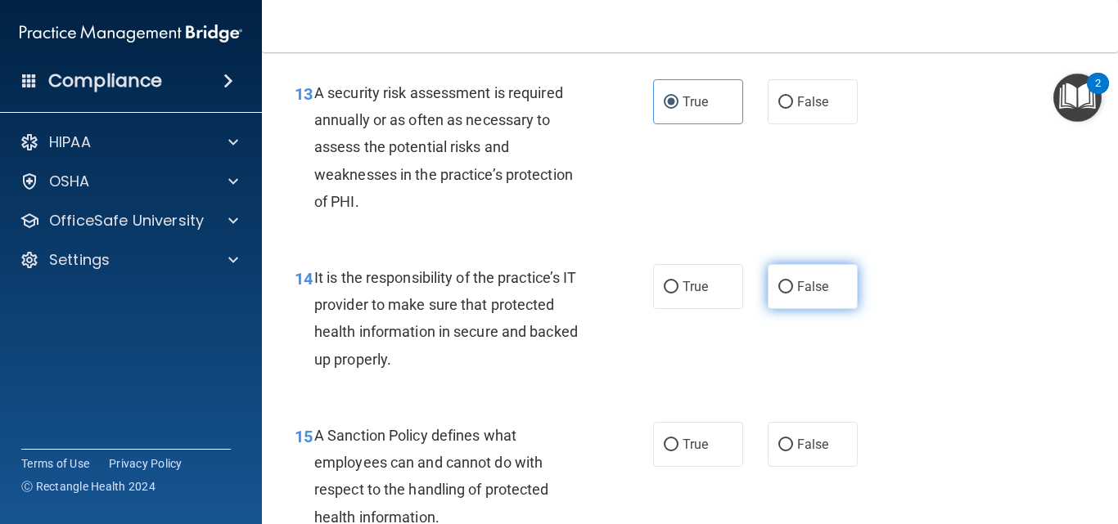
click at [808, 303] on label "False" at bounding box center [812, 286] width 90 height 45
click at [793, 294] on input "False" at bounding box center [785, 287] width 15 height 12
radio input "true"
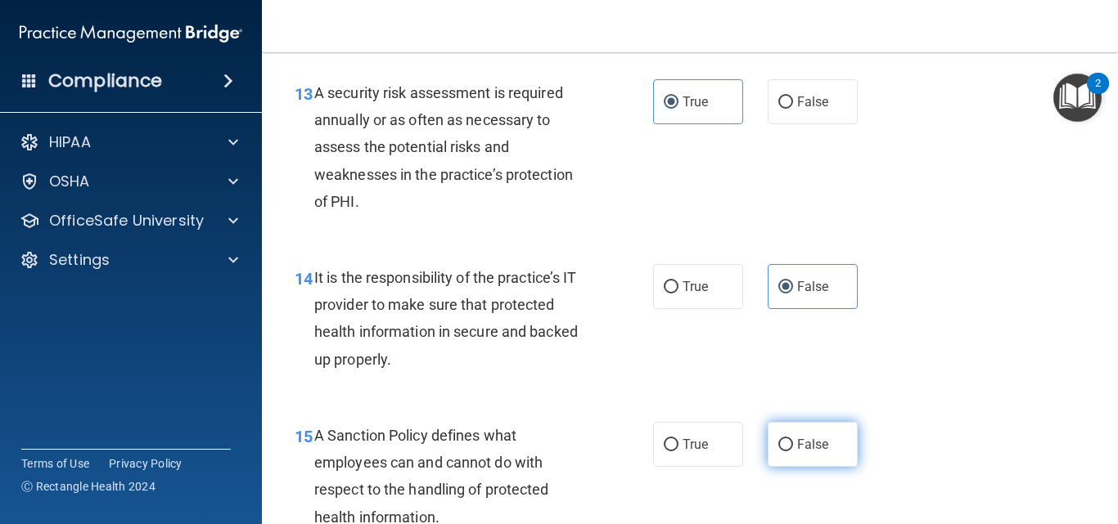
click at [816, 452] on span "False" at bounding box center [813, 445] width 32 height 16
click at [793, 452] on input "False" at bounding box center [785, 445] width 15 height 12
radio input "true"
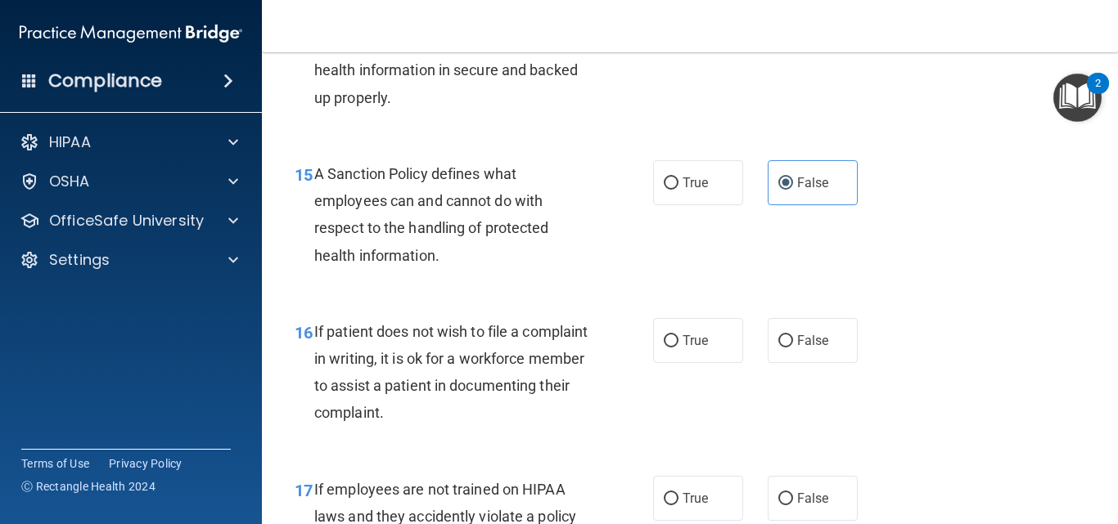
scroll to position [2619, 0]
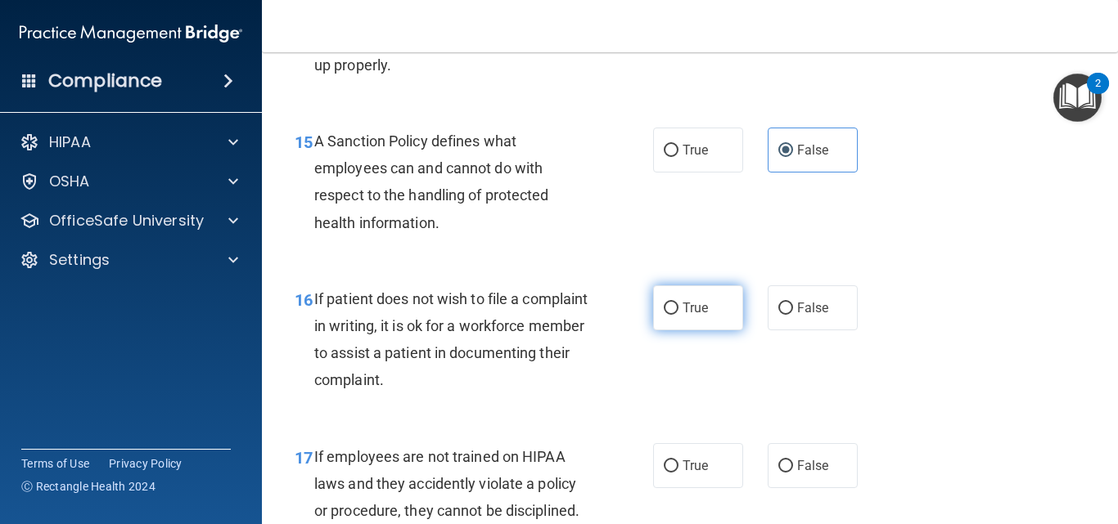
click at [691, 316] on span "True" at bounding box center [694, 308] width 25 height 16
click at [678, 315] on input "True" at bounding box center [671, 309] width 15 height 12
radio input "true"
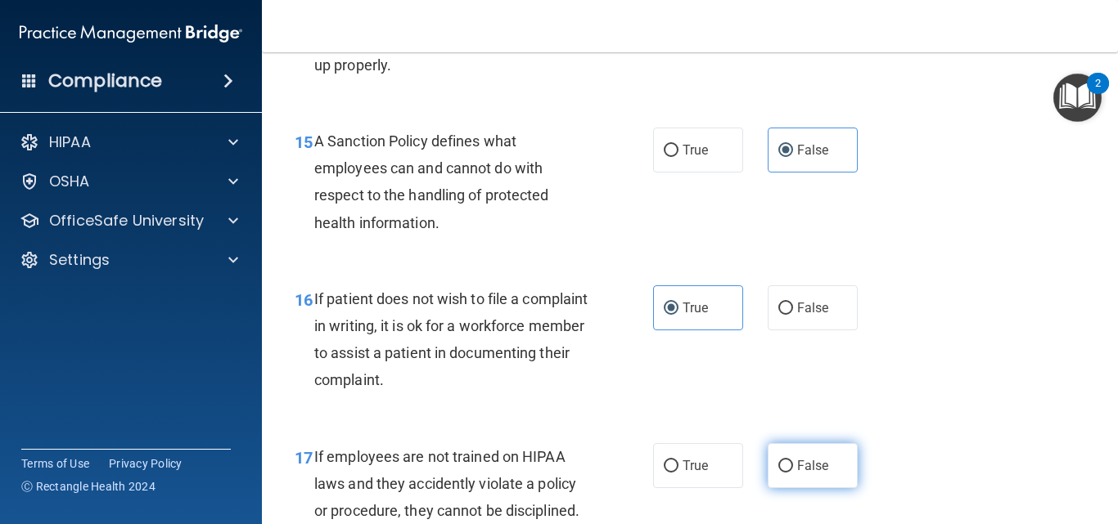
click at [808, 474] on span "False" at bounding box center [813, 466] width 32 height 16
click at [793, 473] on input "False" at bounding box center [785, 467] width 15 height 12
radio input "true"
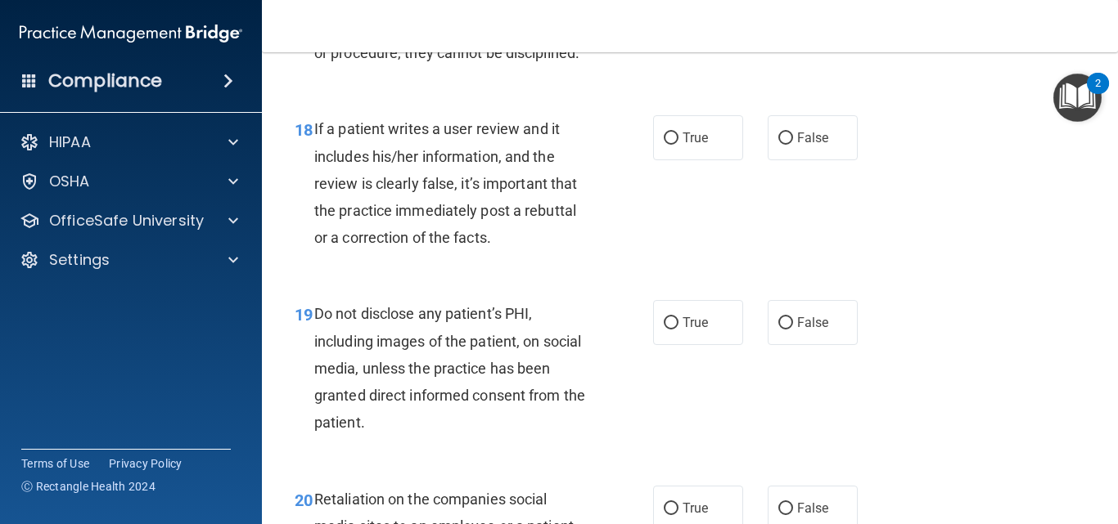
scroll to position [3110, 0]
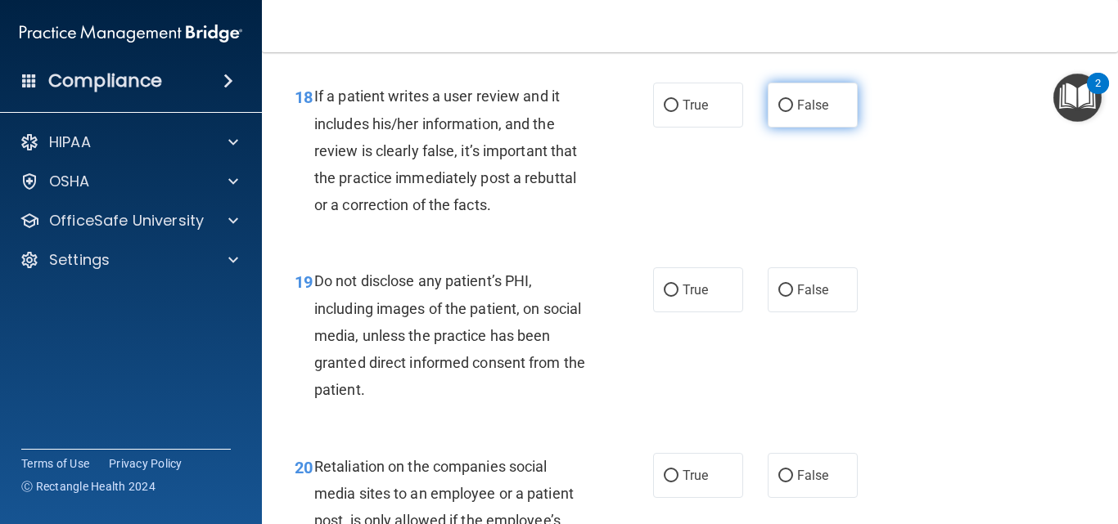
click at [822, 128] on label "False" at bounding box center [812, 105] width 90 height 45
click at [793, 112] on input "False" at bounding box center [785, 106] width 15 height 12
radio input "true"
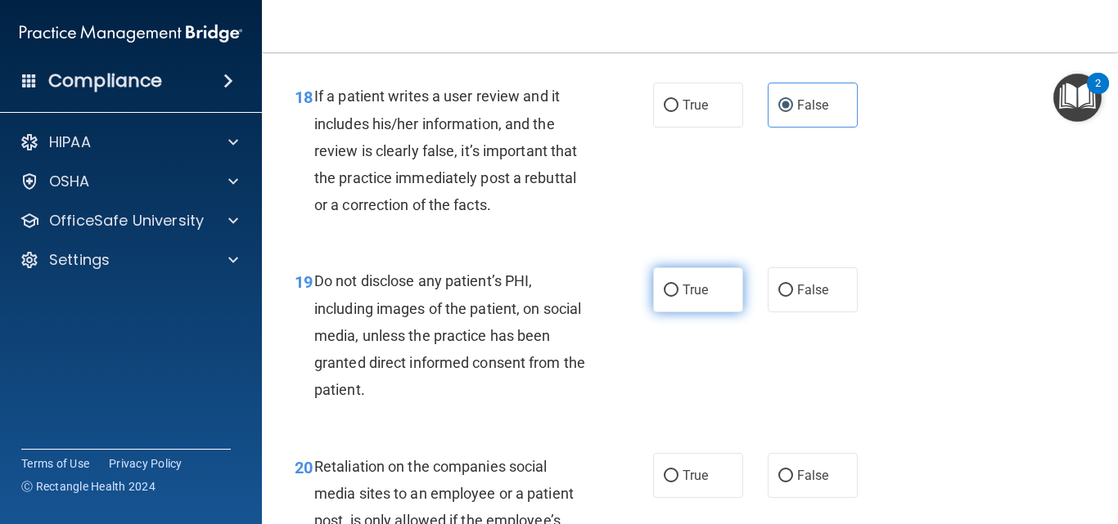
click at [694, 298] on span "True" at bounding box center [694, 290] width 25 height 16
click at [678, 297] on input "True" at bounding box center [671, 291] width 15 height 12
radio input "true"
click at [809, 484] on span "False" at bounding box center [813, 476] width 32 height 16
click at [793, 483] on input "False" at bounding box center [785, 476] width 15 height 12
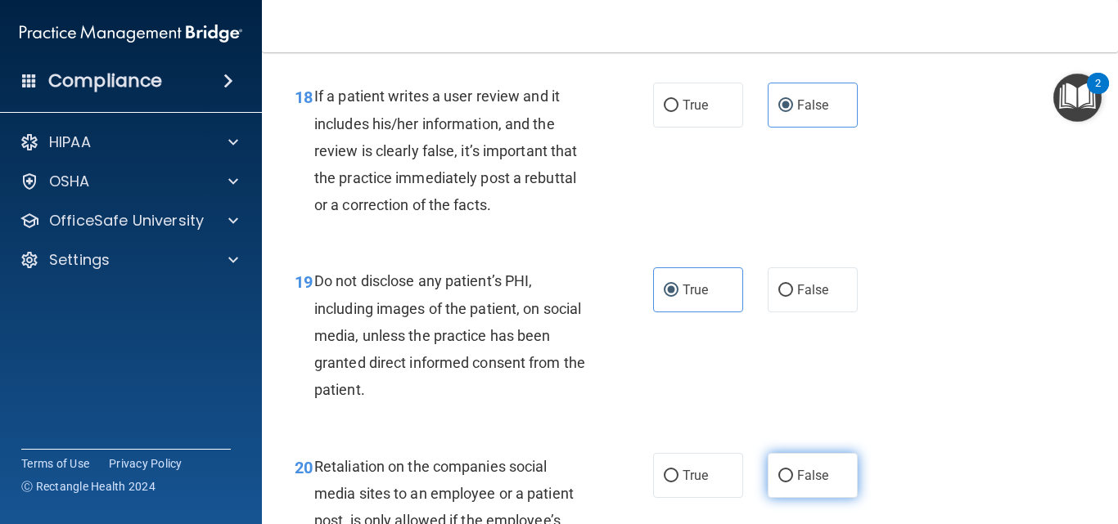
radio input "true"
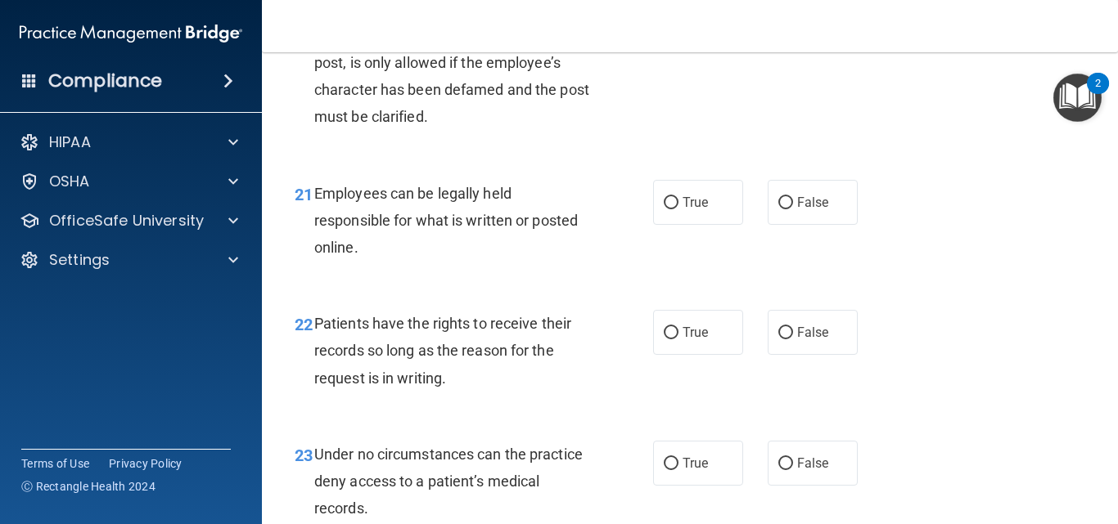
scroll to position [3601, 0]
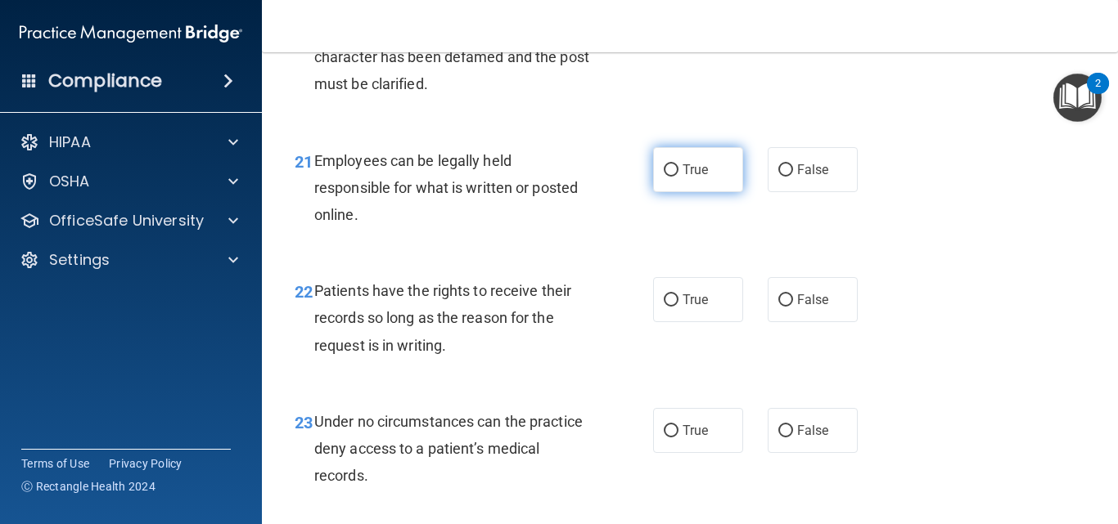
click at [682, 178] on span "True" at bounding box center [694, 170] width 25 height 16
click at [678, 177] on input "True" at bounding box center [671, 170] width 15 height 12
radio input "true"
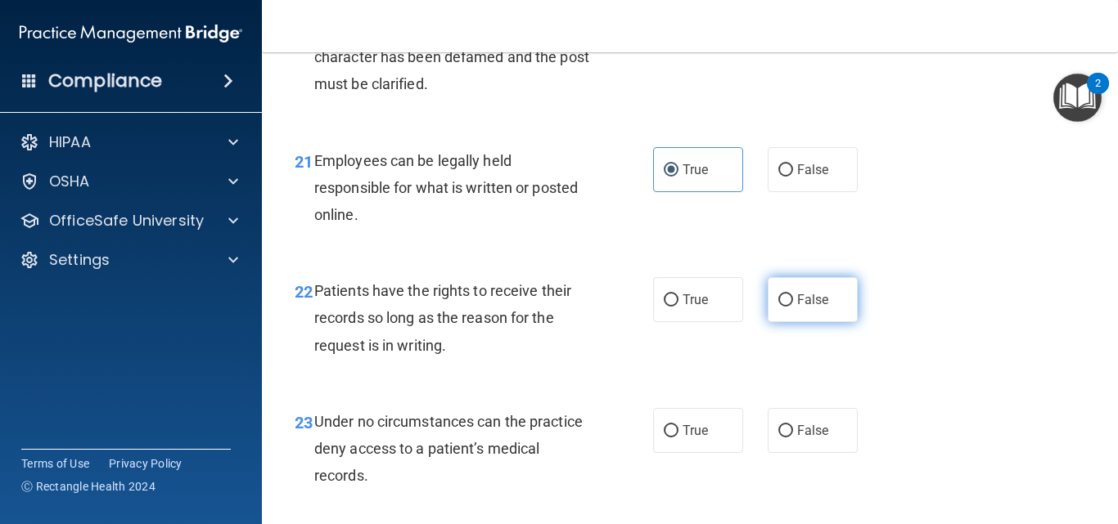
click at [797, 308] on span "False" at bounding box center [813, 300] width 32 height 16
click at [793, 307] on input "False" at bounding box center [785, 301] width 15 height 12
radio input "true"
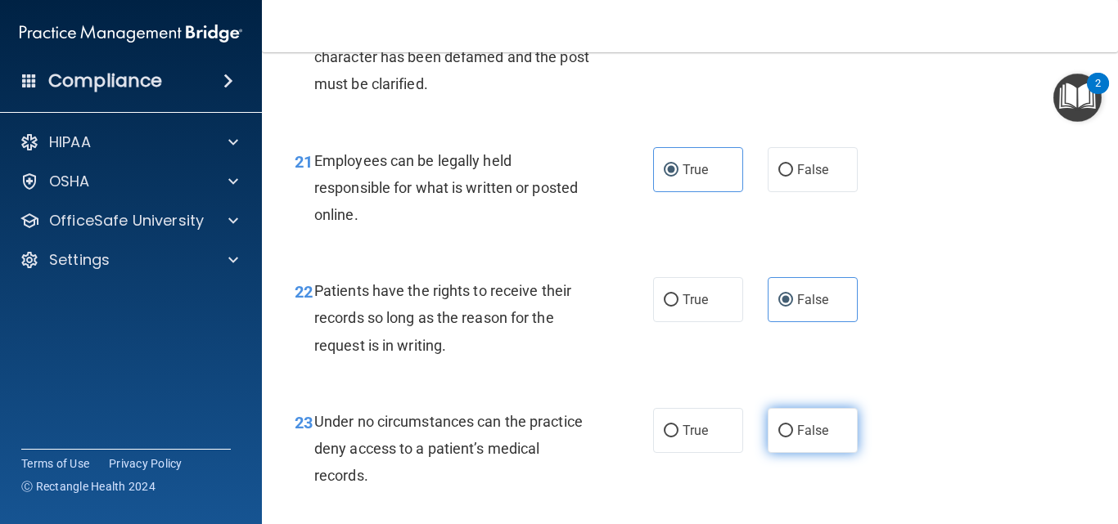
click at [799, 440] on label "False" at bounding box center [812, 430] width 90 height 45
click at [793, 438] on input "False" at bounding box center [785, 431] width 15 height 12
radio input "true"
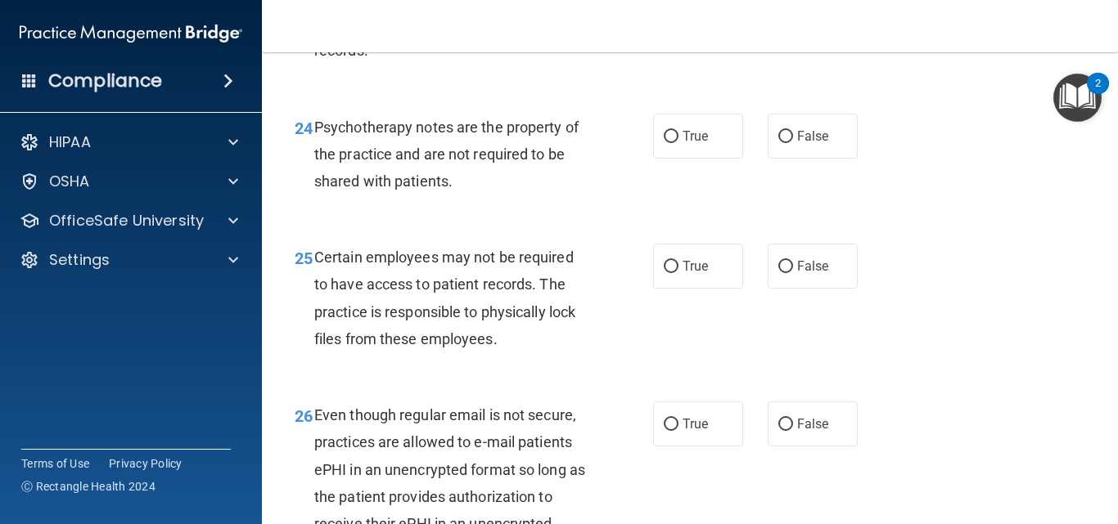
scroll to position [4059, 0]
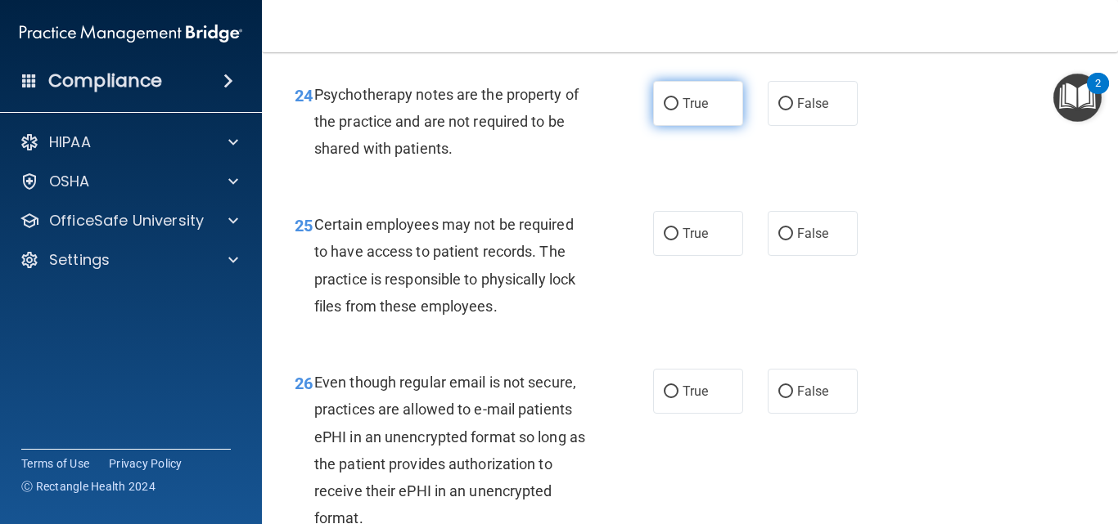
click at [685, 111] on span "True" at bounding box center [694, 104] width 25 height 16
click at [678, 110] on input "True" at bounding box center [671, 104] width 15 height 12
radio input "true"
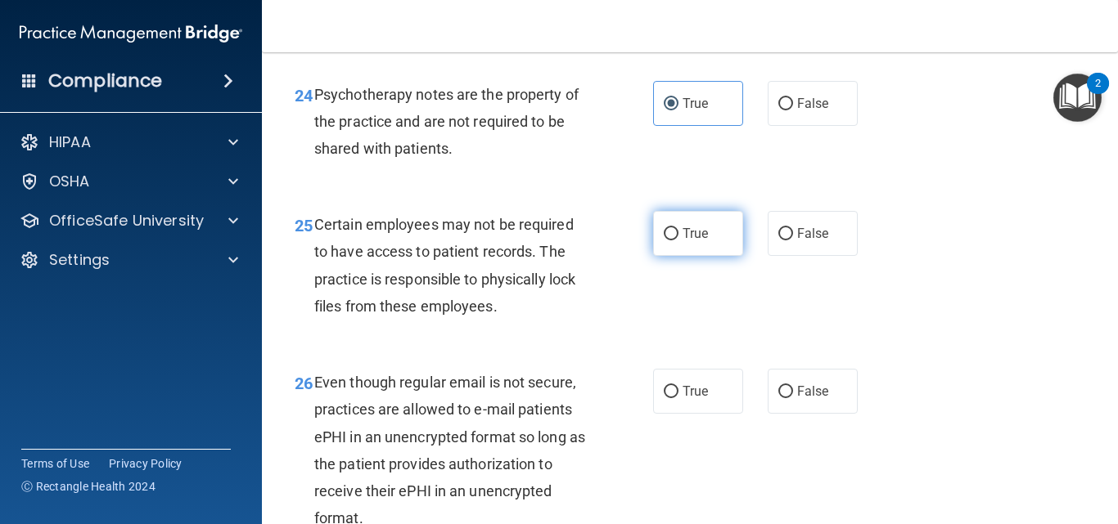
click at [693, 241] on span "True" at bounding box center [694, 234] width 25 height 16
click at [678, 241] on input "True" at bounding box center [671, 234] width 15 height 12
radio input "true"
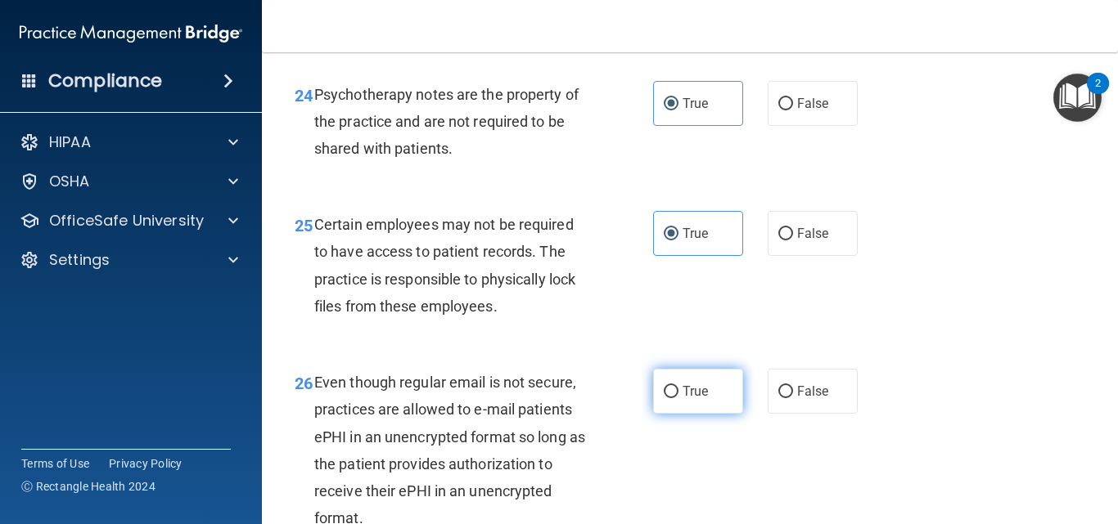
click at [691, 399] on span "True" at bounding box center [694, 392] width 25 height 16
click at [678, 398] on input "True" at bounding box center [671, 392] width 15 height 12
radio input "true"
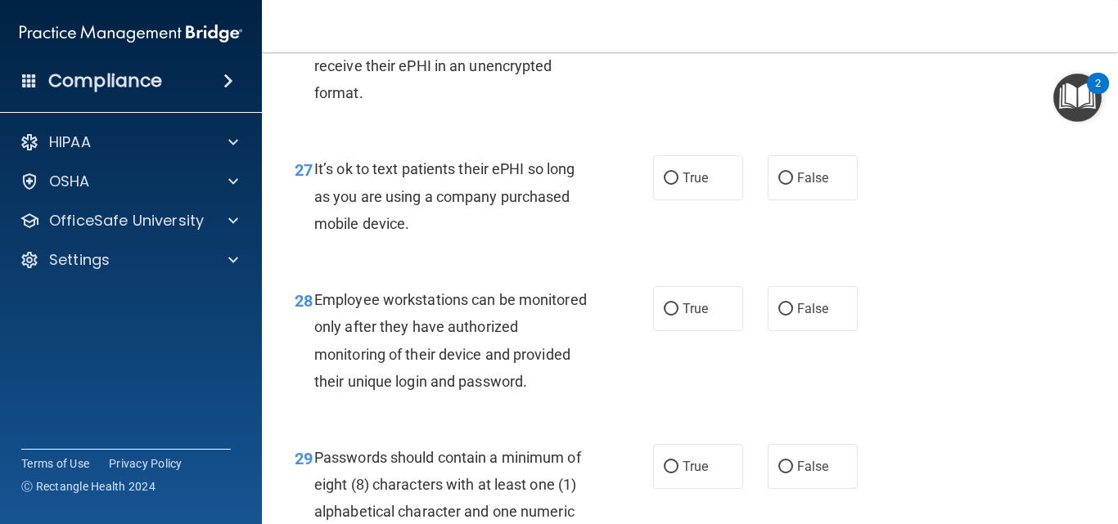
scroll to position [4517, 0]
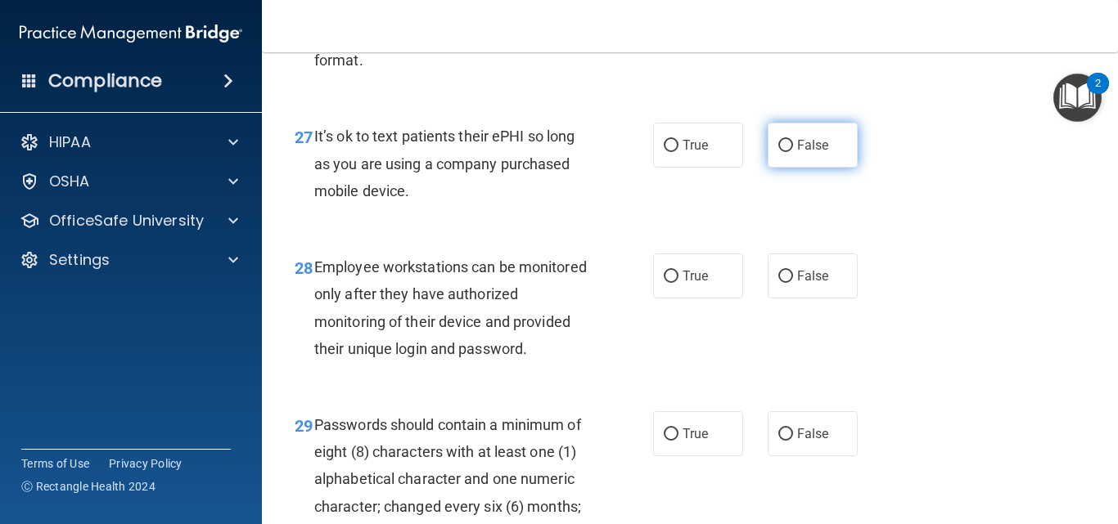
click at [788, 160] on label "False" at bounding box center [812, 145] width 90 height 45
click at [788, 152] on input "False" at bounding box center [785, 146] width 15 height 12
radio input "true"
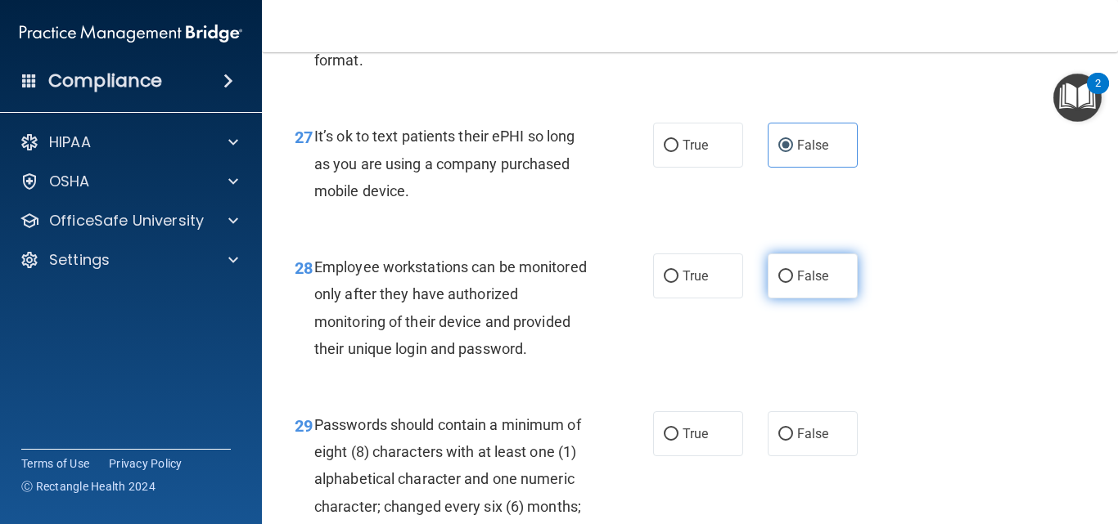
click at [785, 295] on label "False" at bounding box center [812, 276] width 90 height 45
click at [785, 283] on input "False" at bounding box center [785, 277] width 15 height 12
radio input "true"
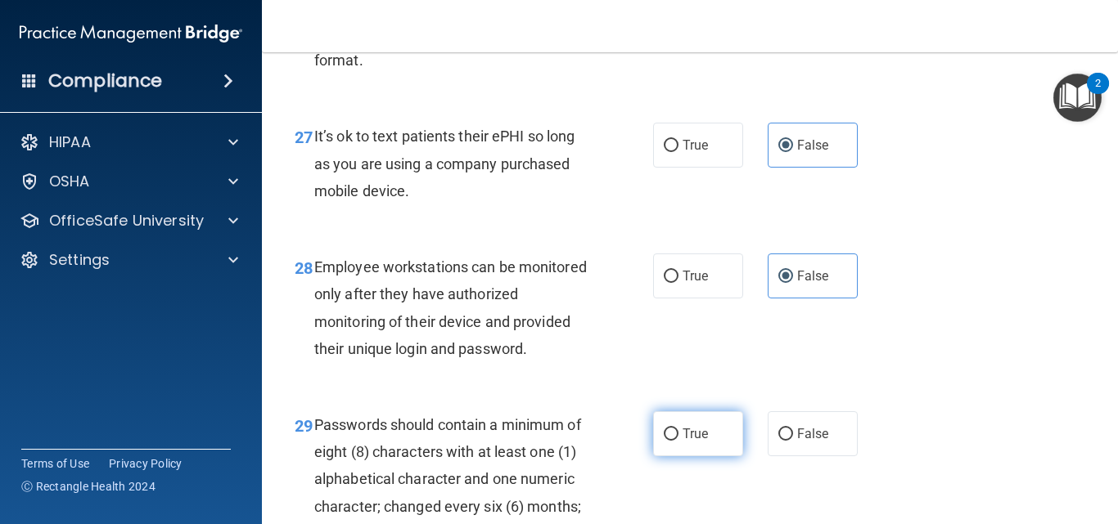
click at [691, 442] on span "True" at bounding box center [694, 434] width 25 height 16
click at [678, 441] on input "True" at bounding box center [671, 435] width 15 height 12
radio input "true"
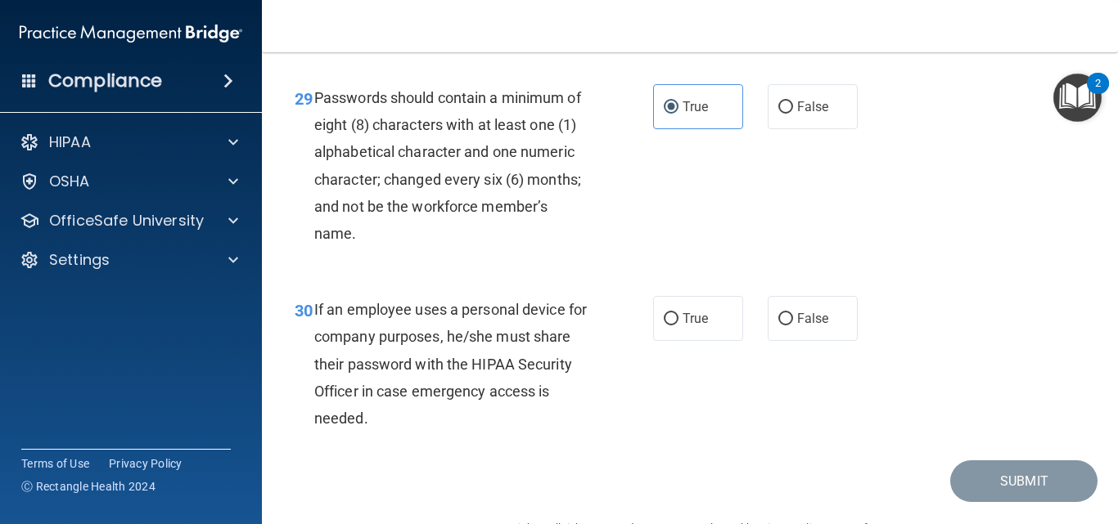
scroll to position [4877, 0]
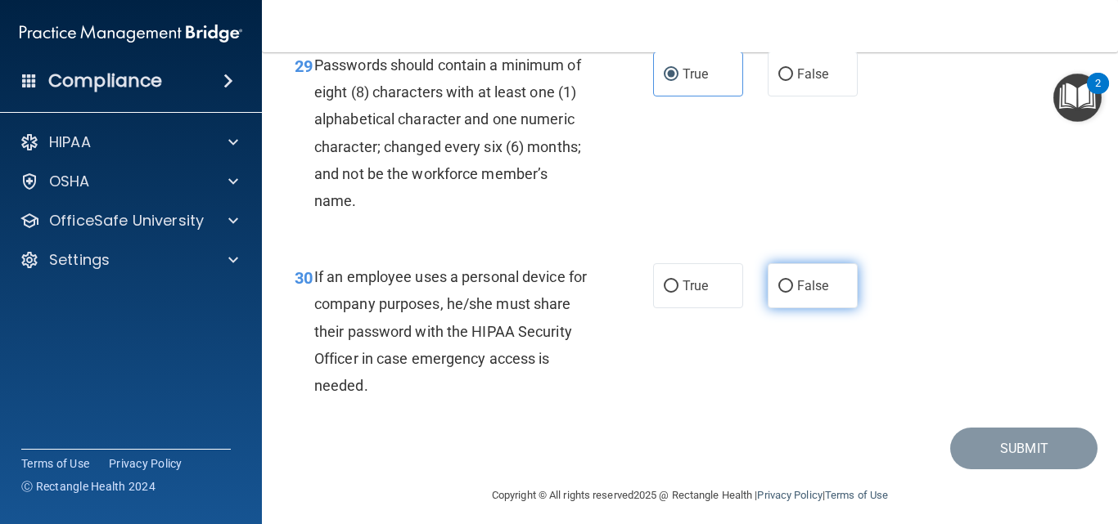
click at [800, 308] on label "False" at bounding box center [812, 285] width 90 height 45
click at [793, 293] on input "False" at bounding box center [785, 287] width 15 height 12
radio input "true"
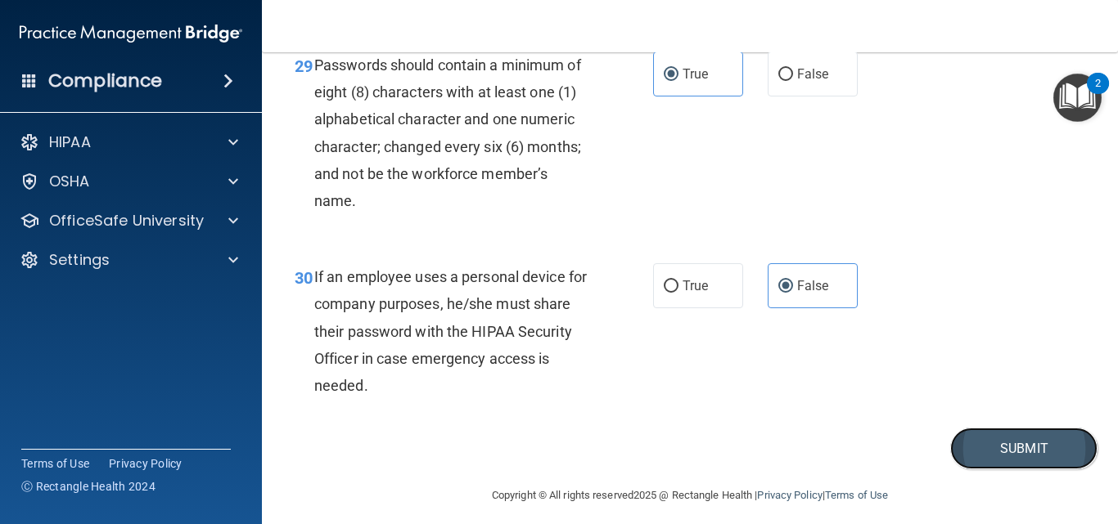
click at [1011, 470] on button "Submit" at bounding box center [1023, 449] width 147 height 42
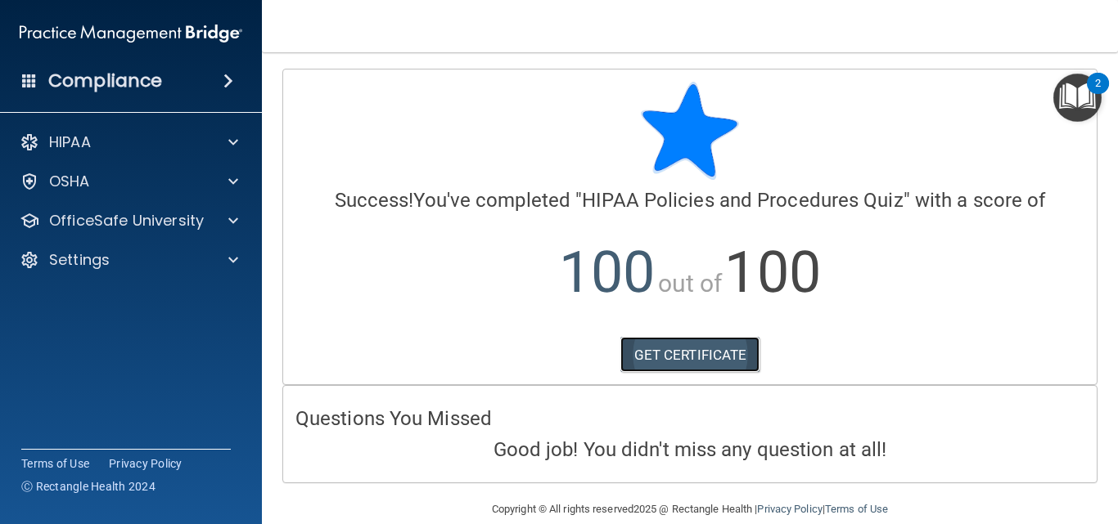
click at [695, 352] on link "GET CERTIFICATE" at bounding box center [690, 355] width 140 height 36
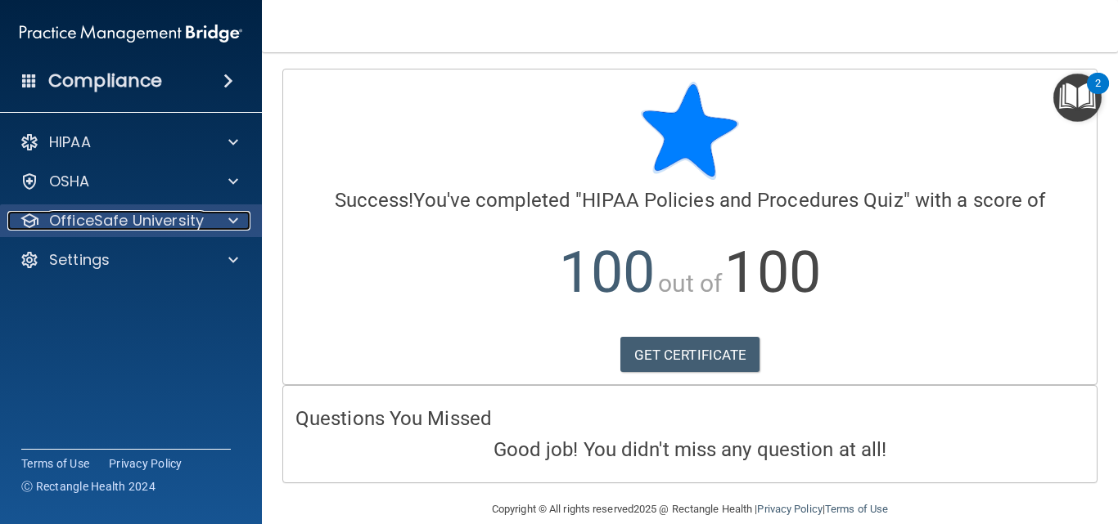
click at [143, 214] on p "OfficeSafe University" at bounding box center [126, 221] width 155 height 20
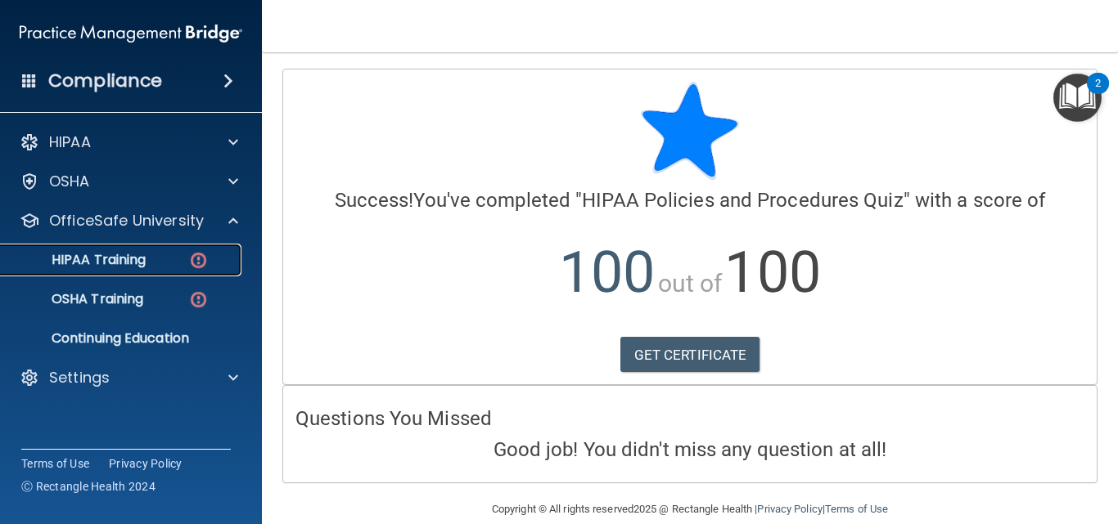
click at [134, 255] on p "HIPAA Training" at bounding box center [78, 260] width 135 height 16
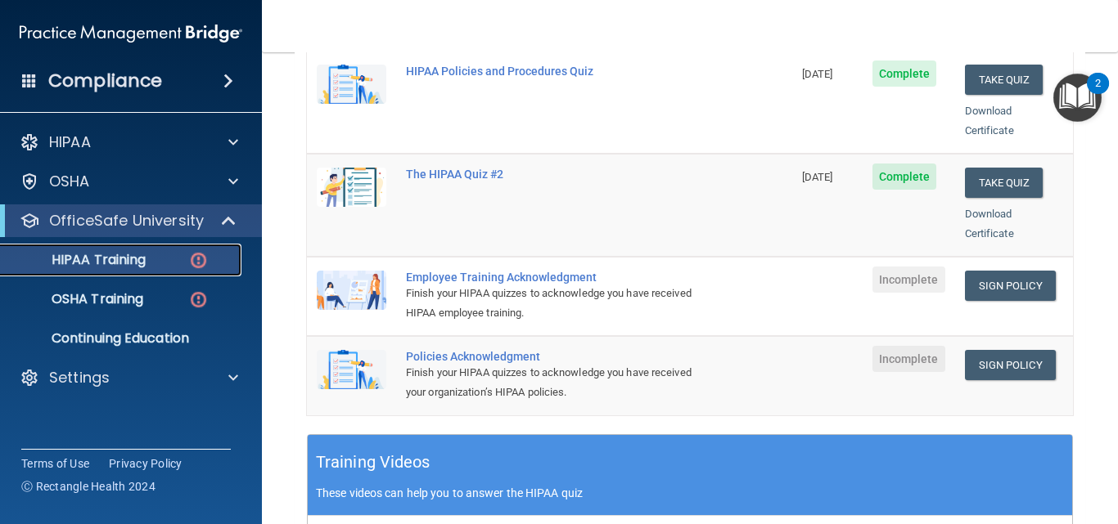
scroll to position [393, 0]
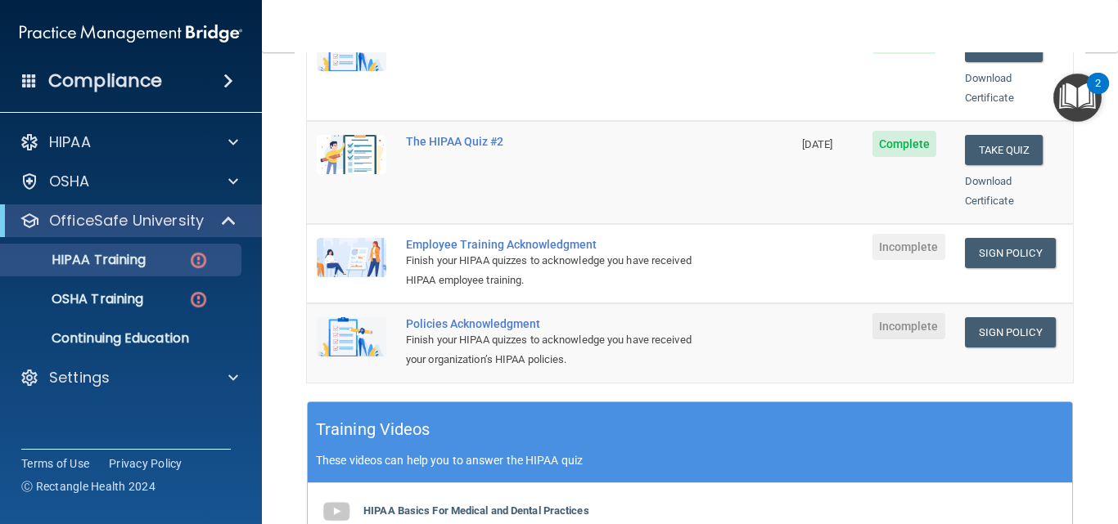
click at [970, 268] on td "Sign Policy Sign Policy Download Policy" at bounding box center [1014, 263] width 118 height 79
click at [520, 238] on div "Employee Training Acknowledgment" at bounding box center [558, 244] width 304 height 13
click at [1026, 238] on link "Sign Policy" at bounding box center [1010, 253] width 91 height 30
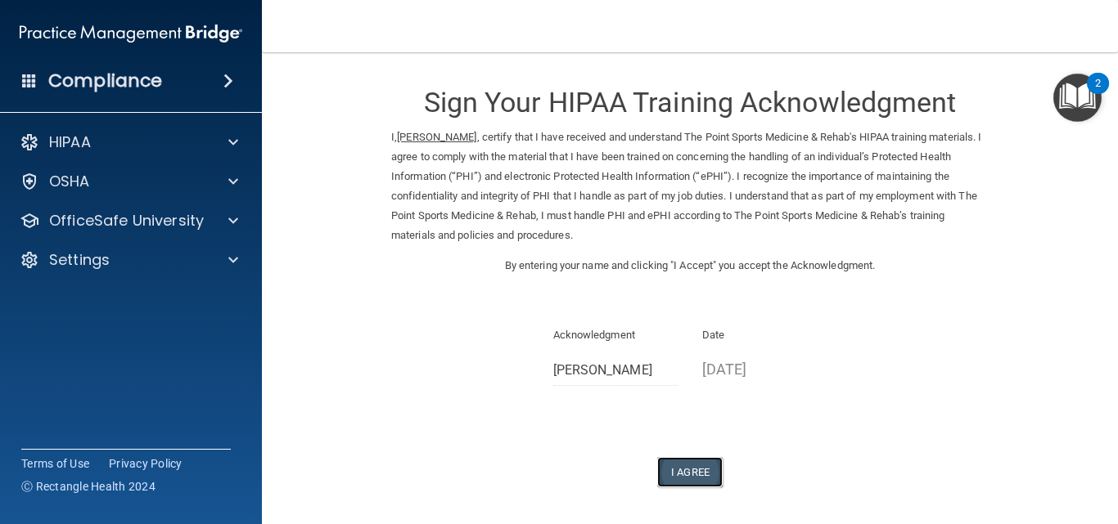
click at [673, 471] on button "I Agree" at bounding box center [689, 472] width 65 height 30
drag, startPoint x: 724, startPoint y: 402, endPoint x: 724, endPoint y: 368, distance: 33.5
click at [724, 368] on div "Sign Your HIPAA Training Acknowledgment I, [PERSON_NAME] , certify that I have …" at bounding box center [689, 278] width 597 height 419
click at [724, 368] on p "[DATE]" at bounding box center [764, 369] width 125 height 27
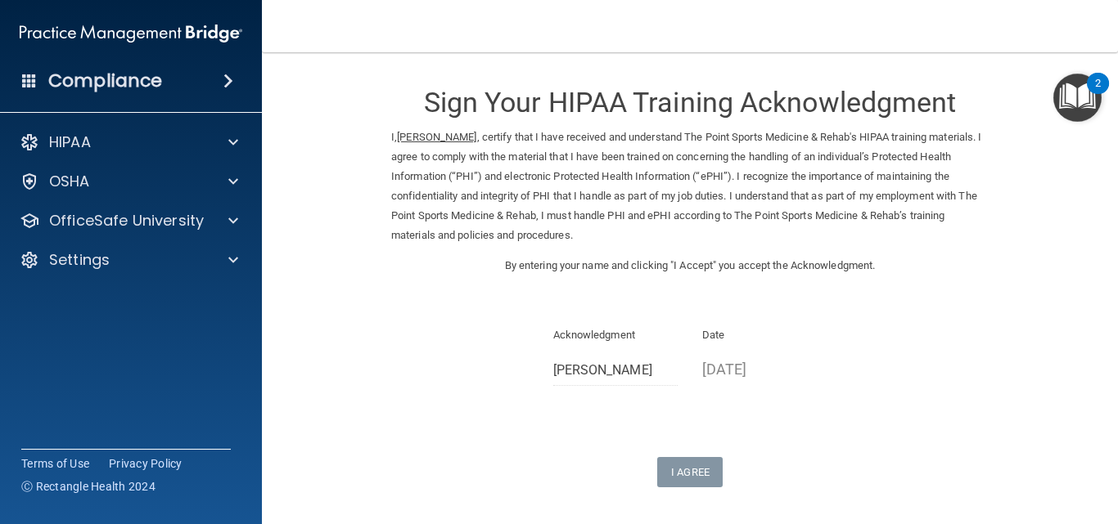
click at [971, 254] on div "I, [PERSON_NAME] , certify that I have received and understand The Point Sports…" at bounding box center [690, 192] width 622 height 128
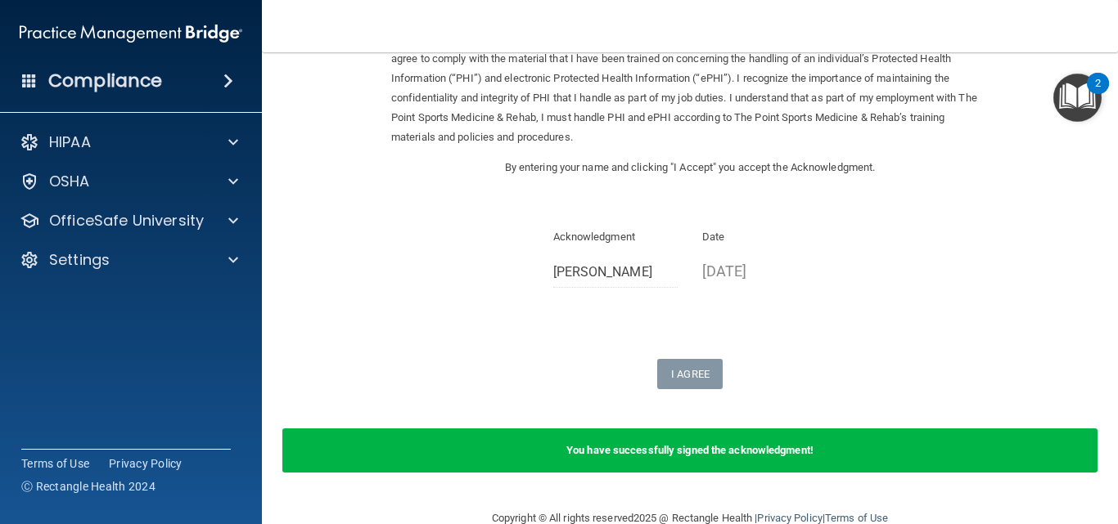
scroll to position [132, 0]
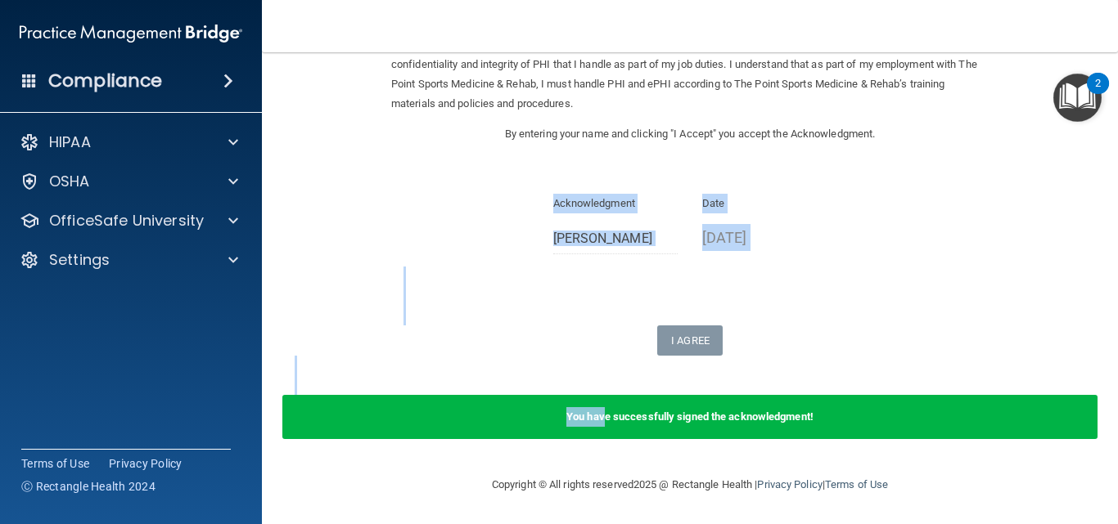
drag, startPoint x: 601, startPoint y: 407, endPoint x: 329, endPoint y: 192, distance: 346.5
click at [329, 192] on form "Sign Your HIPAA Training Acknowledgment I, [PERSON_NAME] , certify that I have …" at bounding box center [690, 198] width 790 height 522
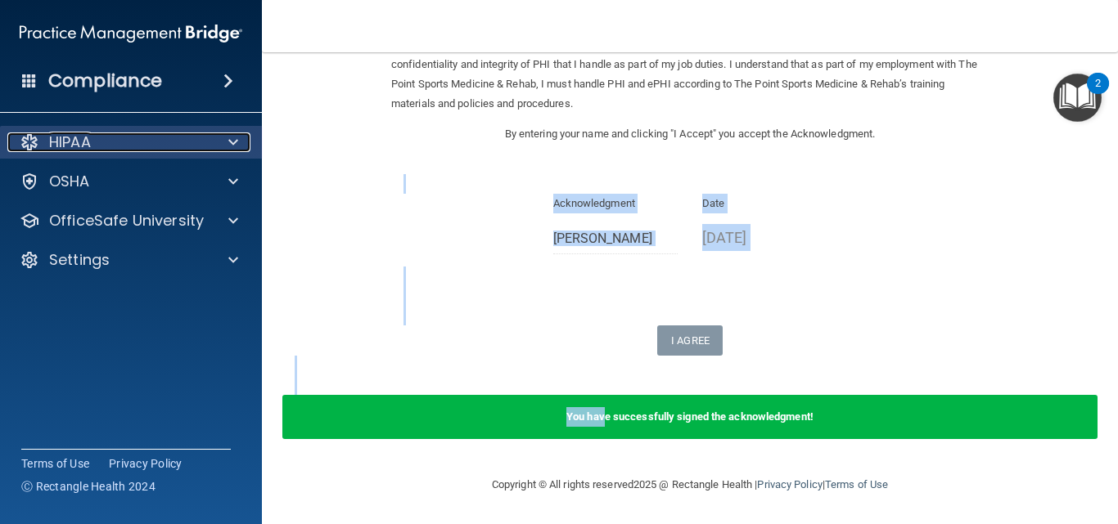
click at [66, 141] on p "HIPAA" at bounding box center [70, 143] width 42 height 20
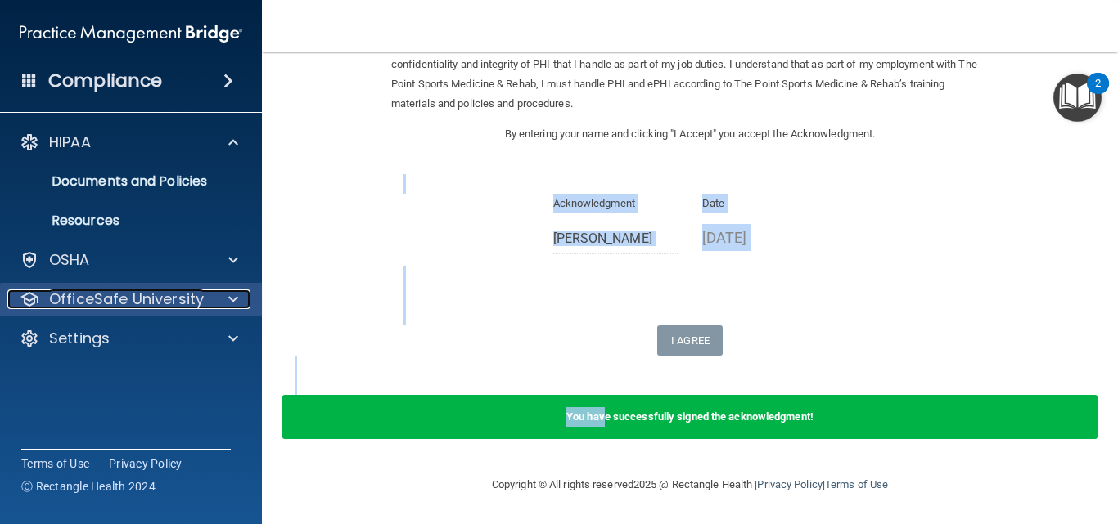
click at [116, 301] on p "OfficeSafe University" at bounding box center [126, 300] width 155 height 20
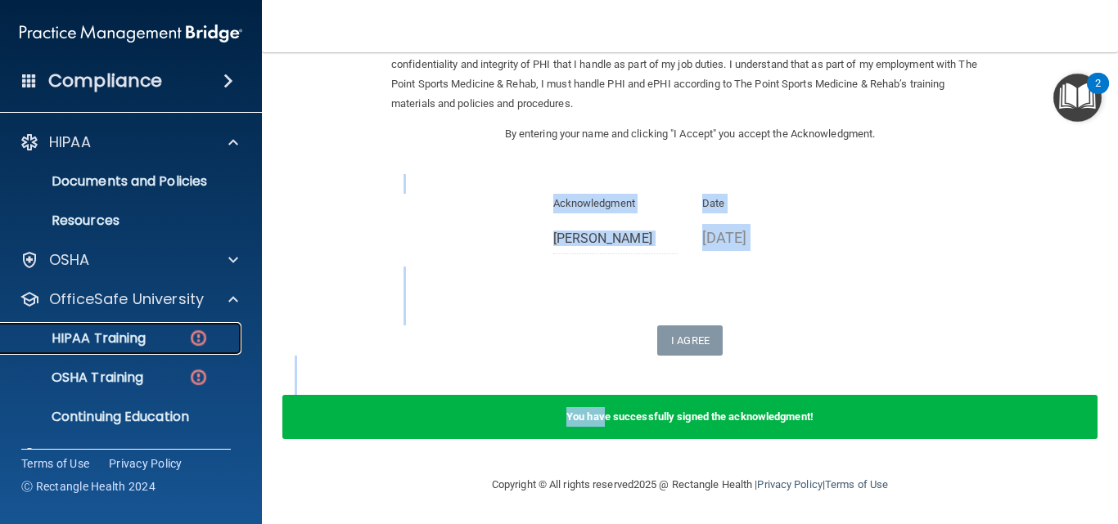
click at [125, 328] on link "HIPAA Training" at bounding box center [113, 338] width 258 height 33
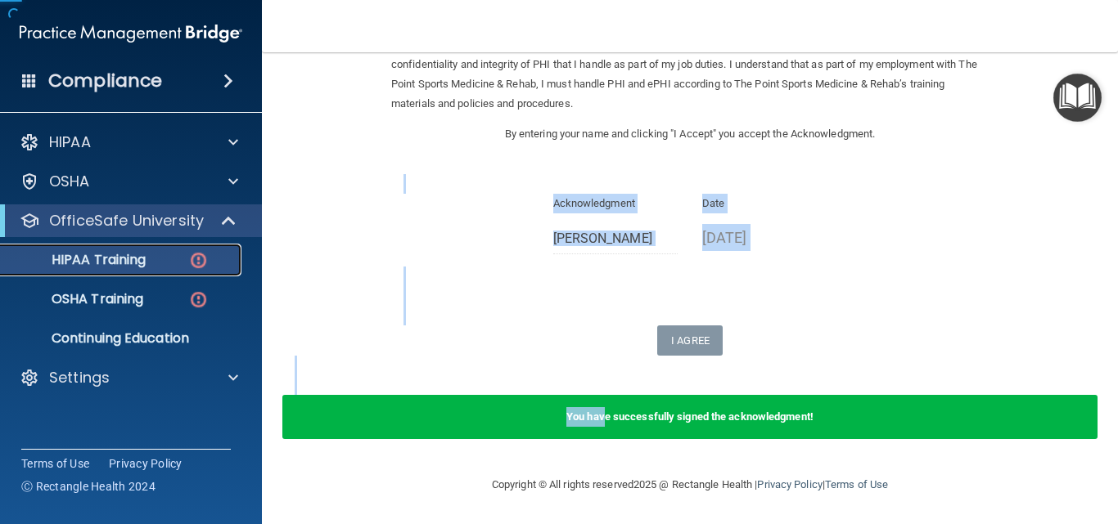
click at [125, 328] on ul "HIPAA Training OSHA Training Continuing Education" at bounding box center [132, 296] width 296 height 118
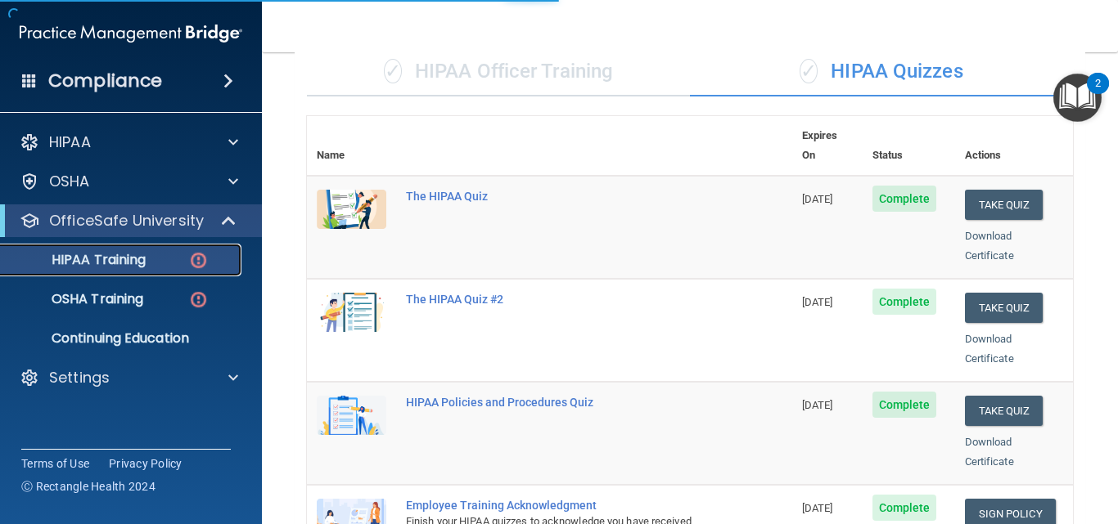
scroll to position [763, 0]
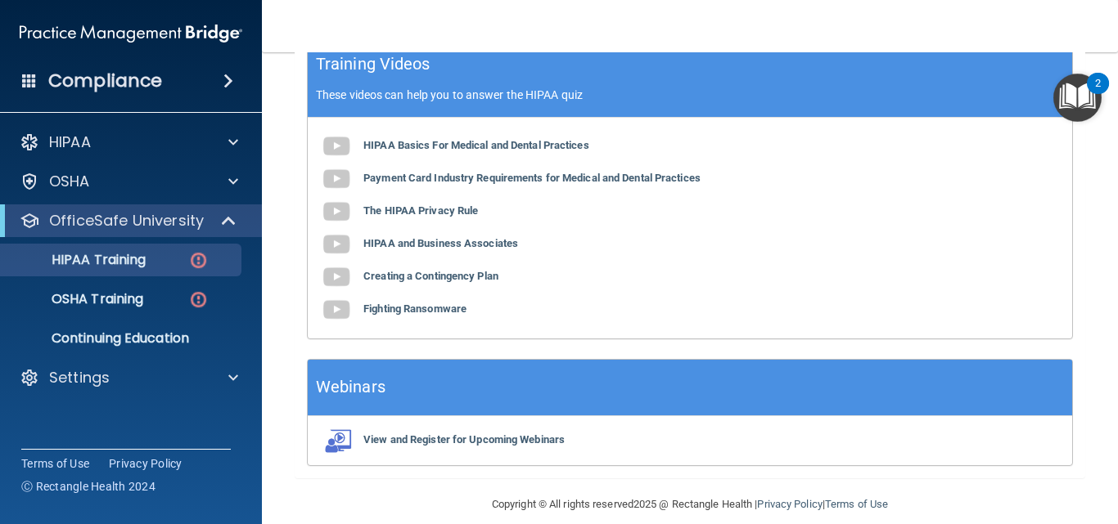
click at [1109, 73] on div "2" at bounding box center [1097, 83] width 22 height 21
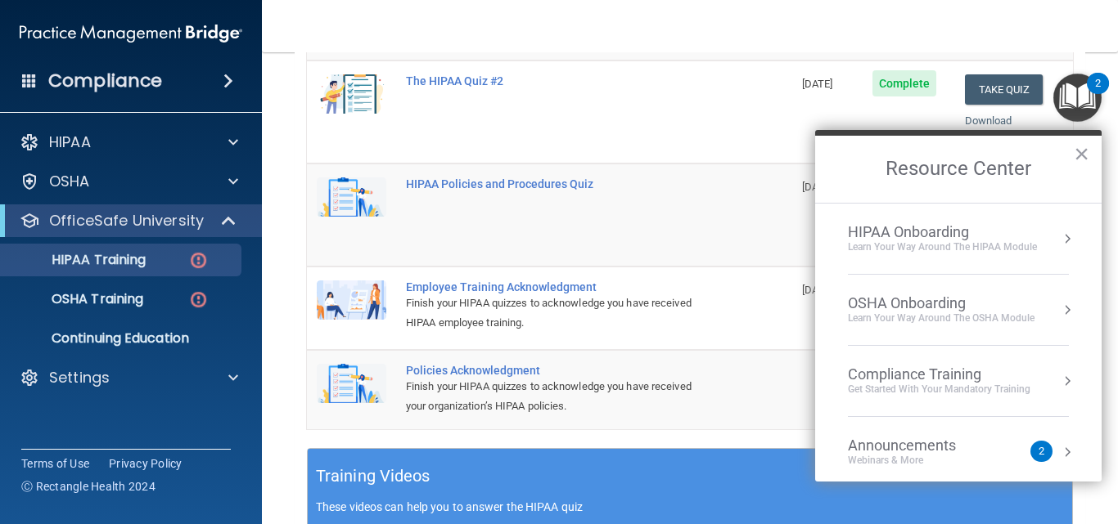
scroll to position [0, 0]
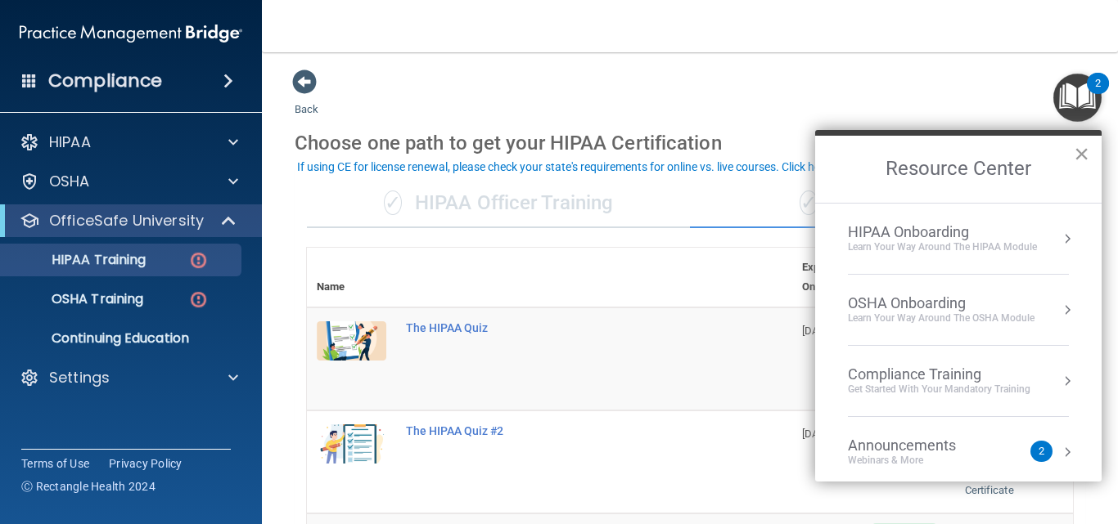
click at [1082, 145] on button "×" at bounding box center [1081, 154] width 16 height 26
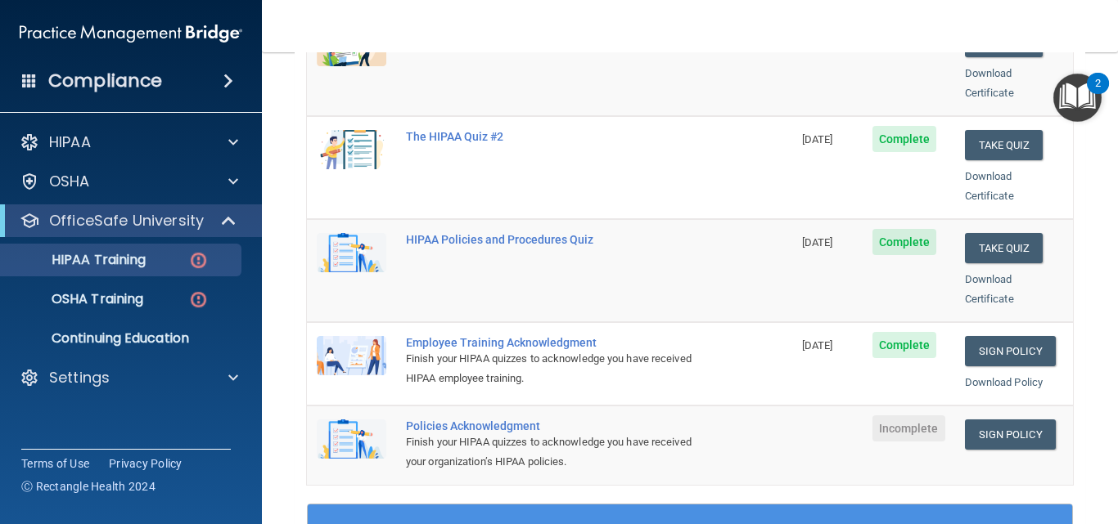
scroll to position [360, 0]
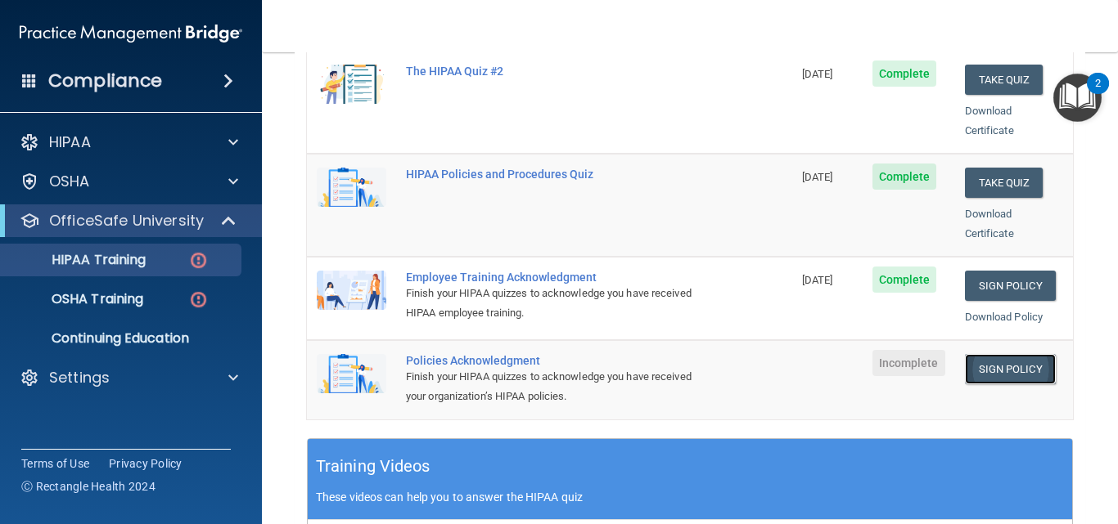
click at [986, 354] on link "Sign Policy" at bounding box center [1010, 369] width 91 height 30
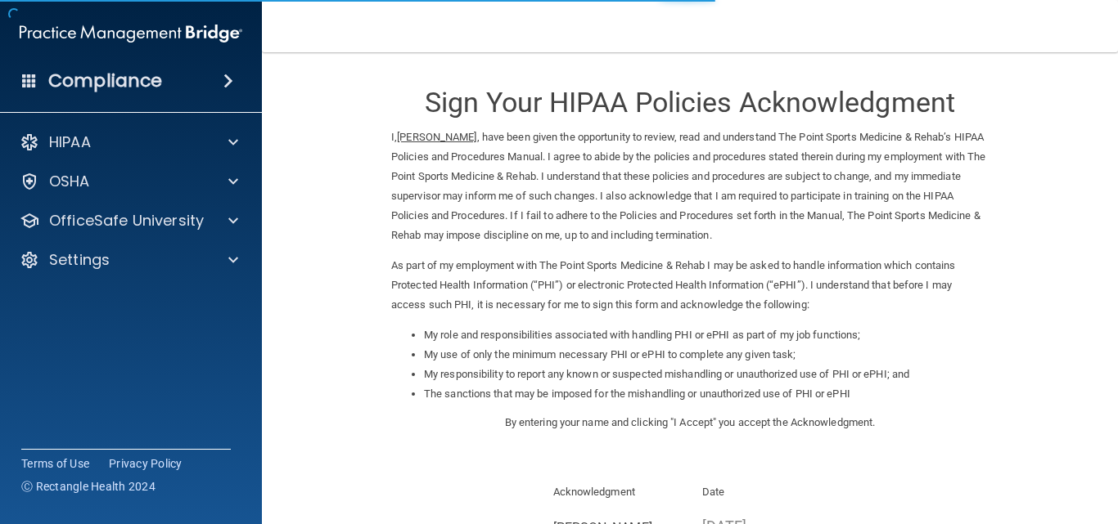
drag, startPoint x: 986, startPoint y: 344, endPoint x: 1011, endPoint y: 380, distance: 43.4
click at [1011, 380] on form "Sign Your HIPAA Policies Acknowledgment I, [PERSON_NAME] , have been given the …" at bounding box center [690, 376] width 790 height 615
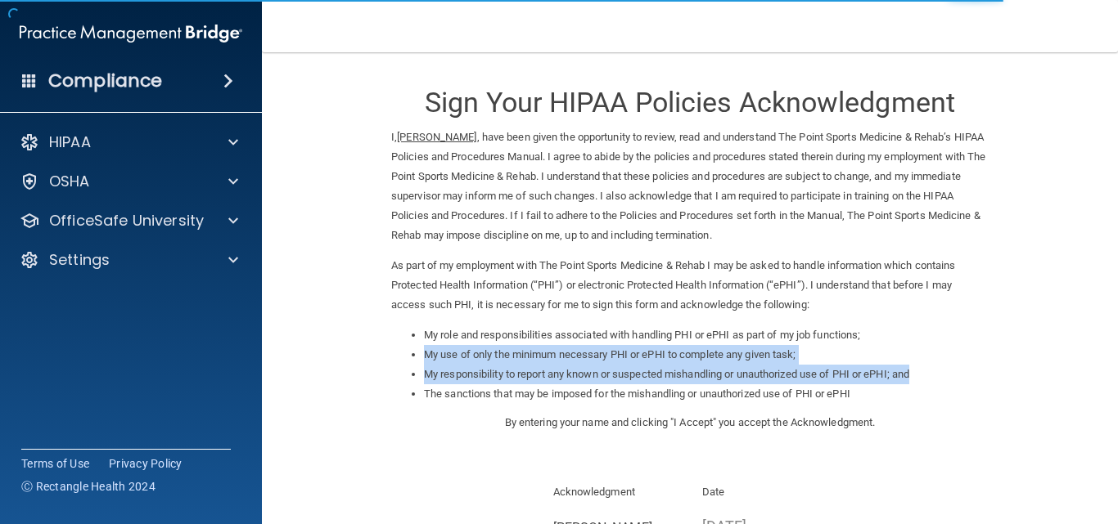
scroll to position [225, 0]
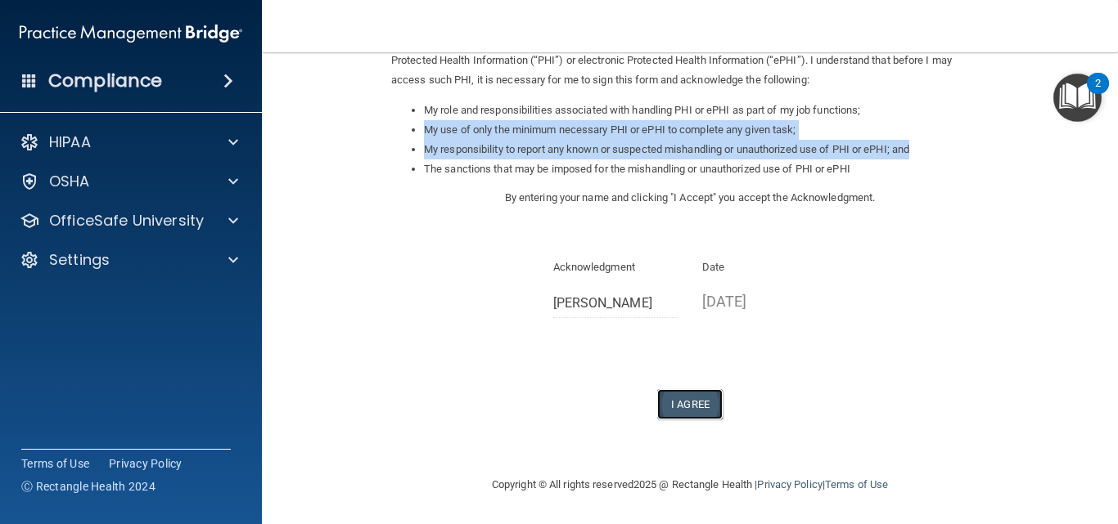
click at [687, 403] on button "I Agree" at bounding box center [689, 404] width 65 height 30
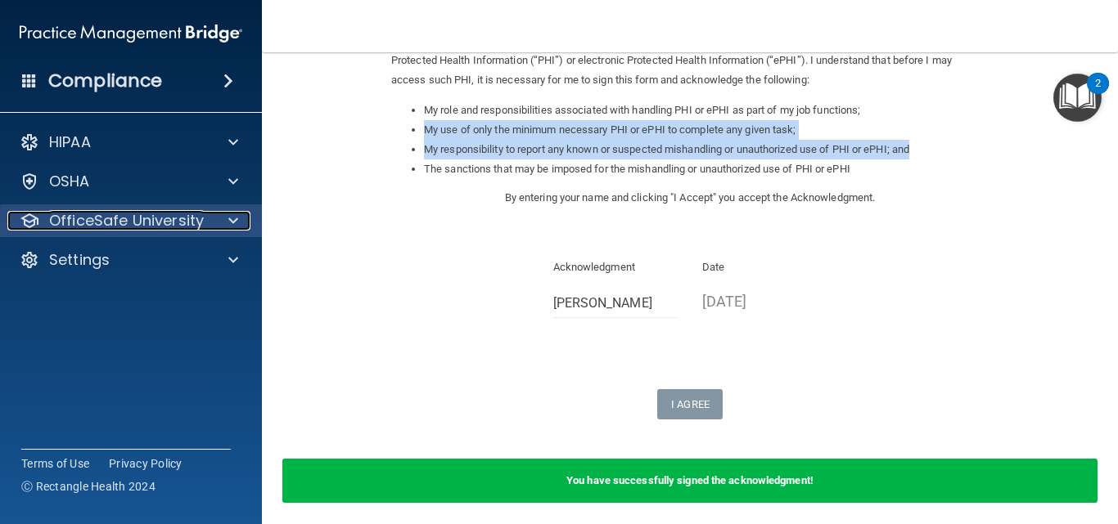
click at [151, 214] on p "OfficeSafe University" at bounding box center [126, 221] width 155 height 20
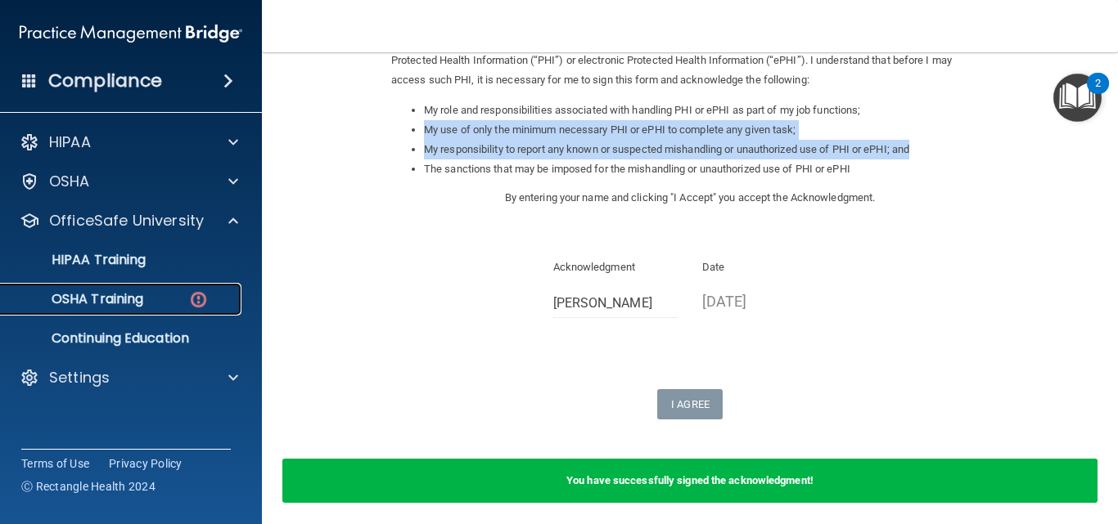
click at [125, 299] on p "OSHA Training" at bounding box center [77, 299] width 133 height 16
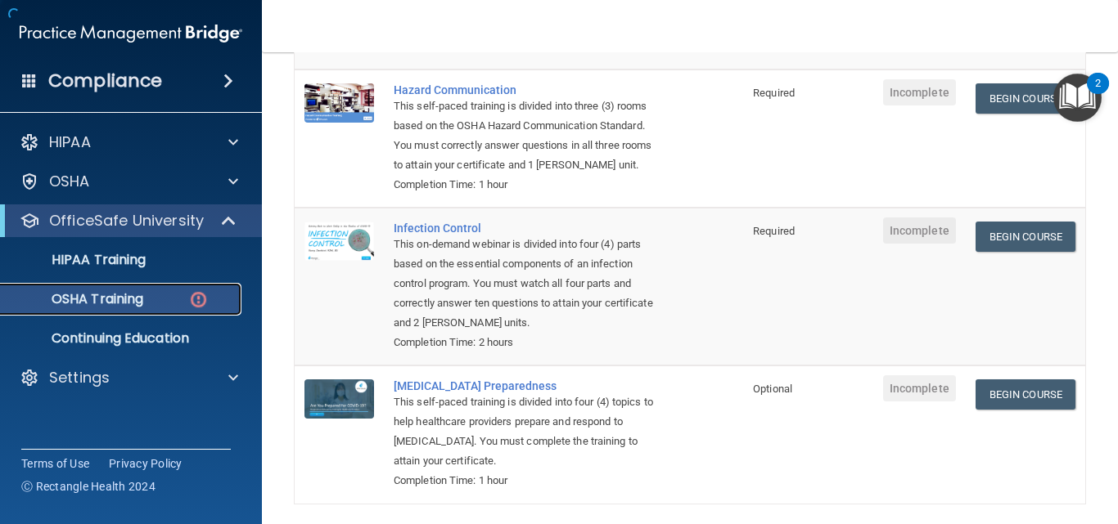
scroll to position [357, 0]
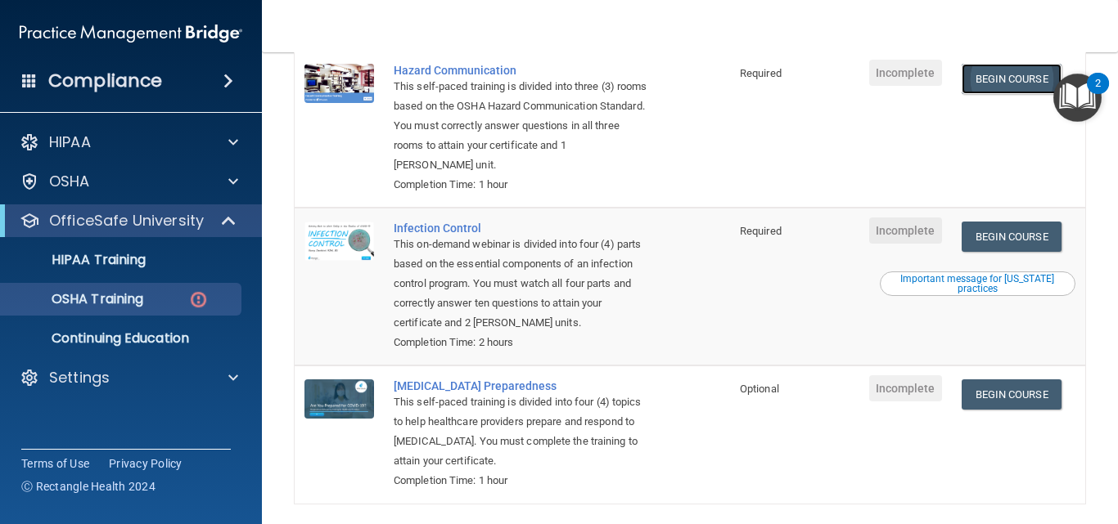
click at [1024, 75] on link "Begin Course" at bounding box center [1011, 79] width 100 height 30
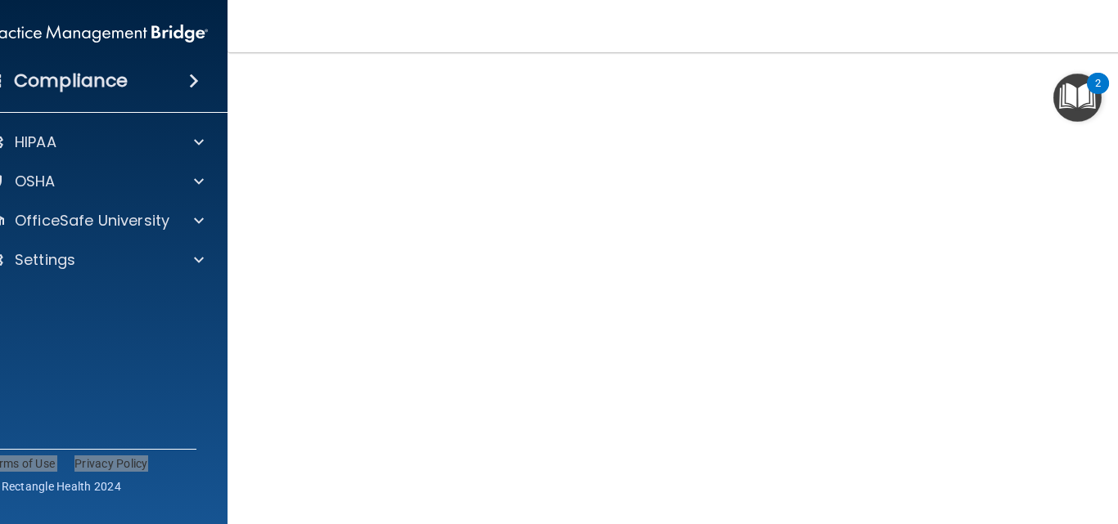
scroll to position [91, 0]
click at [1110, 493] on div "Hazard Communication Training This course doesn’t expire until . Are you sure y…" at bounding box center [689, 295] width 859 height 603
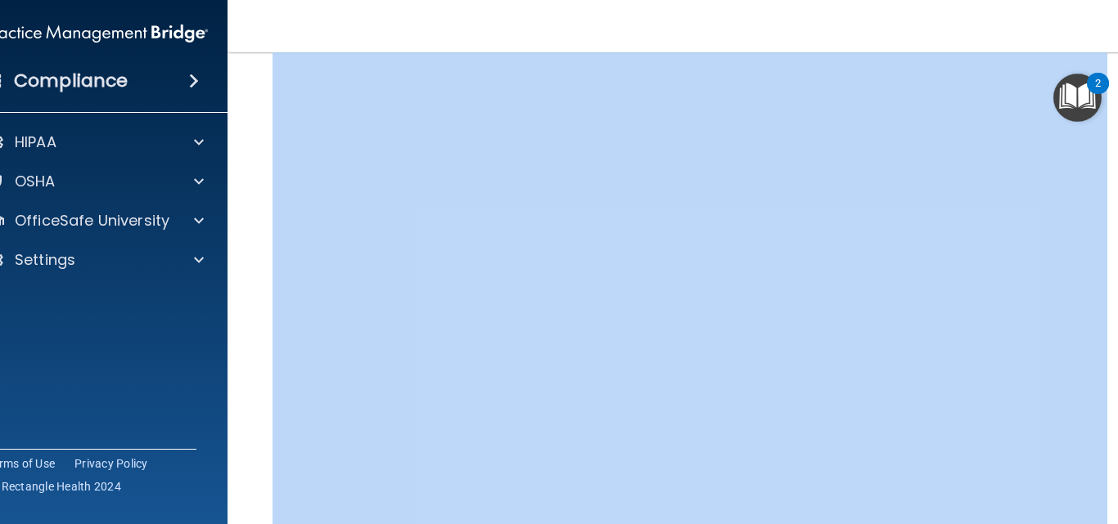
click at [1110, 494] on div "Hazard Communication Training This course doesn’t expire until . Are you sure y…" at bounding box center [689, 295] width 859 height 603
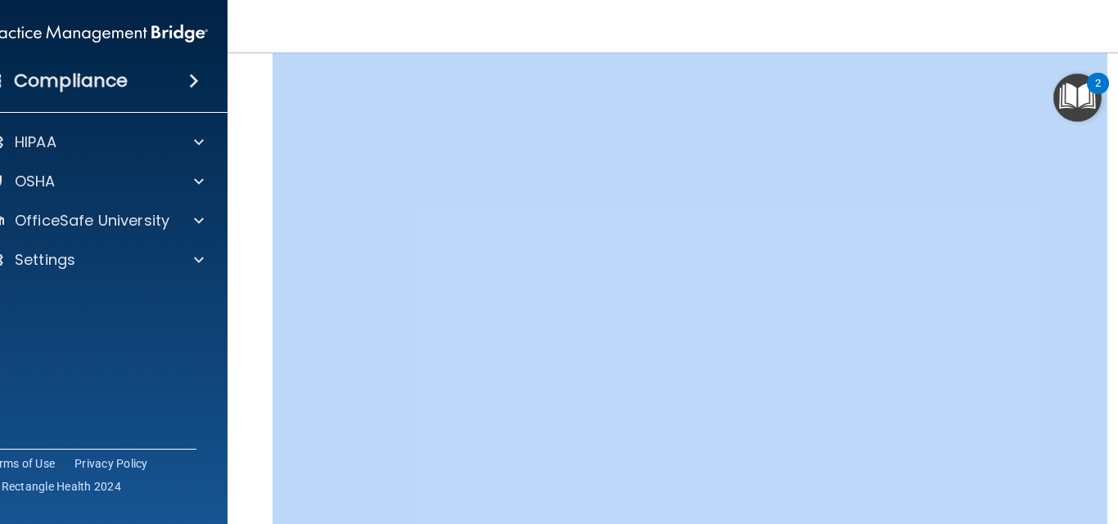
click at [1110, 494] on div "Hazard Communication Training This course doesn’t expire until . Are you sure y…" at bounding box center [689, 295] width 859 height 603
click at [1108, 522] on div "Hazard Communication Training This course doesn’t expire until . Are you sure y…" at bounding box center [689, 295] width 859 height 603
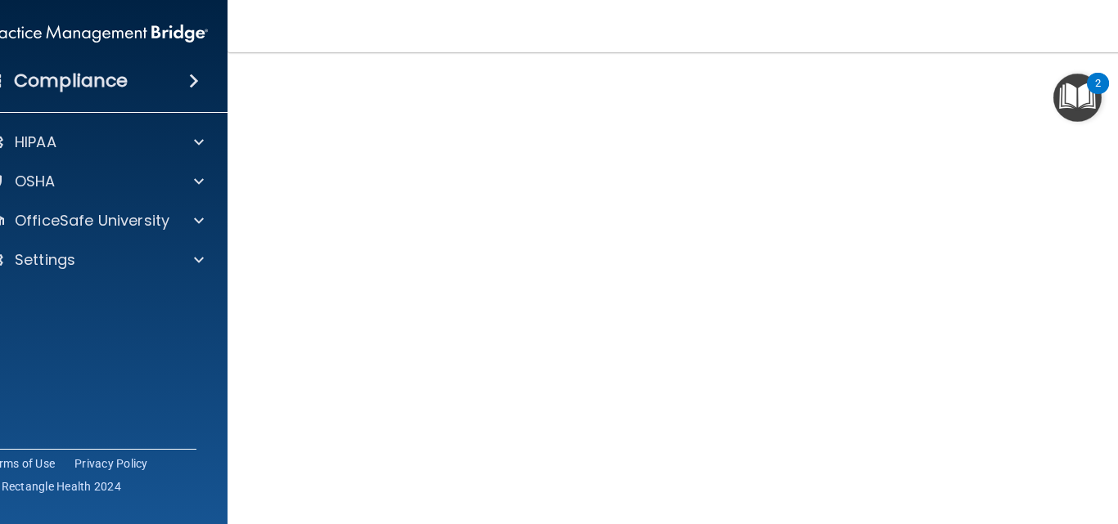
click at [1108, 522] on div "Hazard Communication Training This course doesn’t expire until . Are you sure y…" at bounding box center [689, 295] width 859 height 603
click at [1114, 151] on main "Hazard Communication Training This course doesn’t expire until . Are you sure y…" at bounding box center [689, 288] width 925 height 472
click at [1113, 169] on div "Hazard Communication Training This course doesn’t expire until . Are you sure y…" at bounding box center [689, 295] width 859 height 603
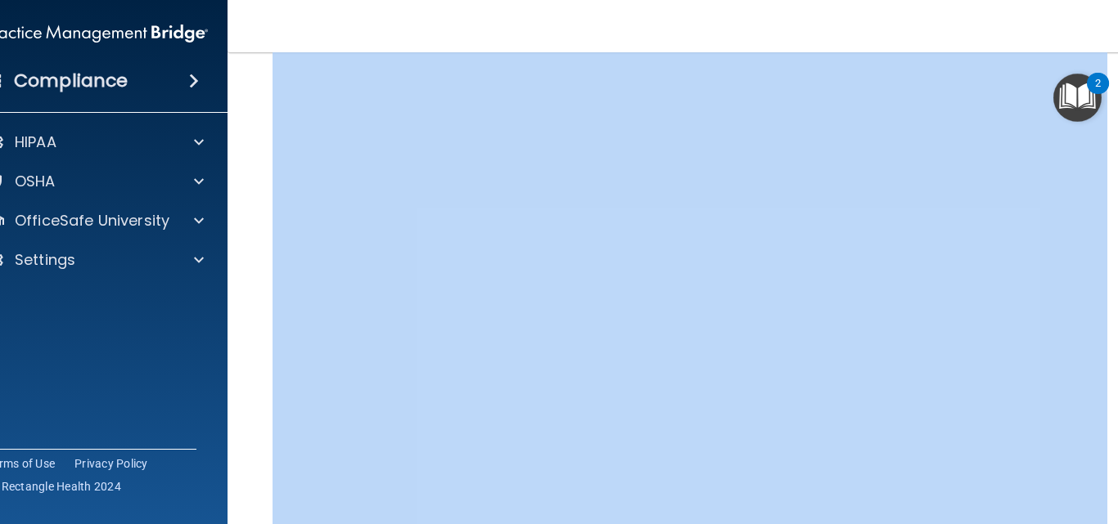
click at [1113, 169] on div "Hazard Communication Training This course doesn’t expire until . Are you sure y…" at bounding box center [689, 295] width 859 height 603
click at [1114, 502] on main "Hazard Communication Training This course doesn’t expire until . Are you sure y…" at bounding box center [689, 288] width 925 height 472
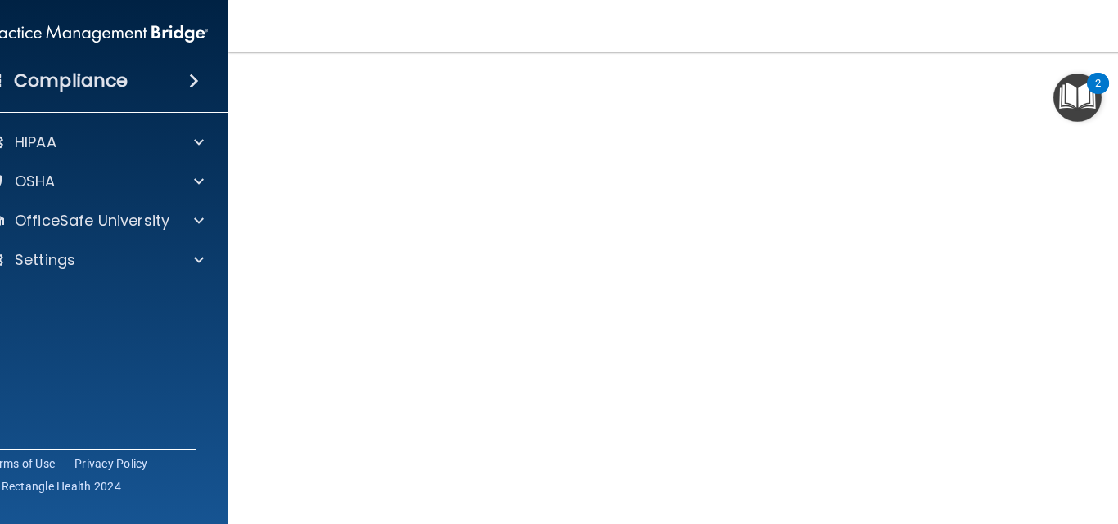
click at [1114, 502] on main "Hazard Communication Training This course doesn’t expire until . Are you sure y…" at bounding box center [689, 288] width 925 height 472
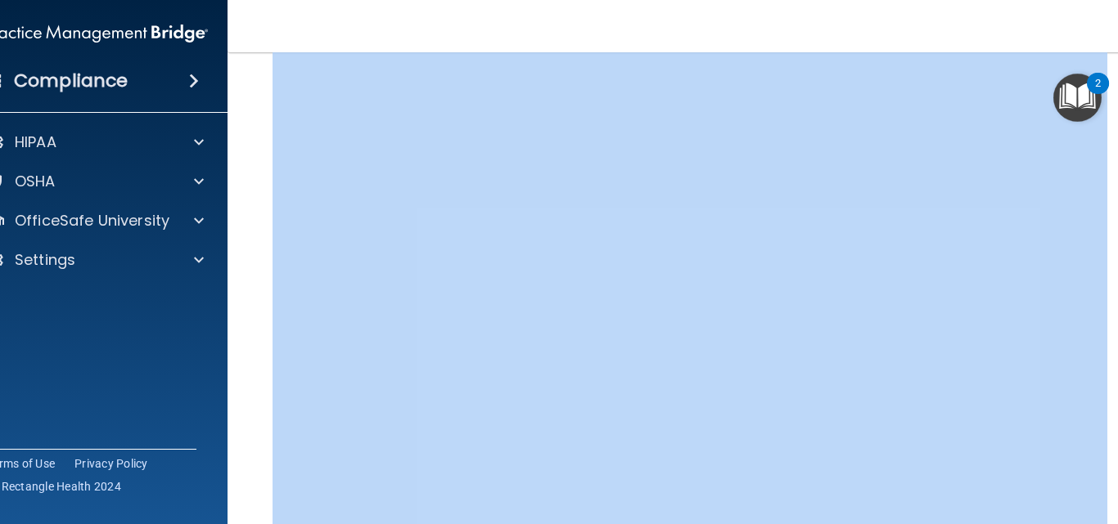
click at [1114, 502] on main "Hazard Communication Training This course doesn’t expire until . Are you sure y…" at bounding box center [689, 288] width 925 height 472
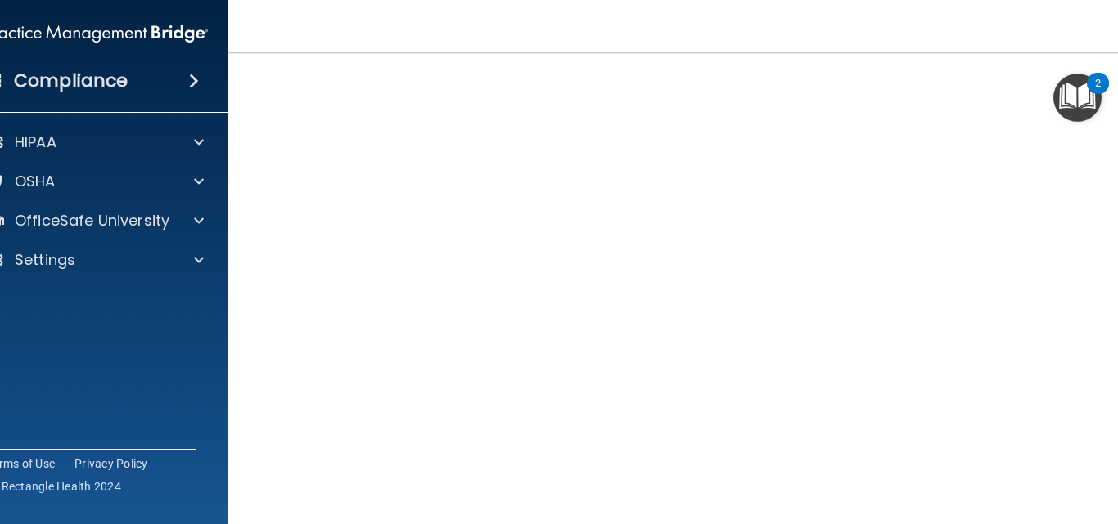
click at [1106, 314] on div "Hazard Communication Training This course doesn’t expire until . Are you sure y…" at bounding box center [689, 295] width 859 height 603
drag, startPoint x: 1106, startPoint y: 319, endPoint x: 1106, endPoint y: 331, distance: 11.5
click at [1106, 331] on div "Hazard Communication Training This course doesn’t expire until . Are you sure y…" at bounding box center [689, 295] width 859 height 603
click at [1113, 506] on div "Hazard Communication Training This course doesn’t expire until . Are you sure y…" at bounding box center [689, 295] width 859 height 603
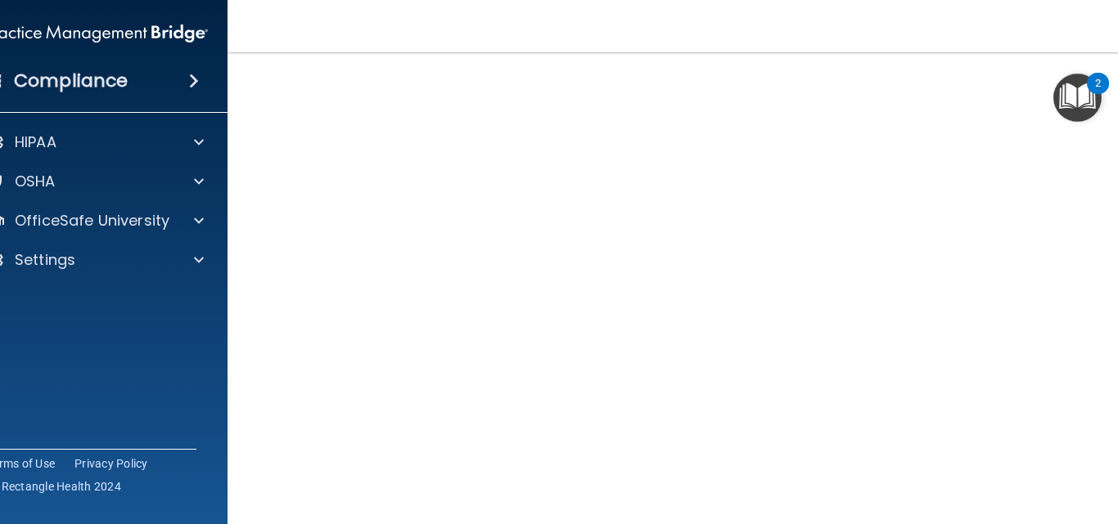
click at [1113, 506] on div "Hazard Communication Training This course doesn’t expire until . Are you sure y…" at bounding box center [689, 295] width 859 height 603
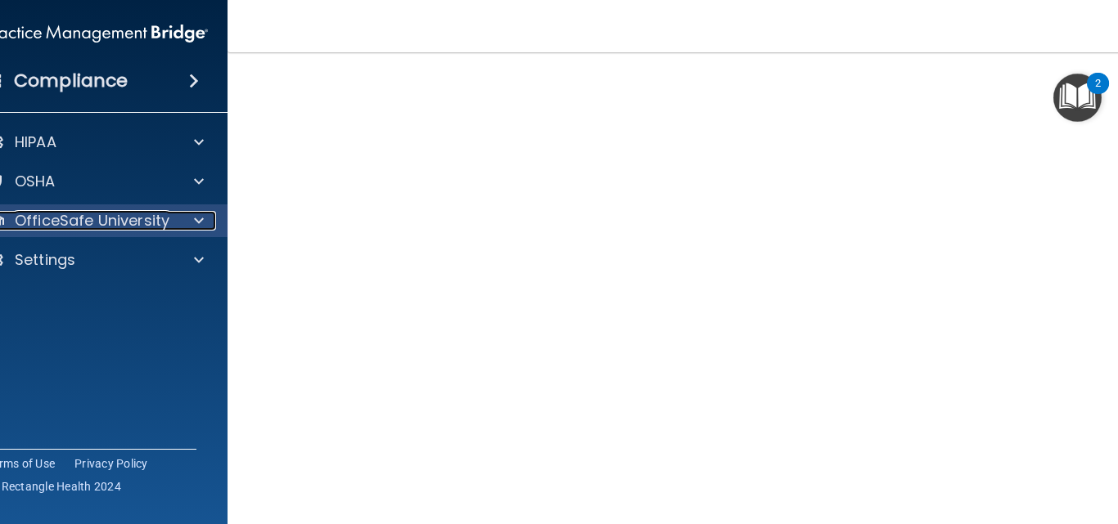
click at [42, 222] on p "OfficeSafe University" at bounding box center [92, 221] width 155 height 20
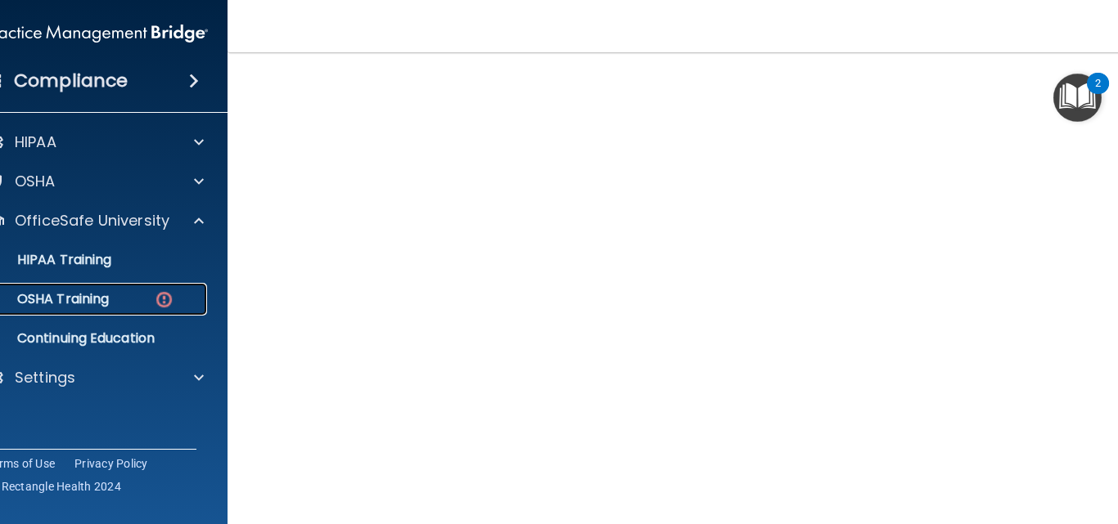
click at [88, 291] on p "OSHA Training" at bounding box center [42, 299] width 133 height 16
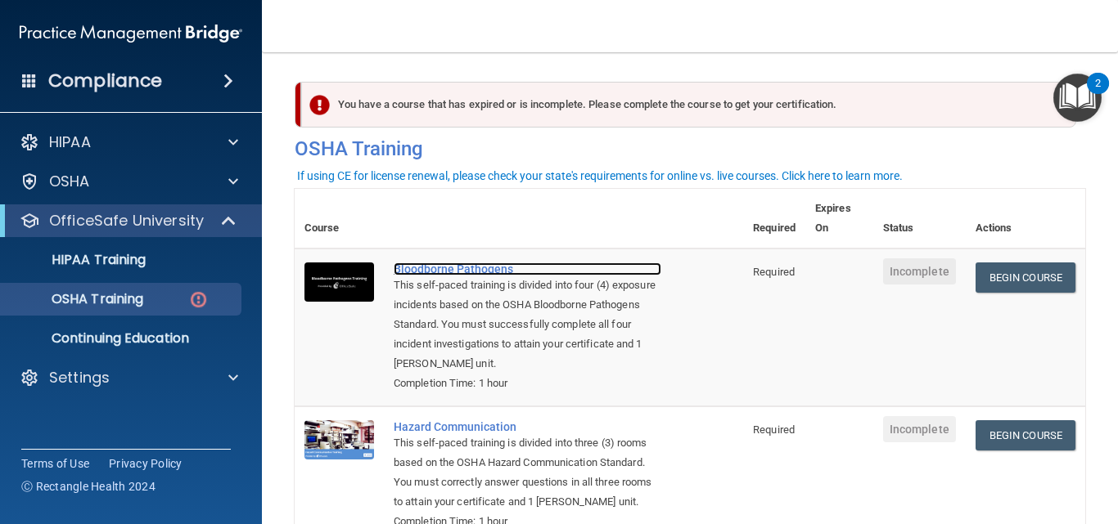
click at [462, 266] on div "Bloodborne Pathogens" at bounding box center [528, 269] width 268 height 13
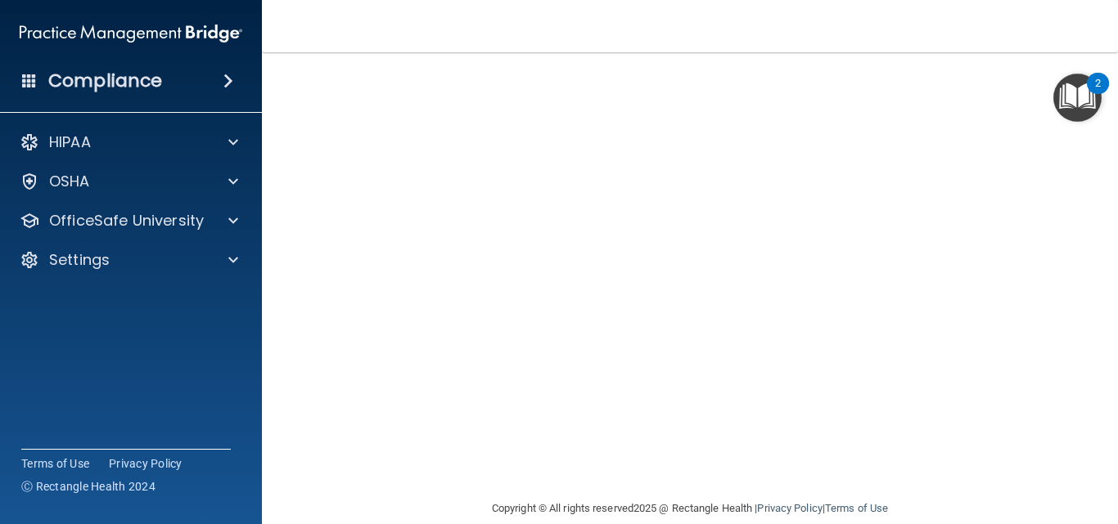
scroll to position [176, 0]
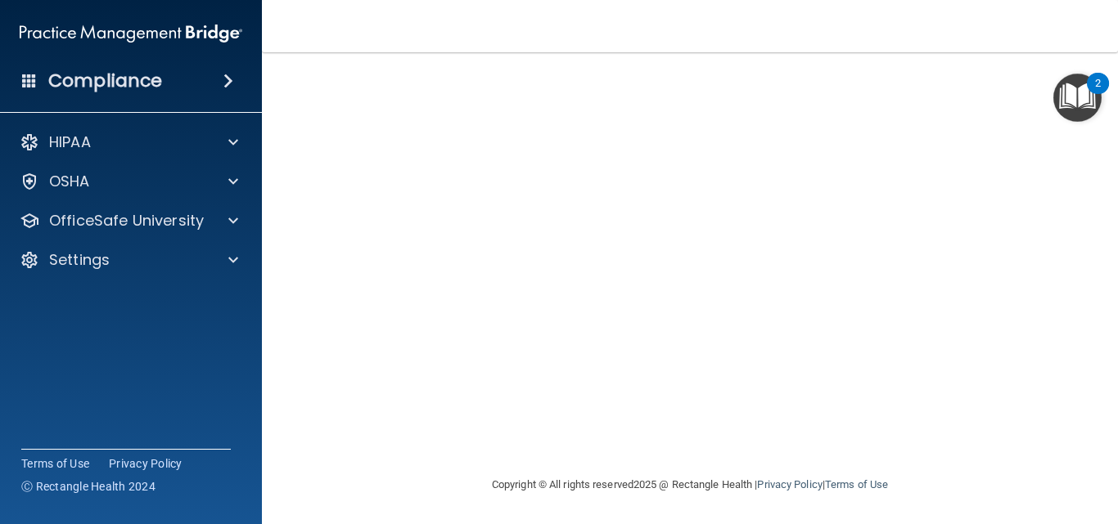
click at [1031, 52] on nav "Toggle navigation [PERSON_NAME] [EMAIL_ADDRESS][DOMAIN_NAME] Manage My Enterpri…" at bounding box center [690, 26] width 856 height 52
click at [1108, 74] on div "2" at bounding box center [1097, 83] width 22 height 21
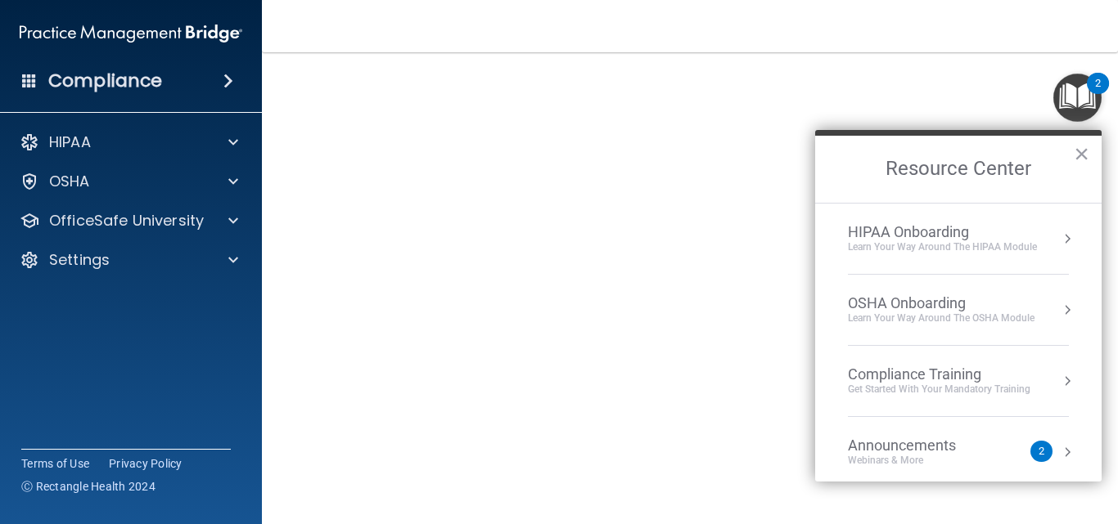
scroll to position [54, 0]
click at [1075, 151] on button "×" at bounding box center [1081, 154] width 16 height 26
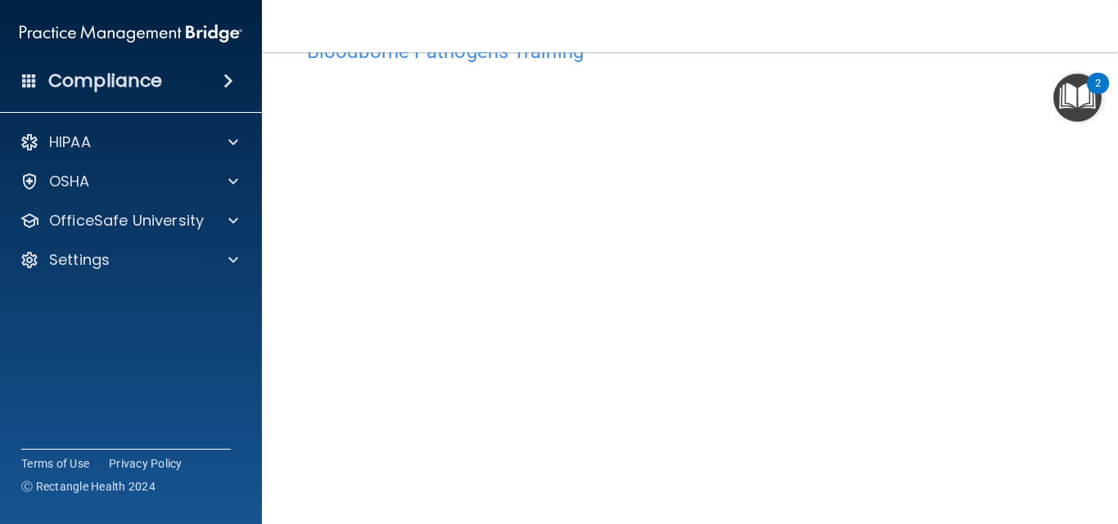
click at [71, 504] on div "Compliance HIPAA Documents and Policies Report an Incident Business Associates …" at bounding box center [131, 262] width 262 height 524
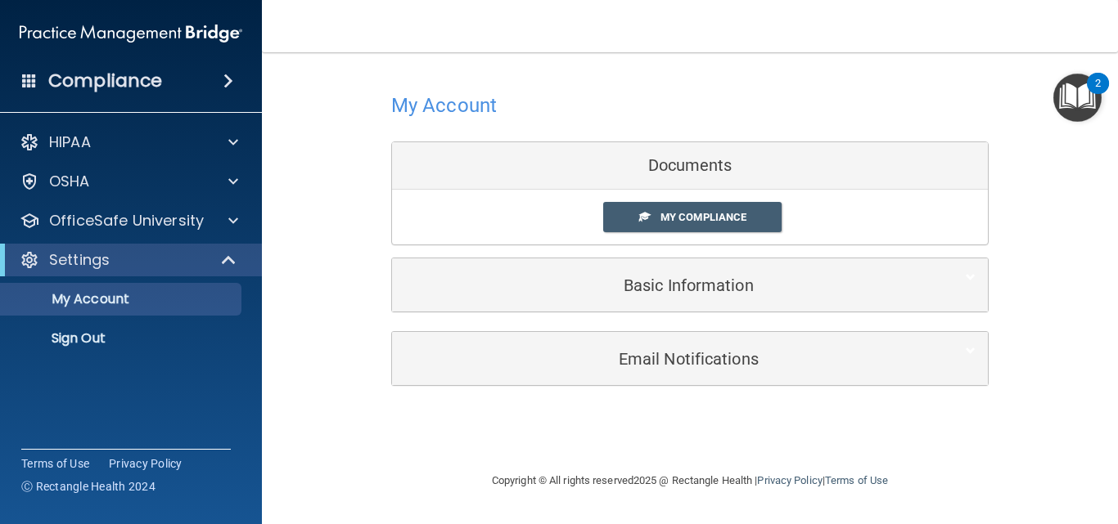
click at [678, 163] on div "Documents" at bounding box center [690, 165] width 596 height 47
click at [691, 207] on link "My Compliance" at bounding box center [692, 217] width 179 height 30
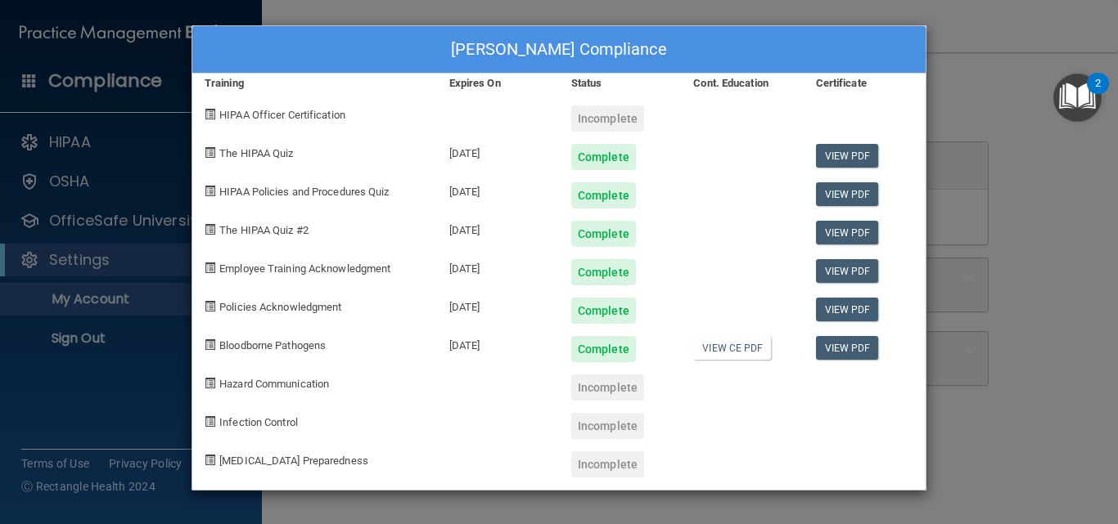
click at [969, 66] on div "Gwen Switzer's Compliance Training Expires On Status Cont. Education Certificat…" at bounding box center [559, 262] width 1118 height 524
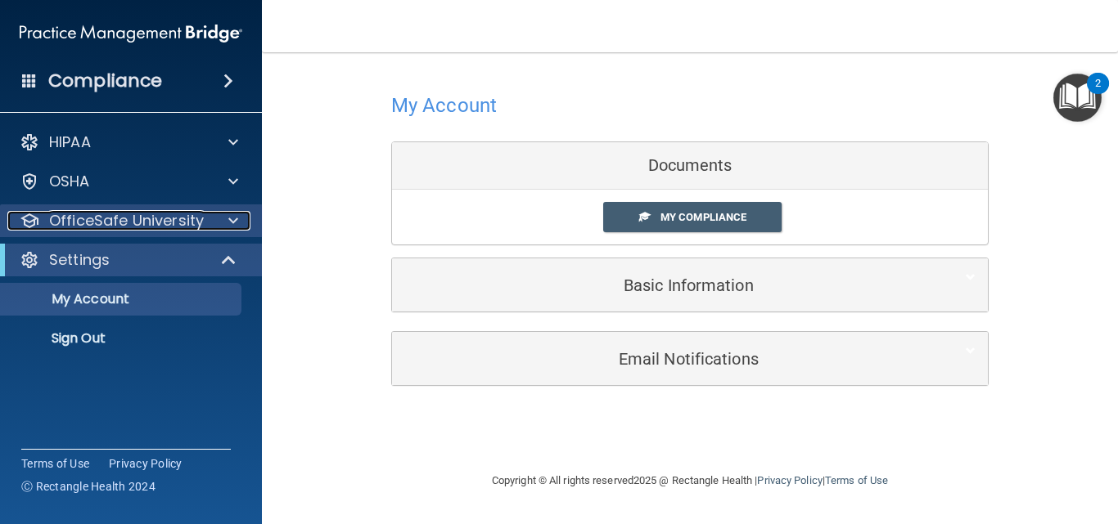
click at [131, 218] on p "OfficeSafe University" at bounding box center [126, 221] width 155 height 20
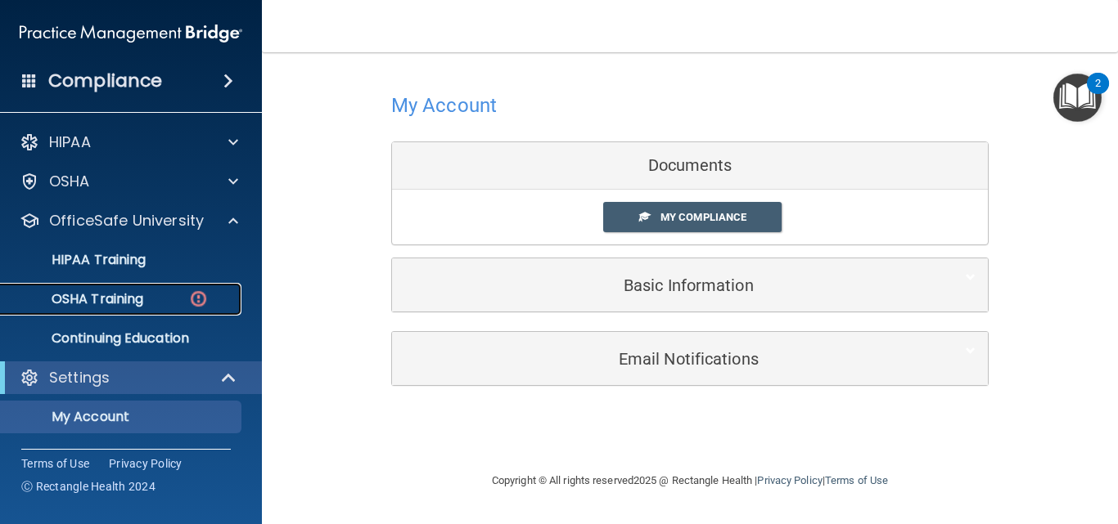
click at [130, 296] on p "OSHA Training" at bounding box center [77, 299] width 133 height 16
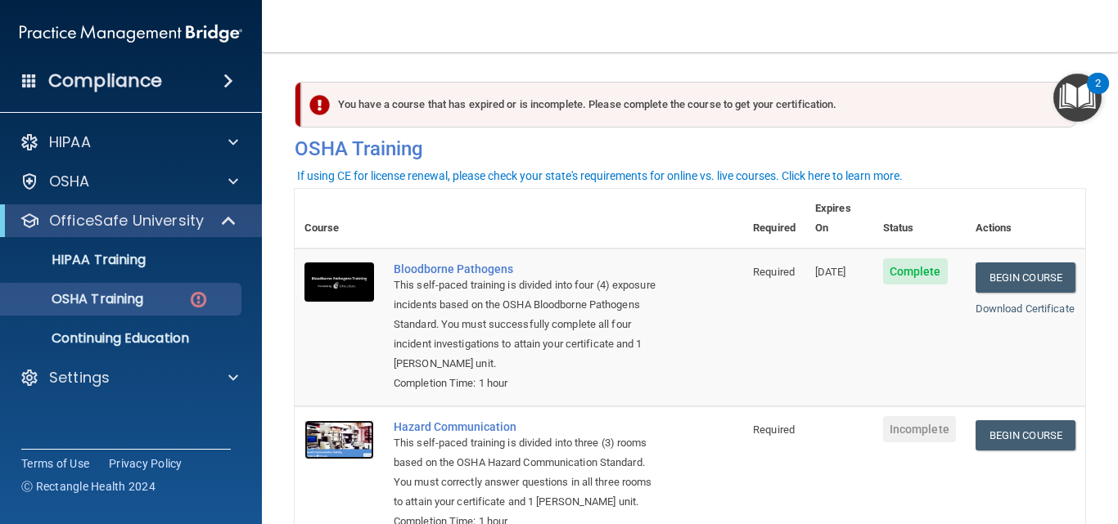
click at [351, 421] on img at bounding box center [339, 440] width 70 height 39
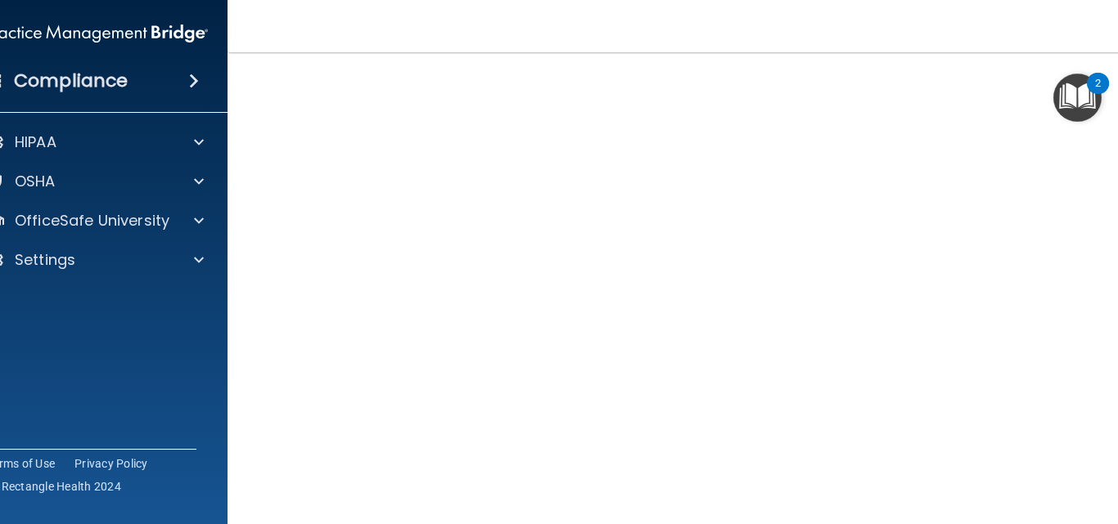
scroll to position [91, 0]
click at [1113, 506] on div "Hazard Communication Training This course doesn’t expire until . Are you sure y…" at bounding box center [689, 295] width 859 height 603
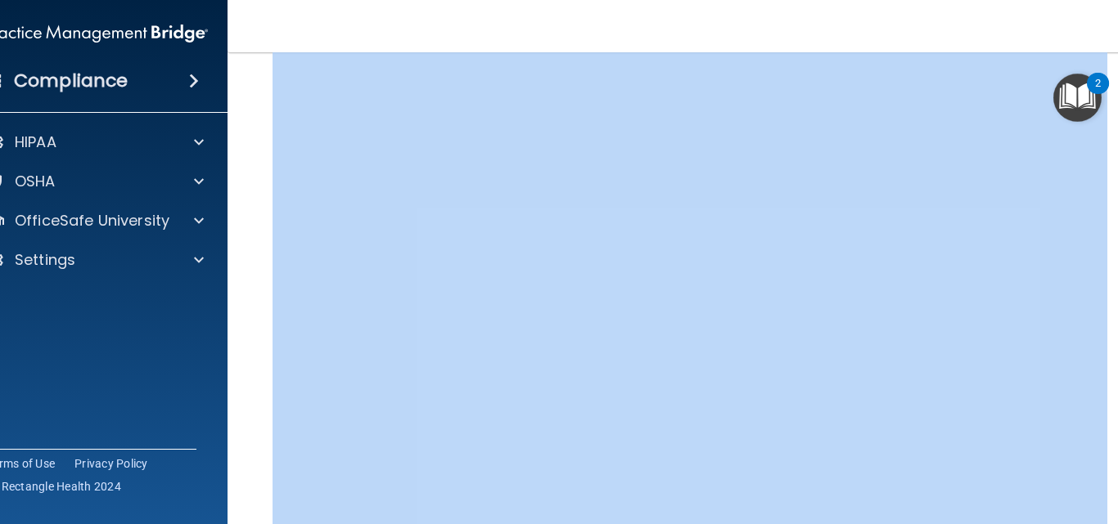
click at [1113, 506] on div "Hazard Communication Training This course doesn’t expire until . Are you sure y…" at bounding box center [689, 295] width 859 height 603
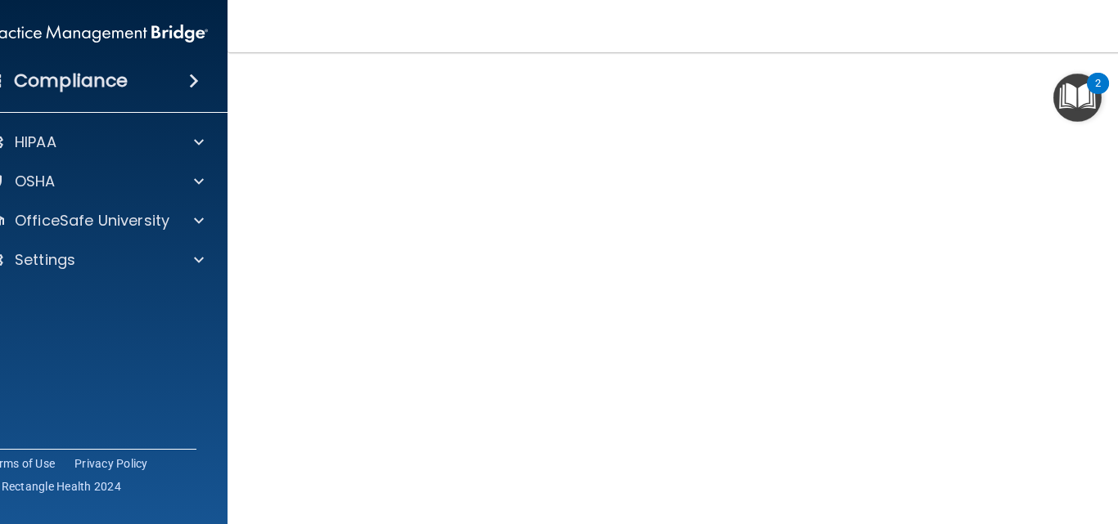
click at [1105, 511] on div "Hazard Communication Training This course doesn’t expire until . Are you sure y…" at bounding box center [689, 295] width 859 height 603
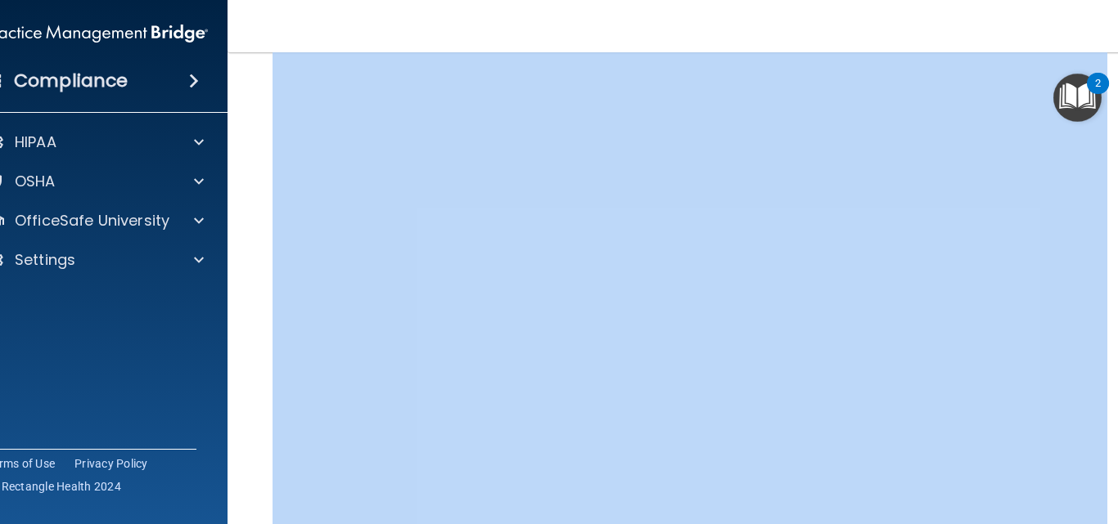
click at [1105, 511] on div "Hazard Communication Training This course doesn’t expire until . Are you sure y…" at bounding box center [689, 295] width 859 height 603
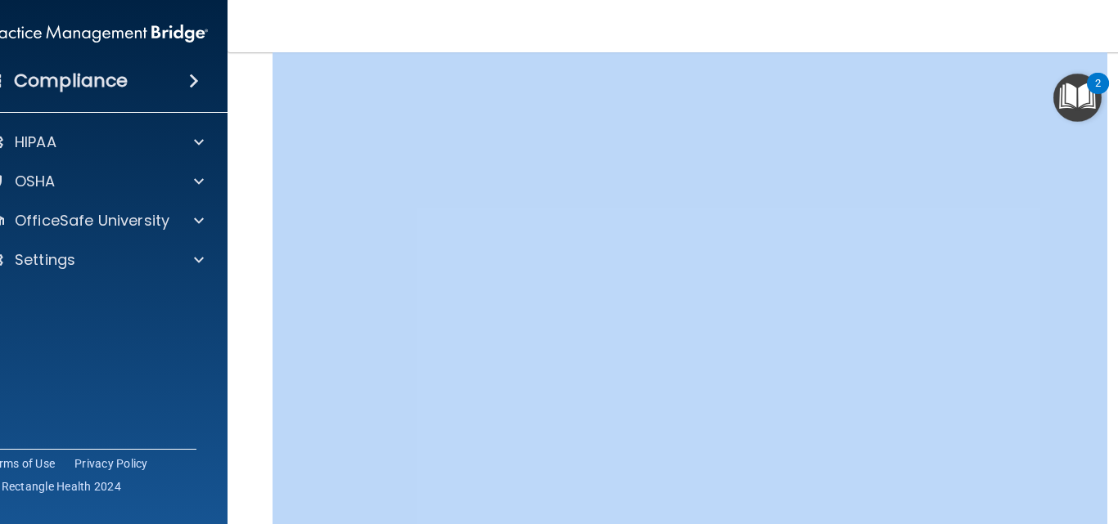
click at [1105, 511] on div "Hazard Communication Training This course doesn’t expire until . Are you sure y…" at bounding box center [689, 295] width 859 height 603
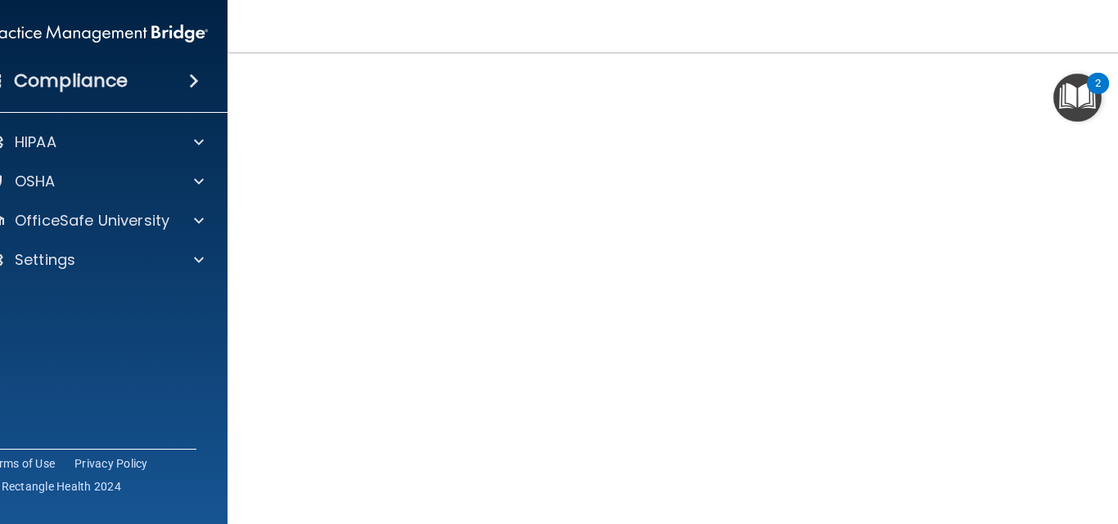
click at [1104, 511] on div "Hazard Communication Training This course doesn’t expire until . Are you sure y…" at bounding box center [689, 295] width 859 height 603
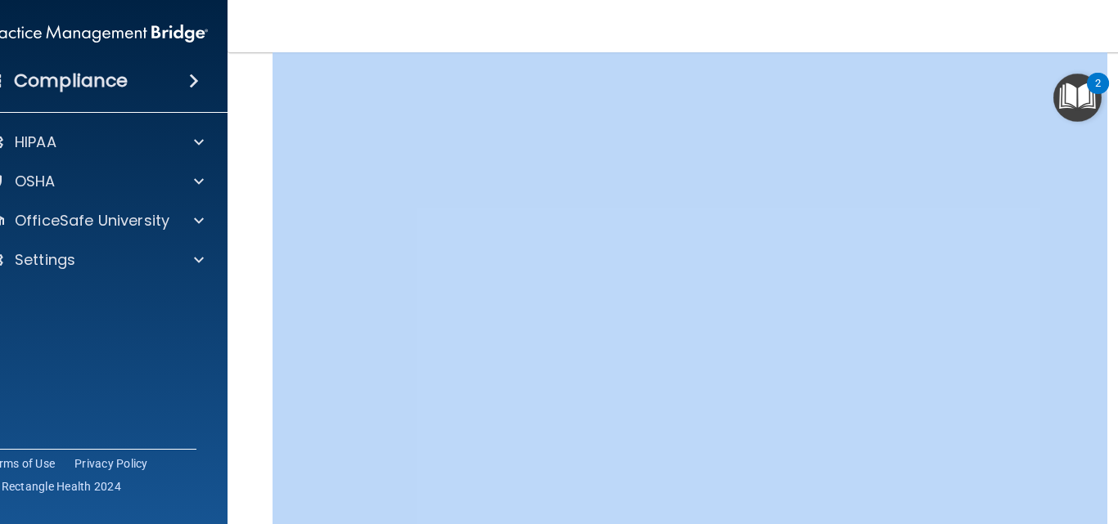
click at [1104, 511] on div "Hazard Communication Training This course doesn’t expire until . Are you sure y…" at bounding box center [689, 295] width 859 height 603
click at [1109, 518] on div "Hazard Communication Training This course doesn’t expire until . Are you sure y…" at bounding box center [689, 295] width 859 height 603
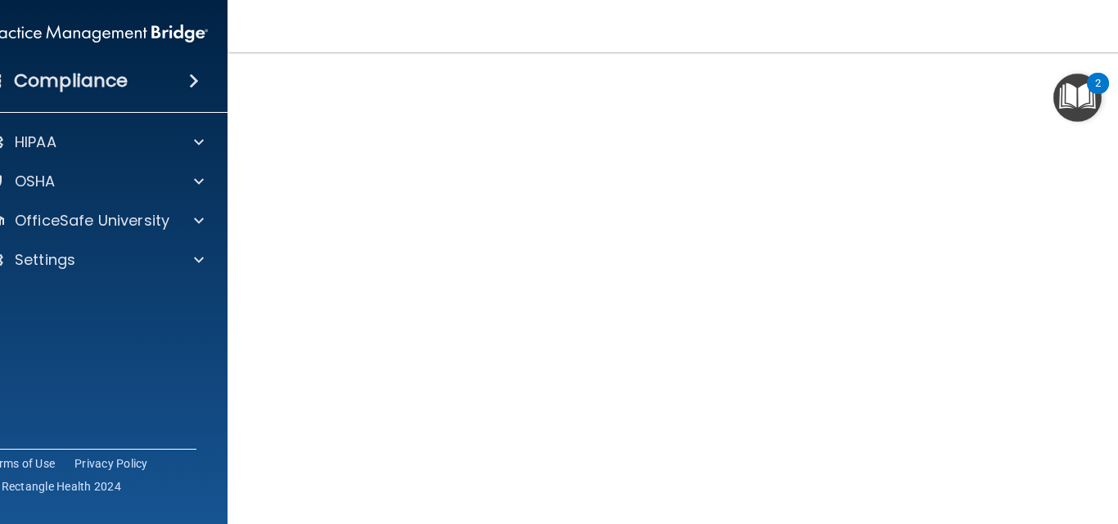
click at [1109, 518] on div "Hazard Communication Training This course doesn’t expire until . Are you sure y…" at bounding box center [689, 295] width 859 height 603
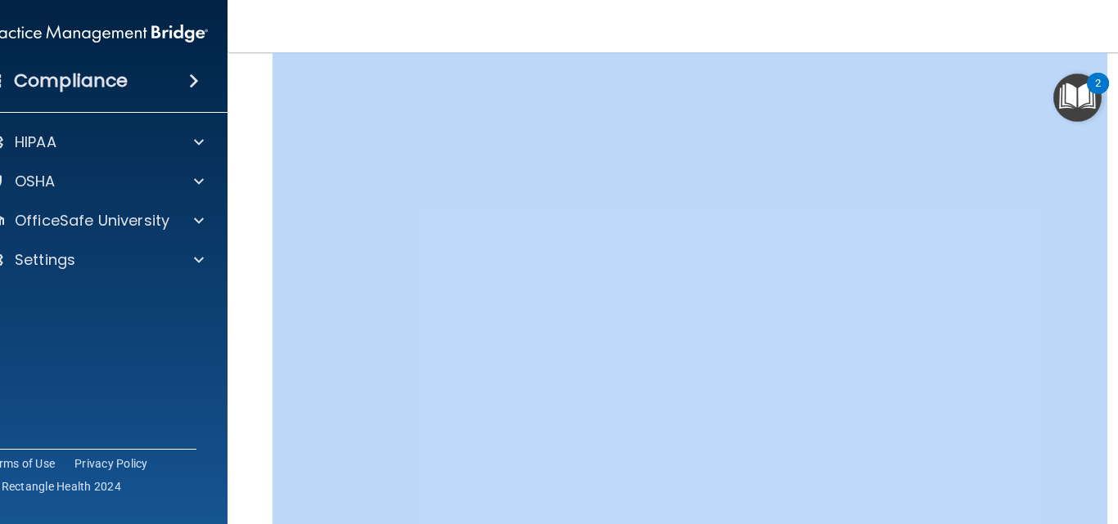
click at [1109, 518] on div "Hazard Communication Training This course doesn’t expire until . Are you sure y…" at bounding box center [689, 295] width 859 height 603
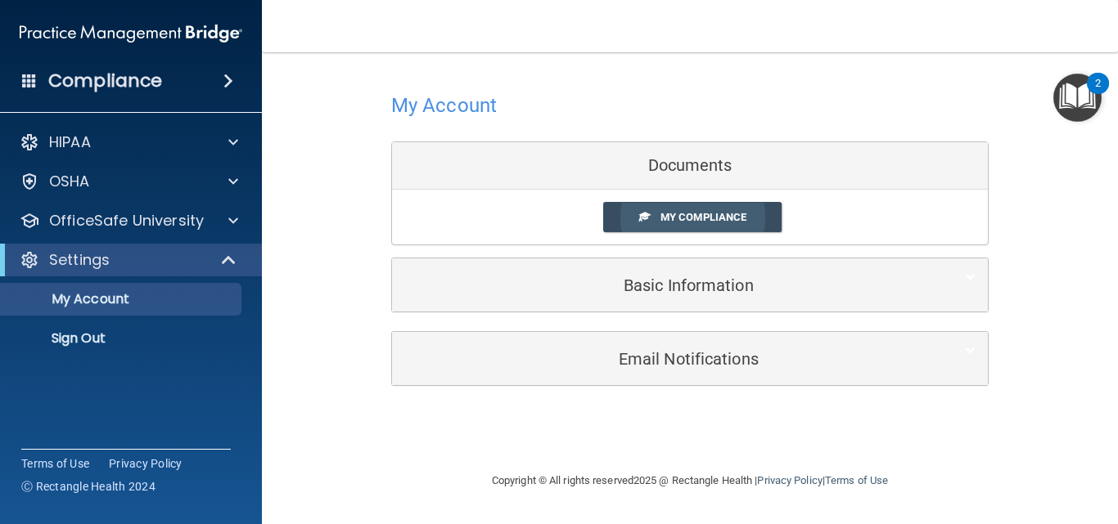
click at [674, 211] on span "My Compliance" at bounding box center [703, 217] width 86 height 12
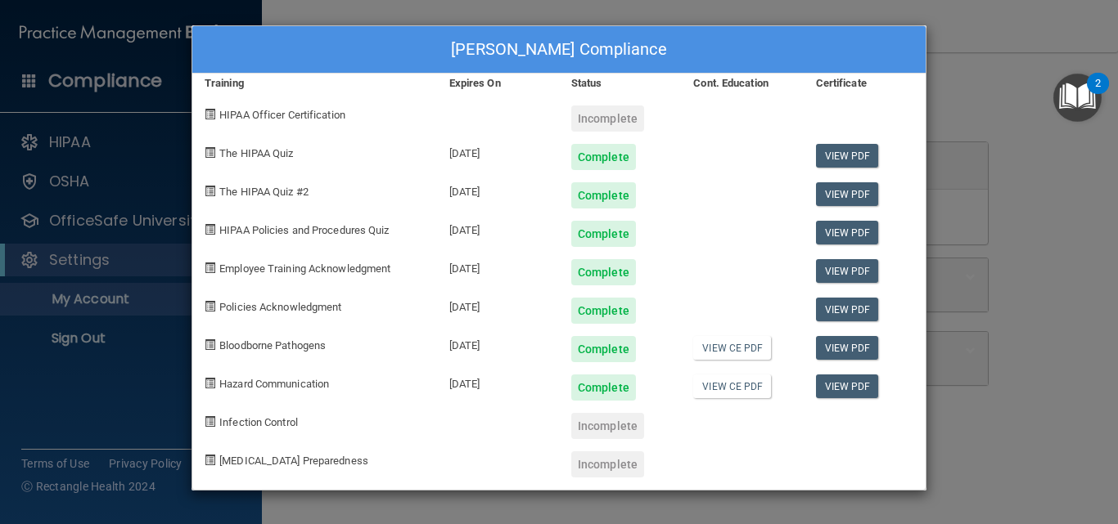
click at [1010, 78] on div "Gwen Switzer's Compliance Training Expires On Status Cont. Education Certificat…" at bounding box center [559, 262] width 1118 height 524
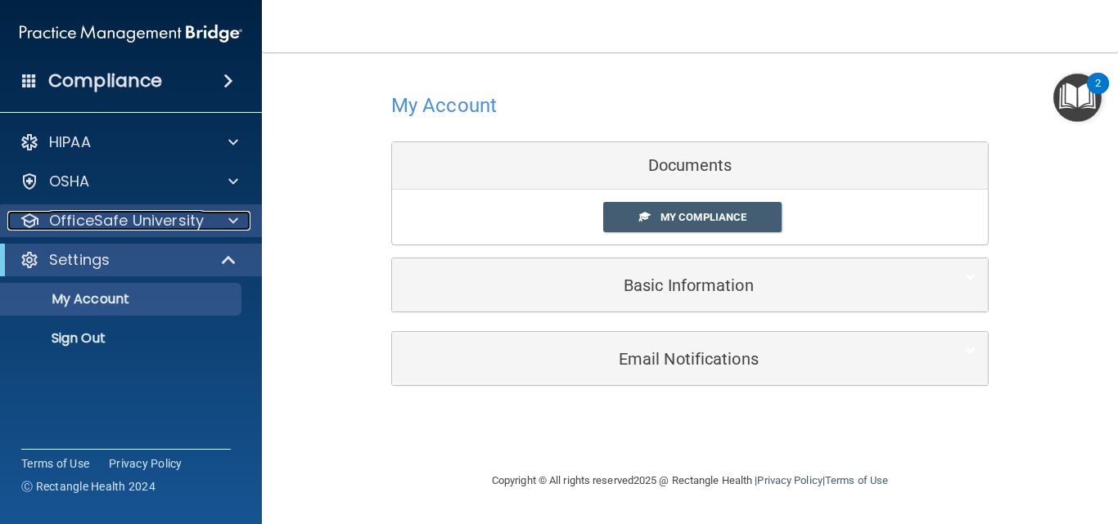
click at [150, 213] on p "OfficeSafe University" at bounding box center [126, 221] width 155 height 20
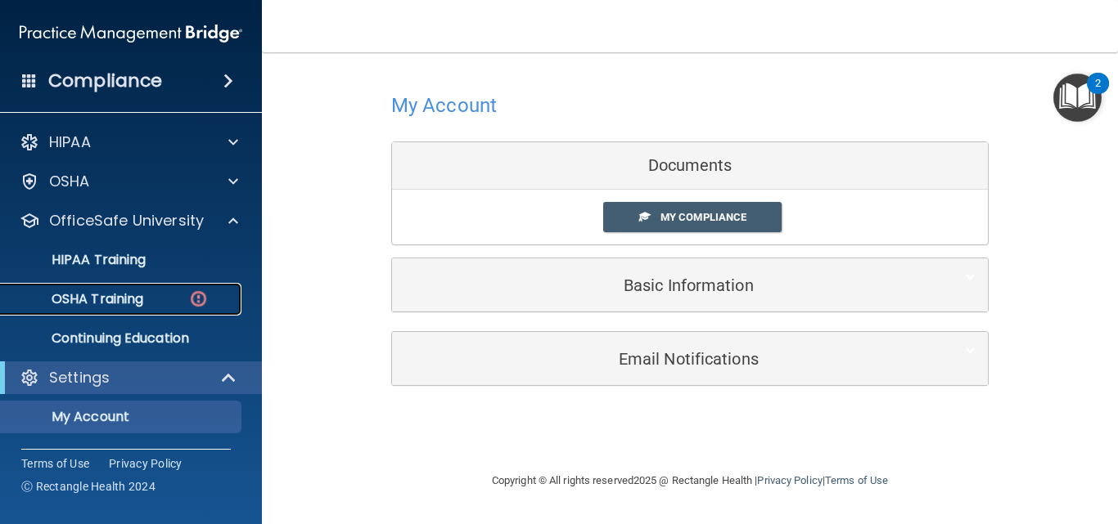
click at [133, 299] on p "OSHA Training" at bounding box center [77, 299] width 133 height 16
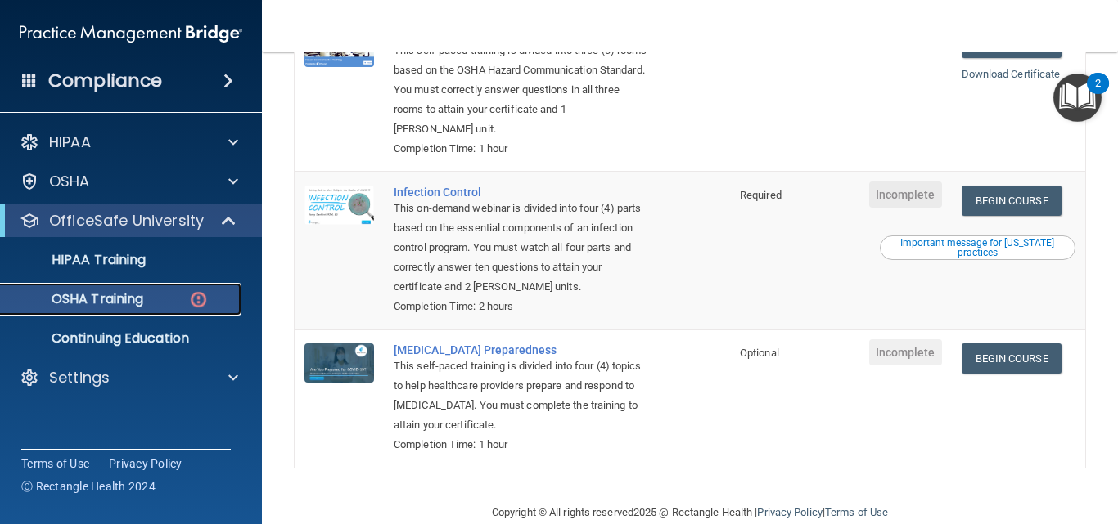
scroll to position [401, 0]
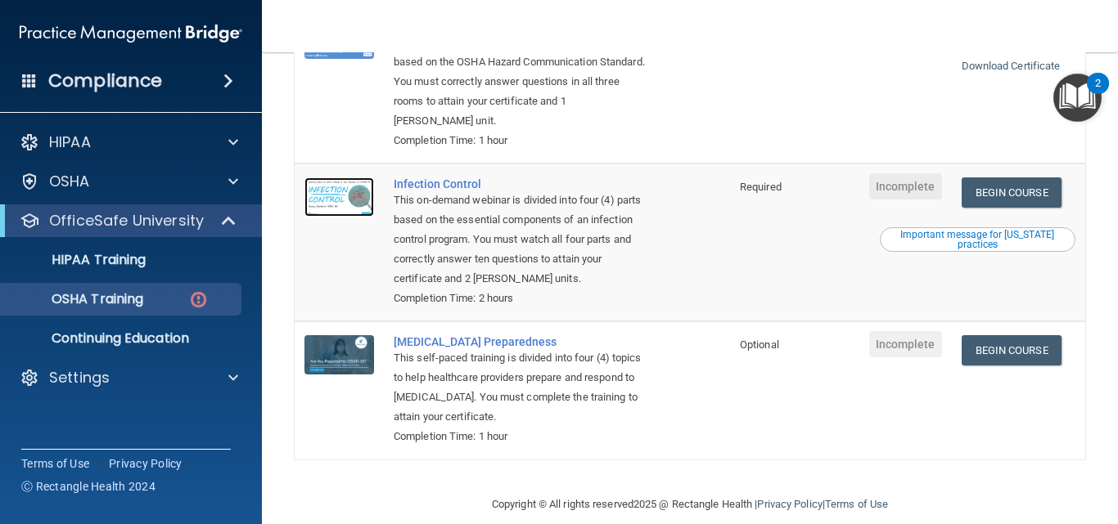
click at [324, 178] on img at bounding box center [339, 197] width 70 height 39
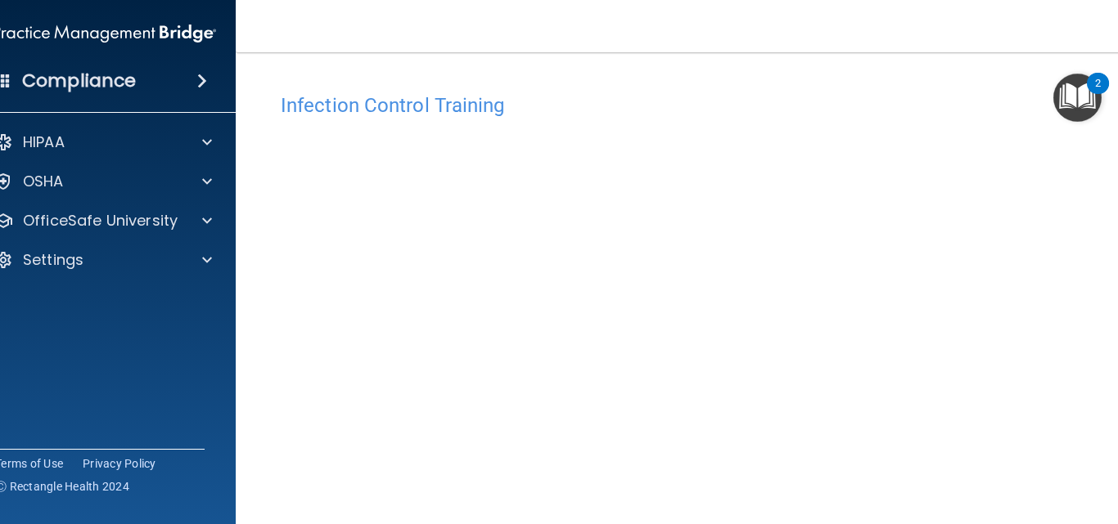
click at [1105, 474] on main "Infection Control Training This course doesn’t expire until . Are you sure you …" at bounding box center [690, 288] width 908 height 472
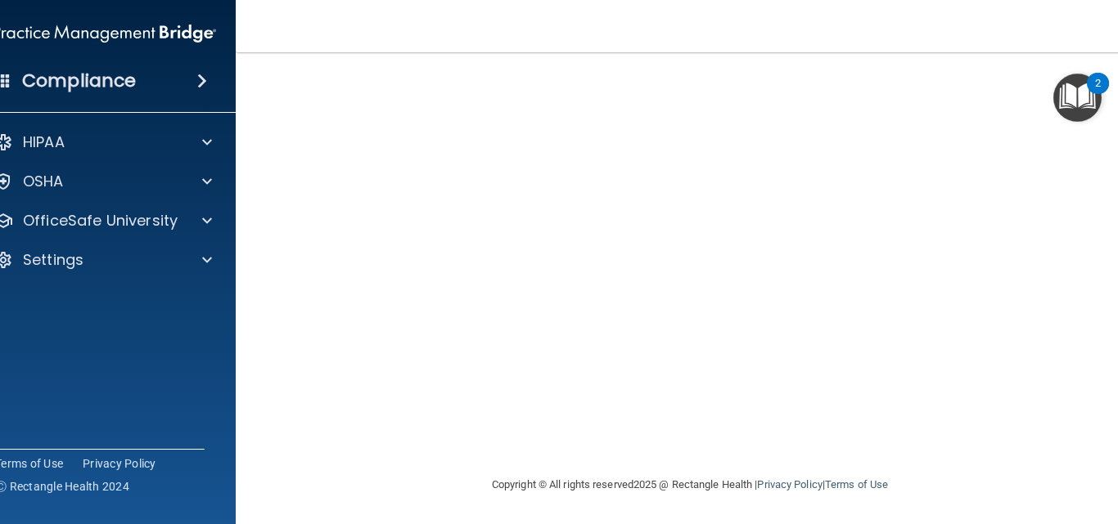
click at [946, 39] on nav "Toggle navigation [PERSON_NAME] [EMAIL_ADDRESS][DOMAIN_NAME] Manage My Enterpri…" at bounding box center [690, 26] width 908 height 52
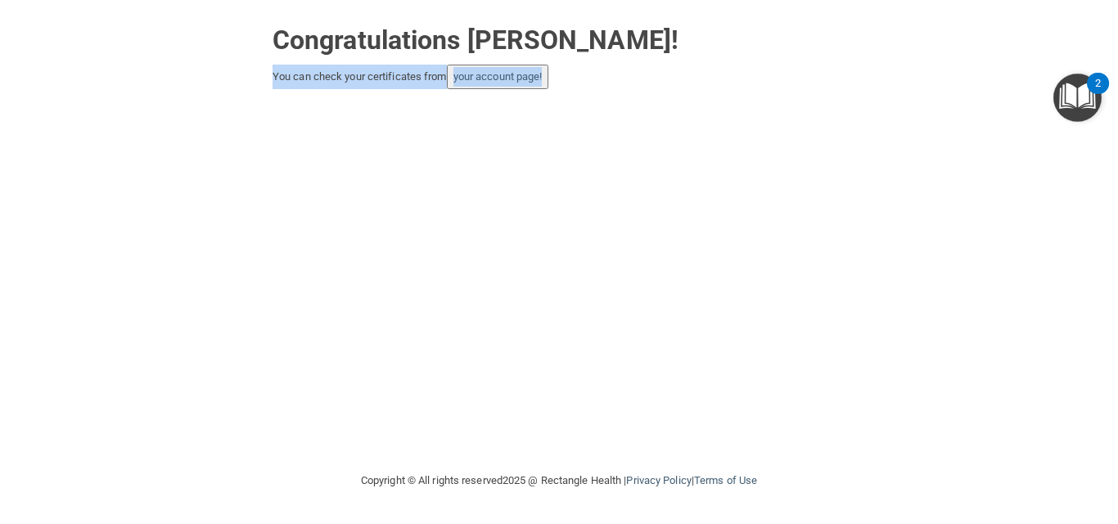
drag, startPoint x: 762, startPoint y: 80, endPoint x: 756, endPoint y: -5, distance: 85.3
click at [756, 0] on html "Toggle navigation [PERSON_NAME] [EMAIL_ADDRESS][DOMAIN_NAME] Manage My Enterpri…" at bounding box center [559, 262] width 1118 height 524
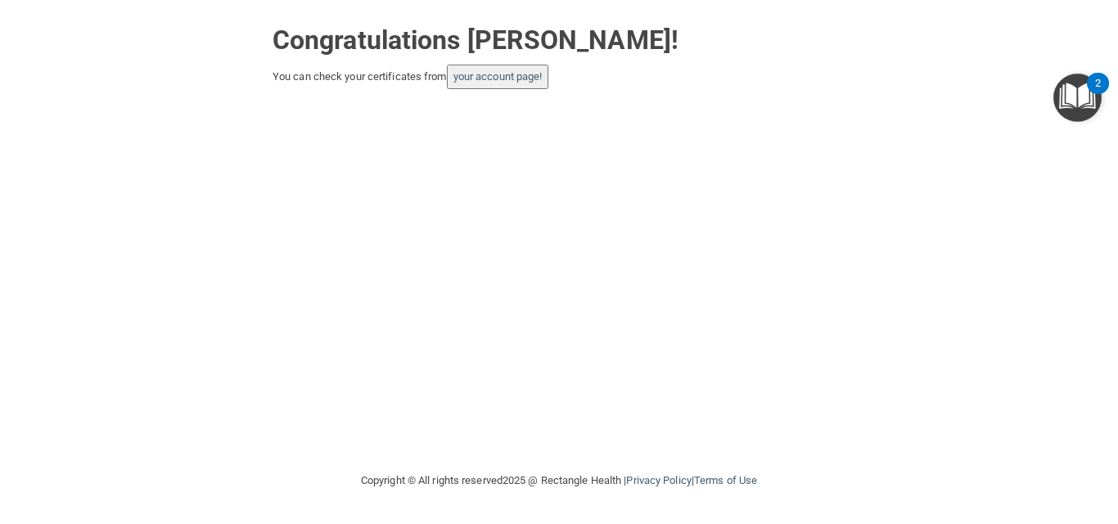
click at [763, 91] on div "Congratulations [PERSON_NAME]! You can check your certificates from your accoun…" at bounding box center [559, 235] width 1052 height 439
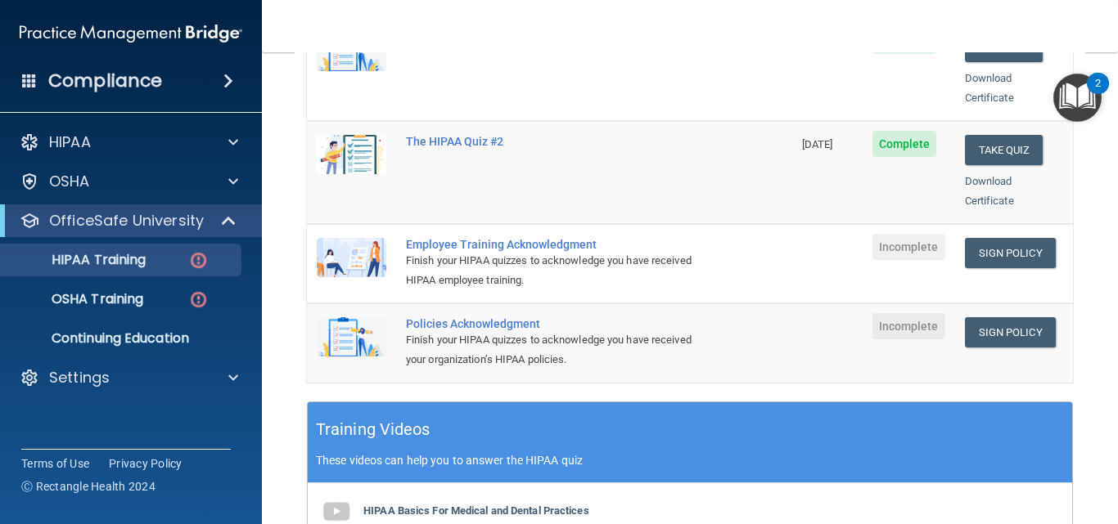
scroll to position [758, 0]
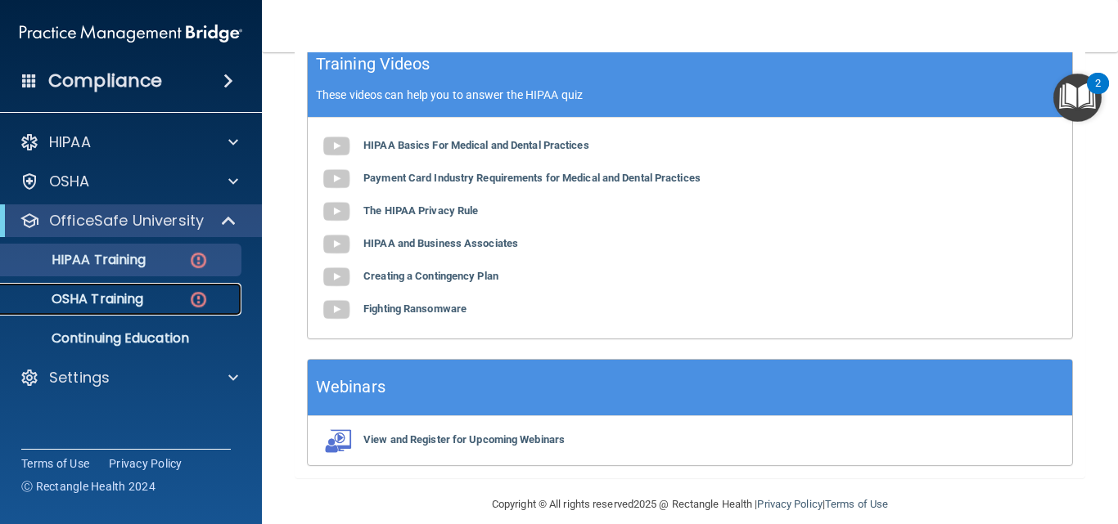
click at [157, 295] on div "OSHA Training" at bounding box center [122, 299] width 223 height 16
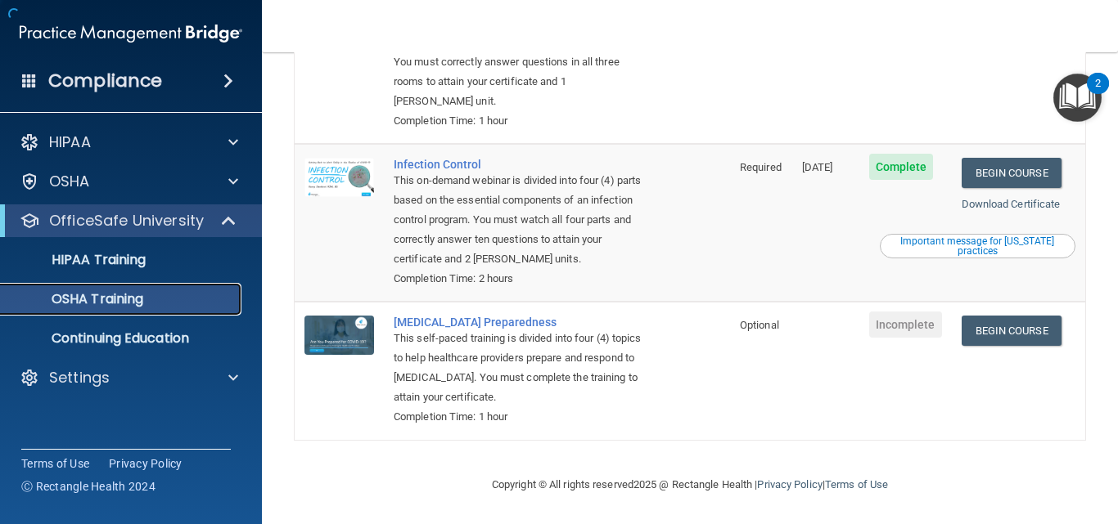
scroll to position [355, 0]
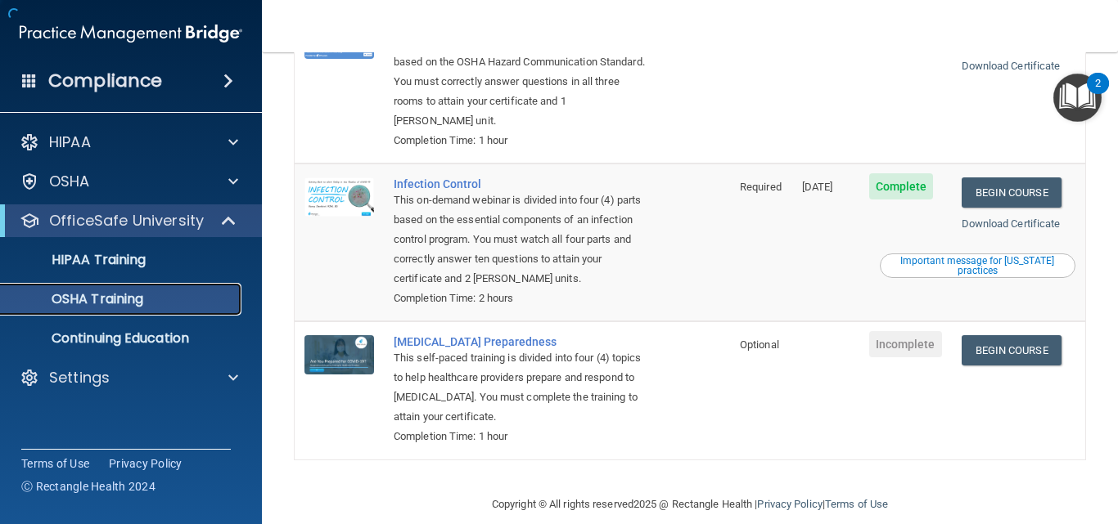
click at [157, 295] on div "OSHA Training" at bounding box center [122, 299] width 223 height 16
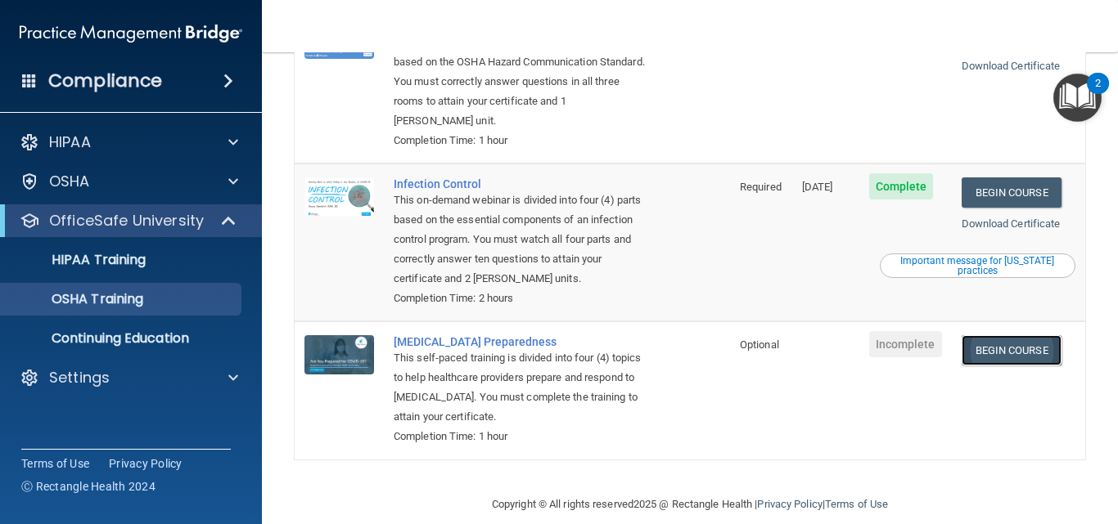
click at [992, 335] on link "Begin Course" at bounding box center [1011, 350] width 100 height 30
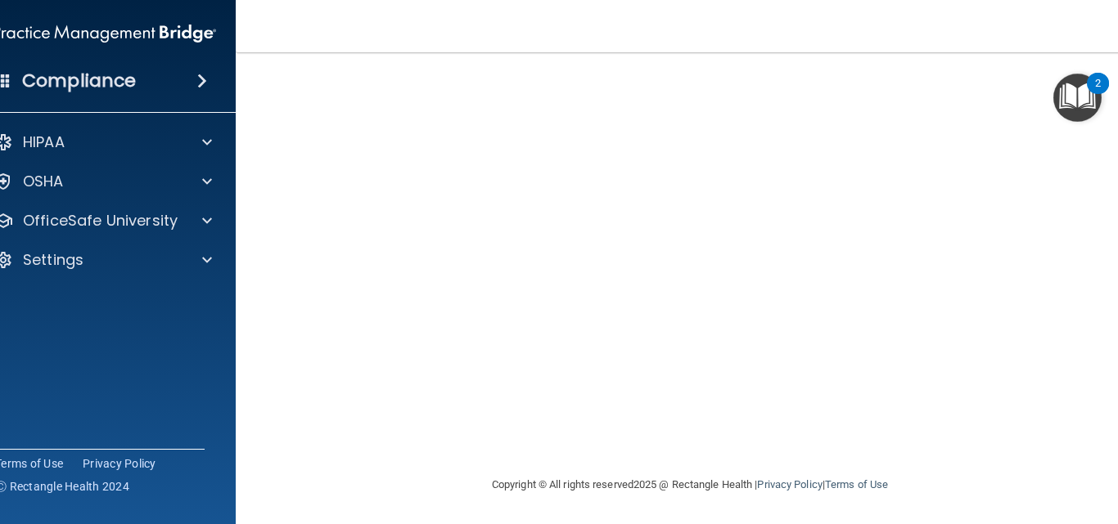
scroll to position [53, 0]
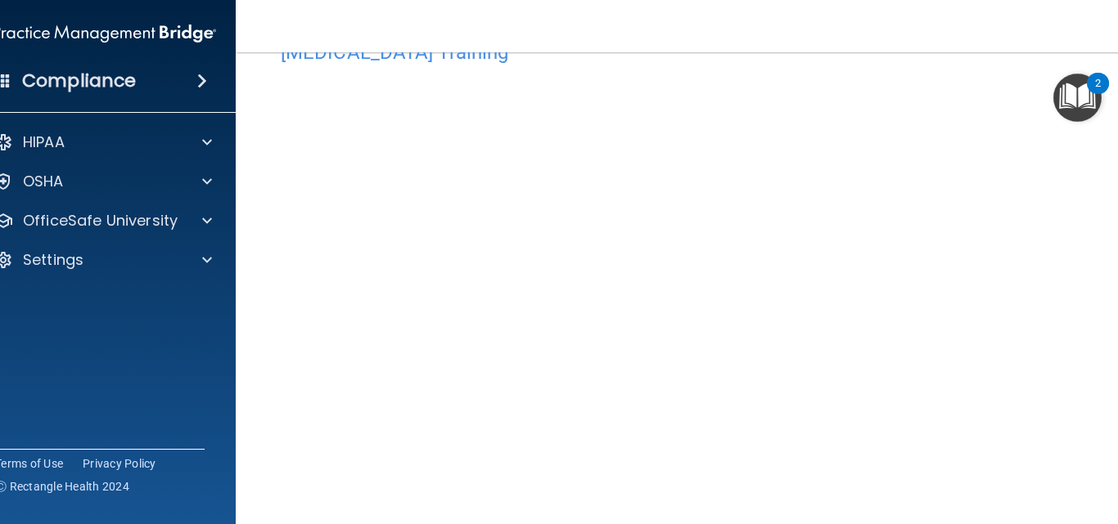
click at [1105, 498] on main "[MEDICAL_DATA] Training This course doesn’t expire until . Are you sure you wan…" at bounding box center [690, 288] width 908 height 472
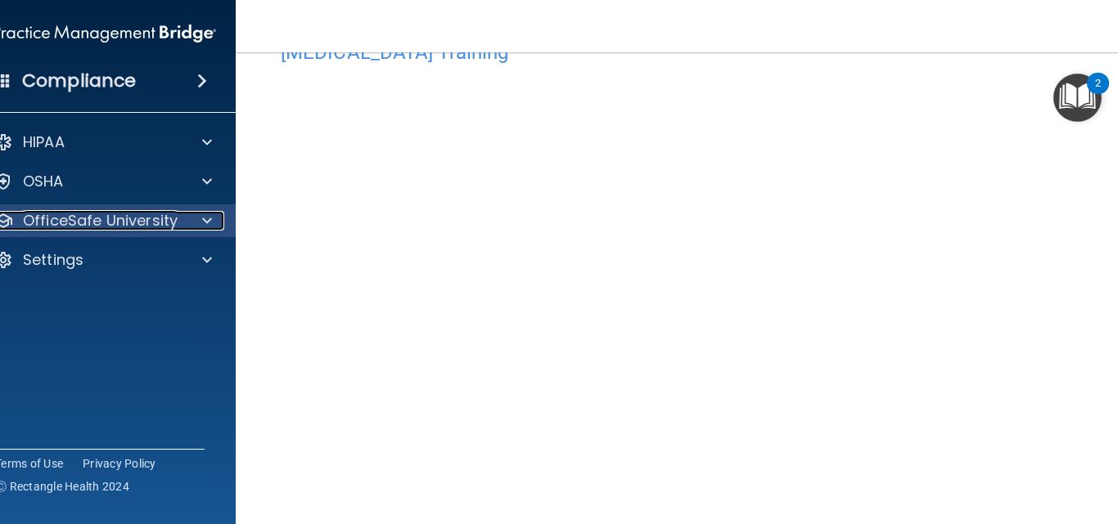
click at [80, 214] on p "OfficeSafe University" at bounding box center [100, 221] width 155 height 20
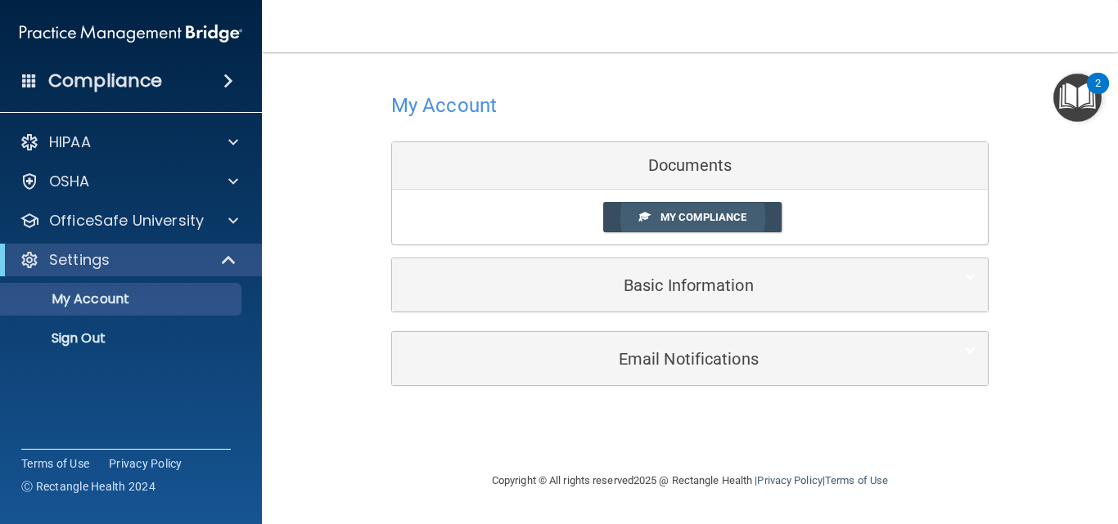
click at [667, 215] on span "My Compliance" at bounding box center [703, 217] width 86 height 12
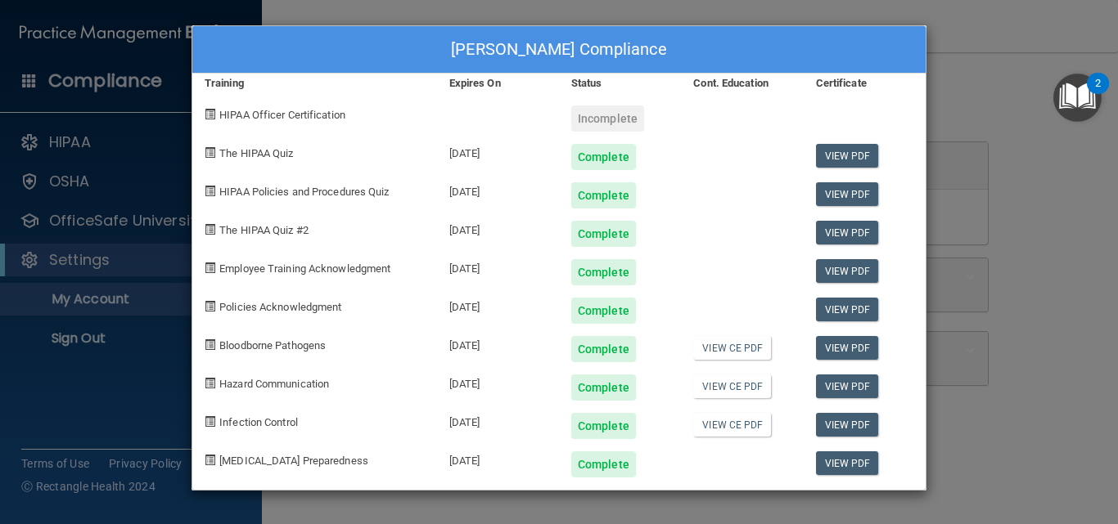
click at [1005, 168] on div "[PERSON_NAME] Compliance Training Expires On Status Cont. Education Certificate…" at bounding box center [559, 262] width 1118 height 524
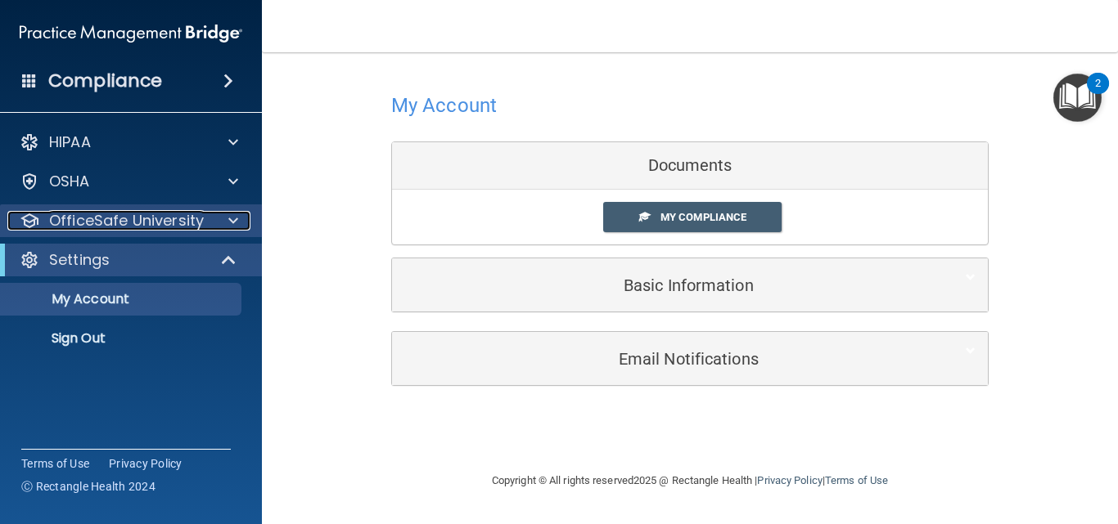
click at [142, 218] on p "OfficeSafe University" at bounding box center [126, 221] width 155 height 20
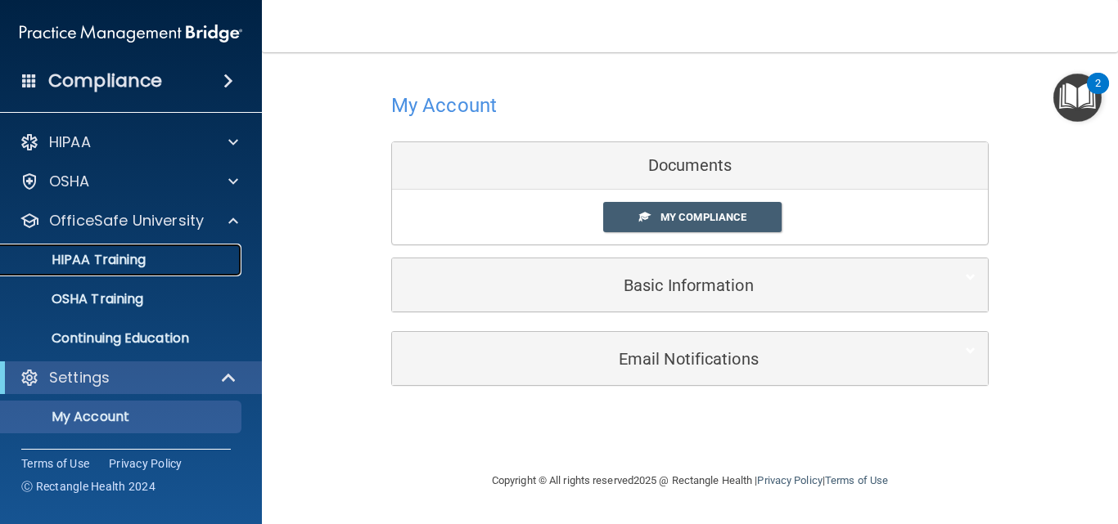
click at [148, 257] on div "HIPAA Training" at bounding box center [122, 260] width 223 height 16
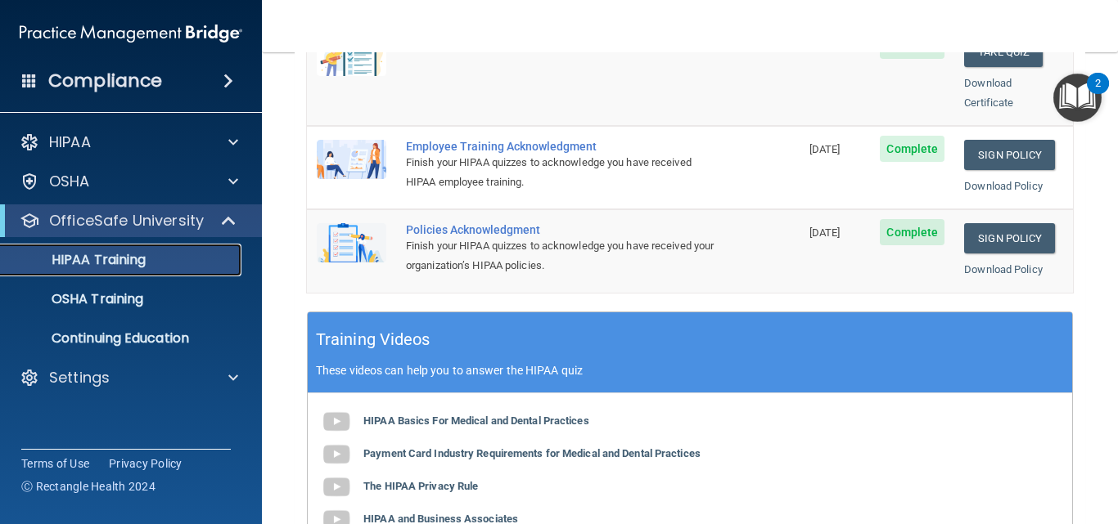
scroll to position [556, 0]
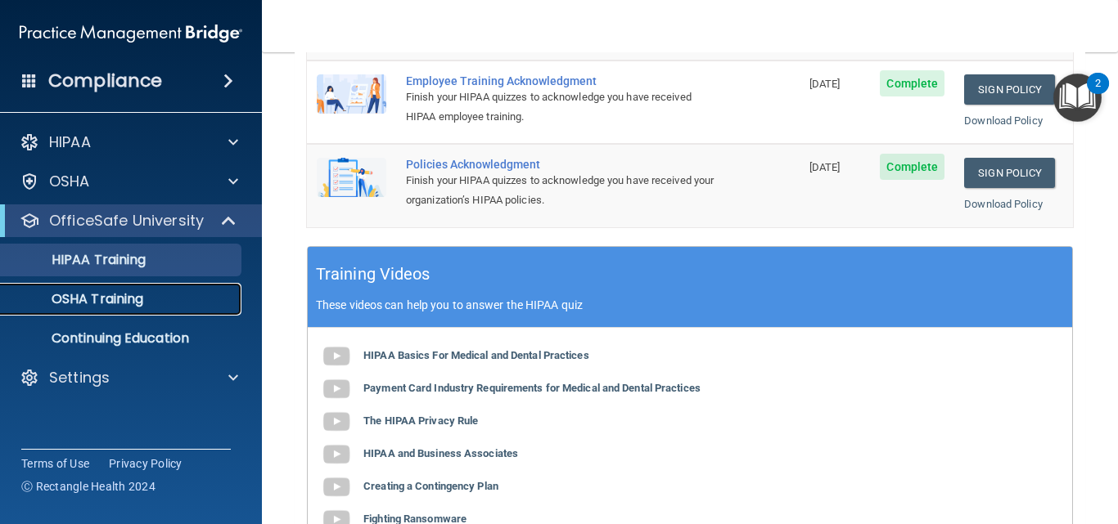
click at [116, 289] on link "OSHA Training" at bounding box center [113, 299] width 258 height 33
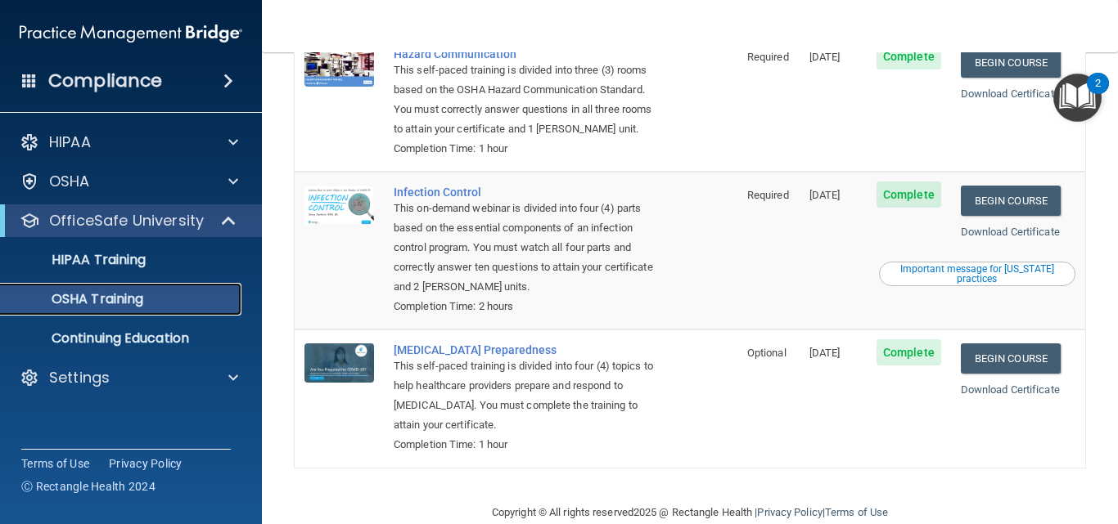
scroll to position [355, 0]
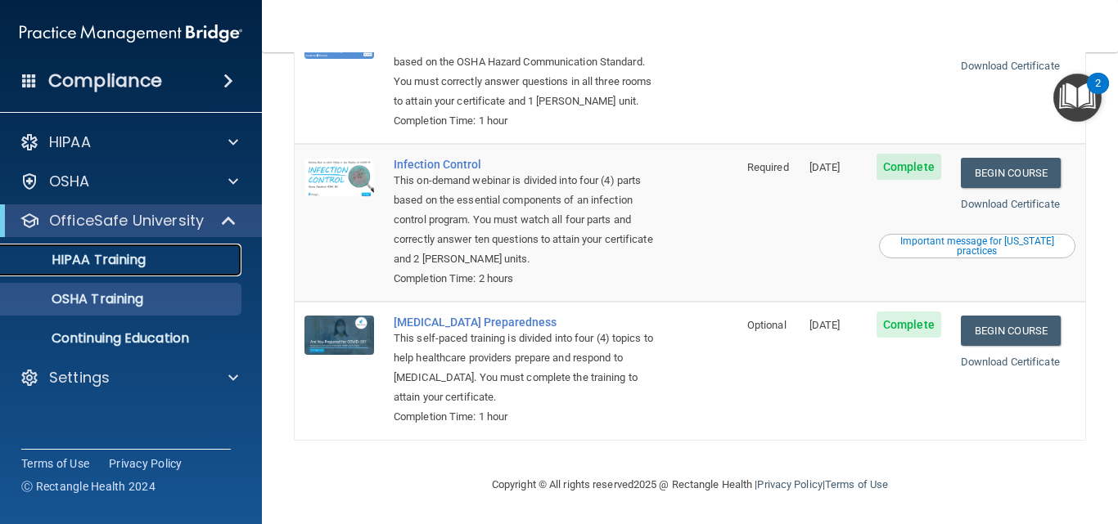
click at [100, 249] on link "HIPAA Training" at bounding box center [113, 260] width 258 height 33
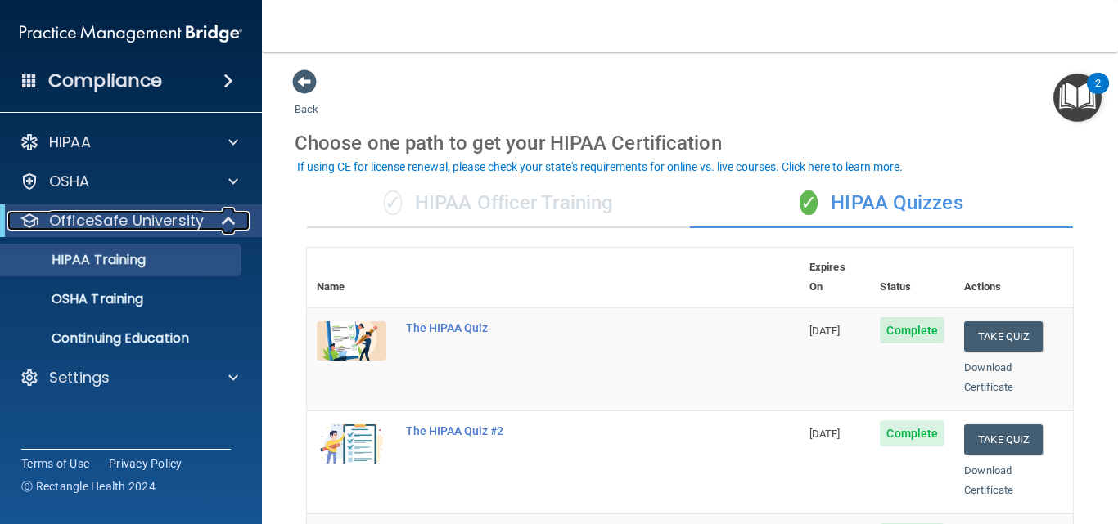
click at [162, 222] on p "OfficeSafe University" at bounding box center [126, 221] width 155 height 20
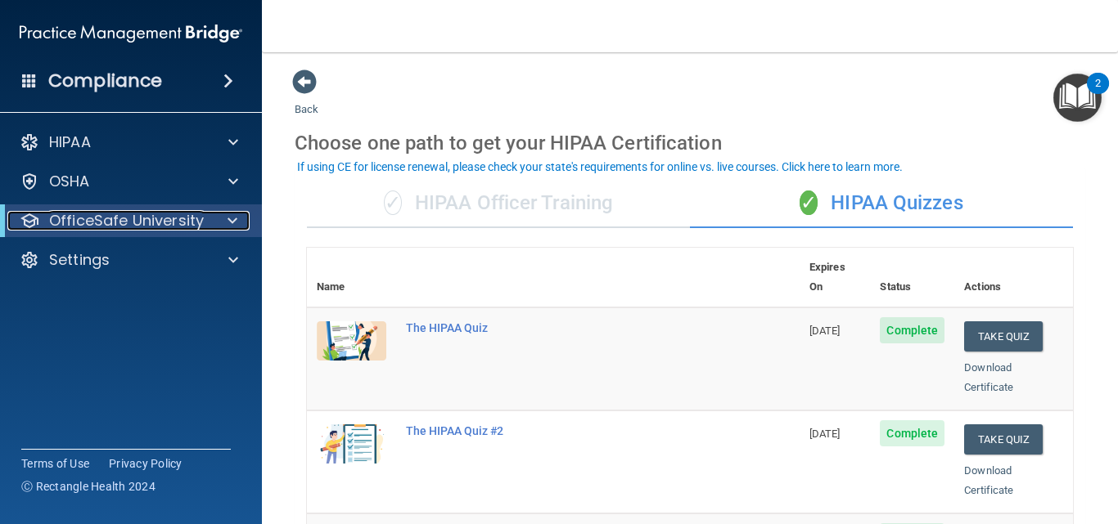
click at [162, 222] on p "OfficeSafe University" at bounding box center [126, 221] width 155 height 20
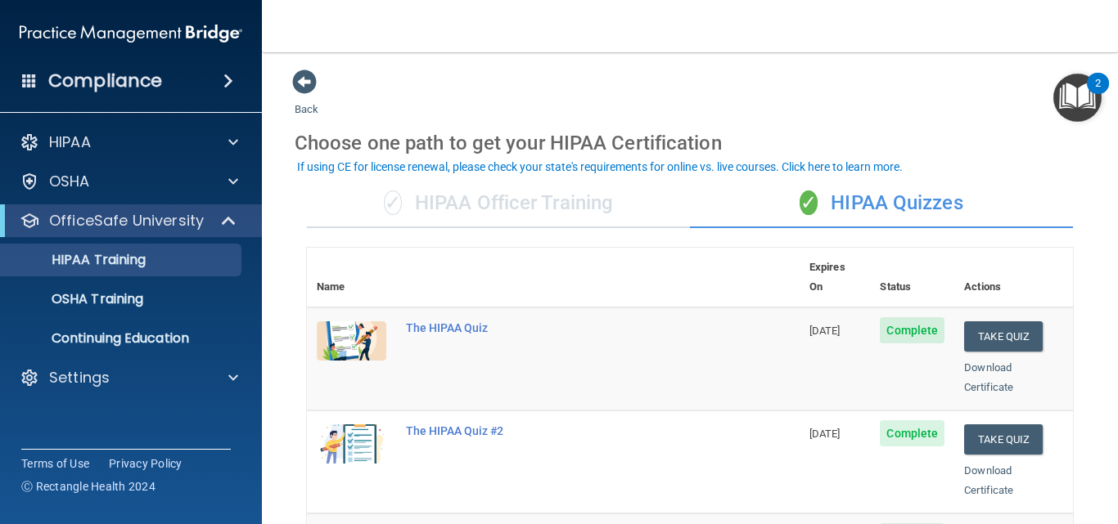
click at [96, 70] on h4 "Compliance" at bounding box center [105, 81] width 114 height 23
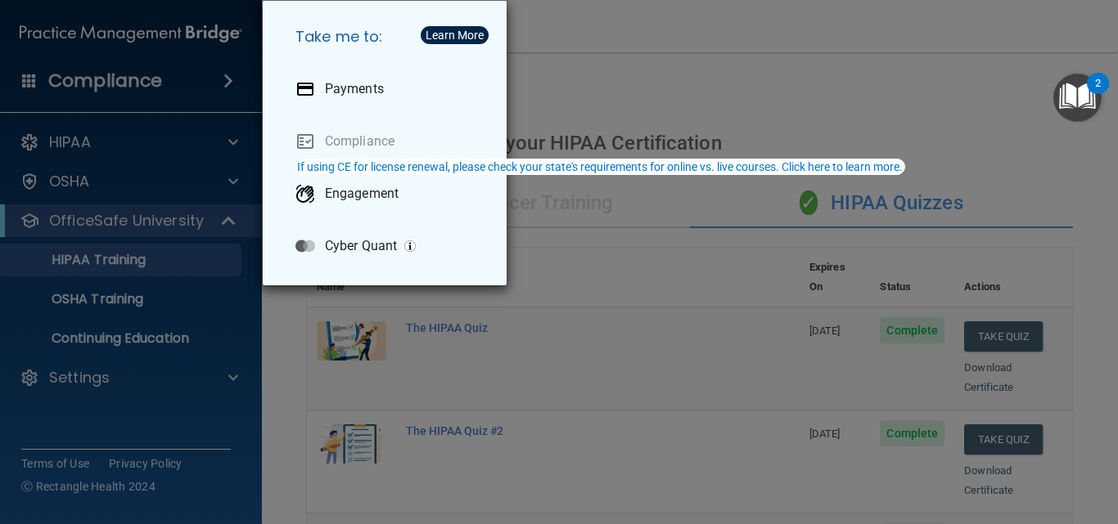
click at [88, 381] on div "Take me to: Payments Compliance Engagement Cyber Quant" at bounding box center [559, 262] width 1118 height 524
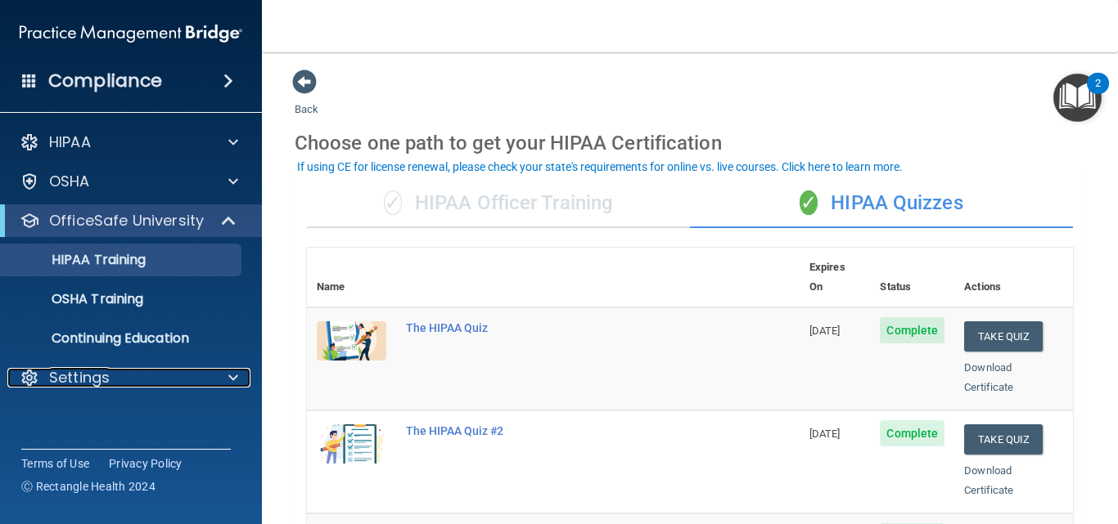
click at [88, 381] on p "Settings" at bounding box center [79, 378] width 61 height 20
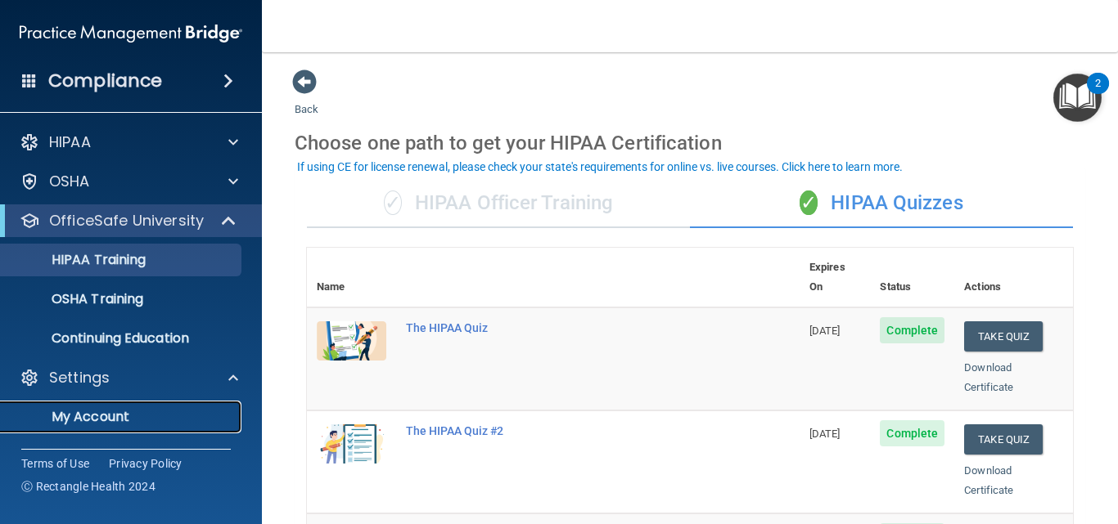
click at [91, 417] on p "My Account" at bounding box center [122, 417] width 223 height 16
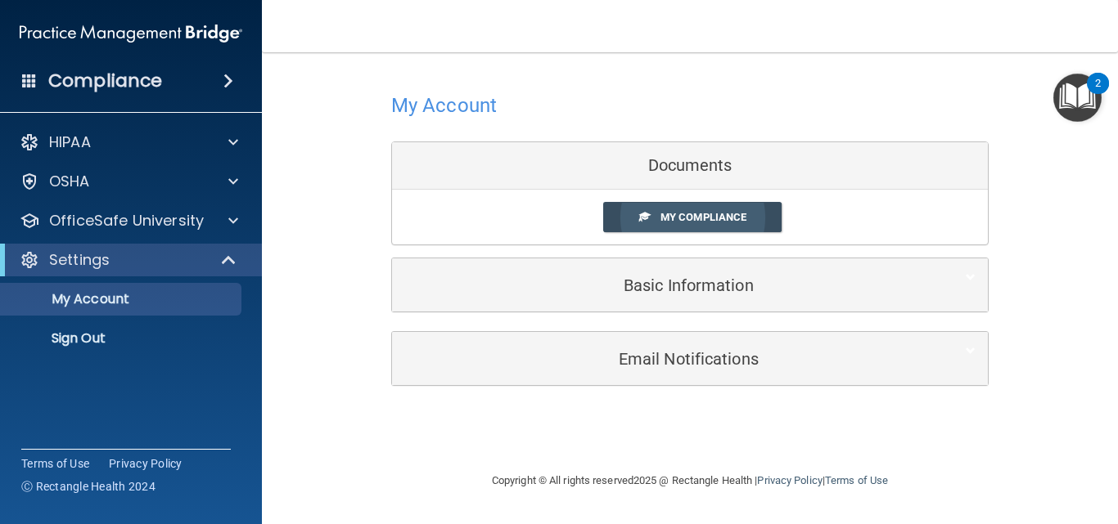
click at [691, 208] on link "My Compliance" at bounding box center [692, 217] width 179 height 30
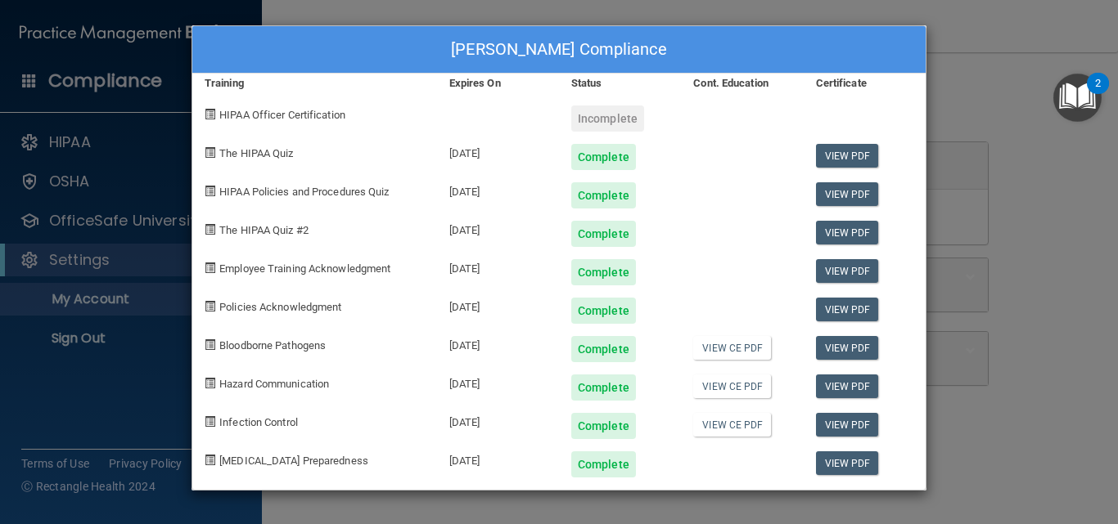
click at [735, 154] on div at bounding box center [742, 151] width 122 height 38
click at [713, 282] on div at bounding box center [742, 266] width 122 height 38
click at [881, 43] on div "[PERSON_NAME] Compliance" at bounding box center [558, 49] width 733 height 47
click at [976, 44] on div "[PERSON_NAME] Compliance Training Expires On Status Cont. Education Certificate…" at bounding box center [559, 262] width 1118 height 524
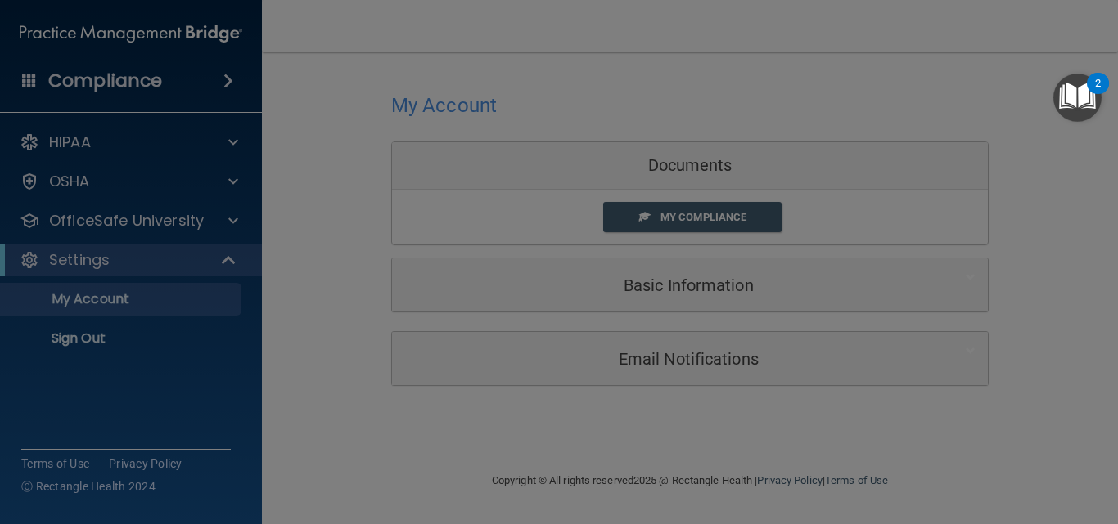
click at [976, 44] on div "[PERSON_NAME] Compliance Training Expires On Status Cont. Education Certificate…" at bounding box center [559, 262] width 1118 height 524
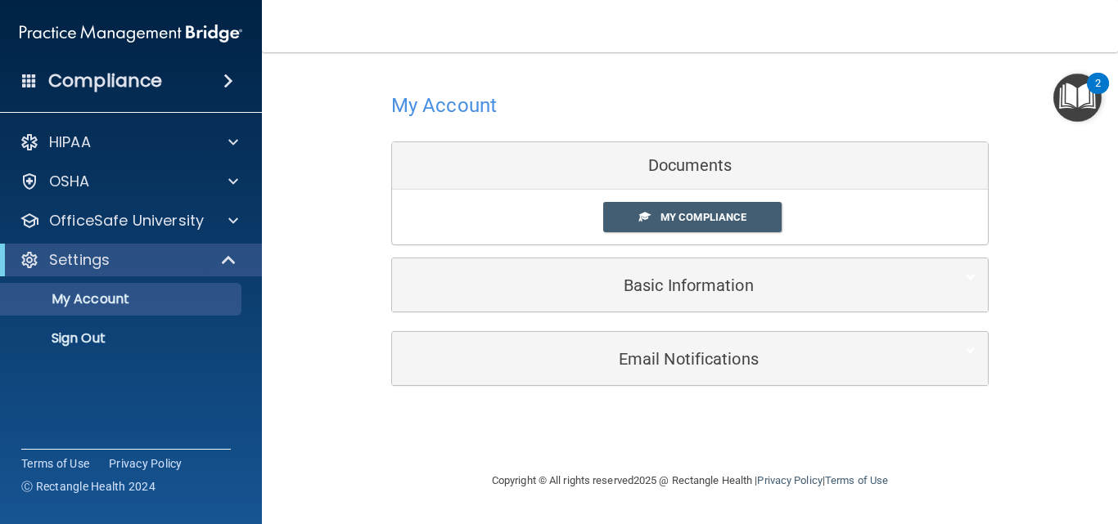
click at [976, 44] on nav "Toggle navigation [PERSON_NAME] [EMAIL_ADDRESS][DOMAIN_NAME] Manage My Enterpri…" at bounding box center [690, 26] width 856 height 52
